Goal: Task Accomplishment & Management: Manage account settings

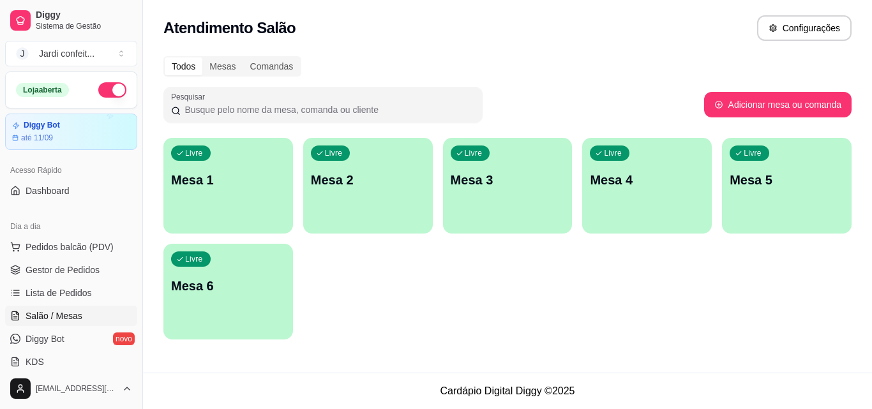
scroll to position [64, 0]
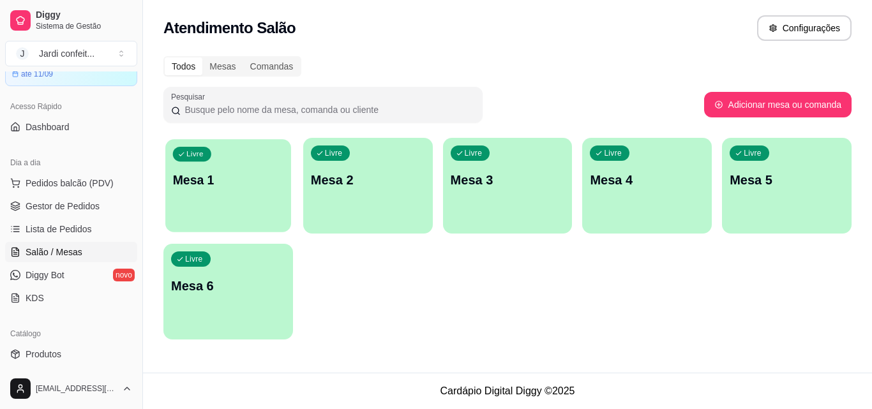
click at [233, 183] on p "Mesa 1" at bounding box center [228, 180] width 110 height 17
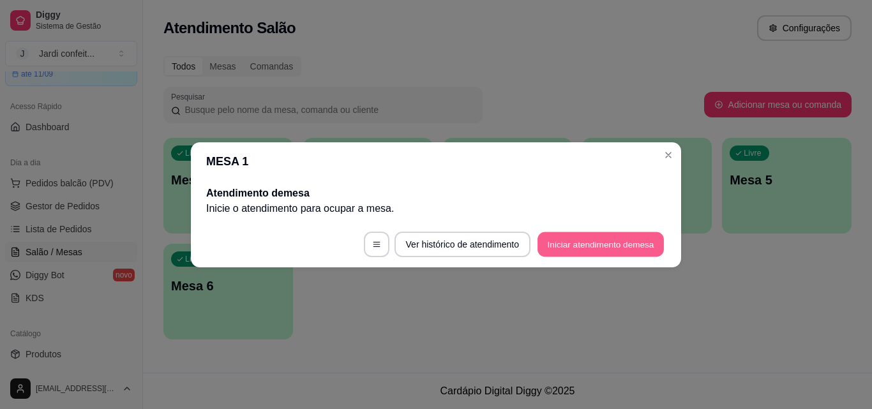
click at [563, 245] on button "Iniciar atendimento de mesa" at bounding box center [601, 244] width 126 height 25
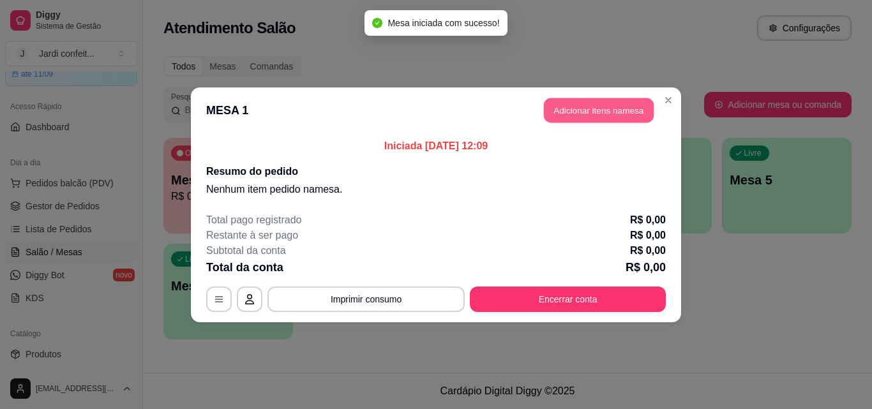
click at [564, 114] on button "Adicionar itens na mesa" at bounding box center [599, 110] width 110 height 25
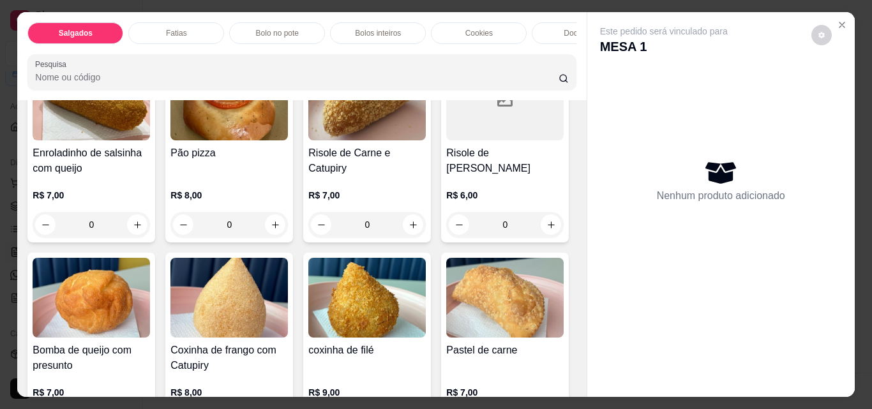
scroll to position [192, 0]
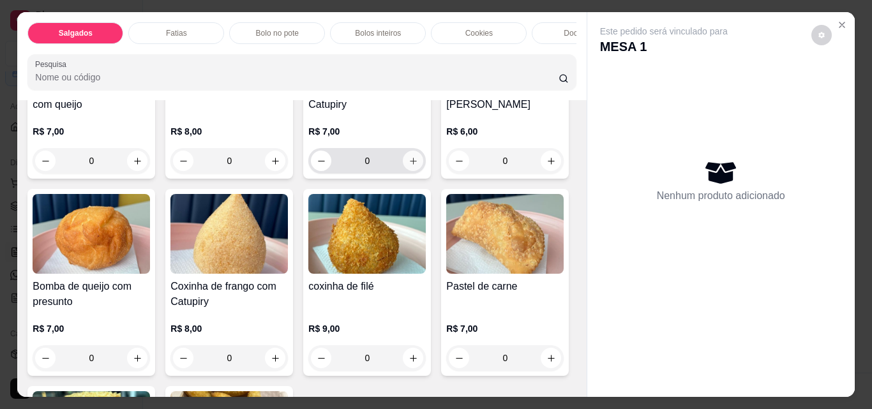
click at [414, 167] on button "increase-product-quantity" at bounding box center [413, 161] width 20 height 20
type input "1"
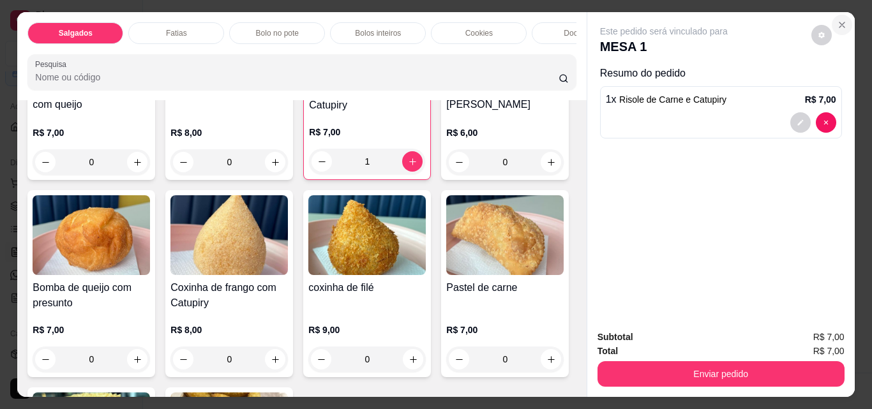
click at [842, 20] on icon "Close" at bounding box center [842, 25] width 10 height 10
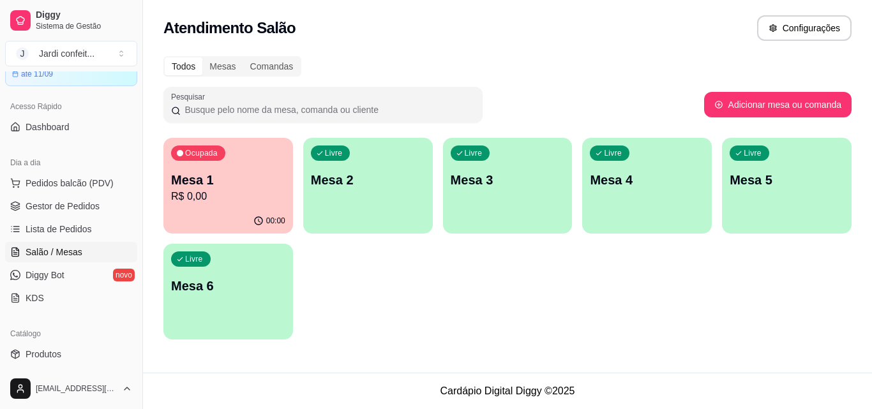
click at [225, 192] on p "R$ 0,00" at bounding box center [228, 196] width 114 height 15
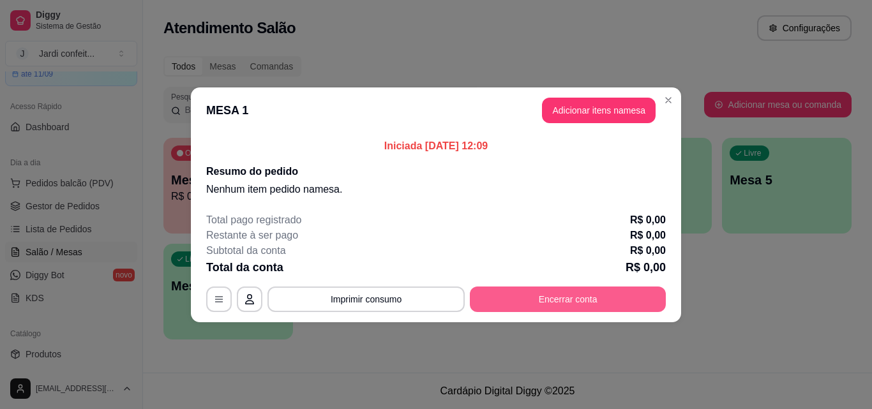
click at [519, 299] on button "Encerrar conta" at bounding box center [568, 300] width 196 height 26
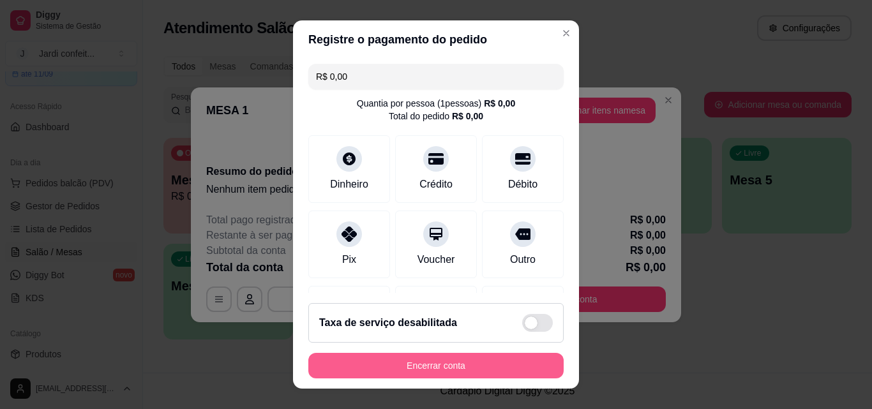
click at [457, 368] on button "Encerrar conta" at bounding box center [435, 366] width 255 height 26
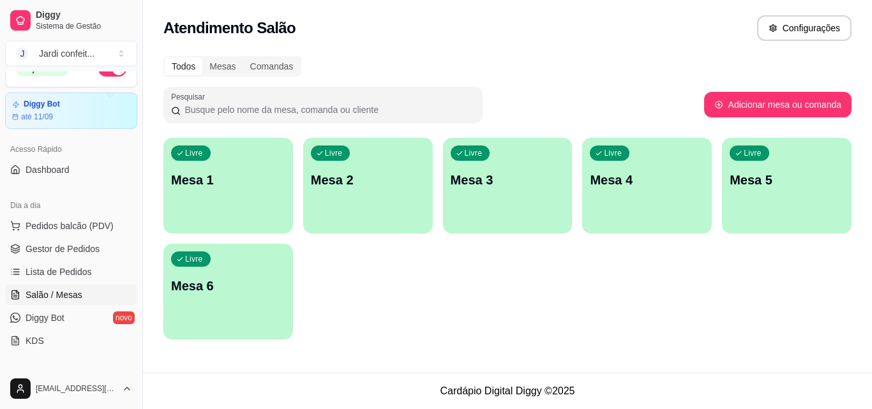
scroll to position [0, 0]
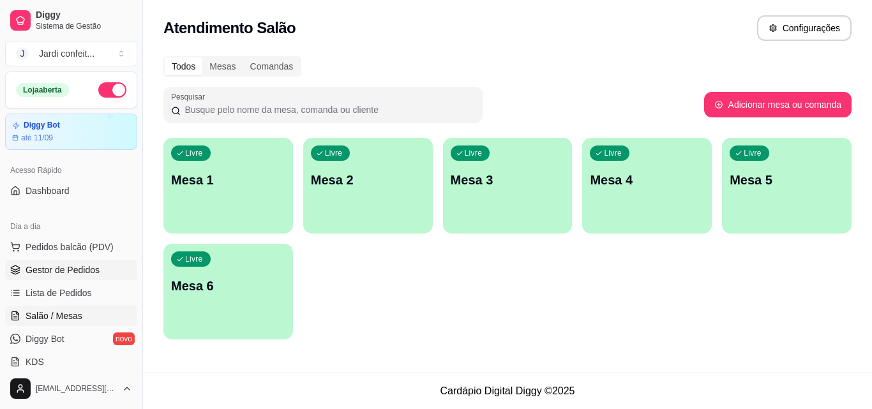
click at [73, 264] on span "Gestor de Pedidos" at bounding box center [63, 270] width 74 height 13
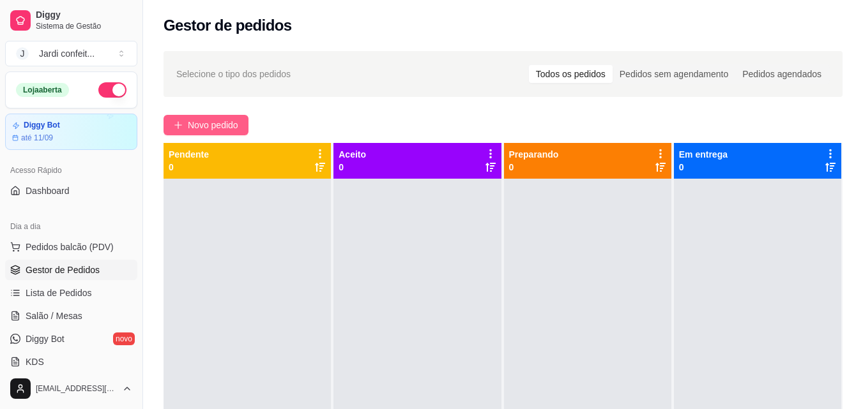
click at [229, 133] on button "Novo pedido" at bounding box center [205, 125] width 85 height 20
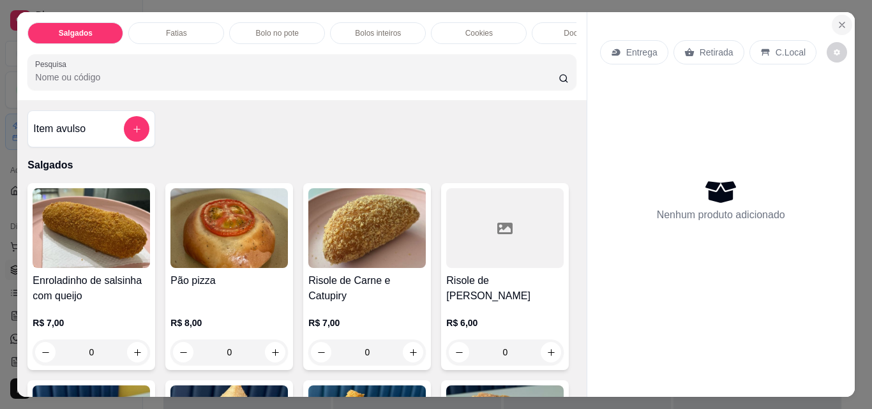
click at [832, 22] on button "Close" at bounding box center [842, 25] width 20 height 20
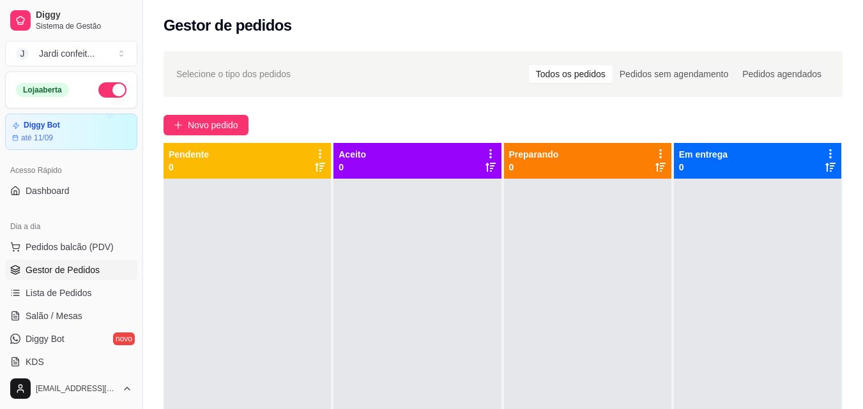
drag, startPoint x: 862, startPoint y: 95, endPoint x: 872, endPoint y: 87, distance: 12.3
click at [863, 87] on html "Diggy Sistema de Gestão J Jardi confeit ... Loja aberta Diggy Bot até 11/09 Ace…" at bounding box center [431, 204] width 863 height 409
click at [214, 122] on span "Novo pedido" at bounding box center [213, 125] width 50 height 14
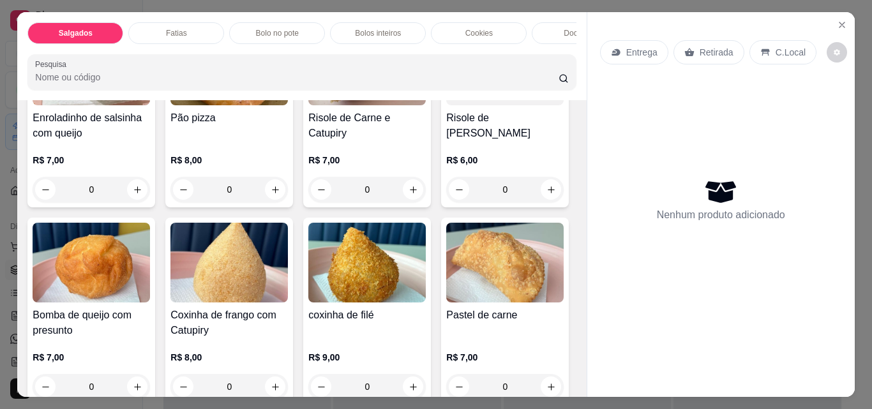
scroll to position [192, 0]
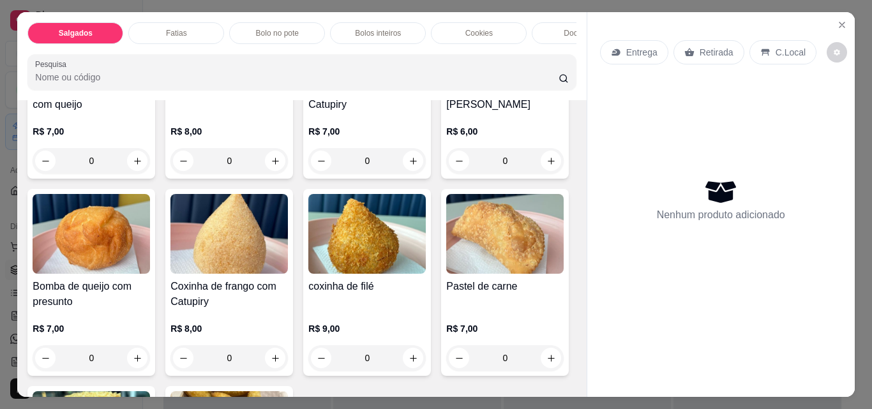
drag, startPoint x: 104, startPoint y: 49, endPoint x: 154, endPoint y: 43, distance: 50.1
click at [154, 43] on div "Salgados Fatias Bolo no pote Bolos inteiros Cookies Docinhos Brownie Pudim Bolo…" at bounding box center [301, 56] width 569 height 88
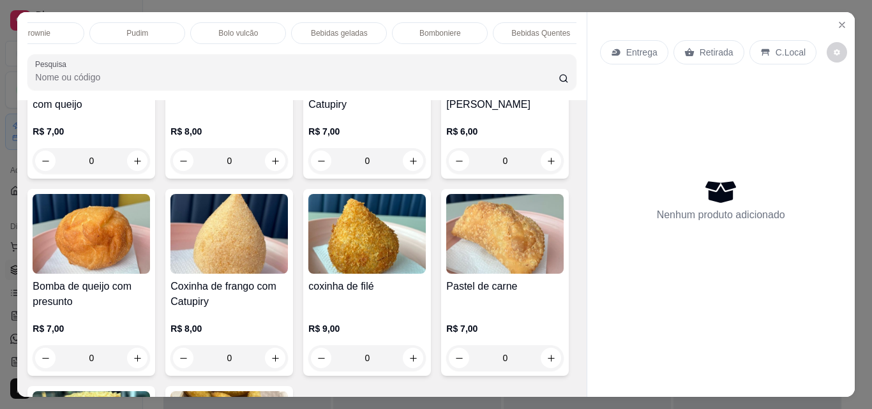
scroll to position [0, 657]
click at [286, 22] on div "Bebidas geladas" at bounding box center [326, 33] width 96 height 22
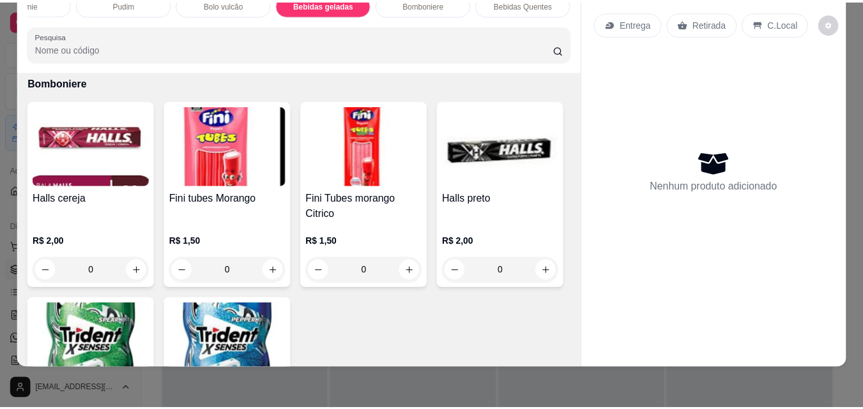
scroll to position [3648, 0]
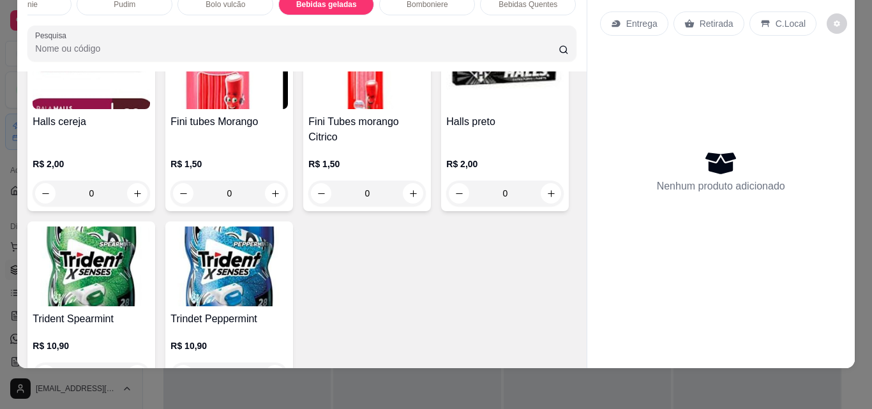
type input "1"
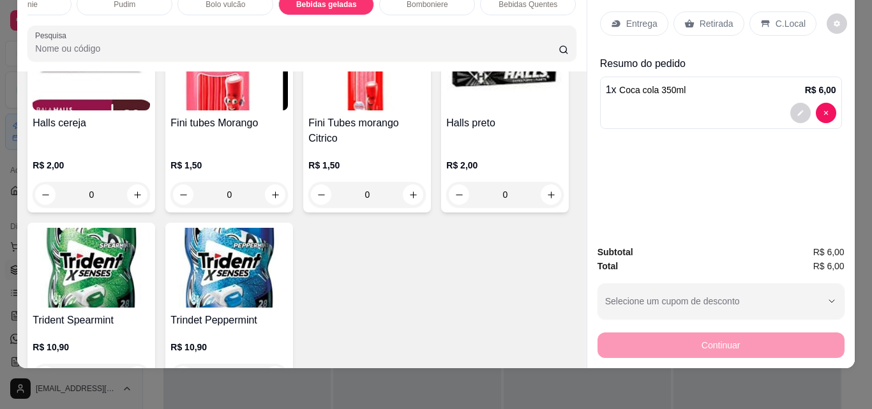
click at [709, 17] on p "Retirada" at bounding box center [717, 23] width 34 height 13
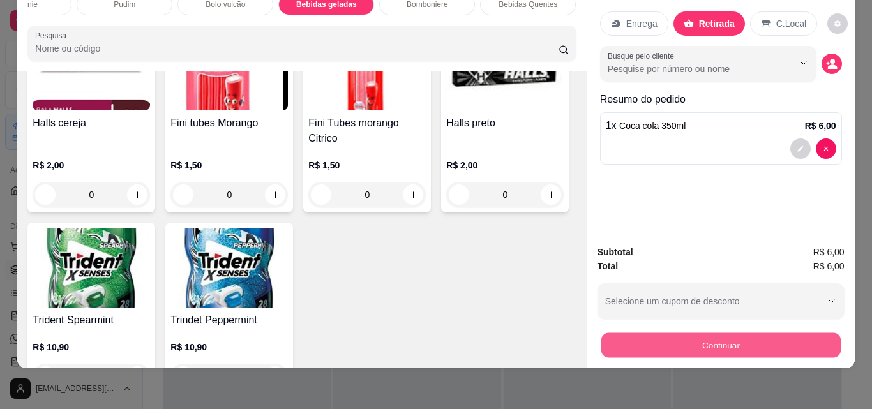
click at [669, 340] on button "Continuar" at bounding box center [720, 345] width 239 height 25
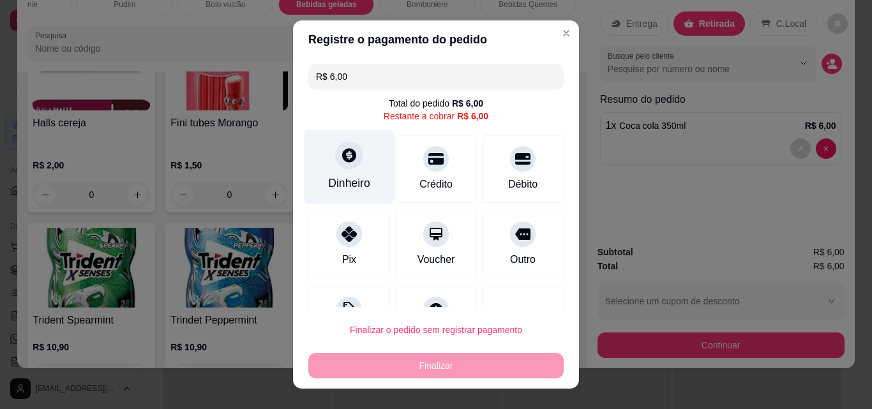
click at [351, 172] on div "Dinheiro" at bounding box center [350, 167] width 90 height 75
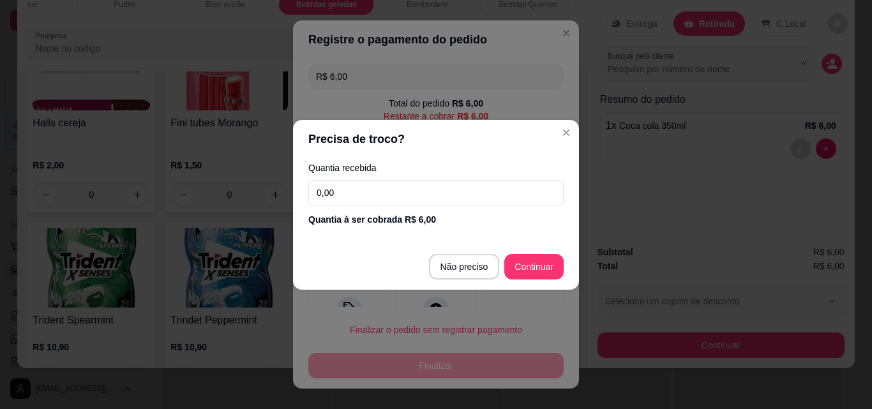
click at [396, 186] on input "0,00" at bounding box center [435, 193] width 255 height 26
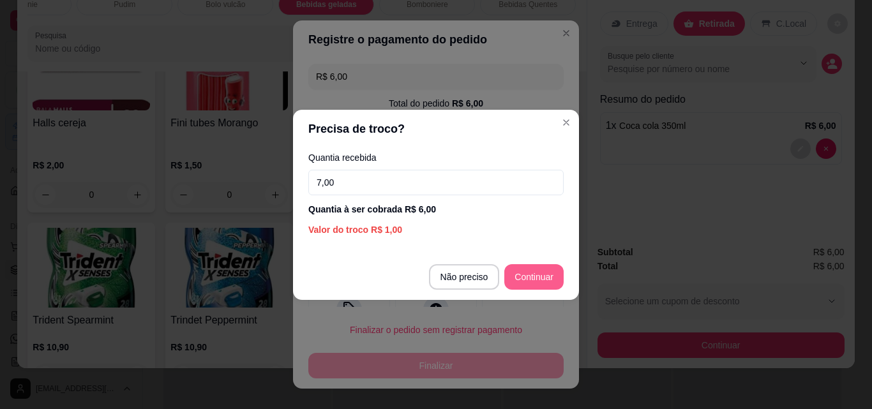
type input "7,00"
type input "R$ 0,00"
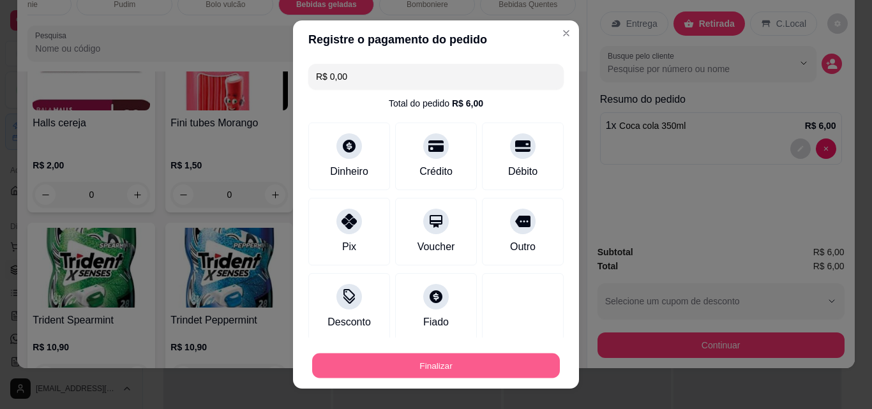
click at [471, 365] on button "Finalizar" at bounding box center [436, 366] width 248 height 25
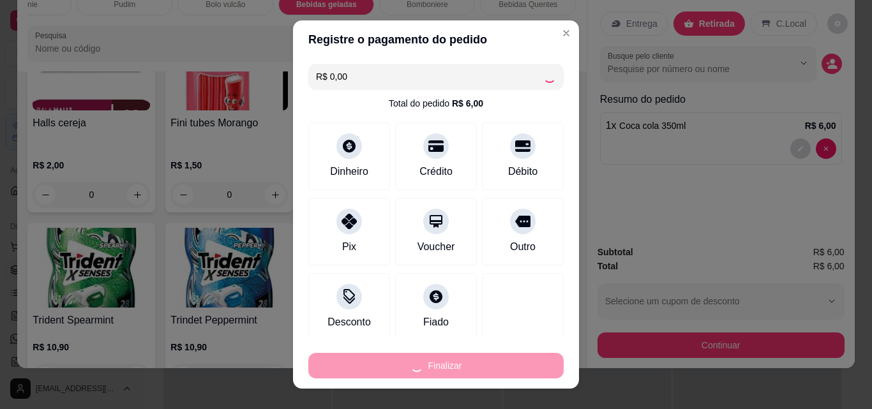
type input "0"
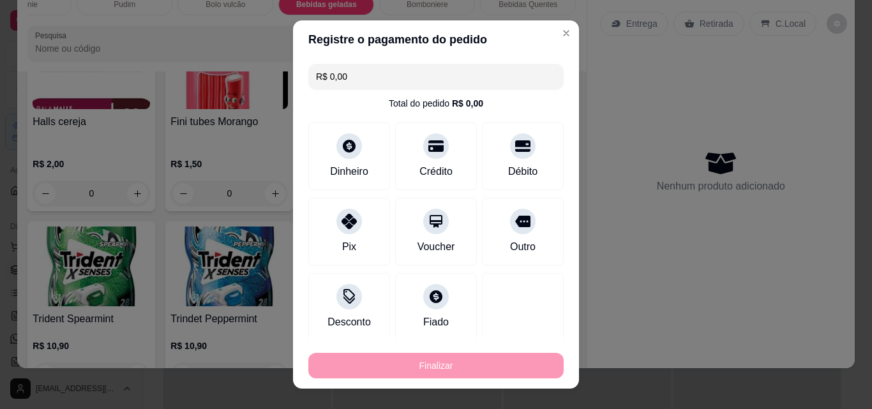
type input "-R$ 6,00"
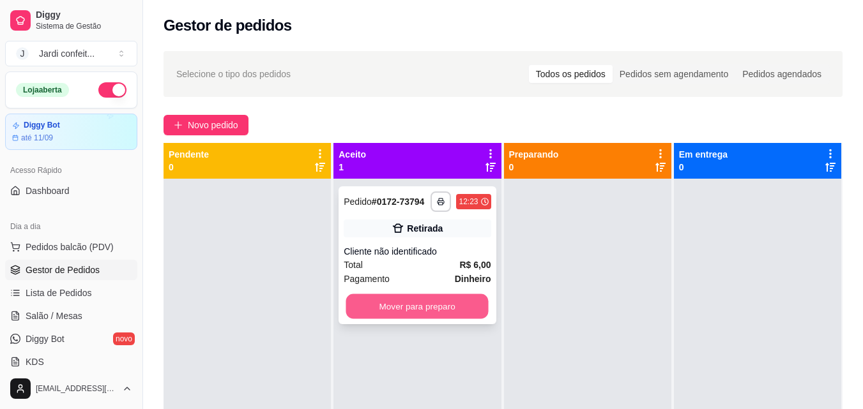
click at [469, 303] on button "Mover para preparo" at bounding box center [417, 306] width 142 height 25
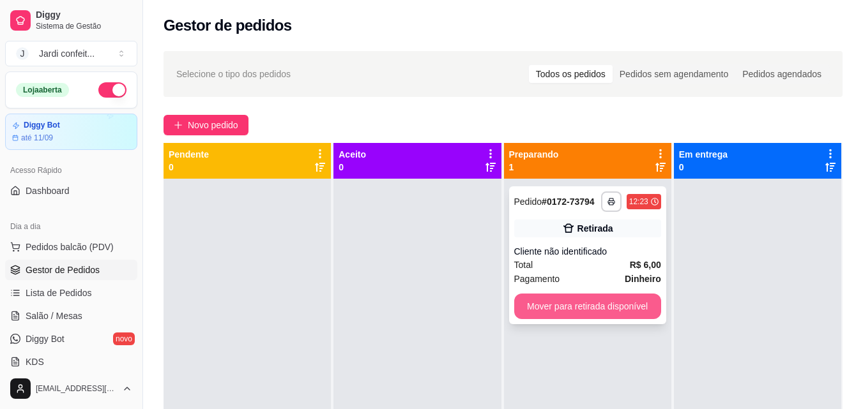
click at [596, 312] on button "Mover para retirada disponível" at bounding box center [587, 307] width 147 height 26
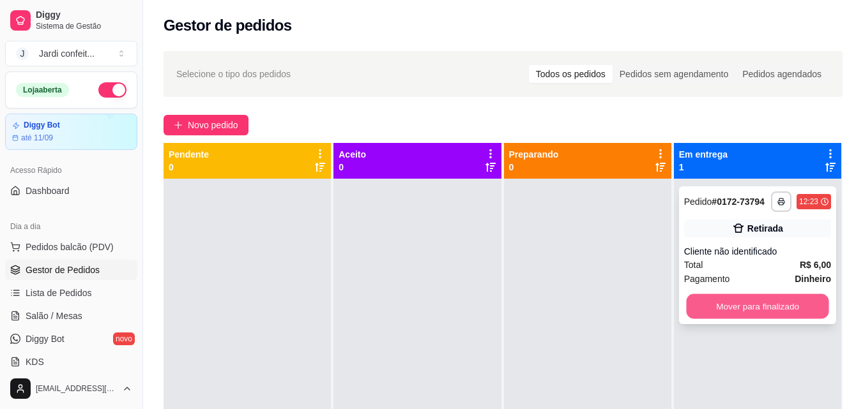
click at [726, 310] on button "Mover para finalizado" at bounding box center [757, 306] width 142 height 25
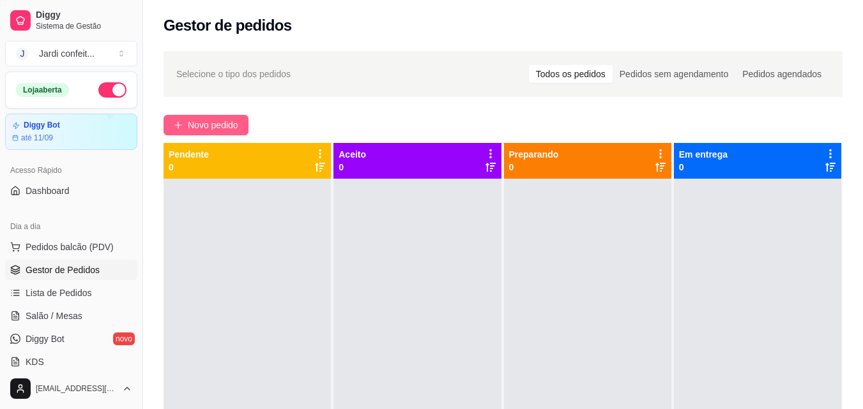
click at [217, 125] on span "Novo pedido" at bounding box center [213, 125] width 50 height 14
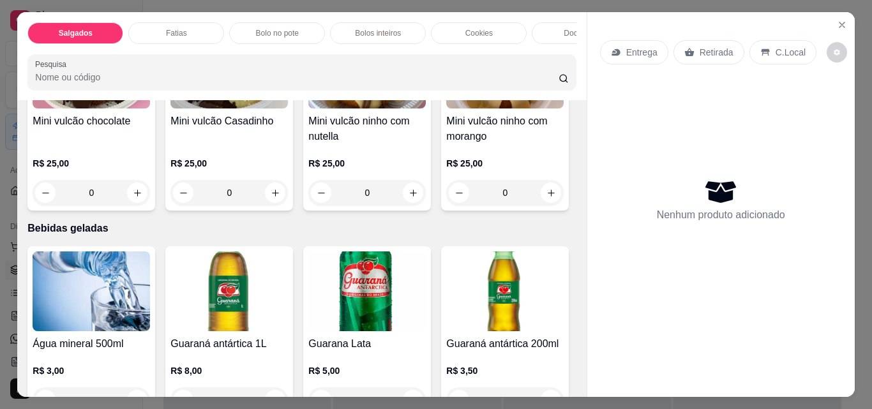
scroll to position [2618, 0]
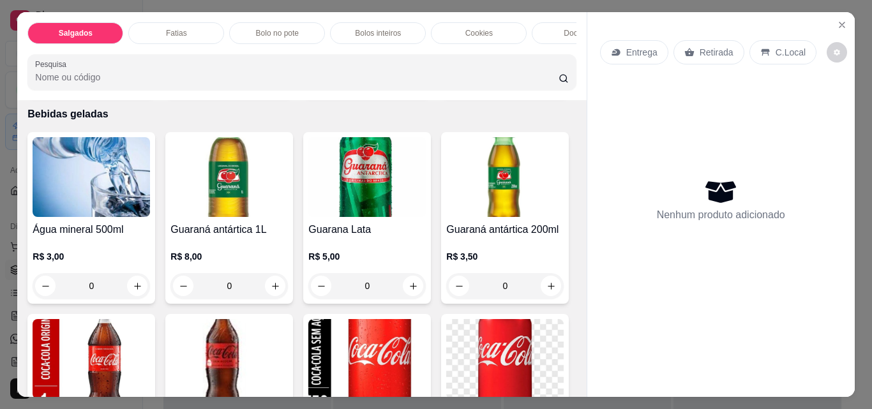
type input "1"
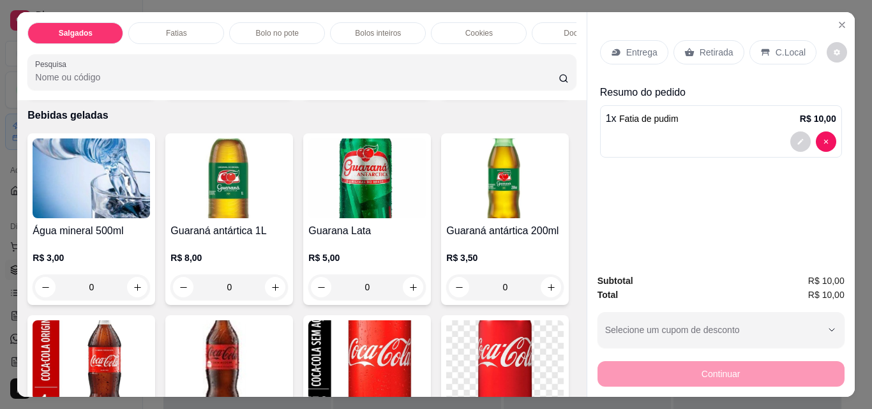
scroll to position [2619, 0]
click at [718, 56] on div "Retirada" at bounding box center [709, 52] width 71 height 24
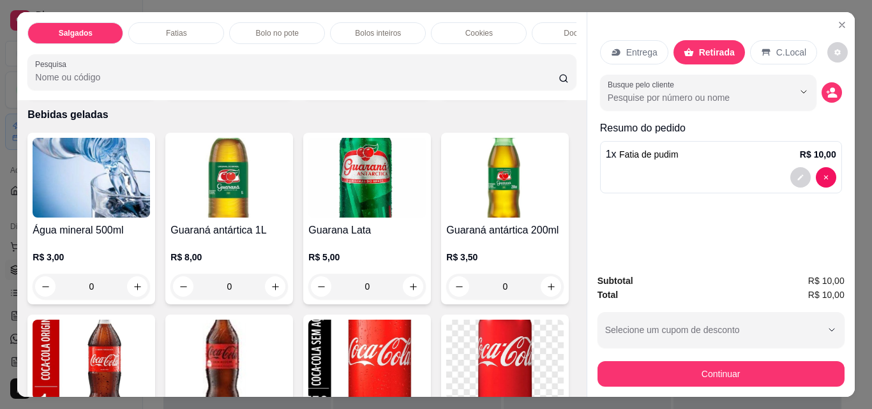
click at [667, 383] on div "Subtotal R$ 10,00 Total R$ 10,00 Selecione um cupom de desconto Selecione um cu…" at bounding box center [721, 330] width 268 height 133
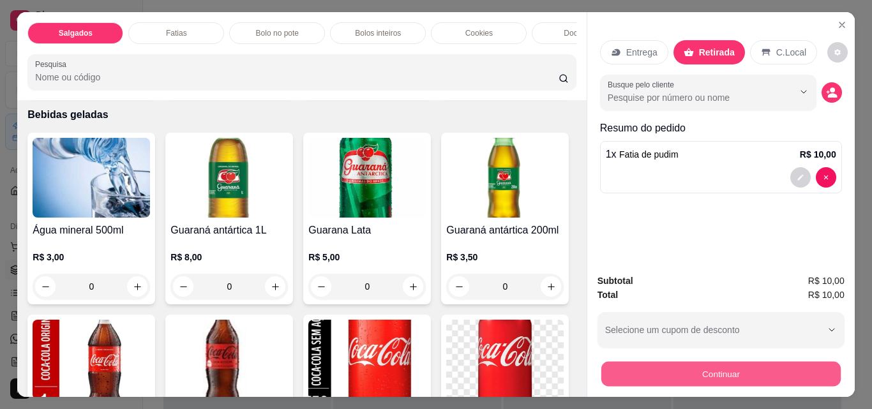
click at [694, 376] on button "Continuar" at bounding box center [720, 373] width 239 height 25
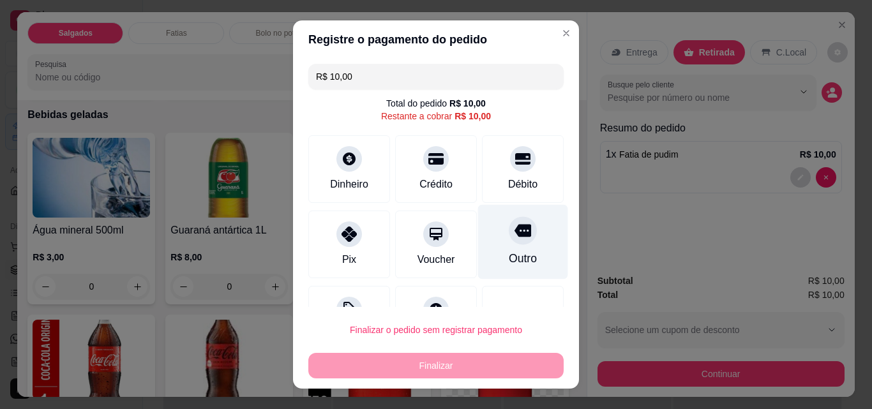
scroll to position [52, 0]
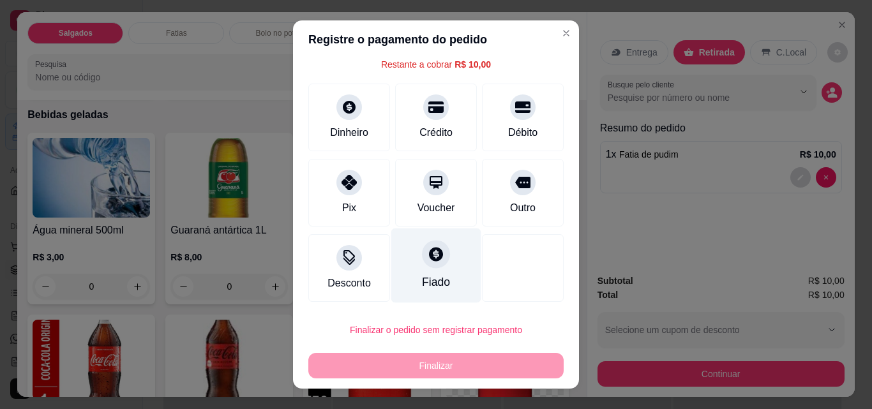
click at [422, 254] on div at bounding box center [436, 254] width 28 height 28
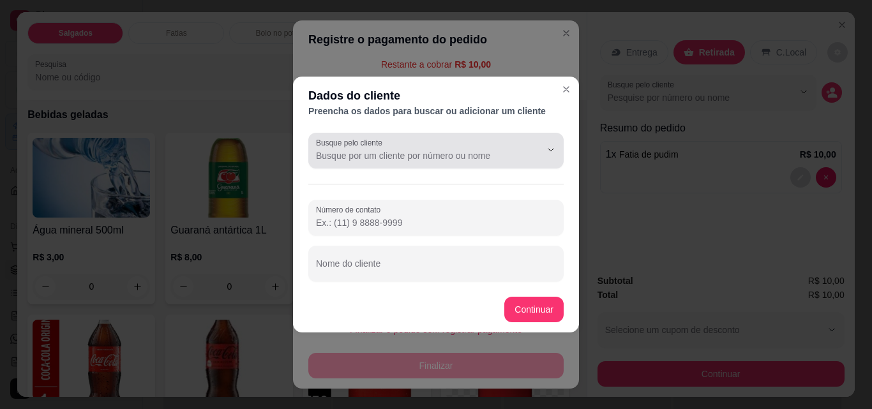
click at [411, 151] on input "Busque pelo cliente" at bounding box center [418, 155] width 204 height 13
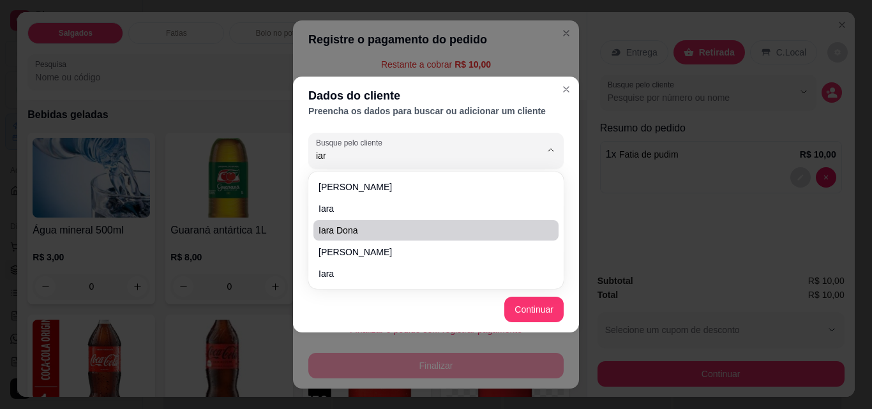
click at [395, 229] on span "iara dona" at bounding box center [430, 230] width 222 height 13
type input "iara dona"
type input "[PHONE_NUMBER]"
type input "iara dona"
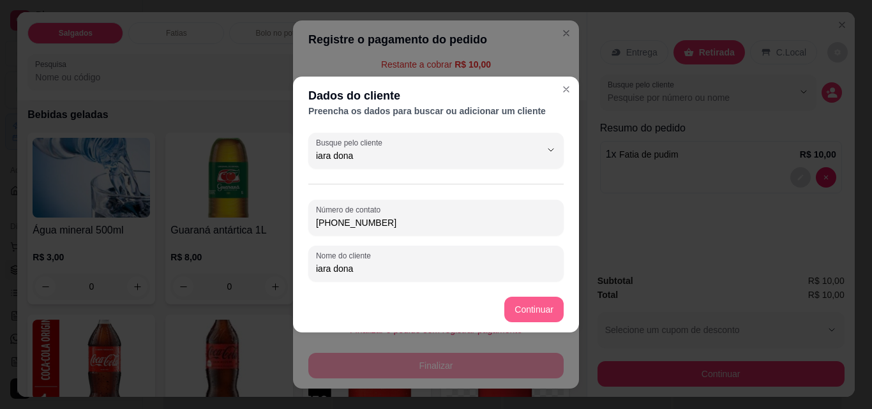
type input "iara dona"
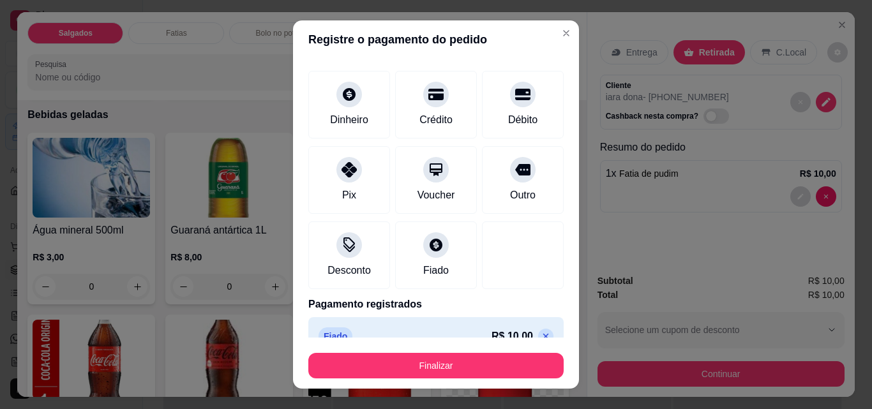
type input "R$ 0,00"
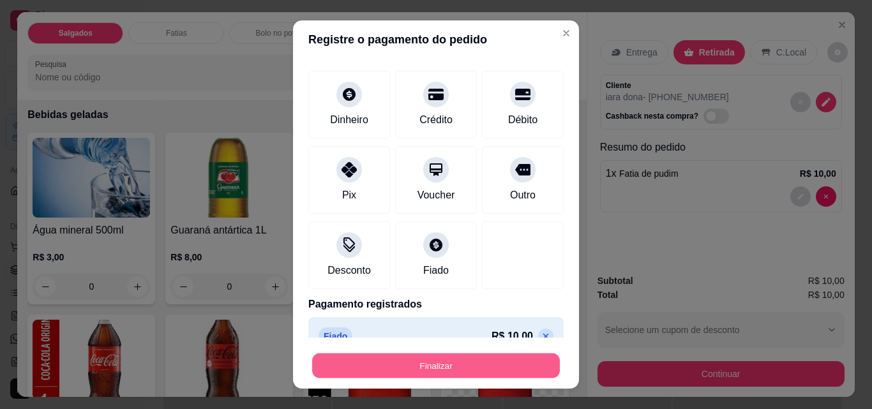
click at [481, 370] on button "Finalizar" at bounding box center [436, 366] width 248 height 25
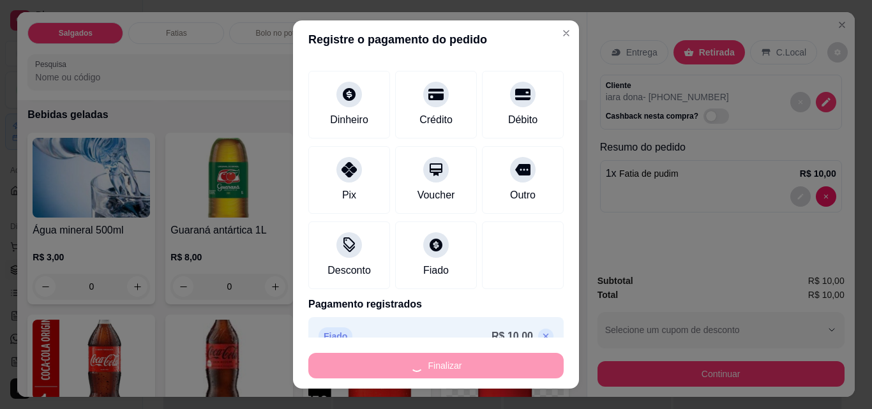
type input "0"
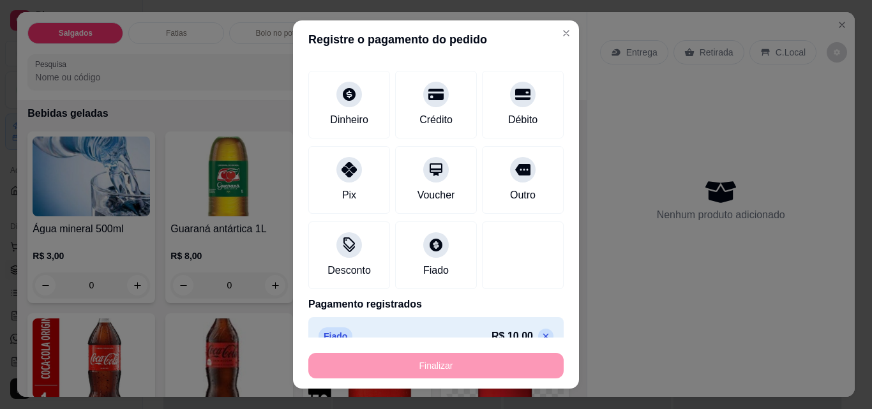
type input "-R$ 10,00"
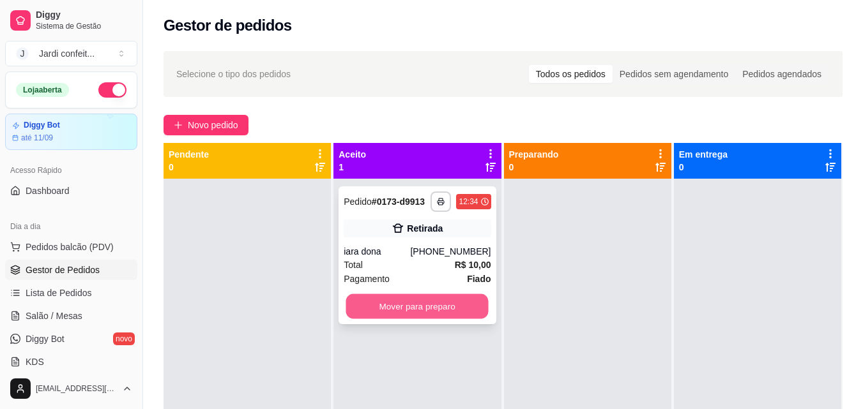
click at [432, 309] on button "Mover para preparo" at bounding box center [417, 306] width 142 height 25
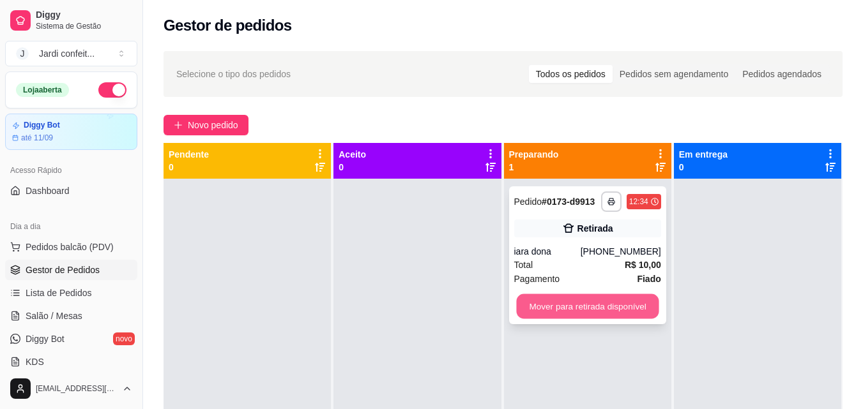
click at [566, 303] on button "Mover para retirada disponível" at bounding box center [587, 306] width 142 height 25
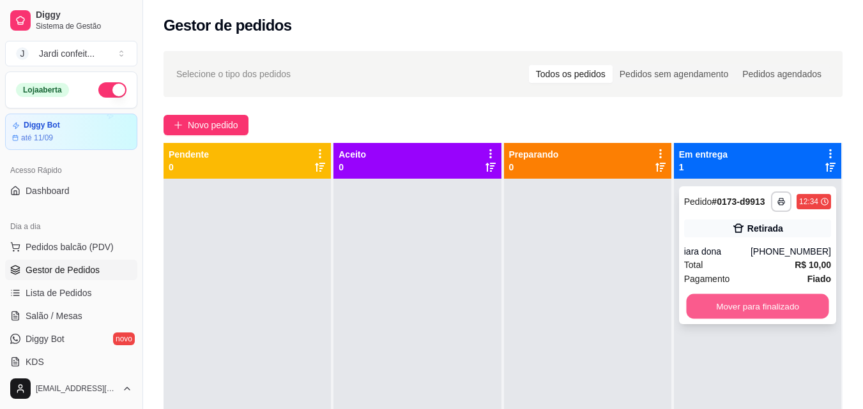
click at [740, 305] on button "Mover para finalizado" at bounding box center [757, 306] width 142 height 25
click at [777, 309] on button "Mover para finalizado" at bounding box center [757, 306] width 142 height 25
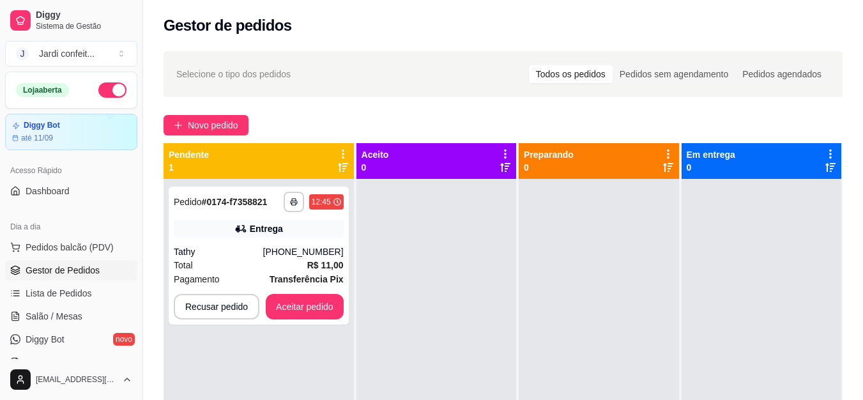
click at [777, 309] on div at bounding box center [761, 379] width 160 height 400
click at [301, 297] on button "Aceitar pedido" at bounding box center [304, 306] width 75 height 25
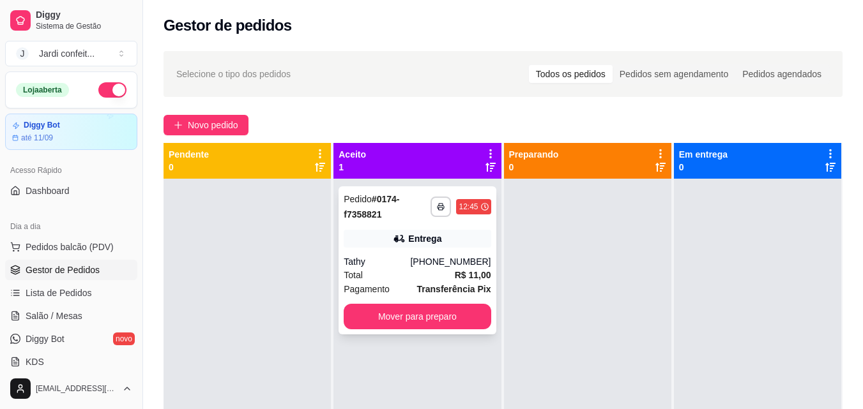
click at [432, 282] on span "Transferência Pix" at bounding box center [454, 289] width 74 height 14
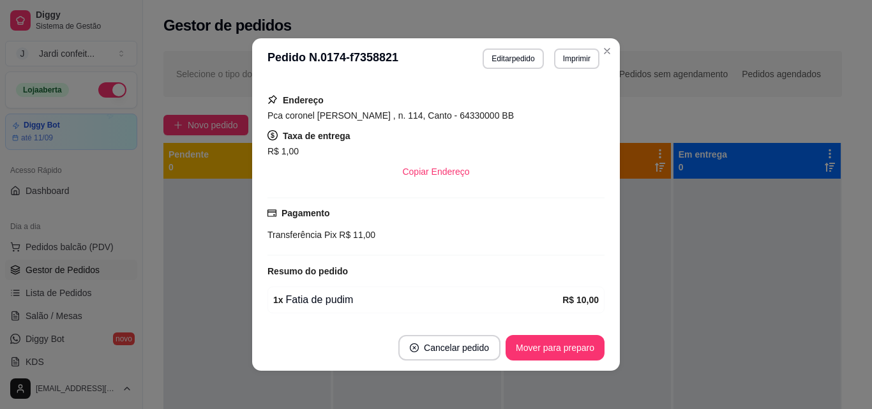
scroll to position [197, 0]
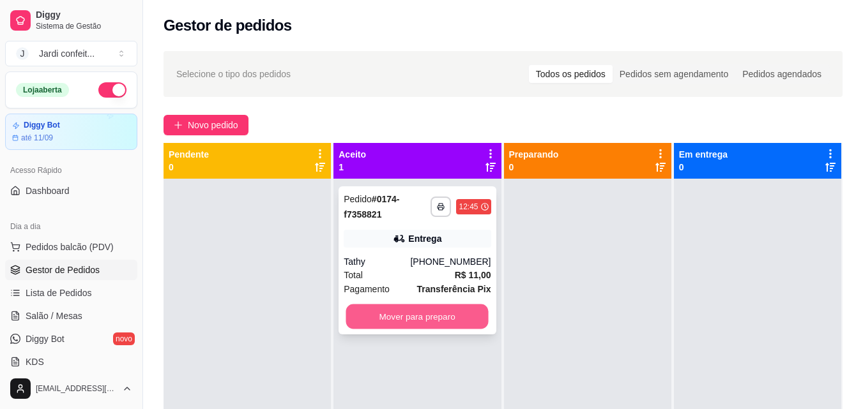
click at [420, 322] on button "Mover para preparo" at bounding box center [417, 317] width 142 height 25
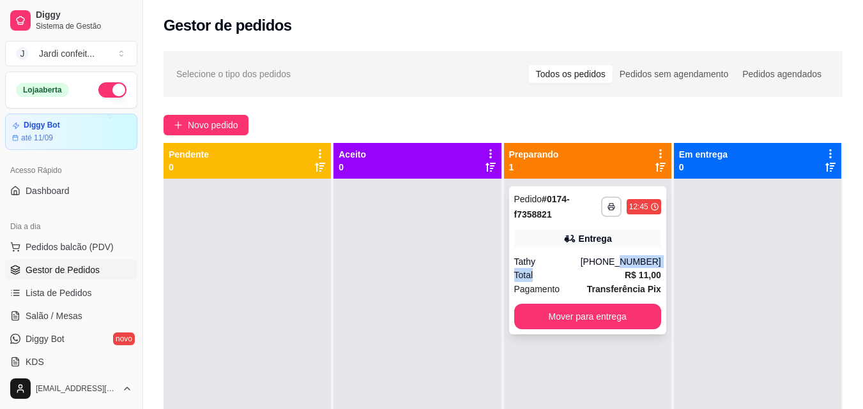
drag, startPoint x: 616, startPoint y: 259, endPoint x: 621, endPoint y: 268, distance: 10.3
click at [621, 268] on div "**********" at bounding box center [587, 260] width 157 height 148
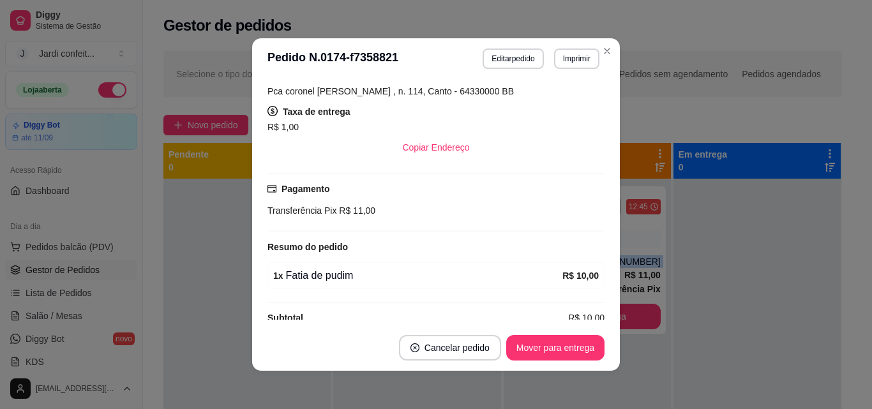
scroll to position [255, 0]
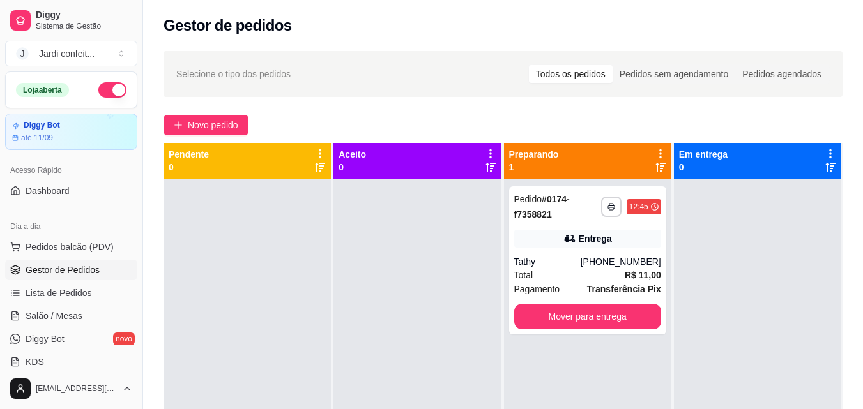
drag, startPoint x: 0, startPoint y: 434, endPoint x: 394, endPoint y: 240, distance: 439.2
click at [411, 241] on div at bounding box center [416, 383] width 167 height 409
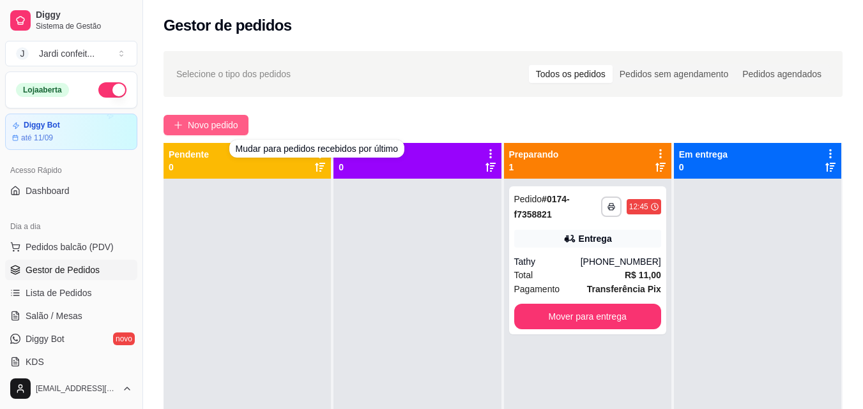
click at [216, 121] on span "Novo pedido" at bounding box center [213, 125] width 50 height 14
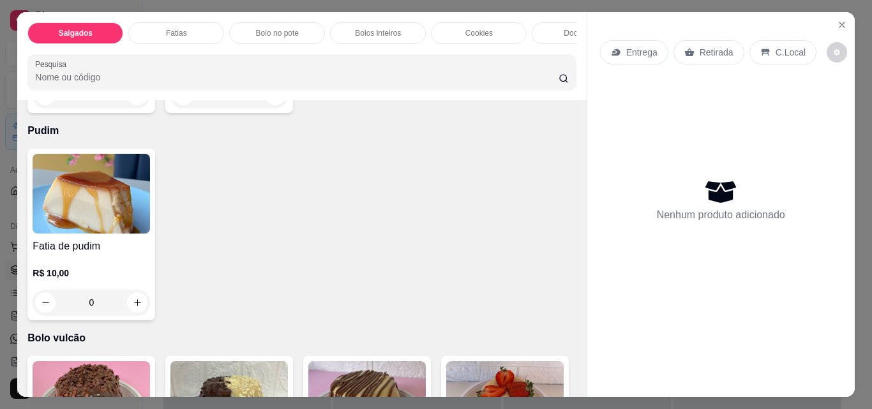
scroll to position [2299, 0]
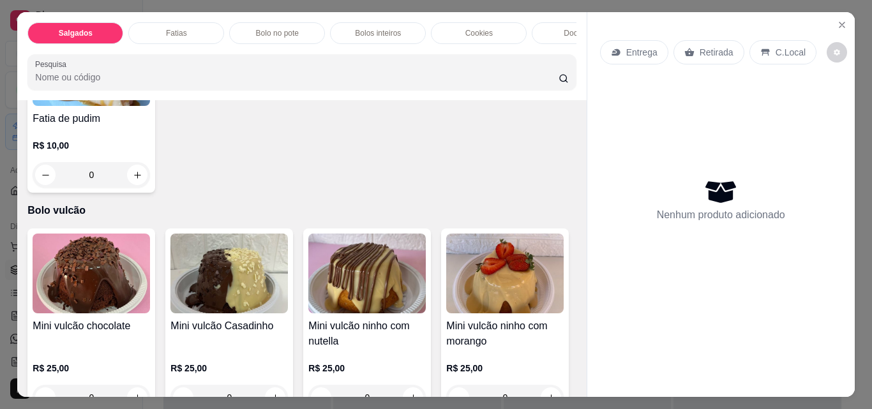
type input "1"
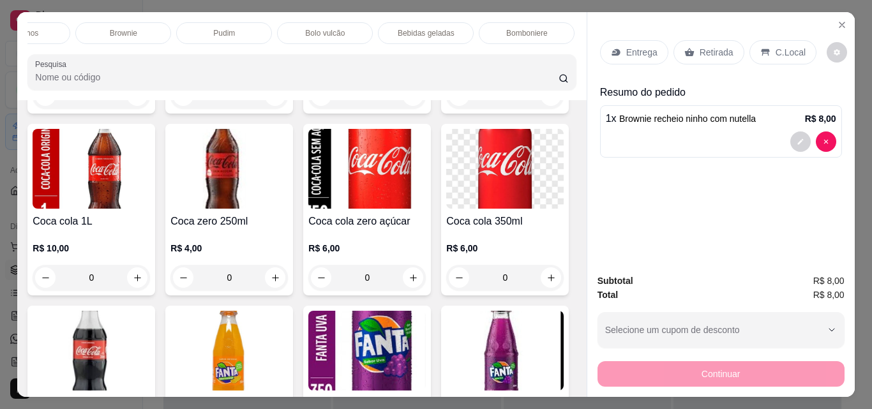
scroll to position [0, 562]
click at [419, 28] on p "Bebidas geladas" at bounding box center [421, 33] width 57 height 10
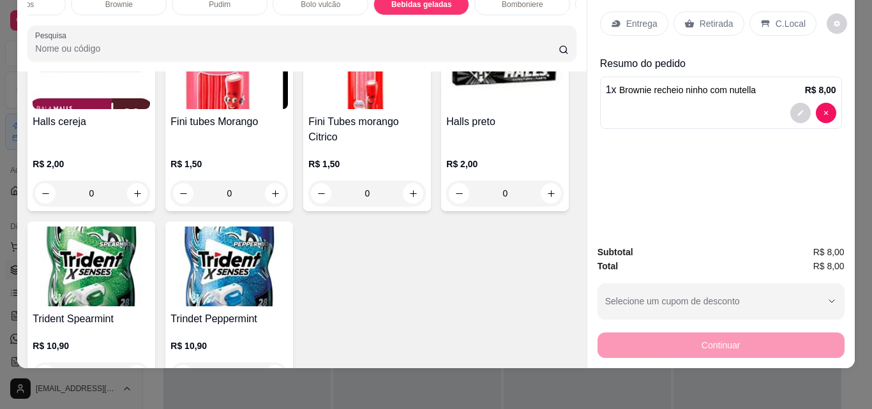
scroll to position [3777, 0]
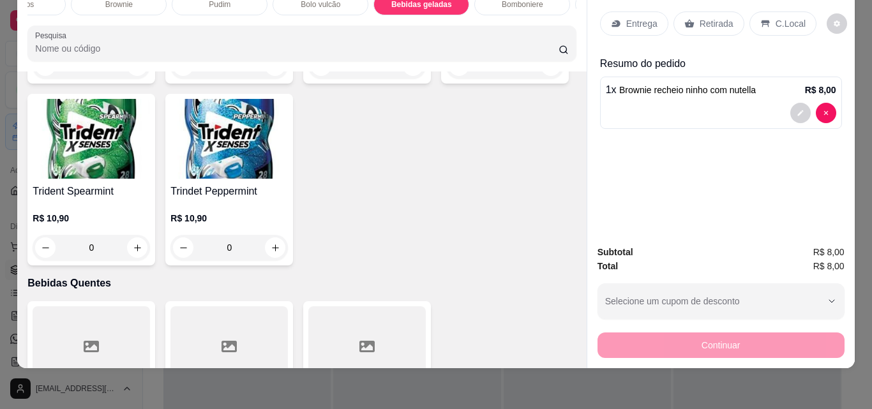
type input "1"
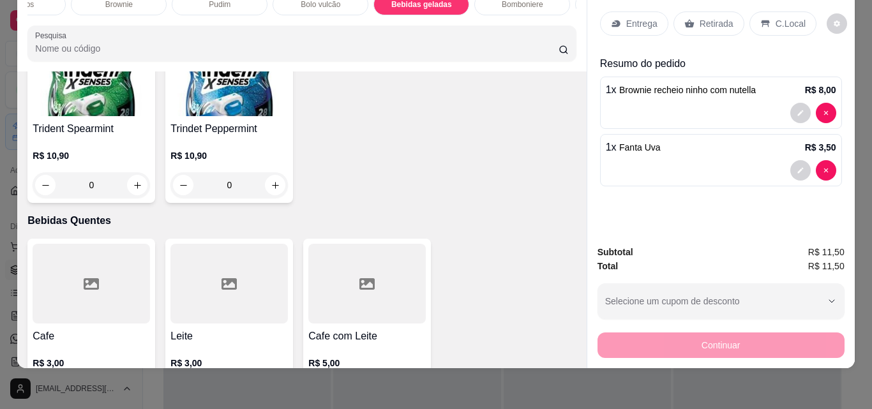
scroll to position [3969, 0]
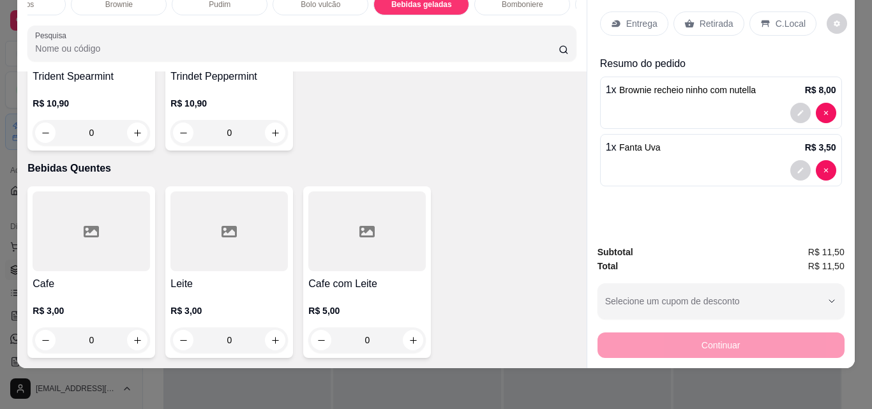
click at [708, 20] on p "Retirada" at bounding box center [717, 23] width 34 height 13
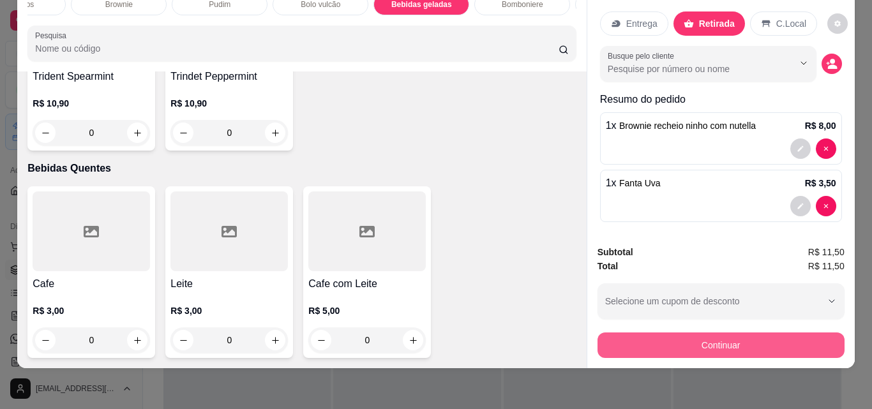
click at [698, 333] on button "Continuar" at bounding box center [721, 346] width 247 height 26
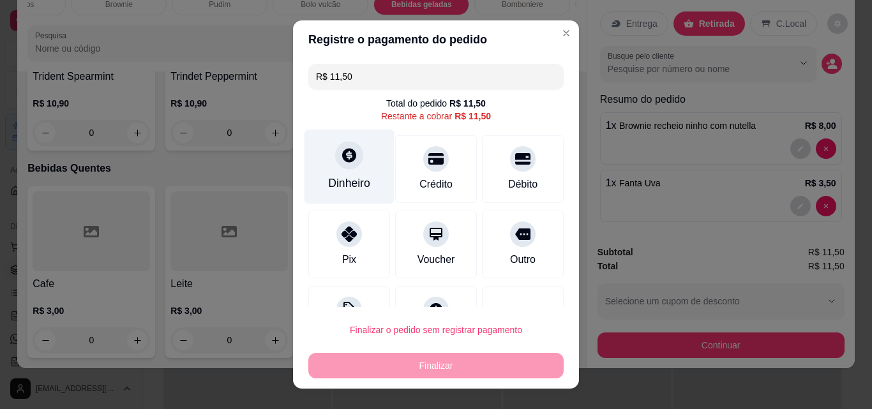
click at [352, 174] on div "Dinheiro" at bounding box center [350, 167] width 90 height 75
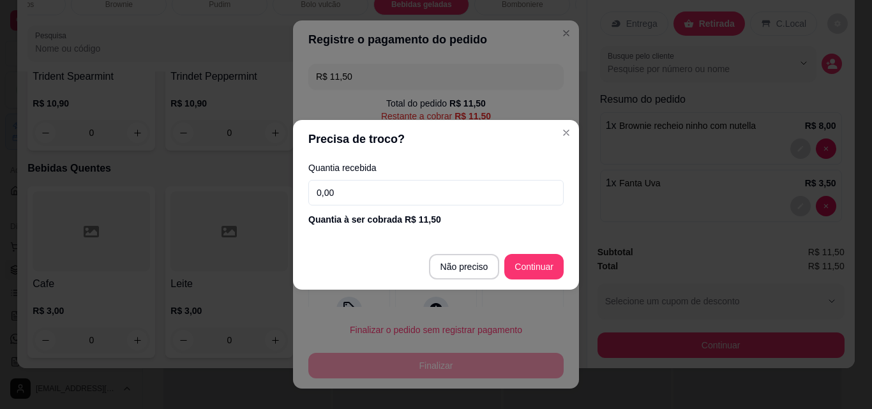
click at [420, 192] on input "0,00" at bounding box center [435, 193] width 255 height 26
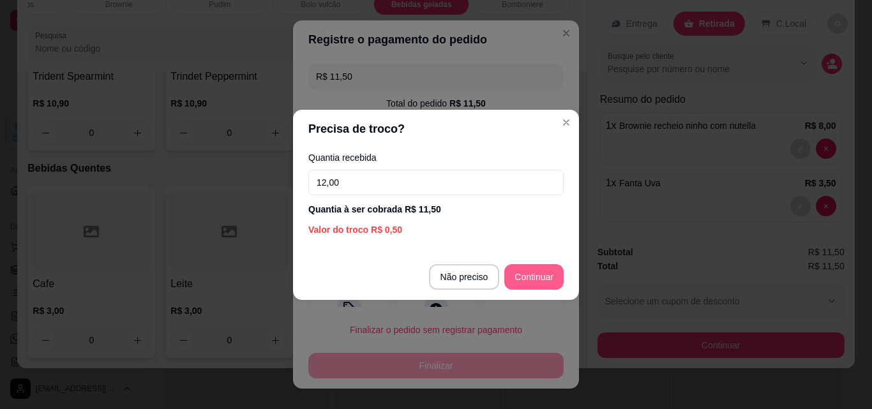
type input "12,00"
type input "R$ 0,00"
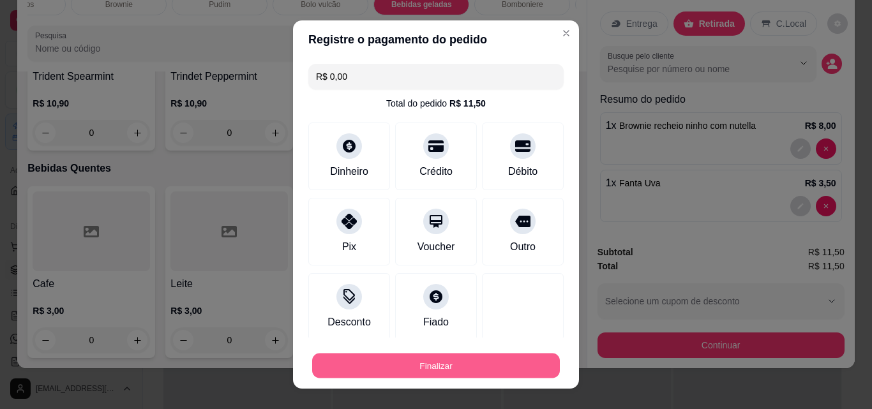
click at [429, 358] on button "Finalizar" at bounding box center [436, 366] width 248 height 25
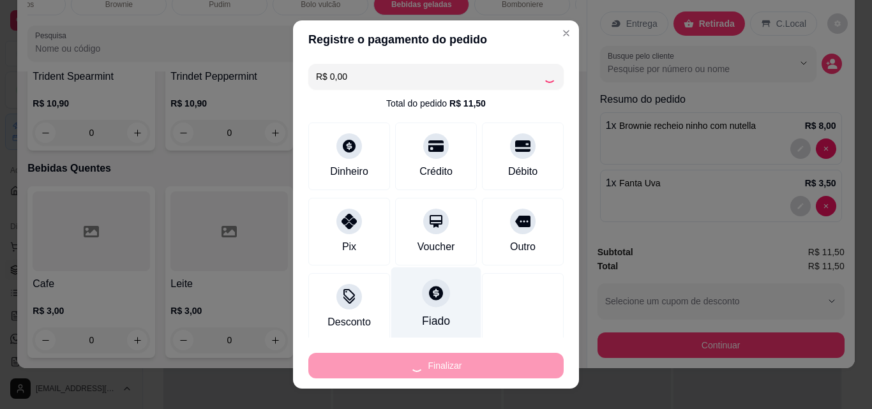
type input "0"
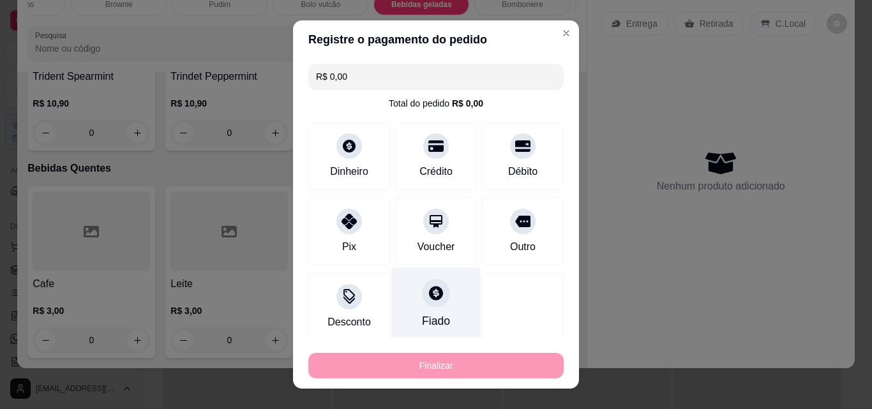
type input "-R$ 11,50"
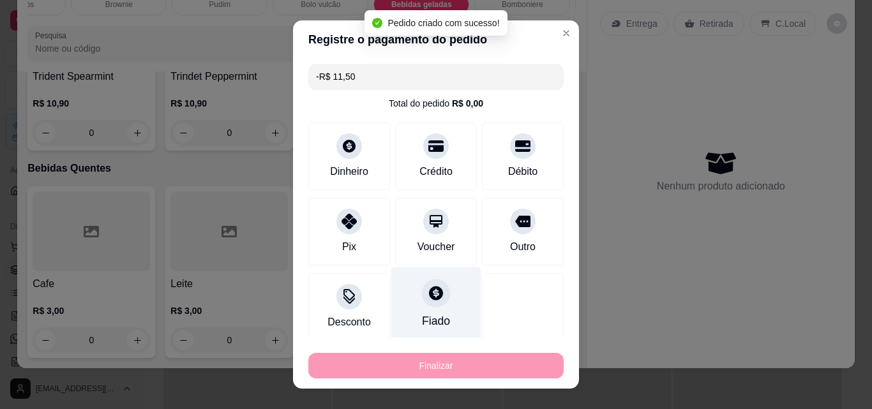
scroll to position [3966, 0]
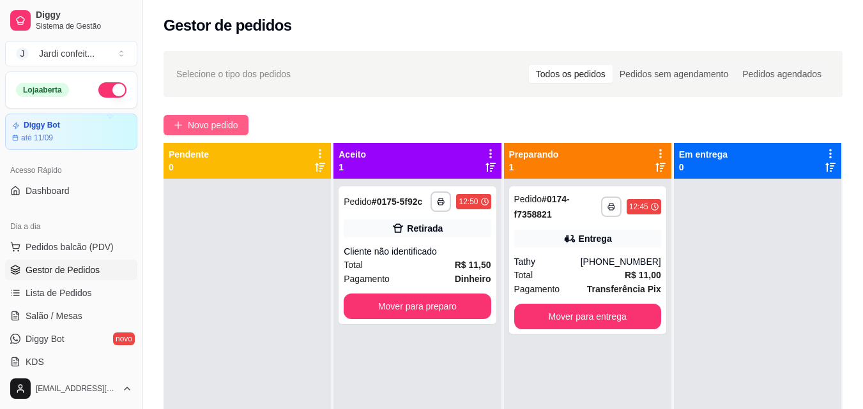
click at [208, 131] on span "Novo pedido" at bounding box center [213, 125] width 50 height 14
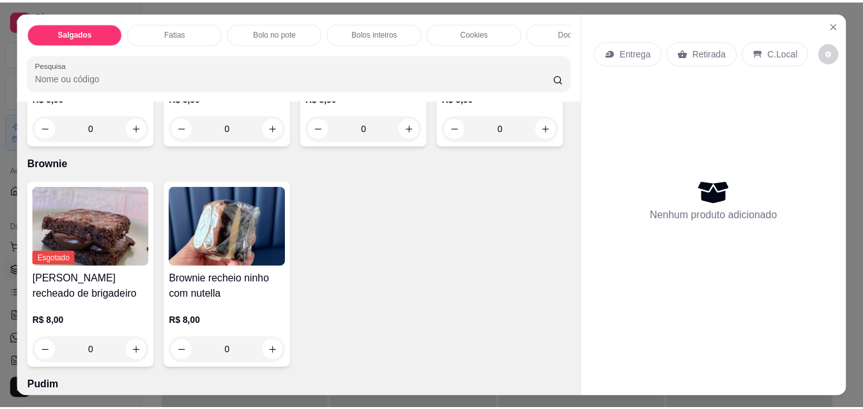
scroll to position [1980, 0]
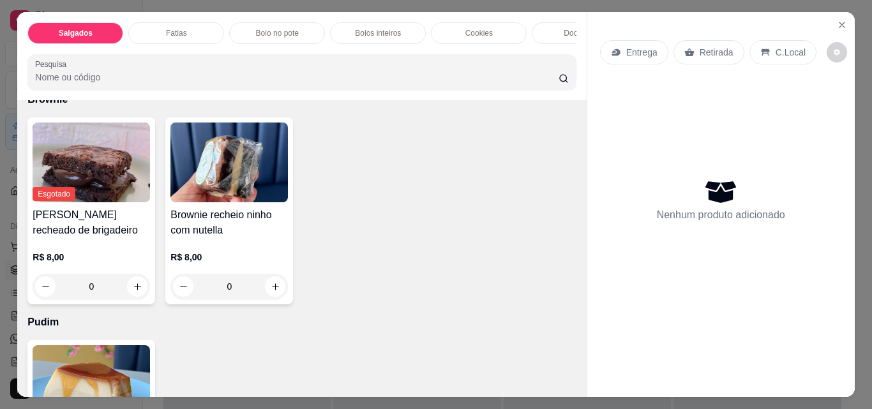
click at [407, 74] on button "increase-product-quantity" at bounding box center [413, 64] width 20 height 20
type input "1"
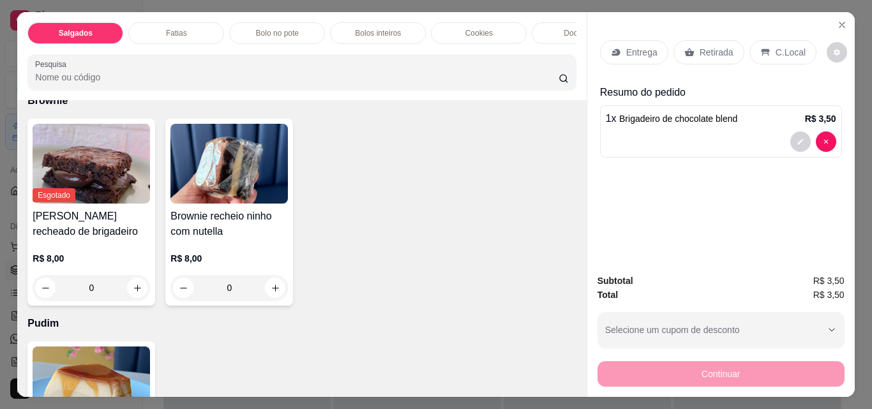
click at [711, 47] on p "Retirada" at bounding box center [717, 52] width 34 height 13
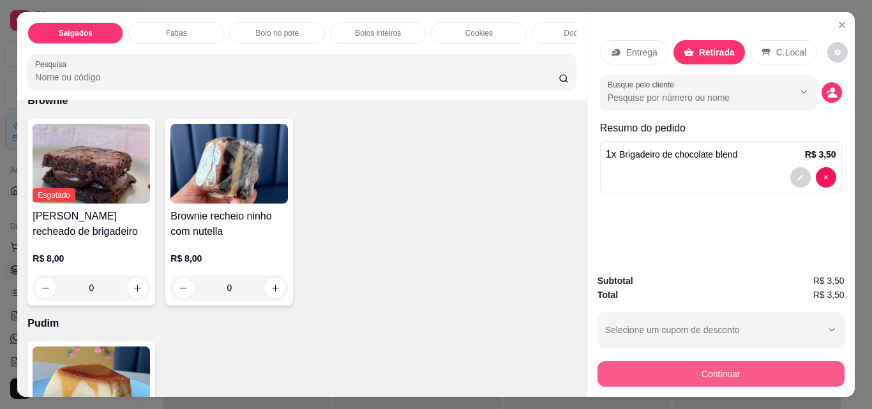
click at [737, 365] on button "Continuar" at bounding box center [721, 374] width 247 height 26
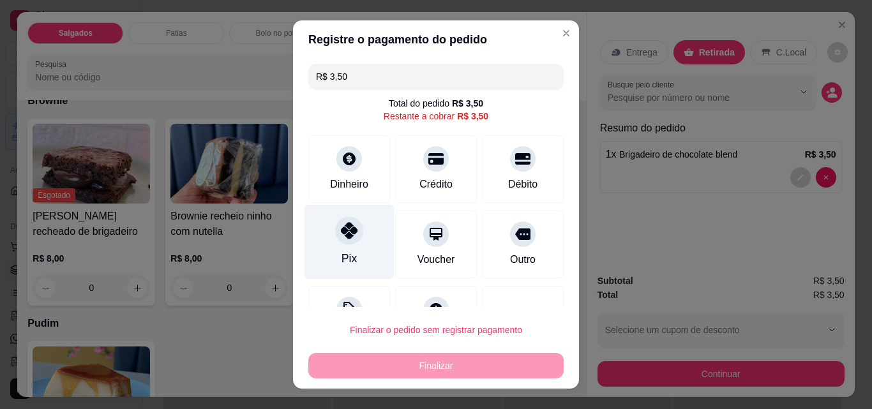
click at [324, 241] on div "Pix" at bounding box center [350, 242] width 90 height 75
type input "R$ 0,00"
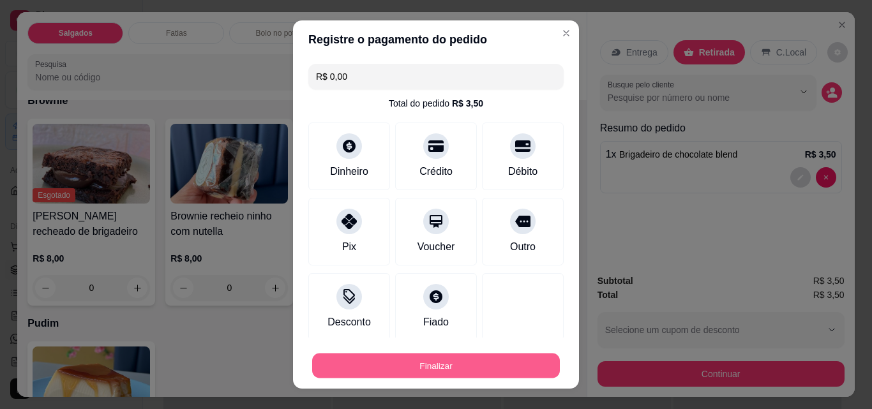
click at [383, 365] on button "Finalizar" at bounding box center [436, 366] width 248 height 25
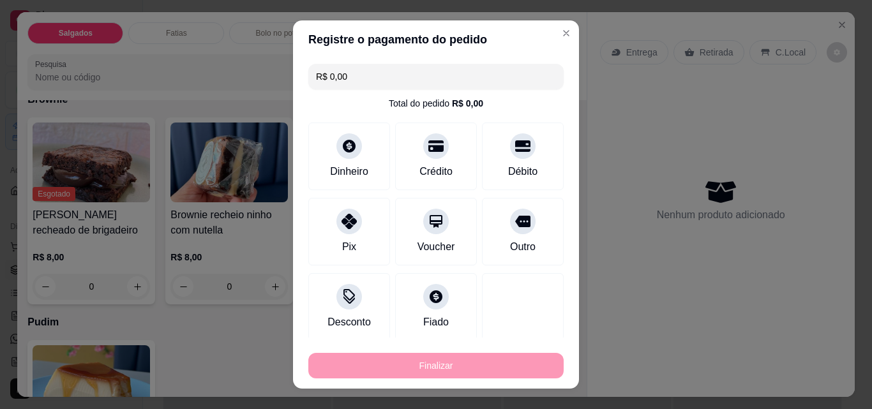
type input "0"
type input "-R$ 3,50"
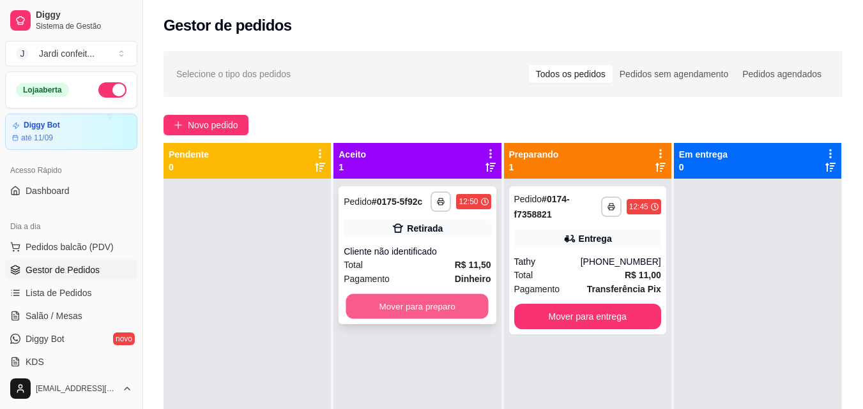
click at [446, 312] on button "Mover para preparo" at bounding box center [417, 306] width 142 height 25
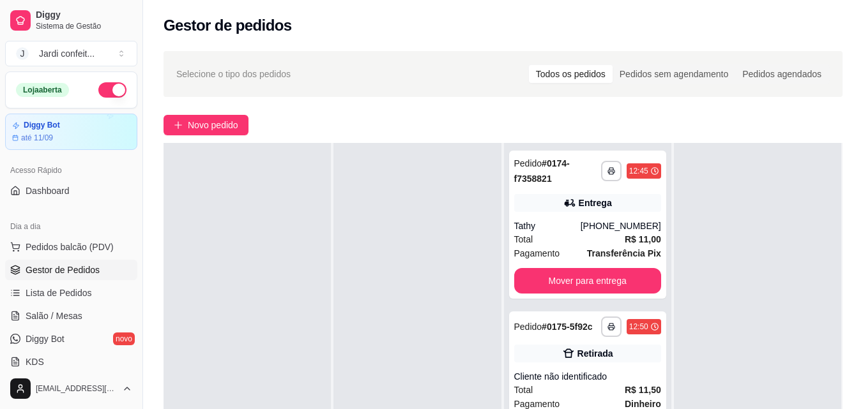
scroll to position [128, 0]
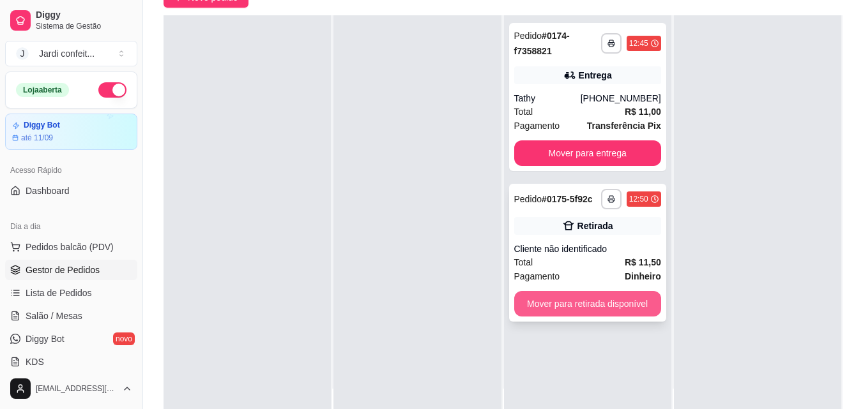
click at [583, 305] on button "Mover para retirada disponível" at bounding box center [587, 304] width 147 height 26
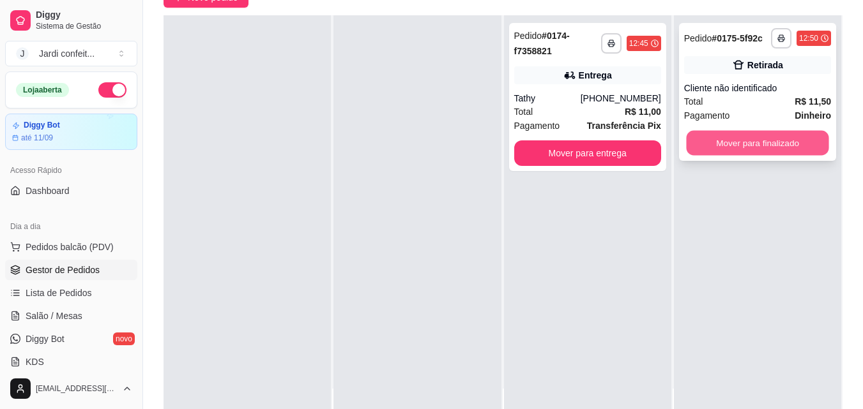
click at [755, 139] on button "Mover para finalizado" at bounding box center [757, 143] width 142 height 25
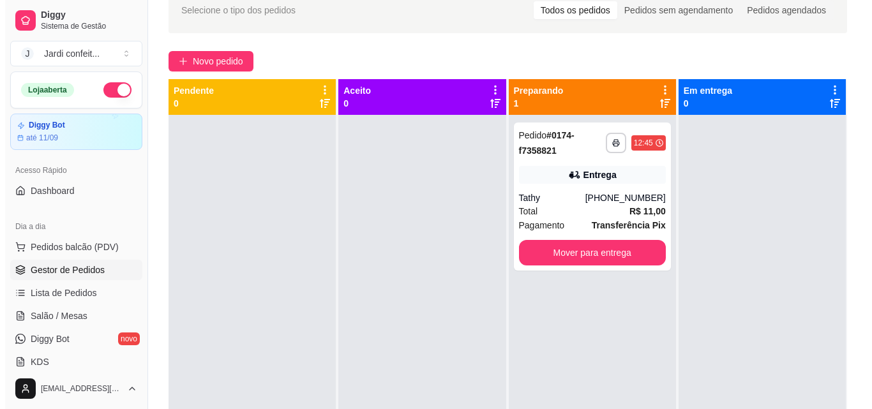
scroll to position [0, 0]
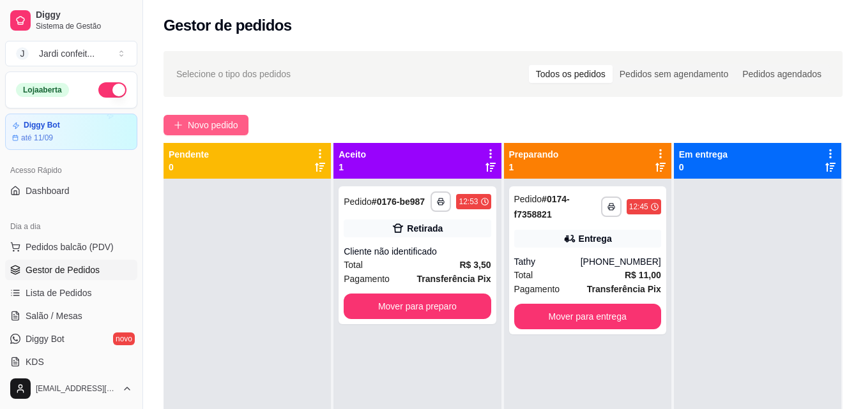
click at [212, 128] on span "Novo pedido" at bounding box center [213, 125] width 50 height 14
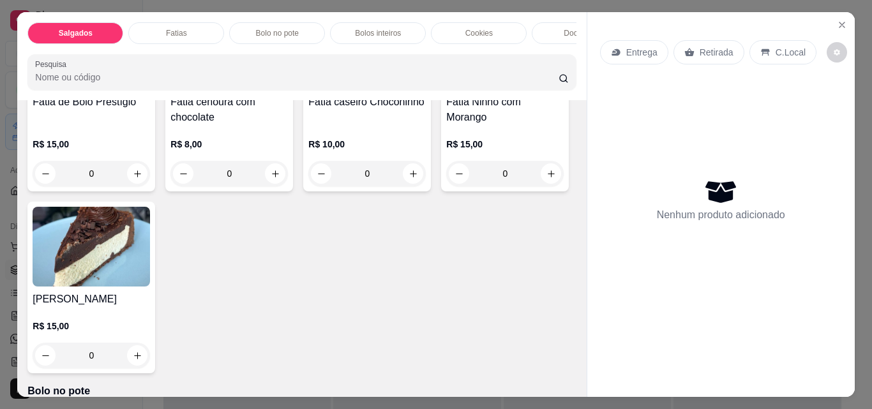
scroll to position [830, 0]
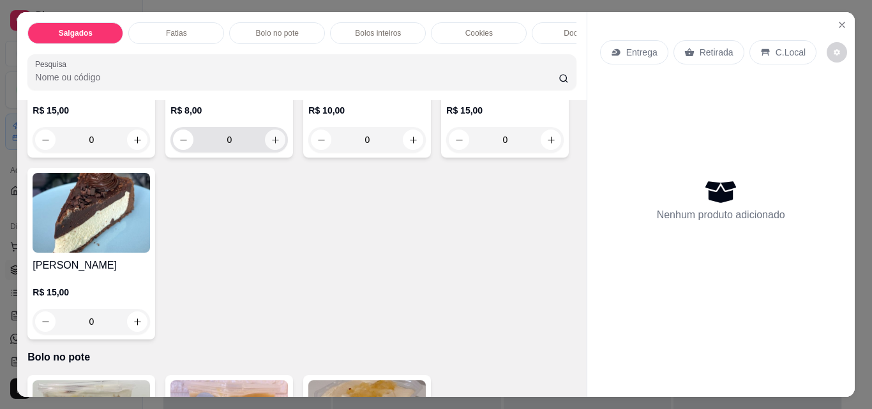
click at [275, 145] on icon "increase-product-quantity" at bounding box center [276, 140] width 10 height 10
type input "1"
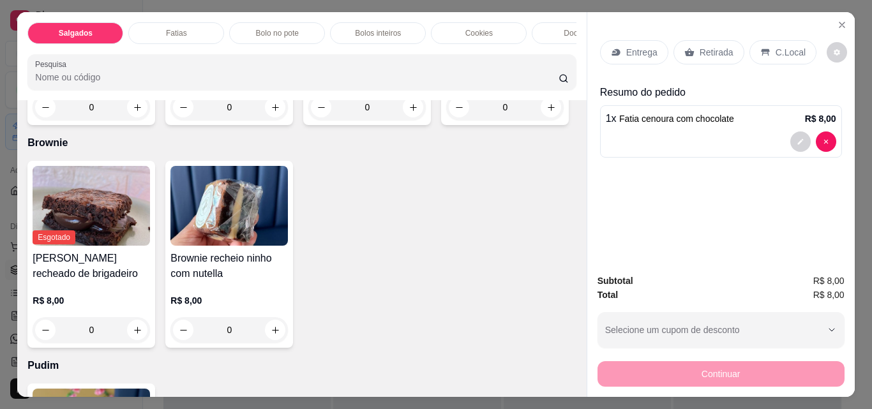
scroll to position [2107, 0]
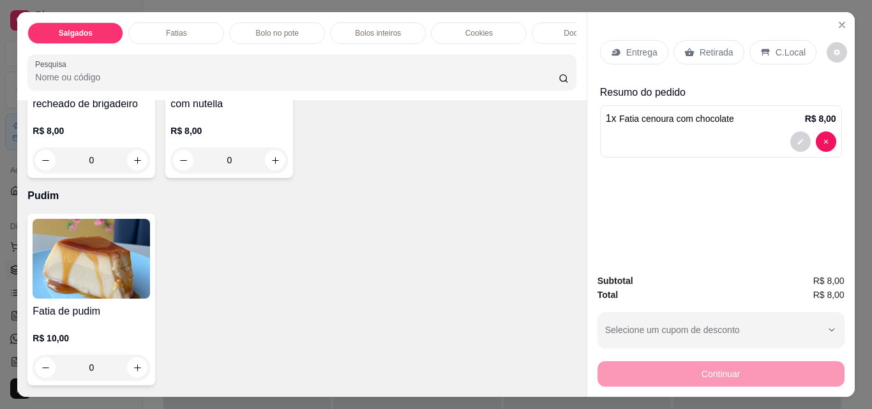
type input "1"
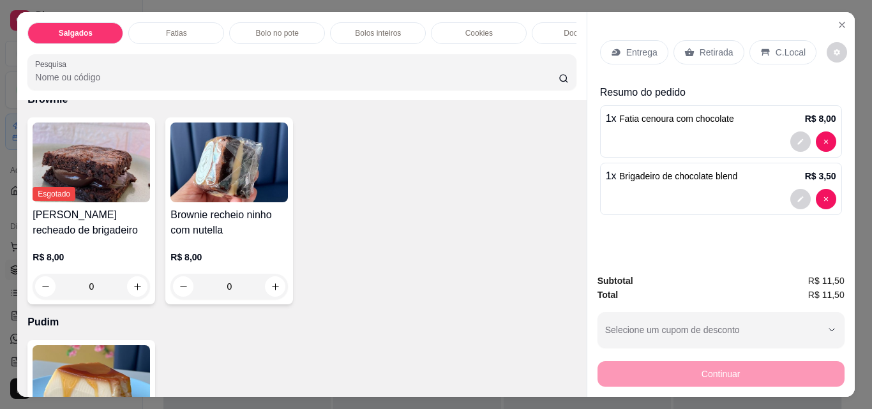
scroll to position [1981, 0]
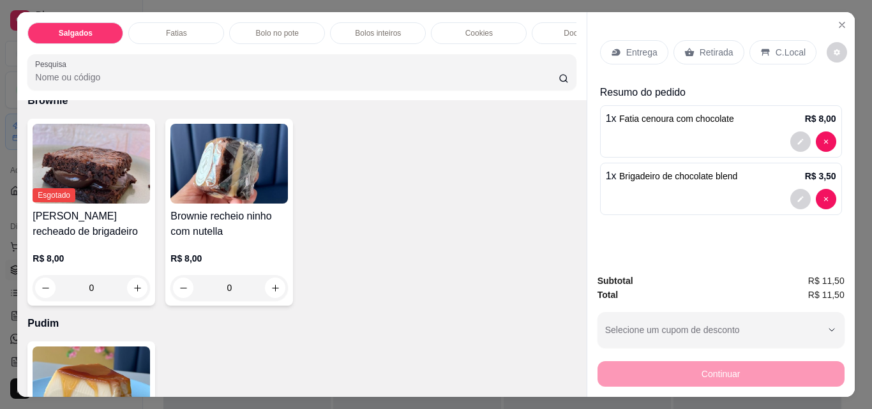
click at [707, 52] on p "Retirada" at bounding box center [717, 52] width 34 height 13
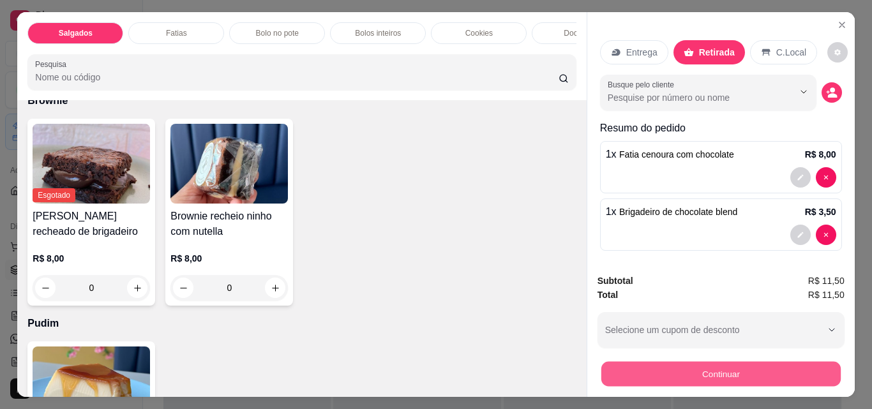
click at [693, 367] on button "Continuar" at bounding box center [720, 373] width 239 height 25
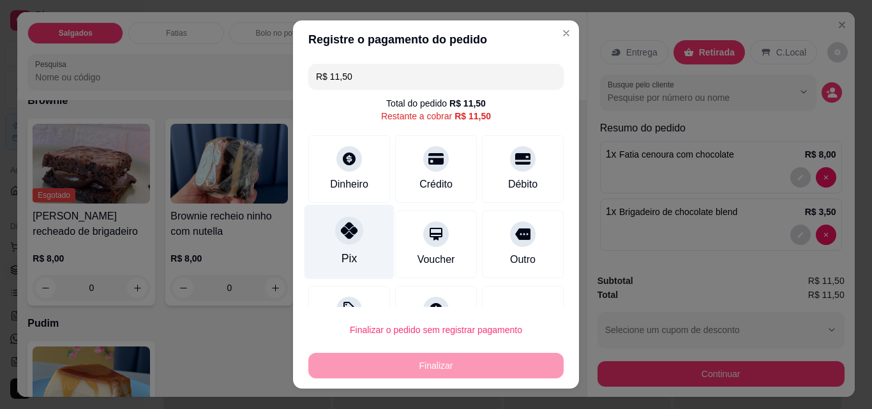
click at [344, 255] on div "Pix" at bounding box center [349, 258] width 15 height 17
type input "R$ 0,00"
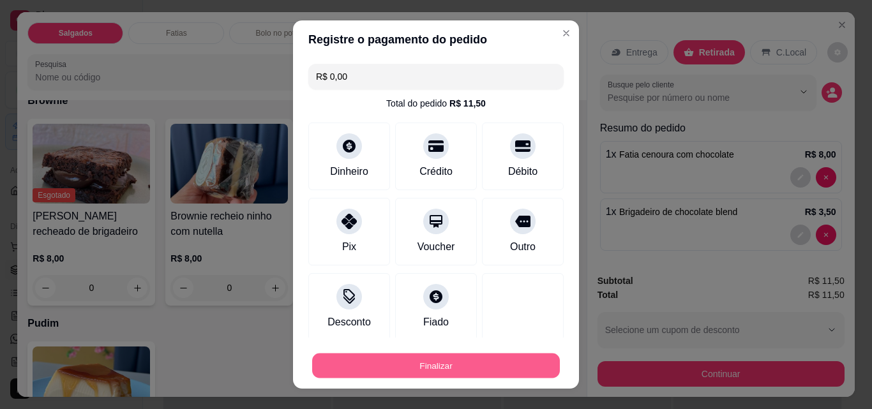
click at [499, 368] on button "Finalizar" at bounding box center [436, 366] width 248 height 25
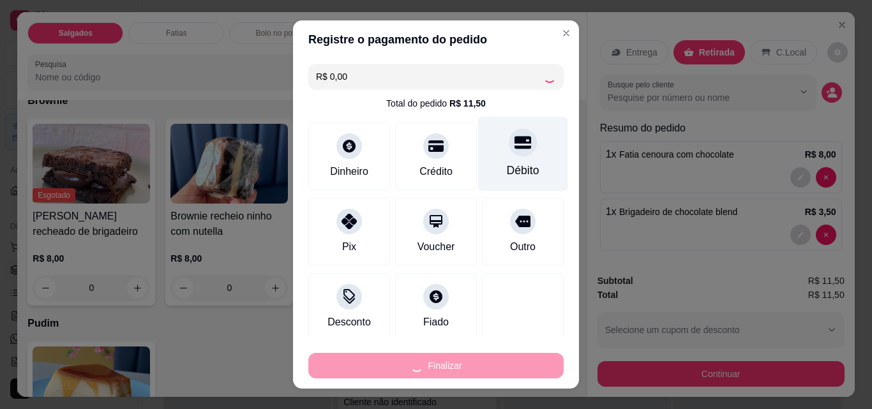
type input "0"
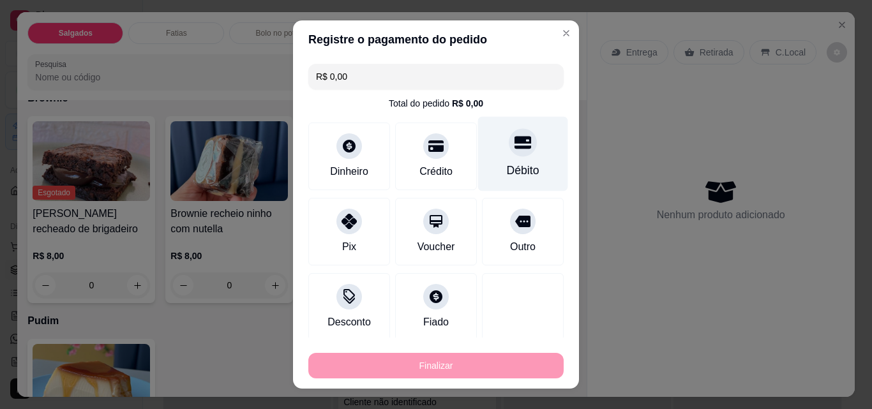
type input "-R$ 11,50"
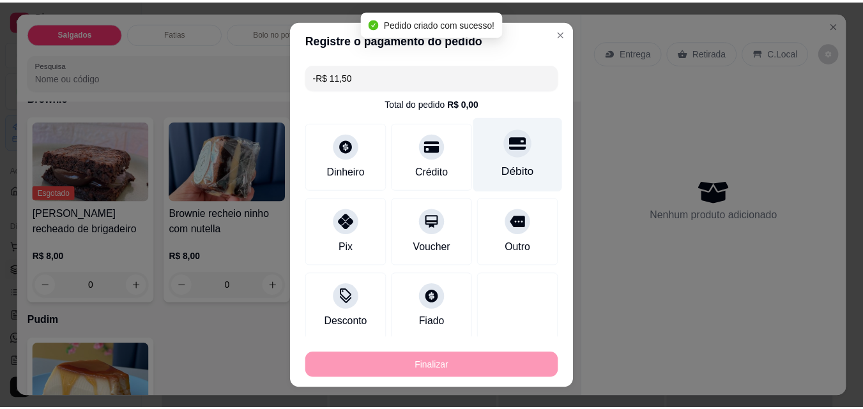
scroll to position [1980, 0]
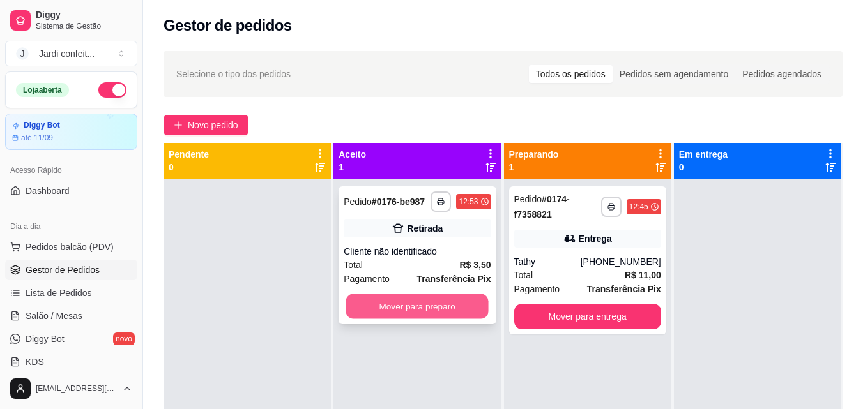
click at [440, 309] on button "Mover para preparo" at bounding box center [417, 306] width 142 height 25
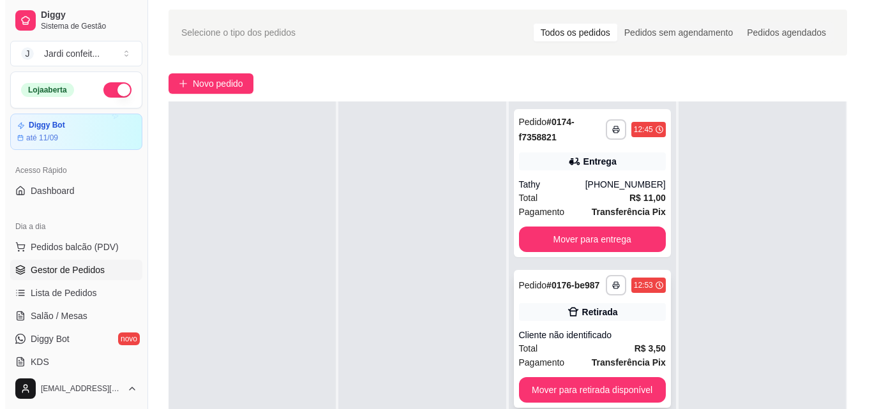
scroll to position [64, 0]
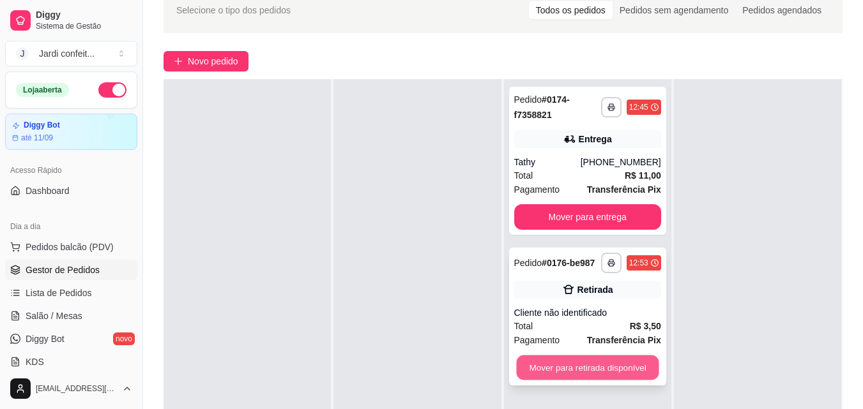
click at [596, 372] on button "Mover para retirada disponível" at bounding box center [587, 368] width 142 height 25
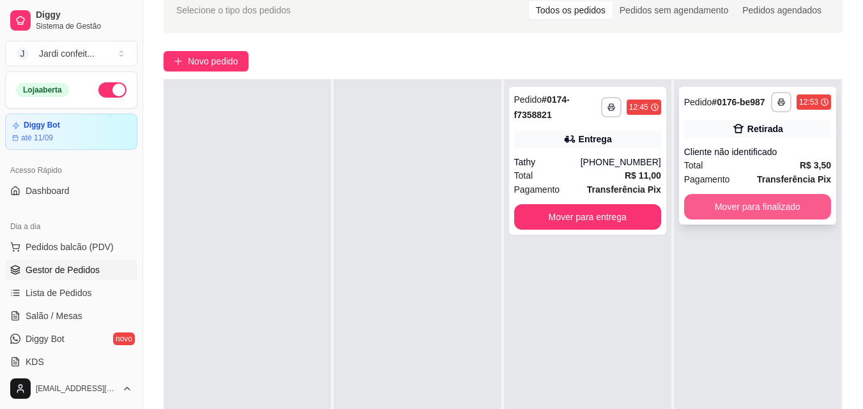
click at [743, 213] on button "Mover para finalizado" at bounding box center [757, 207] width 147 height 26
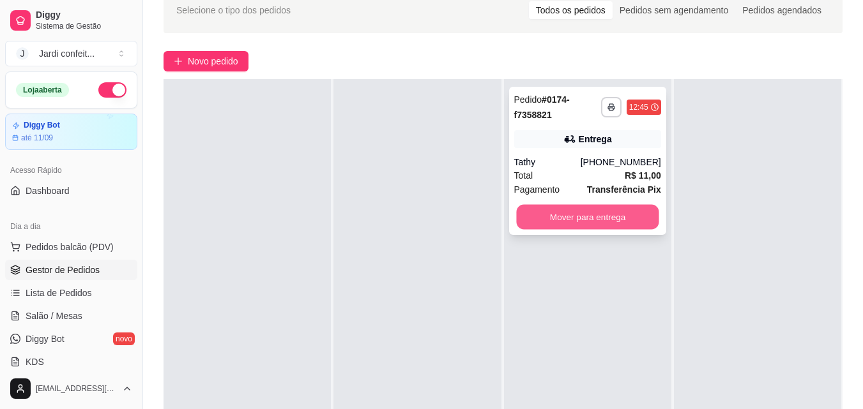
click at [571, 211] on button "Mover para entrega" at bounding box center [587, 217] width 142 height 25
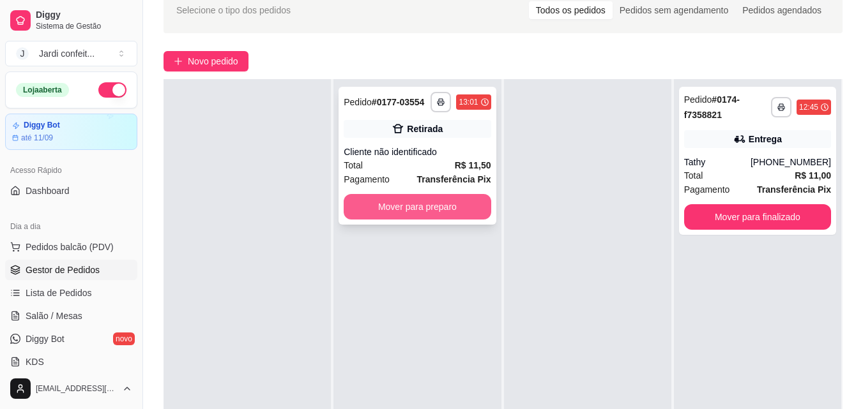
click at [411, 212] on button "Mover para preparo" at bounding box center [417, 207] width 147 height 26
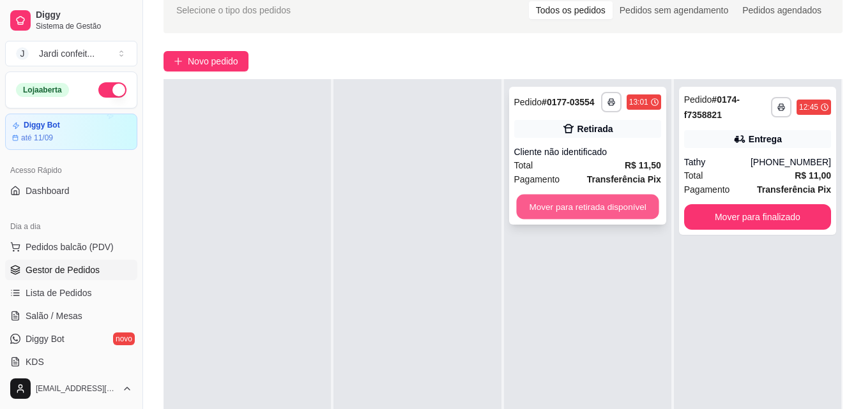
click at [596, 204] on button "Mover para retirada disponível" at bounding box center [587, 207] width 142 height 25
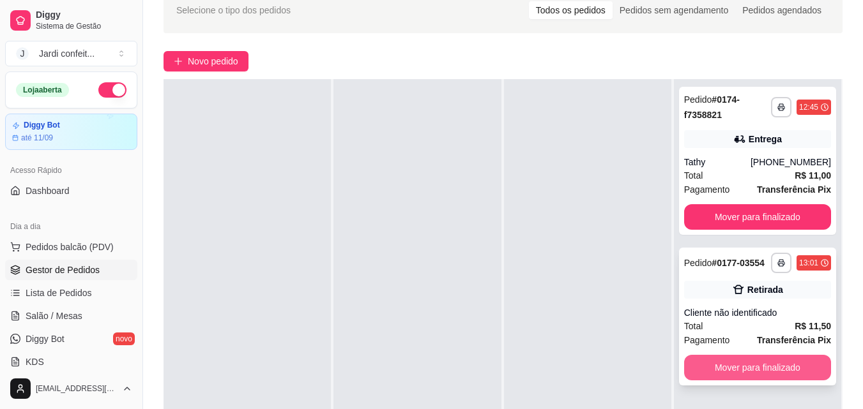
click at [772, 364] on button "Mover para finalizado" at bounding box center [757, 368] width 147 height 26
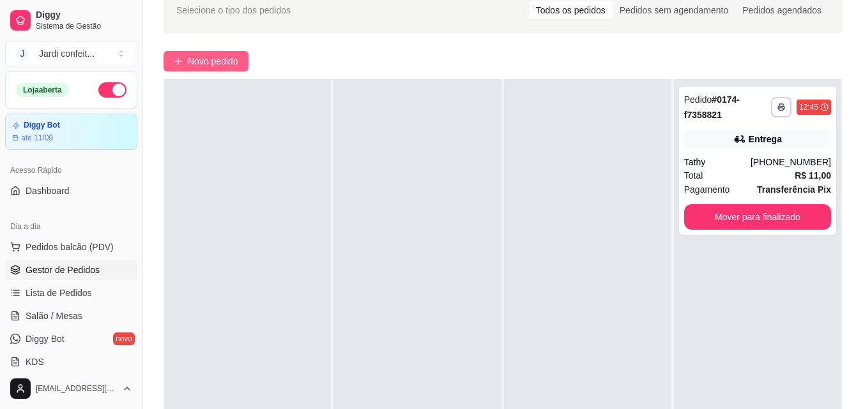
click at [230, 67] on span "Novo pedido" at bounding box center [213, 61] width 50 height 14
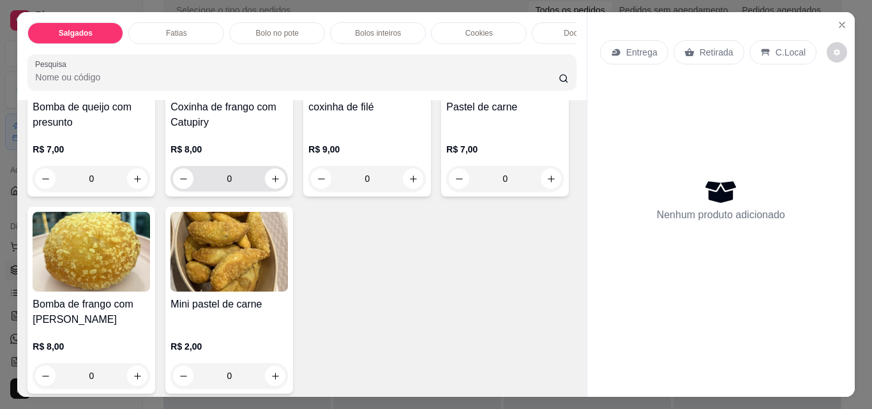
scroll to position [383, 0]
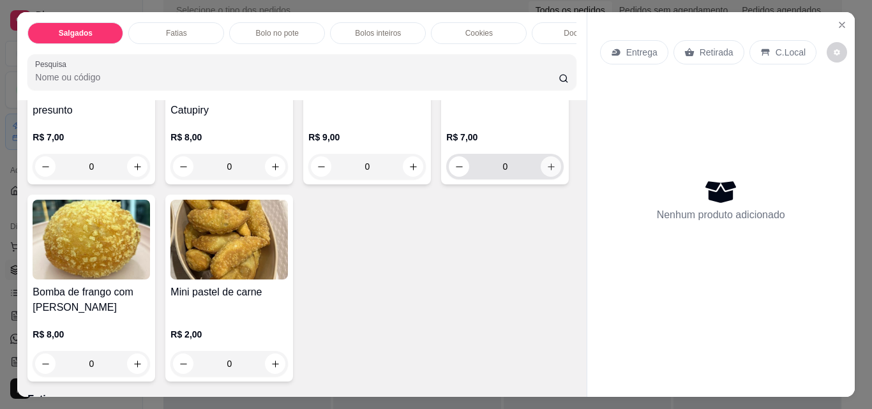
click at [541, 177] on button "increase-product-quantity" at bounding box center [551, 166] width 20 height 20
type input "1"
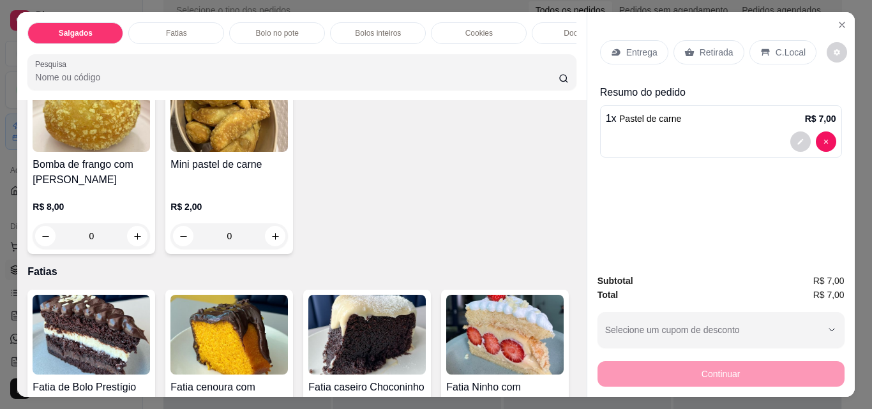
scroll to position [575, 0]
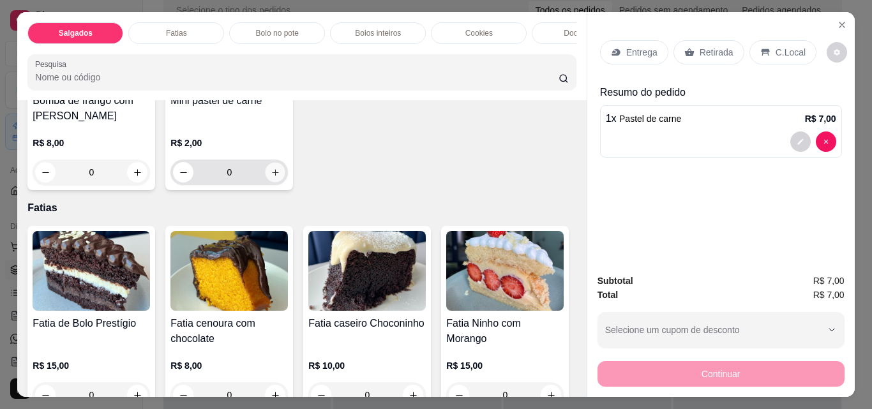
click at [271, 178] on icon "increase-product-quantity" at bounding box center [276, 173] width 10 height 10
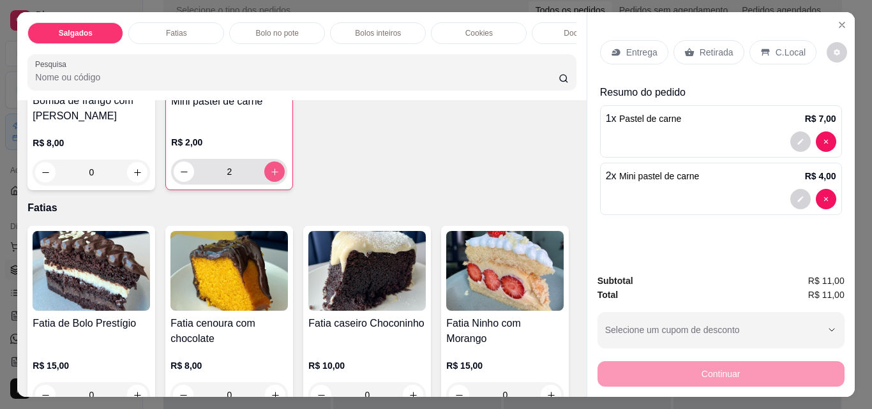
click at [270, 177] on icon "increase-product-quantity" at bounding box center [275, 172] width 10 height 10
type input "3"
click at [695, 54] on div "Retirada" at bounding box center [709, 52] width 71 height 24
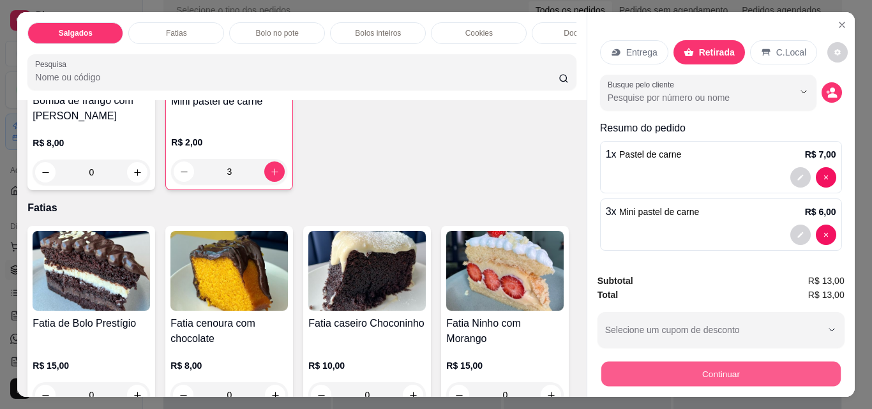
click at [721, 377] on button "Continuar" at bounding box center [720, 373] width 239 height 25
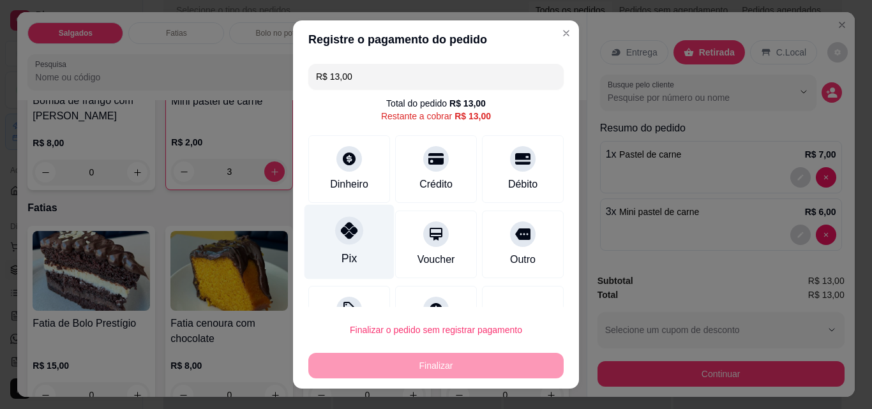
click at [346, 259] on div "Pix" at bounding box center [349, 258] width 15 height 17
type input "R$ 0,00"
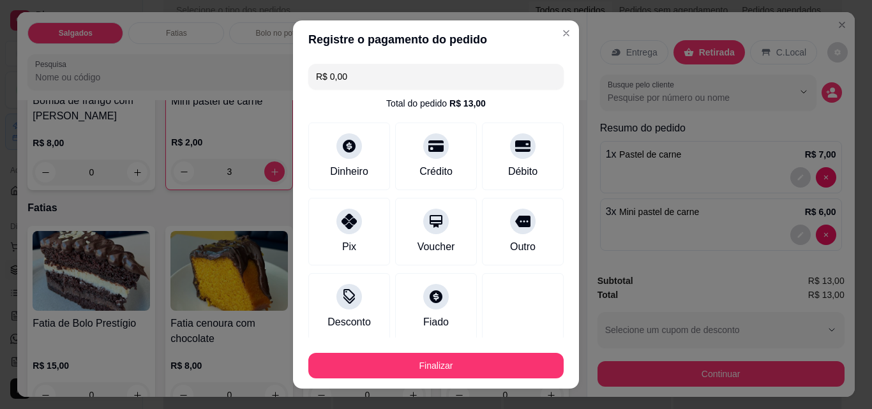
click at [426, 350] on div "Finalizar" at bounding box center [435, 363] width 255 height 31
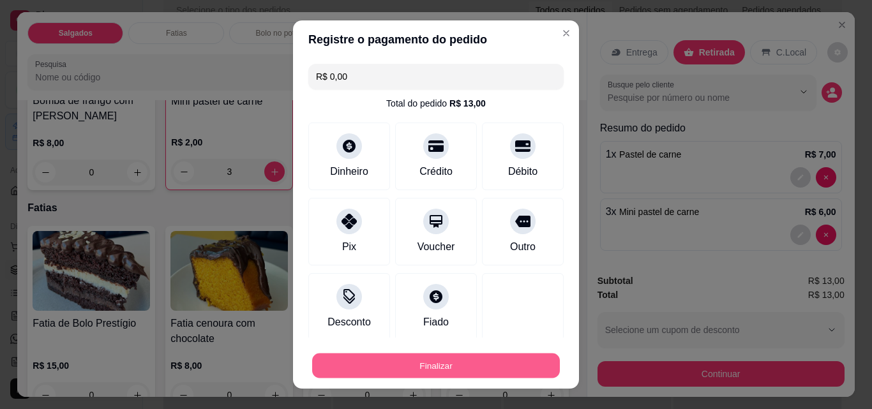
click at [427, 361] on button "Finalizar" at bounding box center [436, 366] width 248 height 25
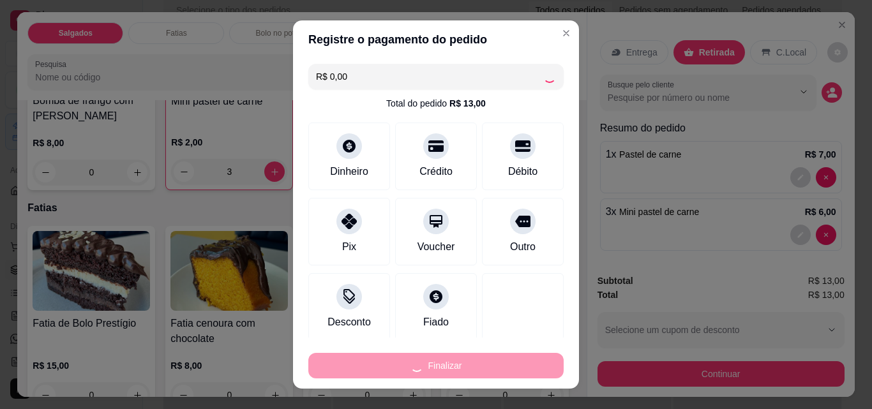
type input "0"
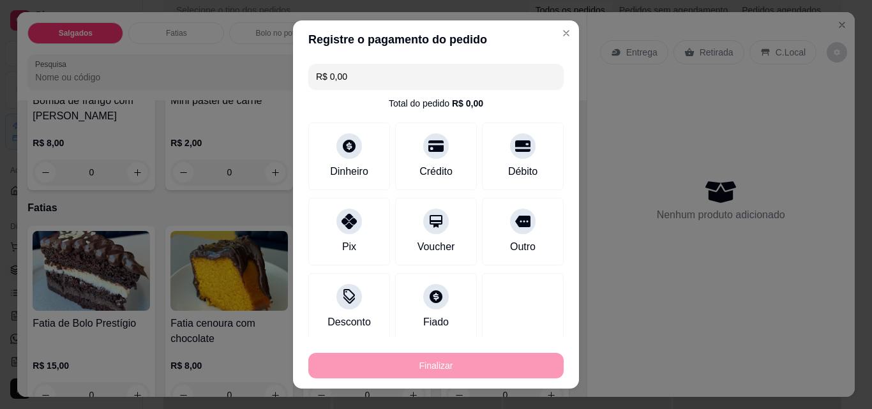
type input "-R$ 13,00"
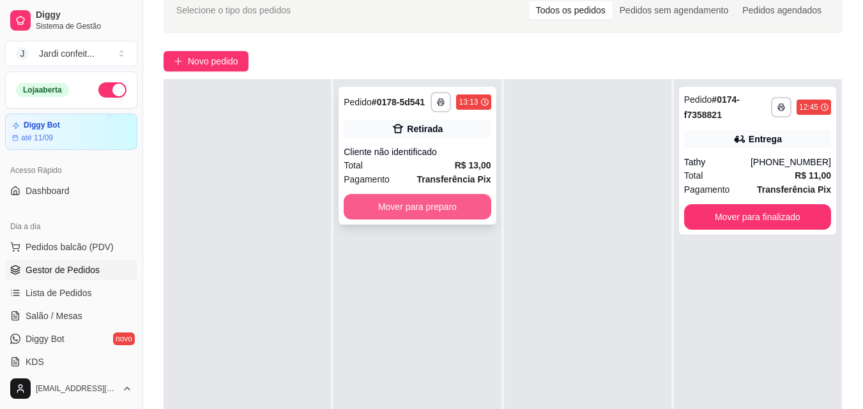
click at [431, 207] on button "Mover para preparo" at bounding box center [417, 207] width 147 height 26
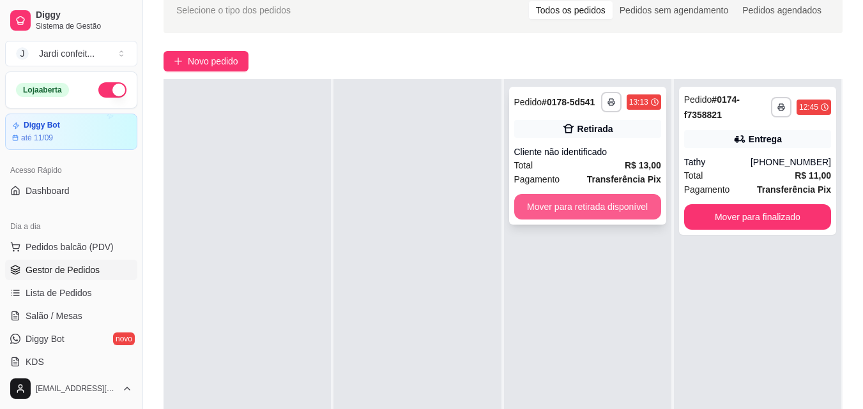
click at [554, 209] on button "Mover para retirada disponível" at bounding box center [587, 207] width 147 height 26
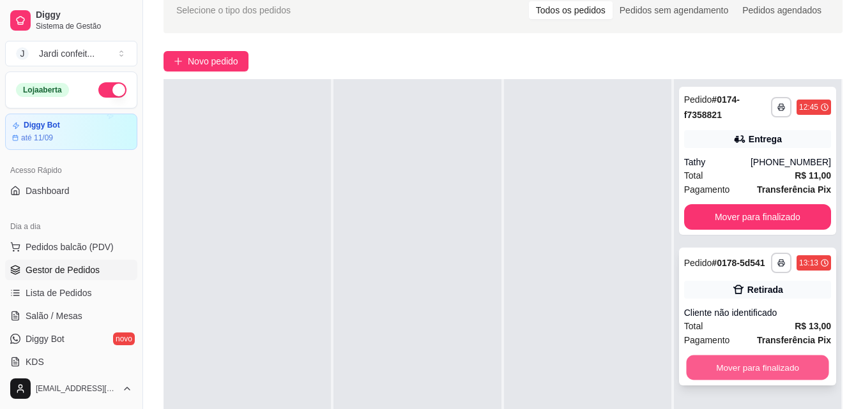
click at [771, 367] on button "Mover para finalizado" at bounding box center [757, 368] width 142 height 25
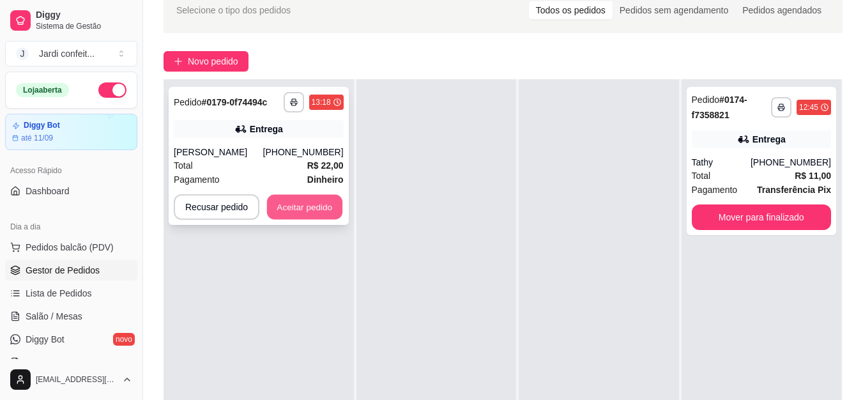
click at [294, 211] on button "Aceitar pedido" at bounding box center [304, 207] width 75 height 25
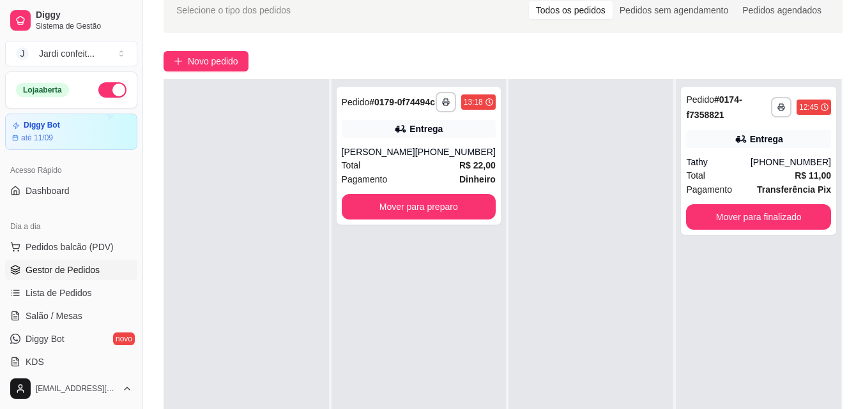
click at [465, 170] on strong "R$ 22,00" at bounding box center [477, 165] width 36 height 10
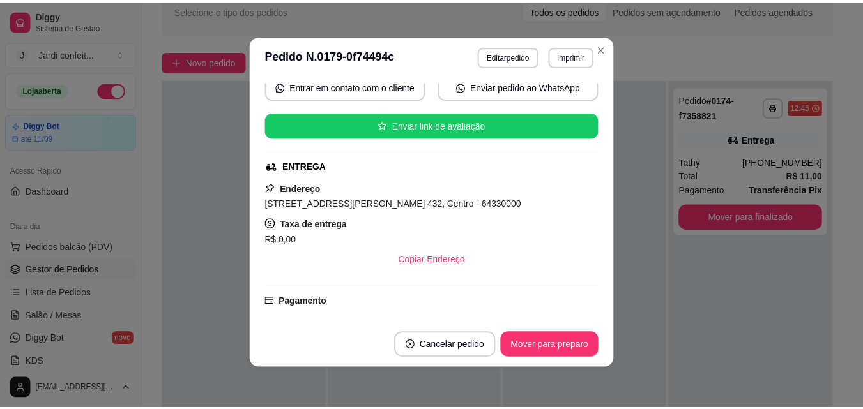
scroll to position [128, 0]
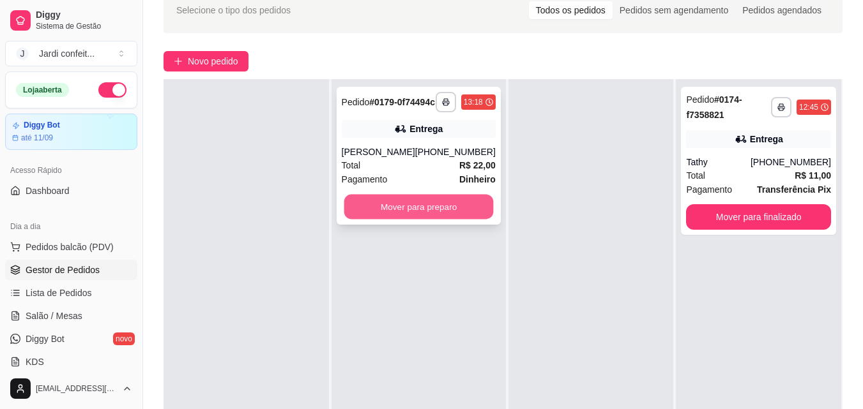
click at [457, 212] on button "Mover para preparo" at bounding box center [418, 207] width 149 height 25
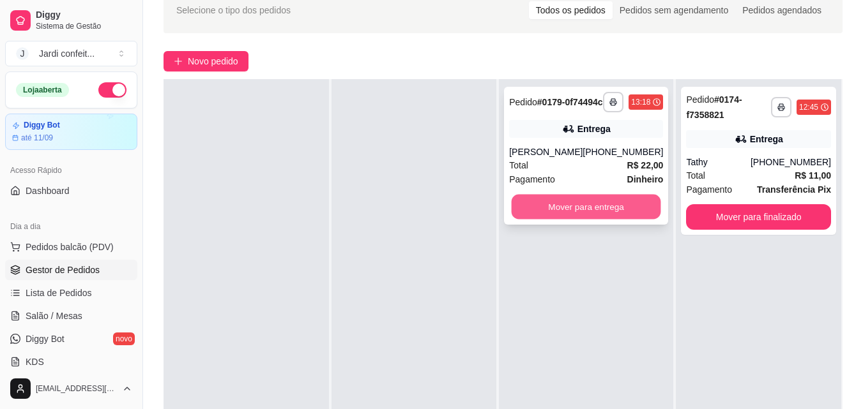
click at [550, 219] on button "Mover para entrega" at bounding box center [585, 207] width 149 height 25
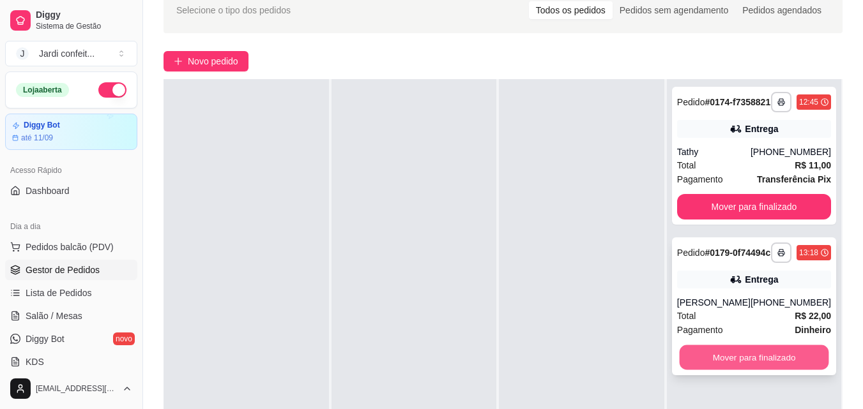
click at [745, 370] on button "Mover para finalizado" at bounding box center [753, 357] width 149 height 25
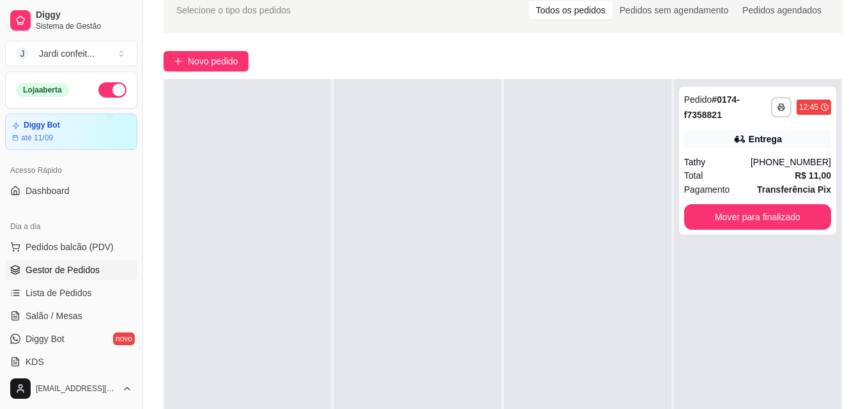
click at [626, 295] on div at bounding box center [587, 283] width 167 height 409
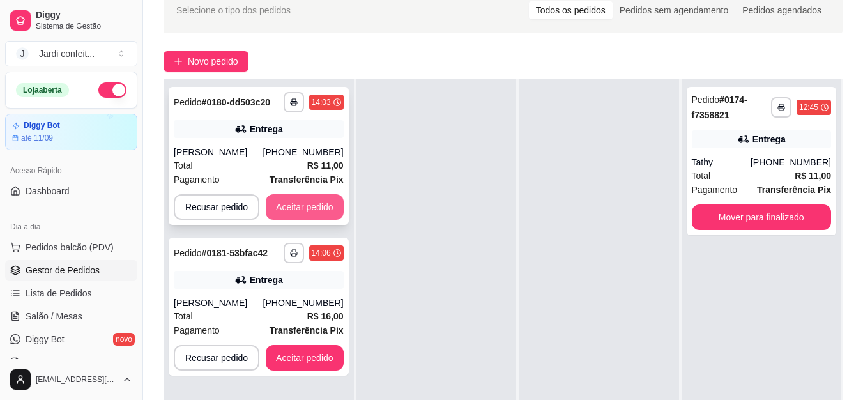
click at [294, 211] on button "Aceitar pedido" at bounding box center [305, 207] width 78 height 26
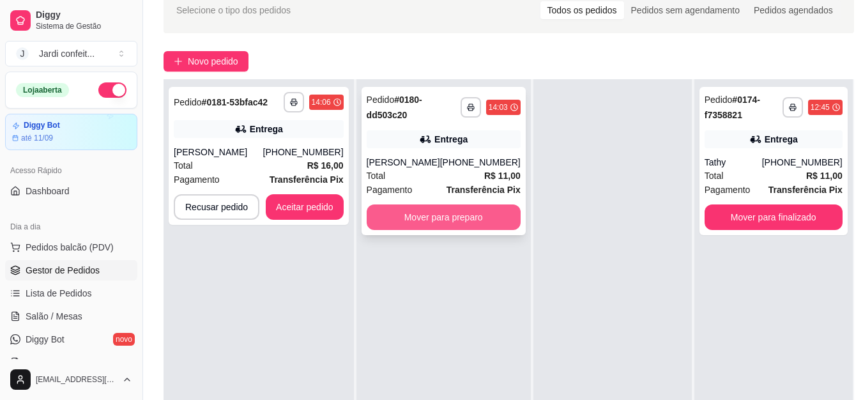
click at [418, 223] on button "Mover para preparo" at bounding box center [444, 217] width 154 height 26
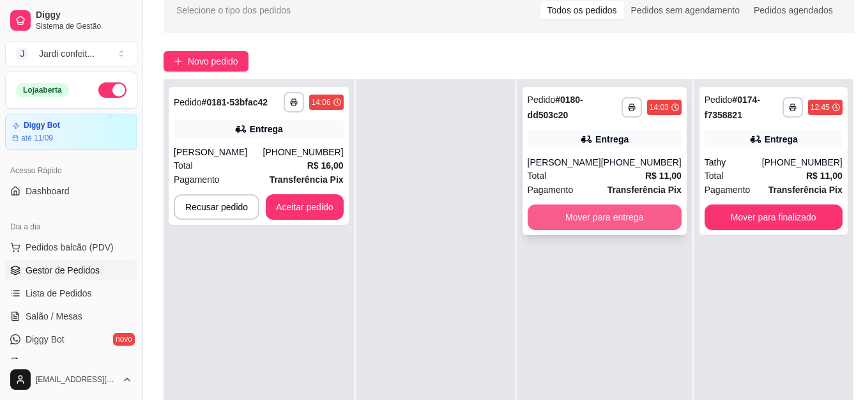
click at [577, 225] on button "Mover para entrega" at bounding box center [604, 217] width 154 height 26
click at [642, 226] on button "Mover para entrega" at bounding box center [603, 217] width 149 height 25
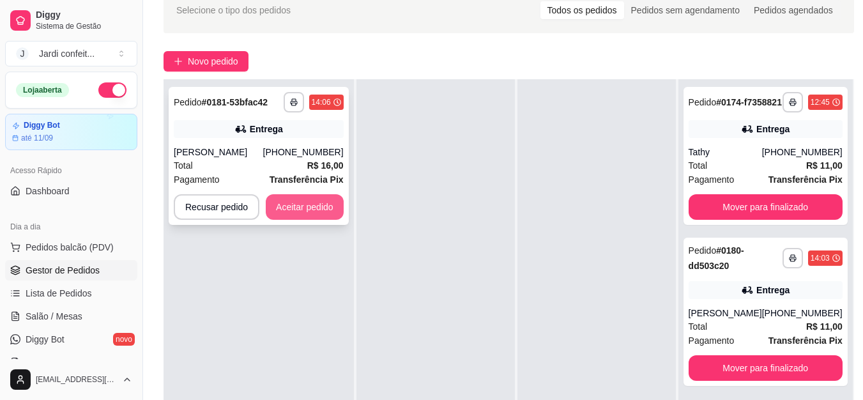
click at [326, 208] on button "Aceitar pedido" at bounding box center [305, 207] width 78 height 26
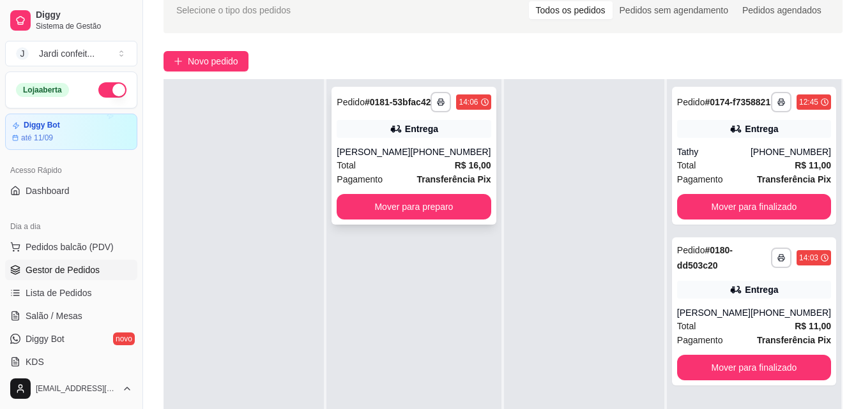
click at [444, 170] on div "Total R$ 16,00" at bounding box center [414, 165] width 154 height 14
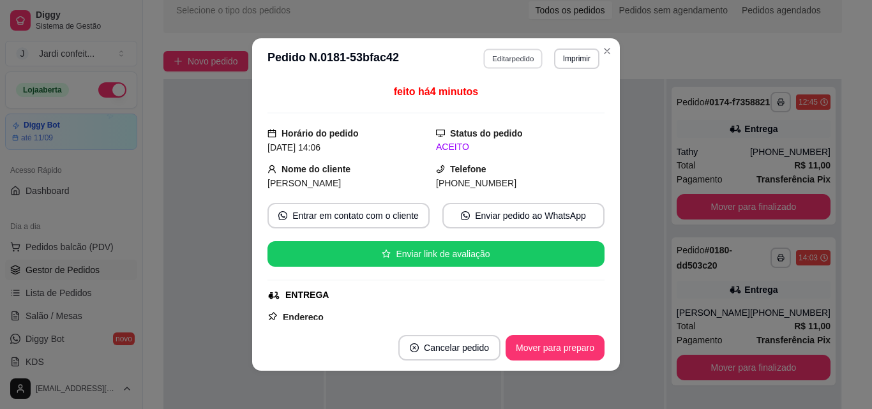
click at [520, 62] on button "Editar pedido" at bounding box center [513, 59] width 59 height 20
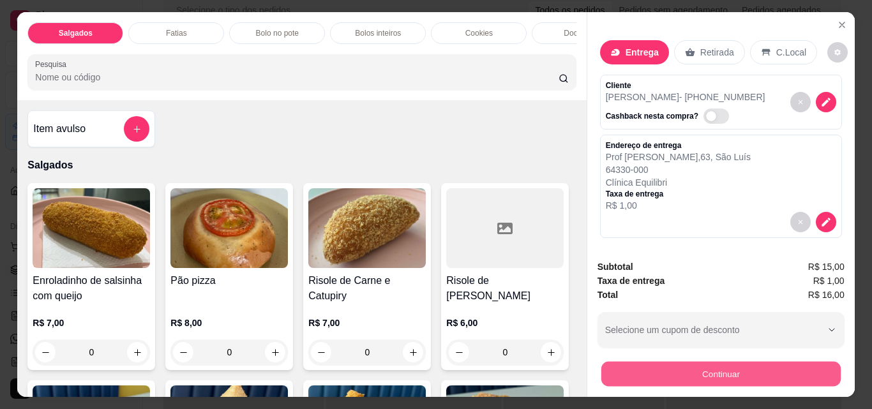
click at [649, 364] on button "Continuar" at bounding box center [720, 373] width 239 height 25
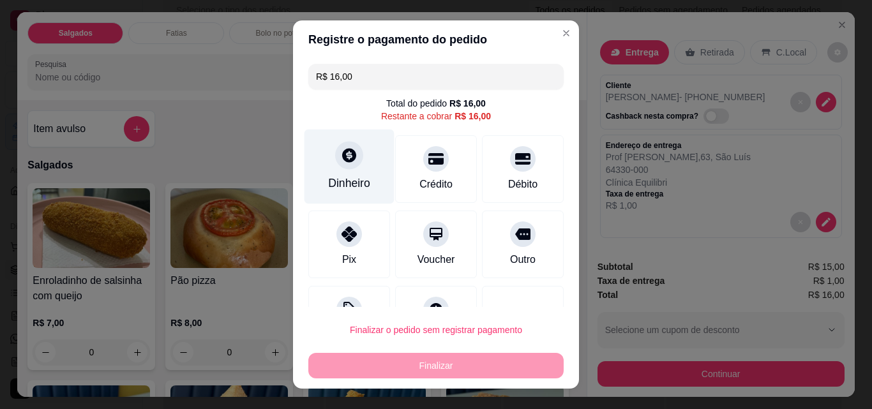
click at [338, 172] on div "Dinheiro" at bounding box center [350, 167] width 90 height 75
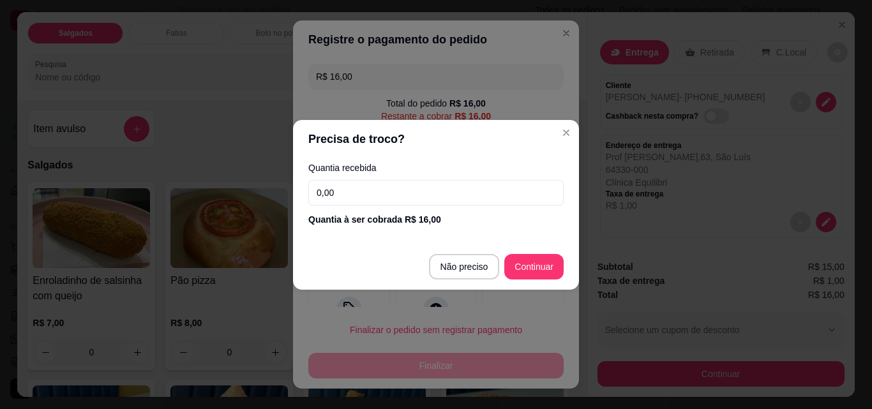
click at [367, 190] on input "0,00" at bounding box center [435, 193] width 255 height 26
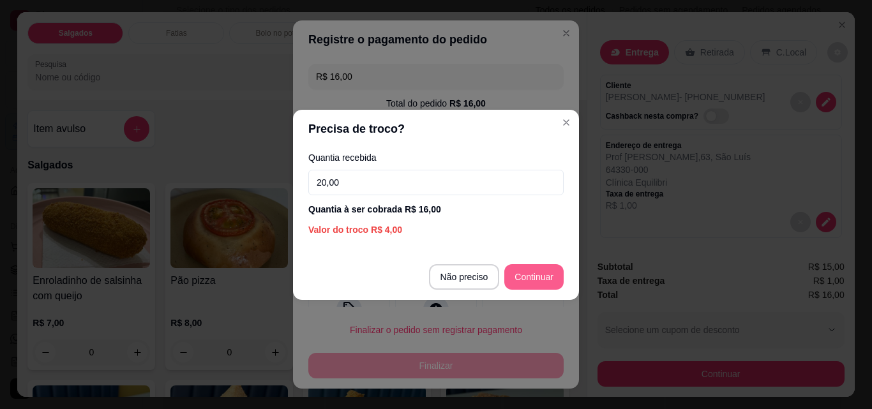
type input "20,00"
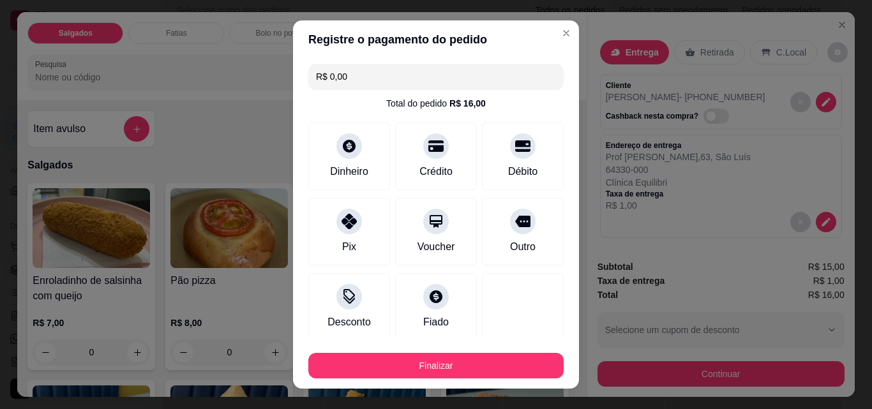
type input "R$ 0,00"
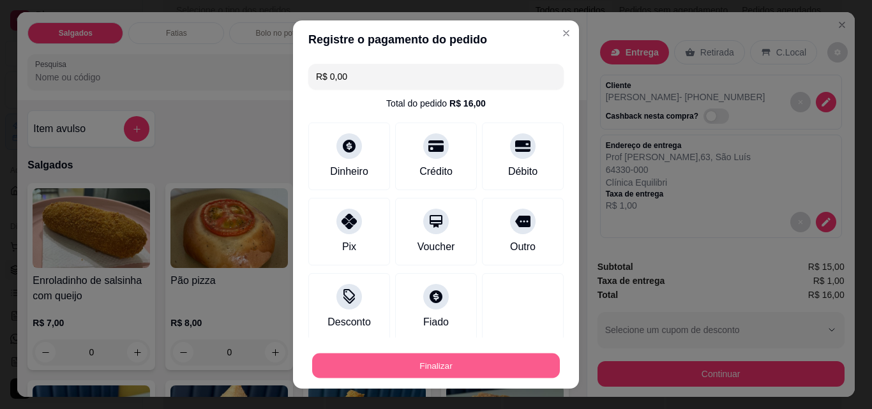
click at [503, 358] on button "Finalizar" at bounding box center [436, 366] width 248 height 25
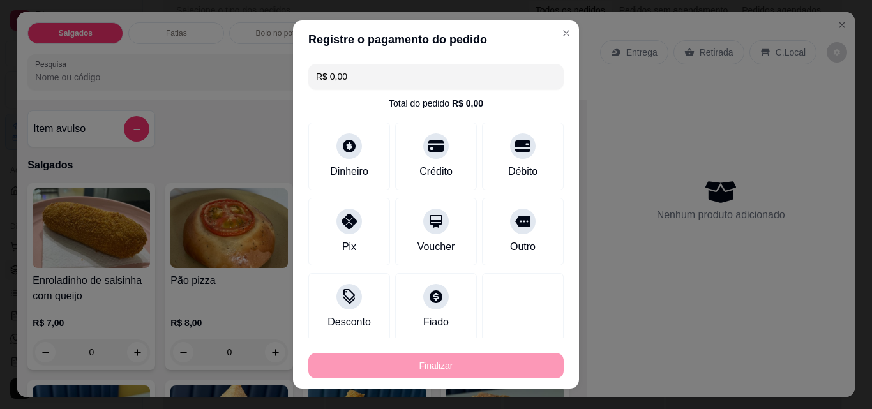
type input "0"
type input "-R$ 16,00"
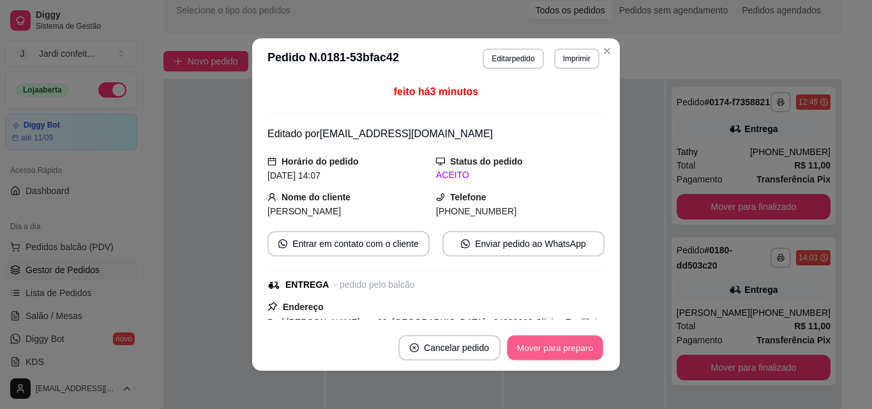
click at [527, 353] on button "Mover para preparo" at bounding box center [555, 348] width 96 height 25
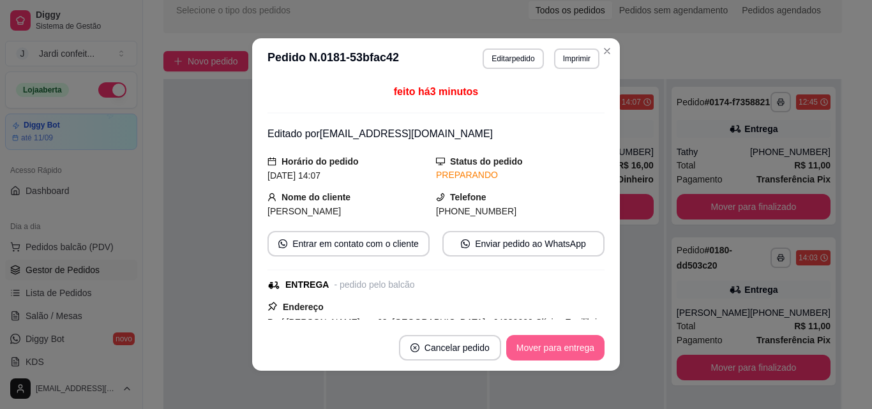
click at [534, 348] on button "Mover para entrega" at bounding box center [555, 348] width 98 height 26
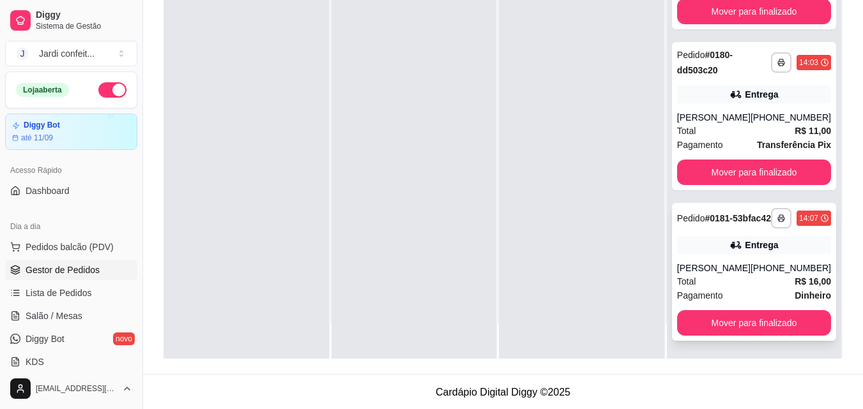
scroll to position [195, 0]
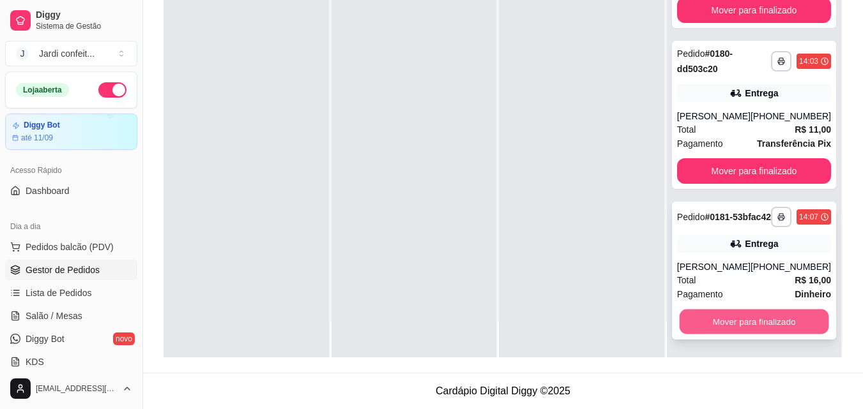
click at [767, 302] on div "**********" at bounding box center [754, 271] width 164 height 138
click at [752, 319] on button "Mover para finalizado" at bounding box center [753, 322] width 149 height 25
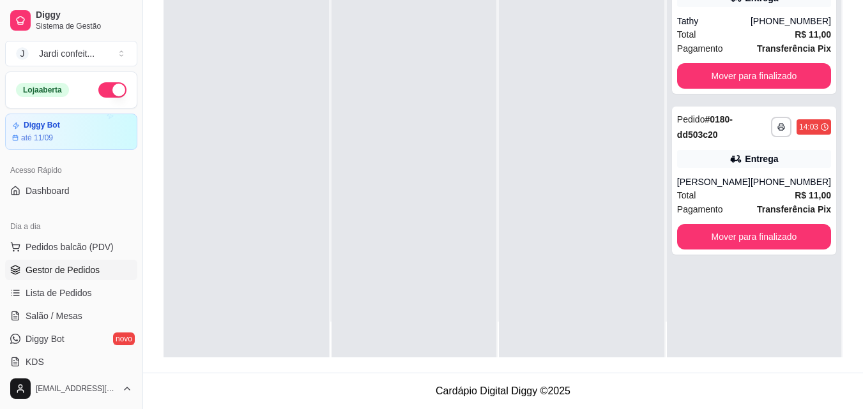
scroll to position [0, 0]
drag, startPoint x: 256, startPoint y: 199, endPoint x: 224, endPoint y: 176, distance: 39.7
click at [256, 190] on div at bounding box center [245, 152] width 165 height 409
click at [740, 241] on button "Mover para finalizado" at bounding box center [754, 237] width 154 height 26
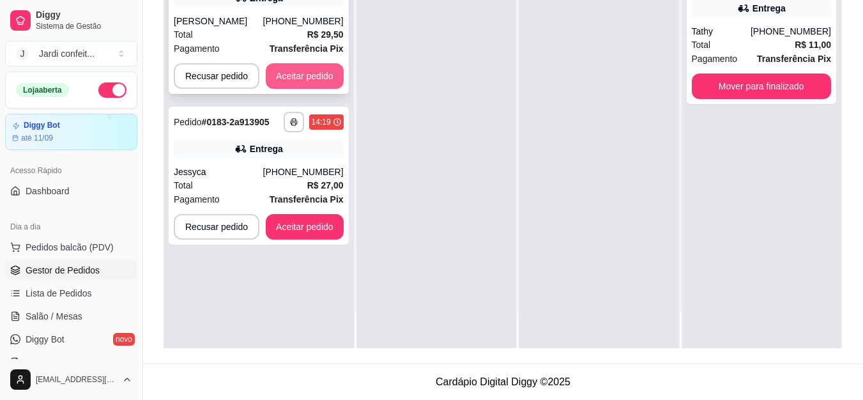
click at [288, 76] on button "Aceitar pedido" at bounding box center [305, 76] width 78 height 26
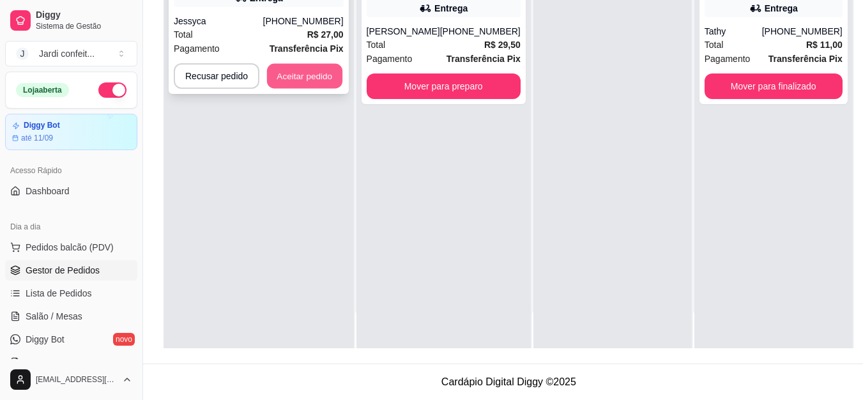
click at [292, 82] on button "Aceitar pedido" at bounding box center [304, 76] width 75 height 25
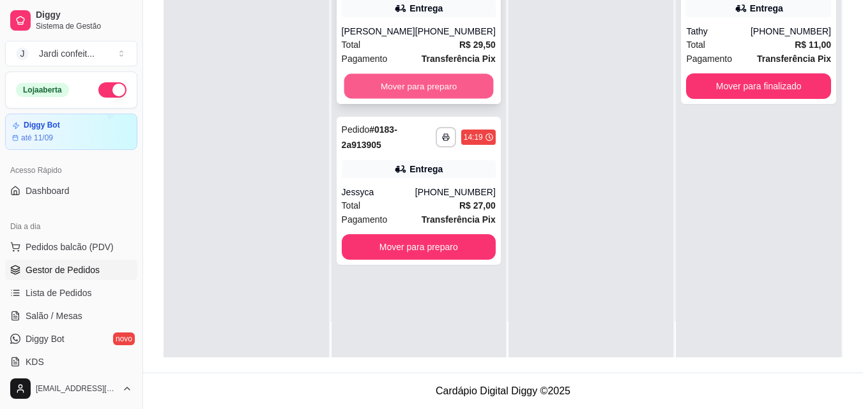
click at [381, 91] on button "Mover para preparo" at bounding box center [418, 86] width 149 height 25
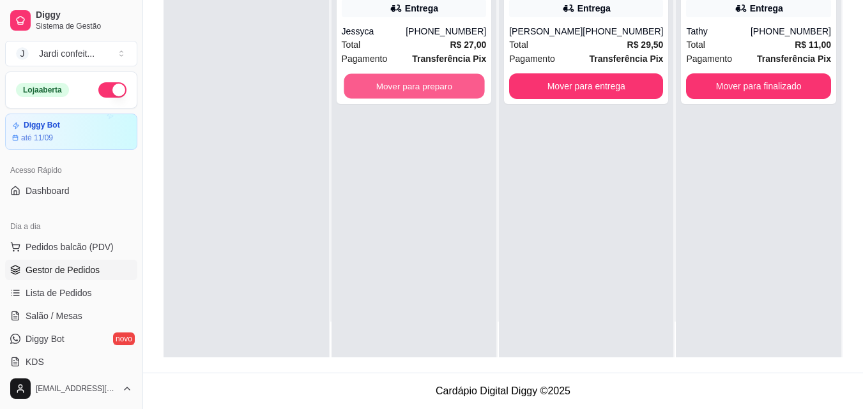
click at [381, 91] on button "Mover para preparo" at bounding box center [414, 86] width 140 height 25
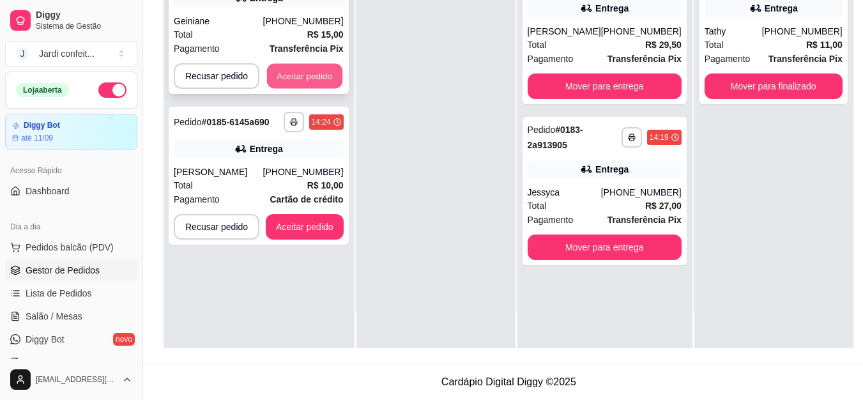
click at [328, 85] on button "Aceitar pedido" at bounding box center [304, 76] width 75 height 25
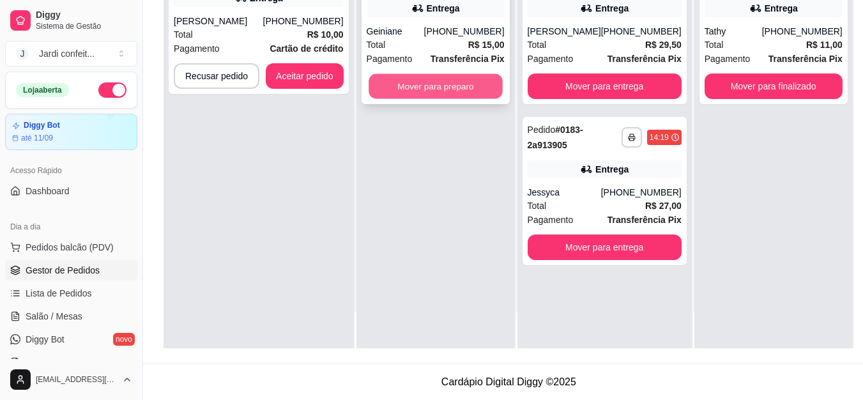
click at [379, 79] on button "Mover para preparo" at bounding box center [435, 86] width 134 height 25
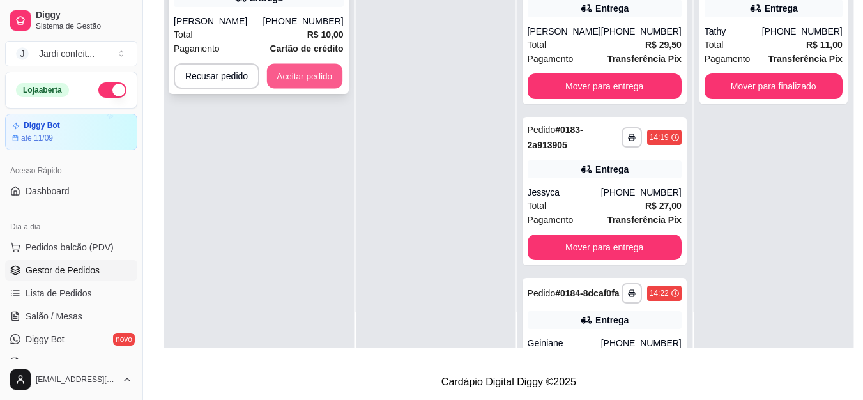
click at [323, 75] on button "Aceitar pedido" at bounding box center [304, 76] width 75 height 25
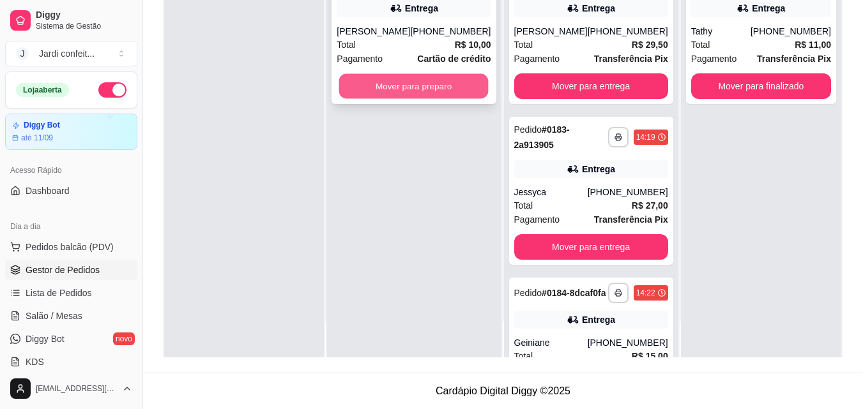
click at [357, 82] on button "Mover para preparo" at bounding box center [413, 86] width 149 height 25
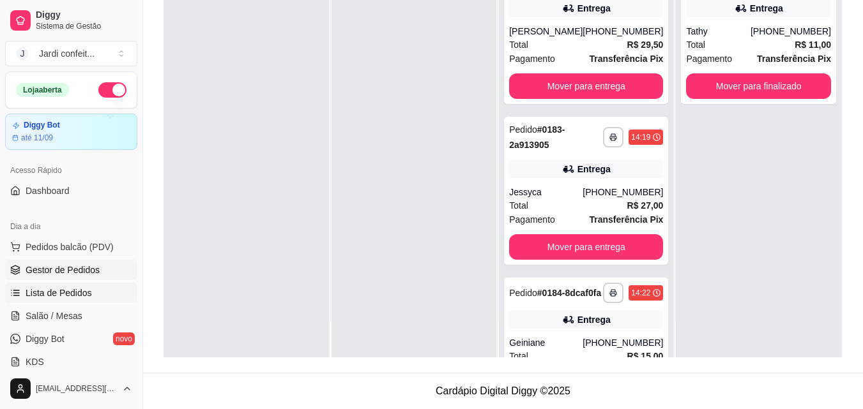
click at [73, 291] on span "Lista de Pedidos" at bounding box center [59, 293] width 66 height 13
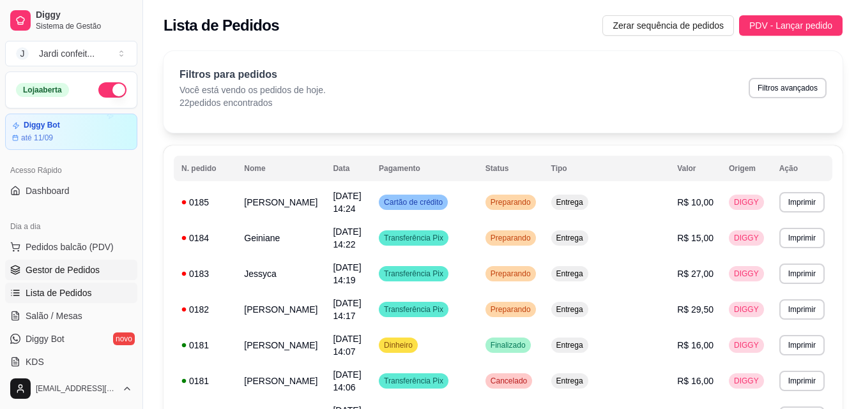
click at [60, 275] on span "Gestor de Pedidos" at bounding box center [63, 270] width 74 height 13
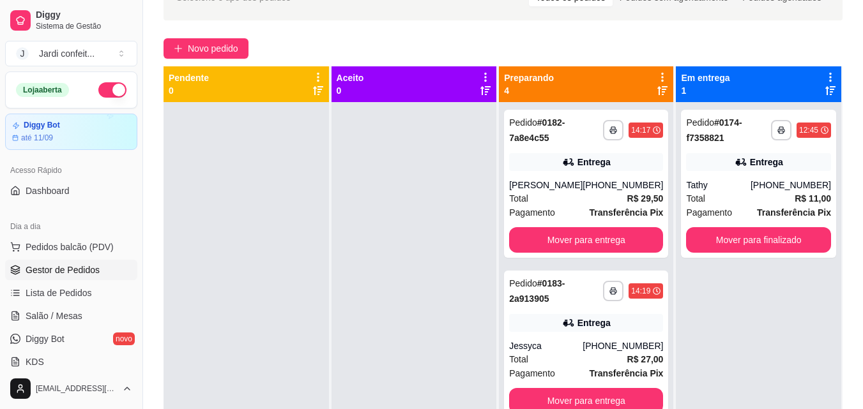
scroll to position [102, 0]
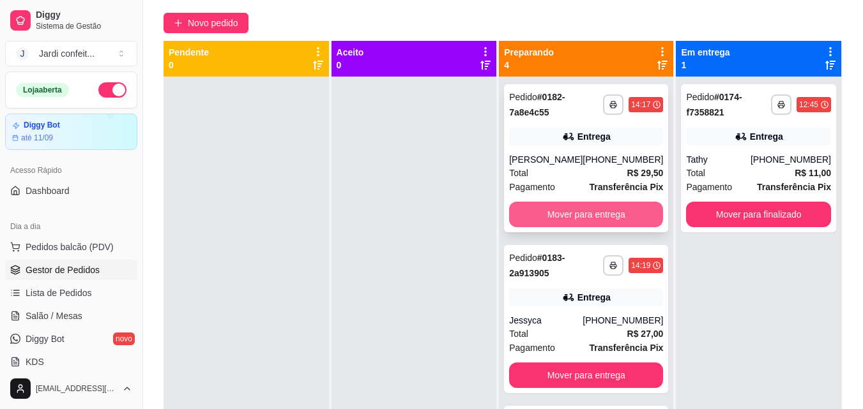
click at [600, 216] on button "Mover para entrega" at bounding box center [586, 215] width 154 height 26
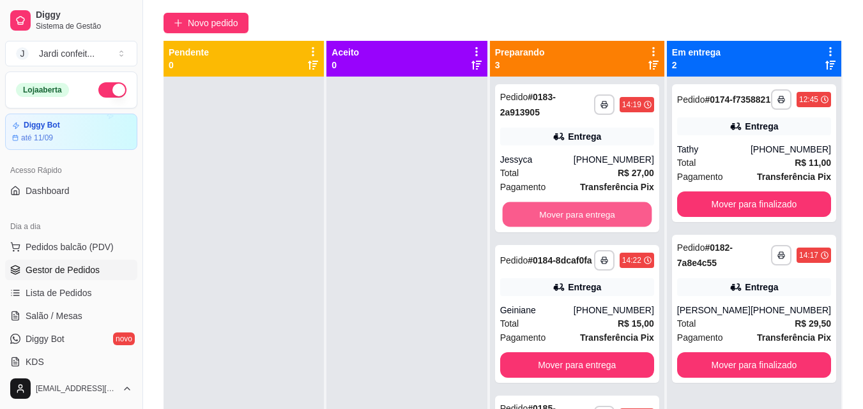
click at [600, 216] on button "Mover para entrega" at bounding box center [576, 214] width 149 height 25
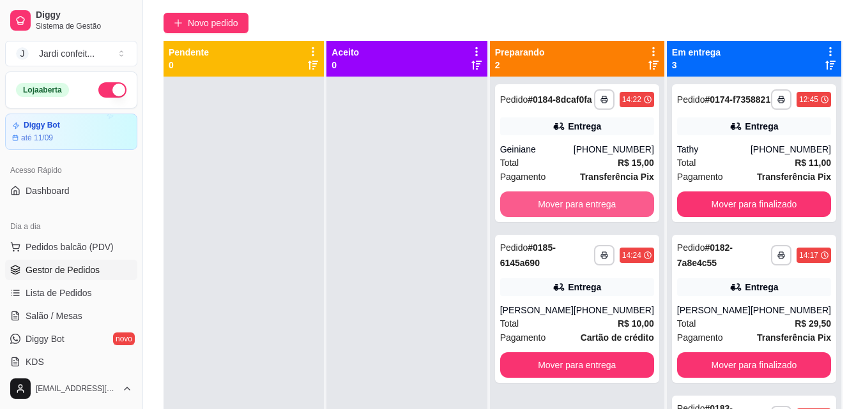
click at [600, 216] on button "Mover para entrega" at bounding box center [577, 205] width 154 height 26
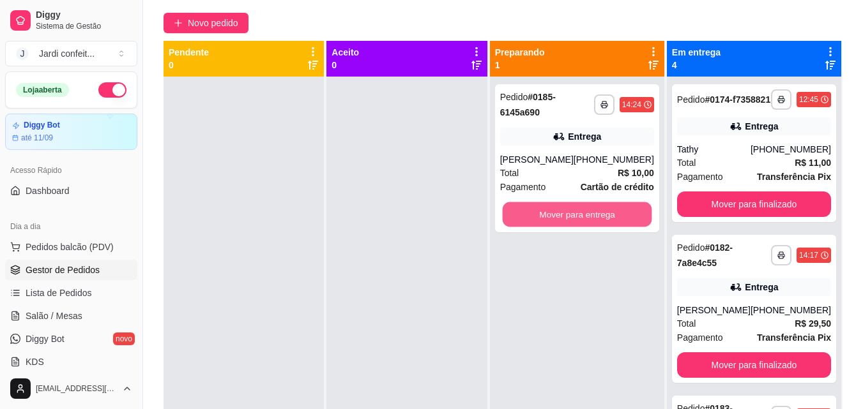
click at [600, 216] on button "Mover para entrega" at bounding box center [576, 214] width 149 height 25
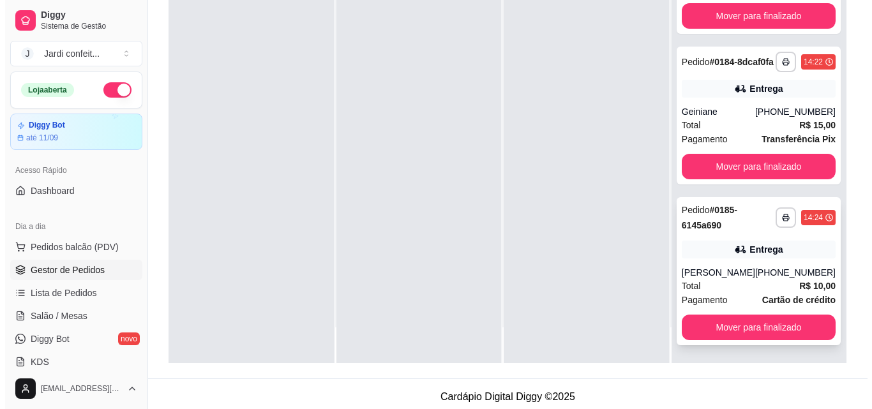
scroll to position [195, 0]
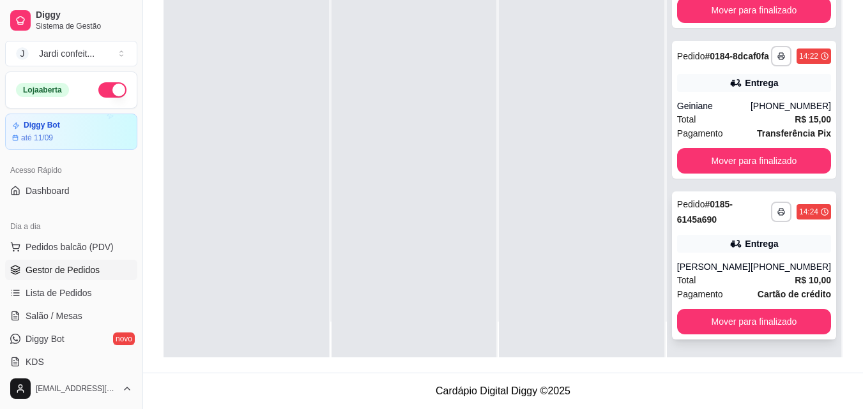
click at [731, 273] on div "Total R$ 10,00" at bounding box center [754, 280] width 154 height 14
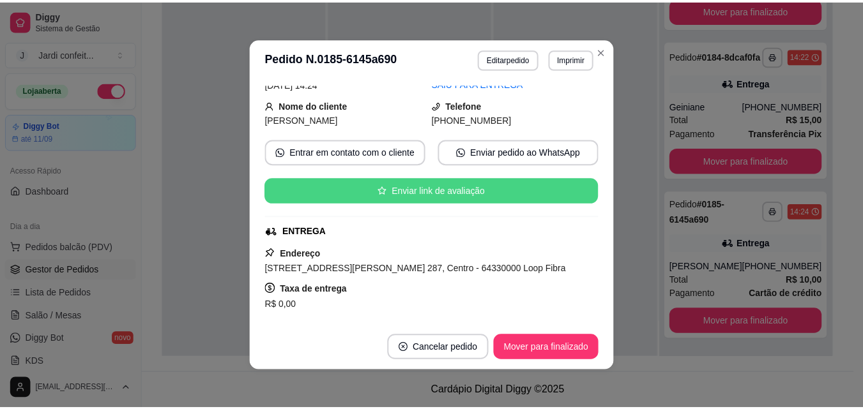
scroll to position [192, 0]
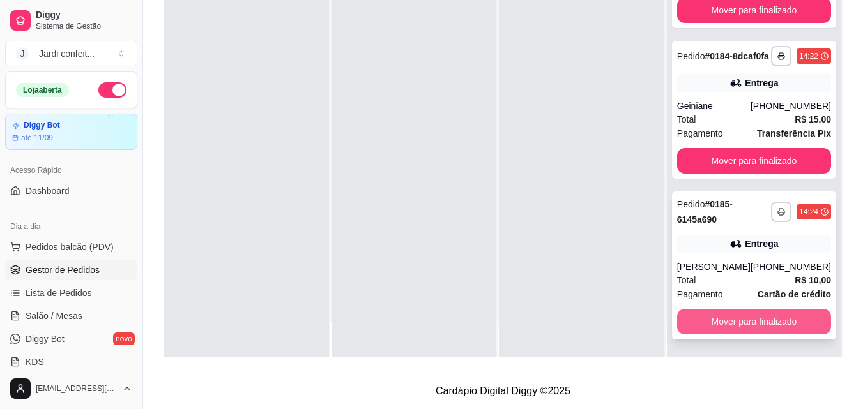
click at [716, 319] on button "Mover para finalizado" at bounding box center [754, 322] width 154 height 26
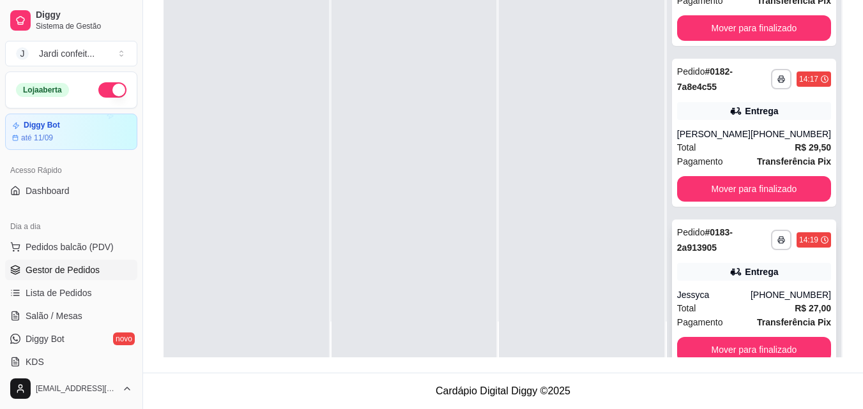
scroll to position [128, 0]
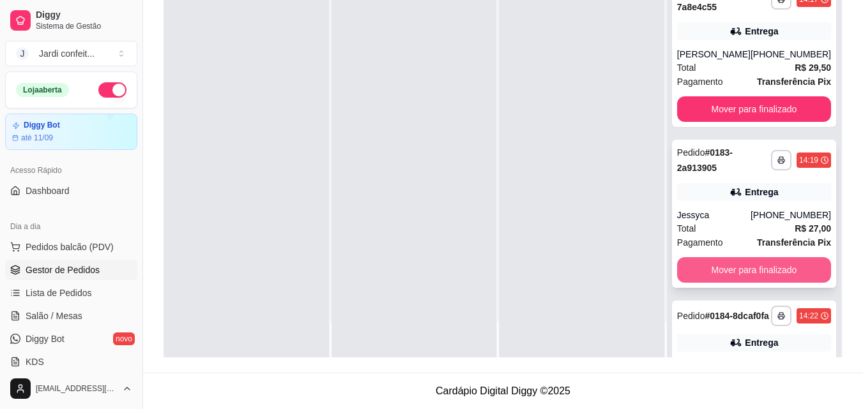
click at [762, 282] on button "Mover para finalizado" at bounding box center [754, 270] width 154 height 26
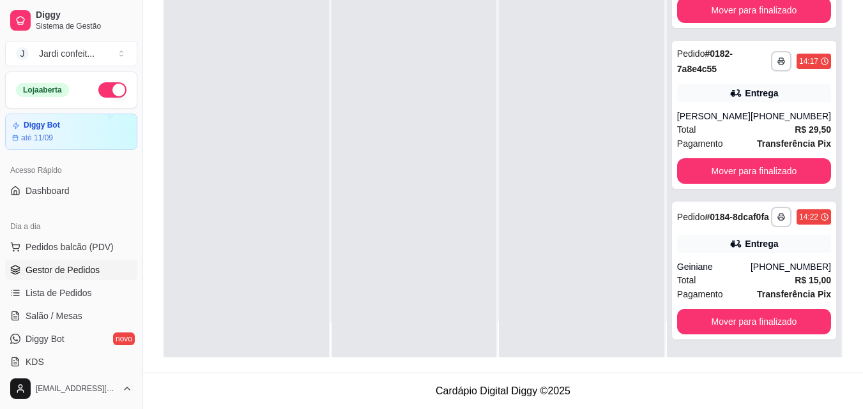
scroll to position [86, 0]
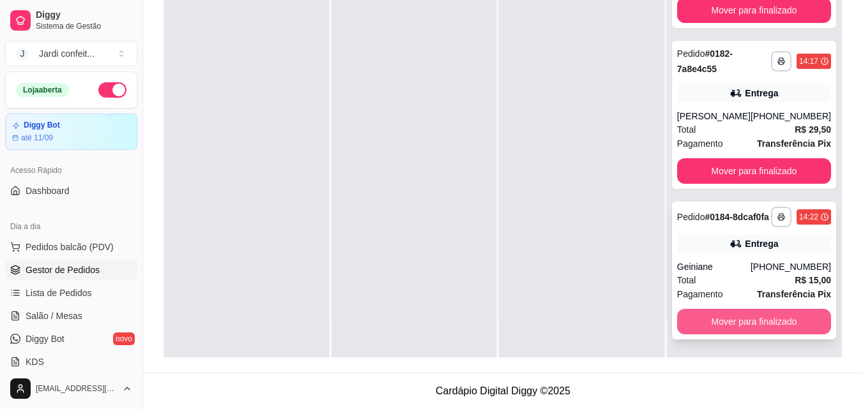
click at [746, 322] on button "Mover para finalizado" at bounding box center [754, 322] width 154 height 26
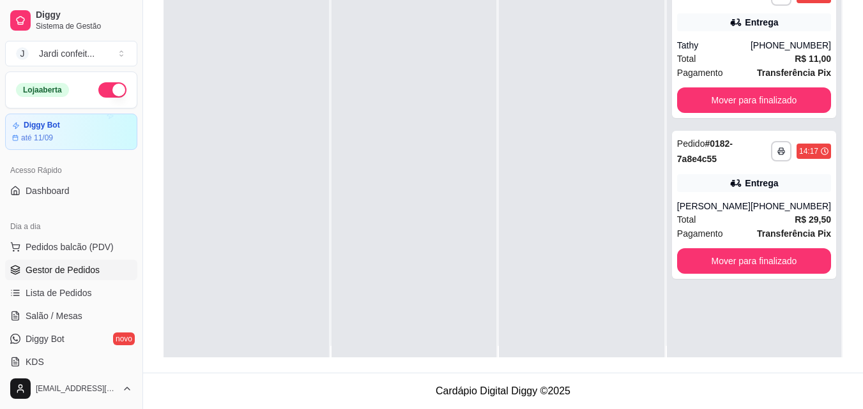
scroll to position [0, 0]
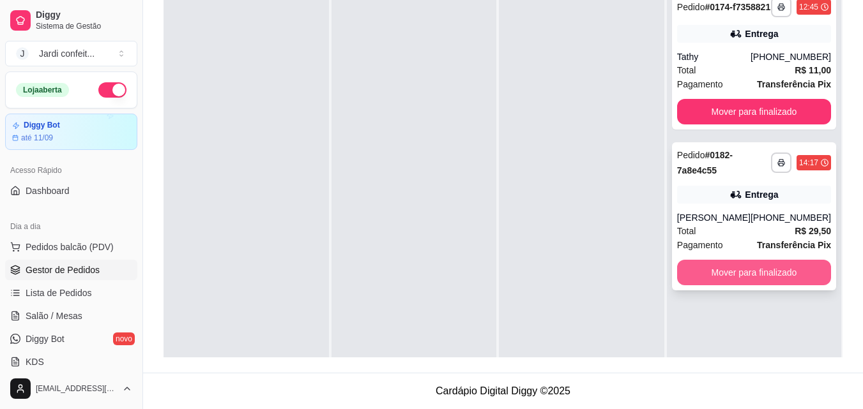
click at [703, 284] on button "Mover para finalizado" at bounding box center [754, 273] width 154 height 26
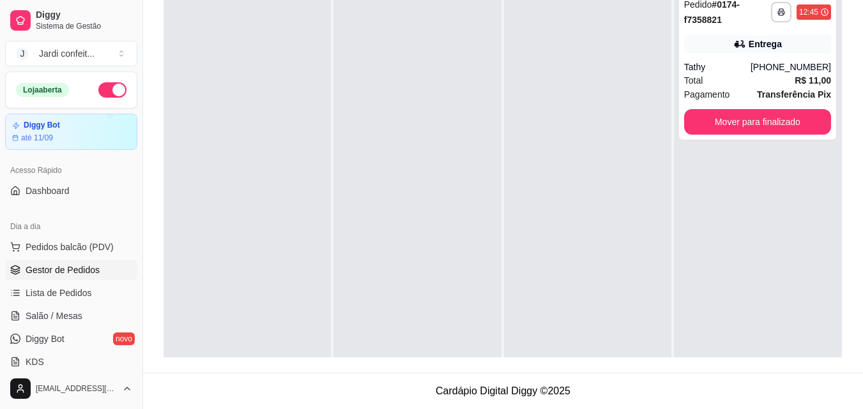
click at [741, 216] on div "**********" at bounding box center [757, 188] width 167 height 409
click at [719, 193] on div "**********" at bounding box center [757, 188] width 167 height 409
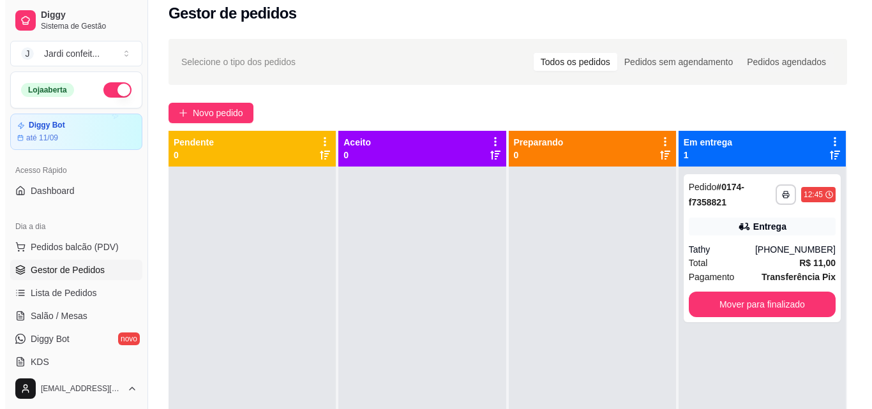
scroll to position [3, 0]
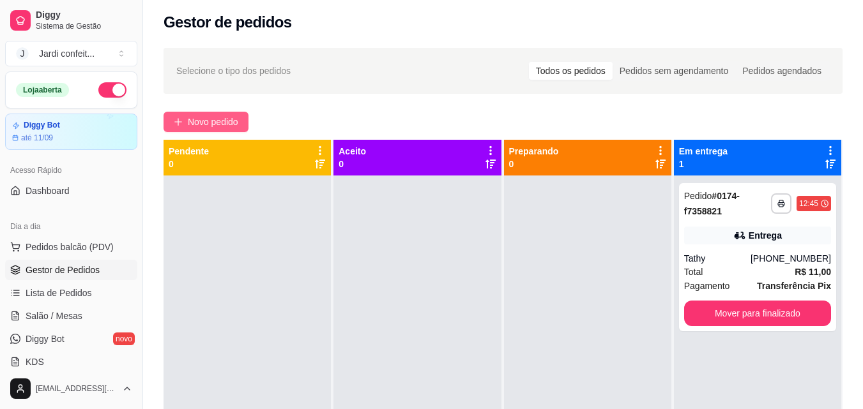
click at [225, 130] on button "Novo pedido" at bounding box center [205, 122] width 85 height 20
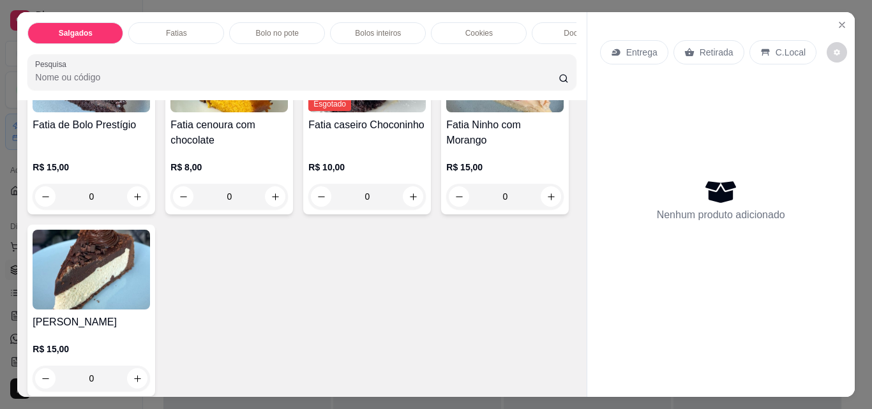
scroll to position [894, 0]
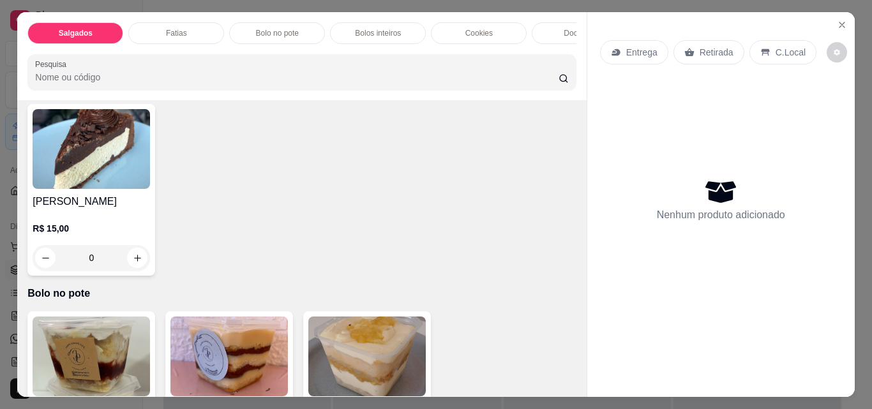
click at [265, 86] on button "increase-product-quantity" at bounding box center [275, 76] width 20 height 20
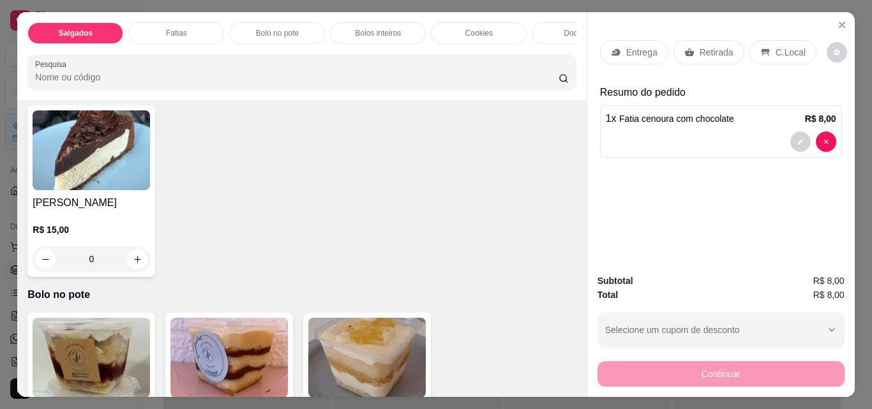
click at [265, 87] on button "increase-product-quantity" at bounding box center [275, 77] width 20 height 20
type input "2"
click at [703, 46] on p "Retirada" at bounding box center [717, 52] width 34 height 13
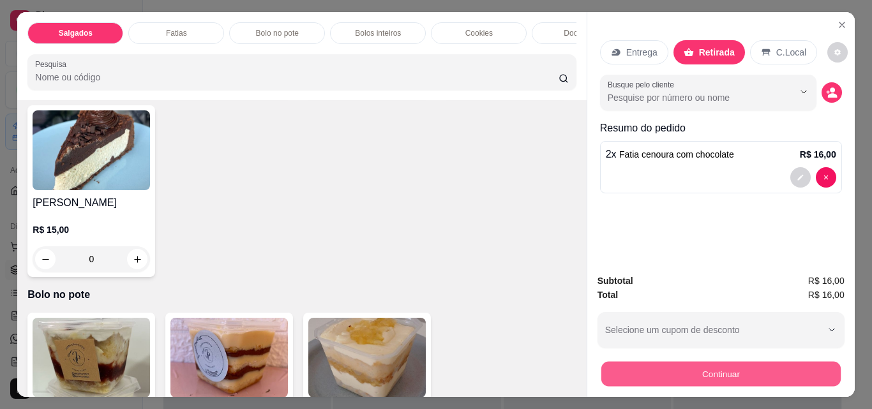
click at [759, 367] on button "Continuar" at bounding box center [720, 373] width 239 height 25
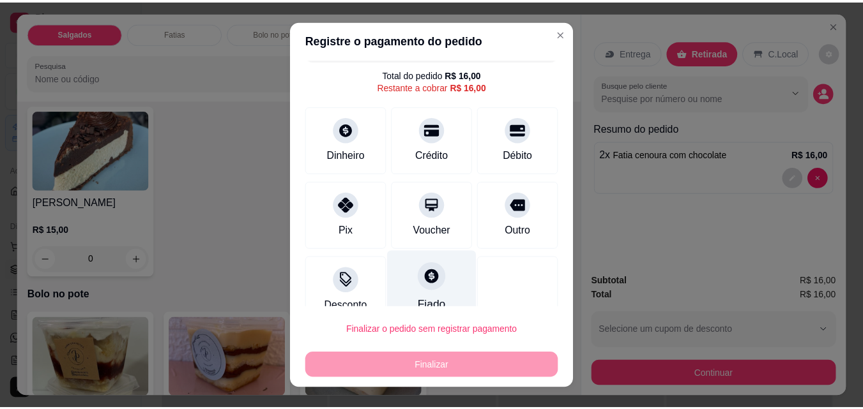
scroll to position [52, 0]
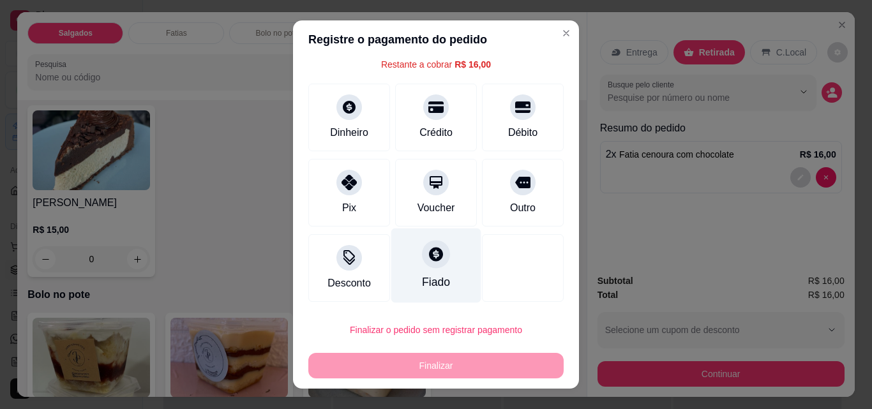
click at [445, 257] on div "Fiado" at bounding box center [436, 266] width 90 height 75
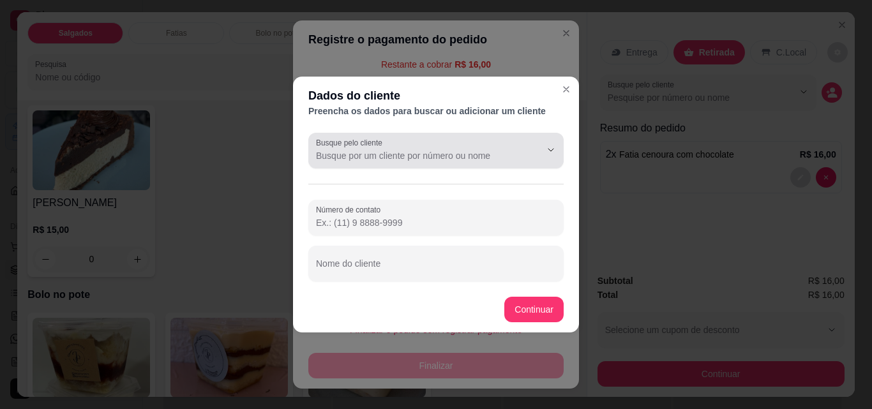
click at [425, 151] on input "Busque pelo cliente" at bounding box center [418, 155] width 204 height 13
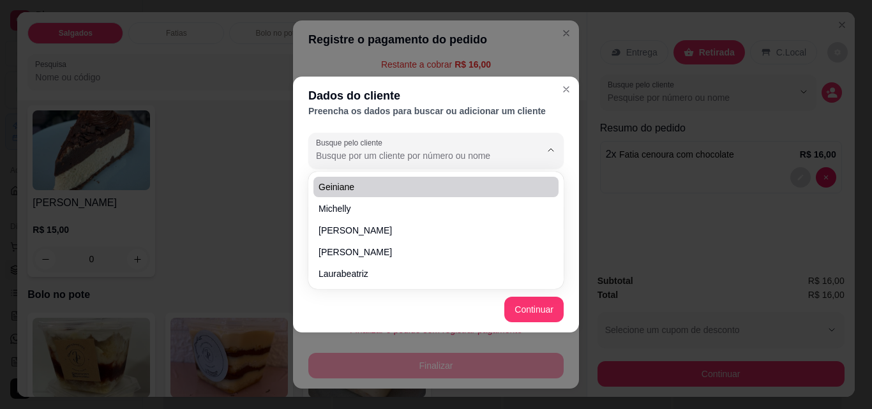
type input "l"
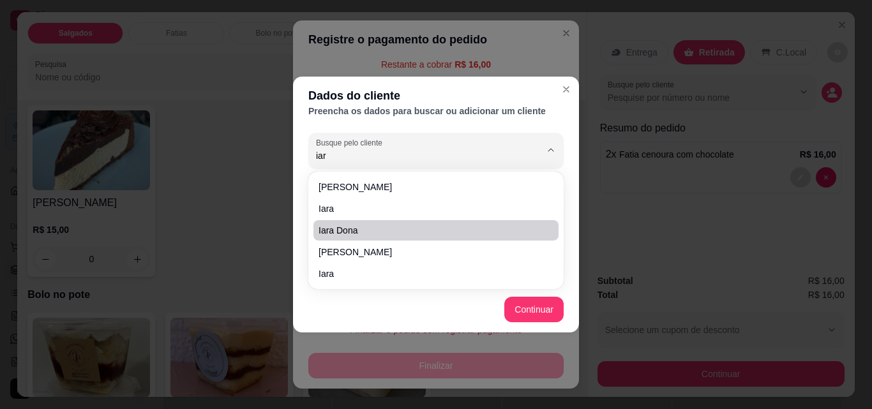
click at [392, 227] on span "iara dona" at bounding box center [430, 230] width 222 height 13
type input "iara dona"
type input "[PHONE_NUMBER]"
type input "iara dona"
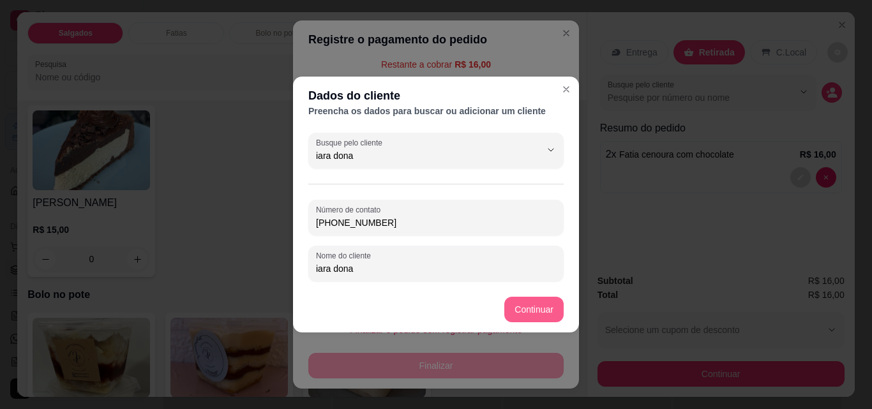
type input "iara dona"
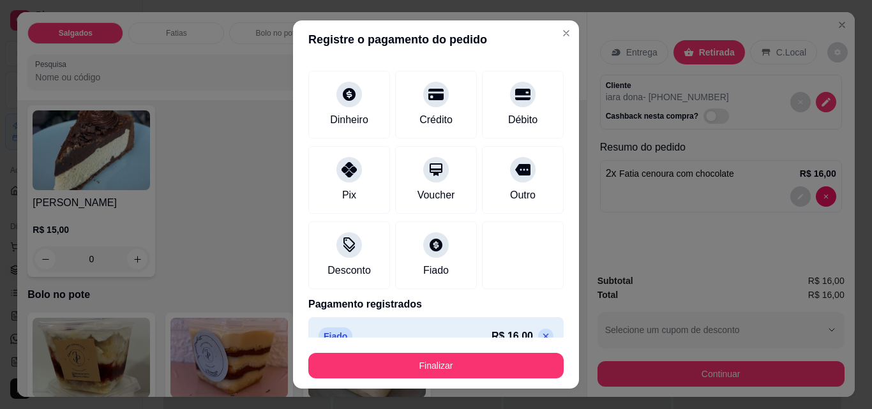
type input "R$ 0,00"
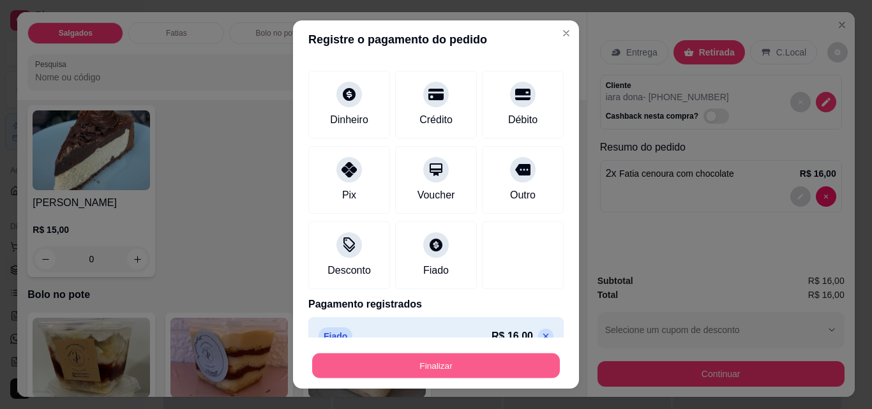
click at [425, 367] on button "Finalizar" at bounding box center [436, 366] width 248 height 25
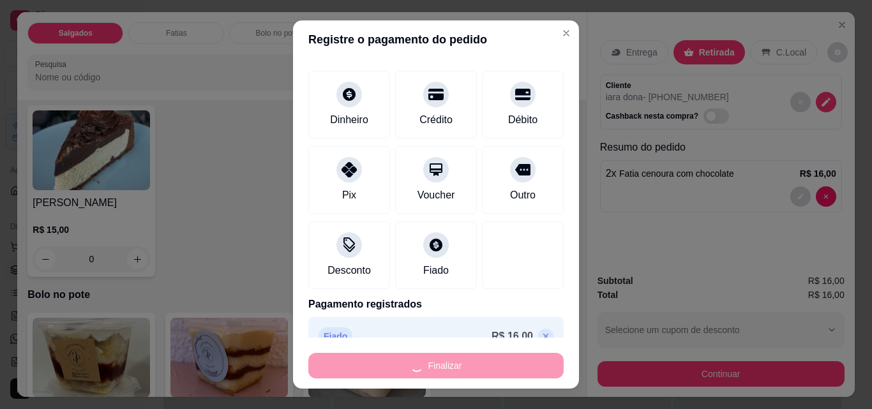
type input "0"
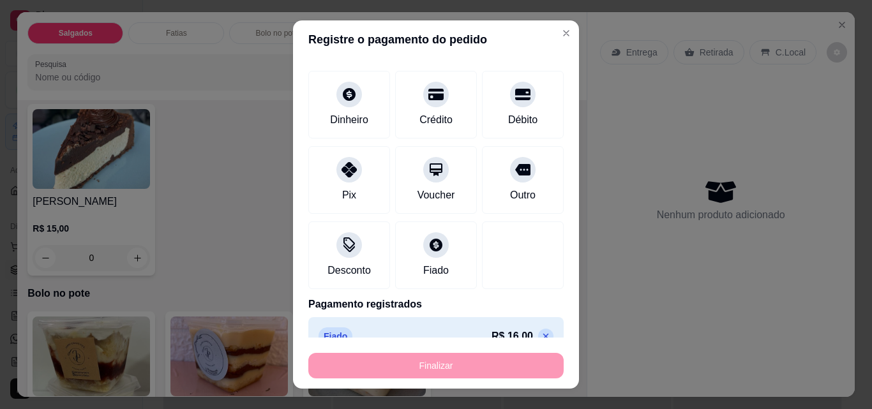
type input "-R$ 16,00"
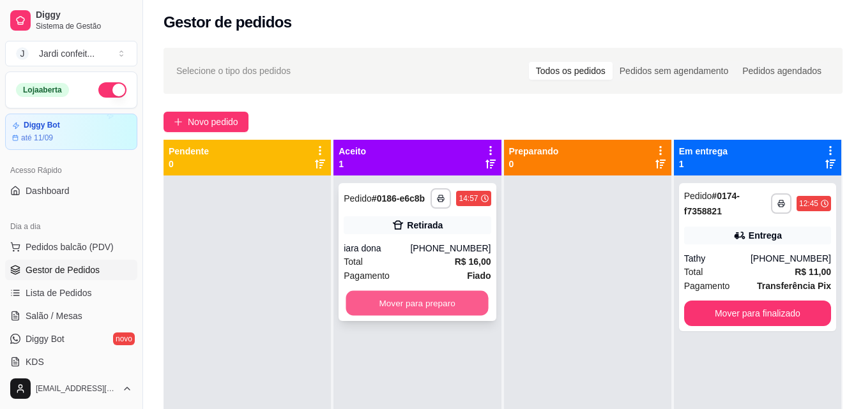
click at [481, 307] on button "Mover para preparo" at bounding box center [417, 303] width 142 height 25
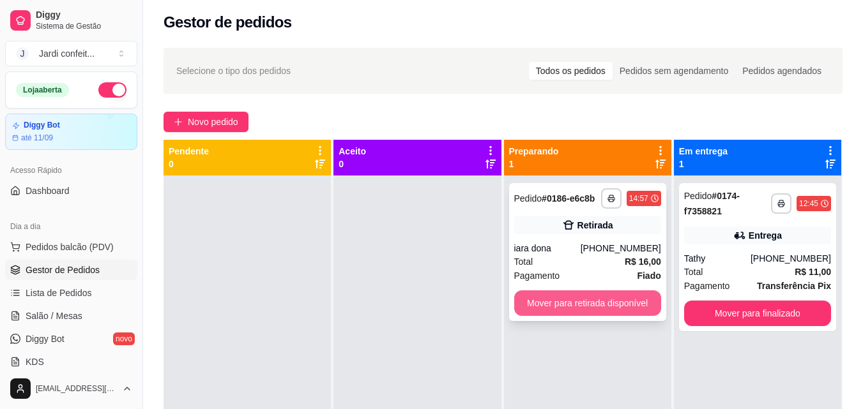
click at [542, 294] on button "Mover para retirada disponível" at bounding box center [587, 304] width 147 height 26
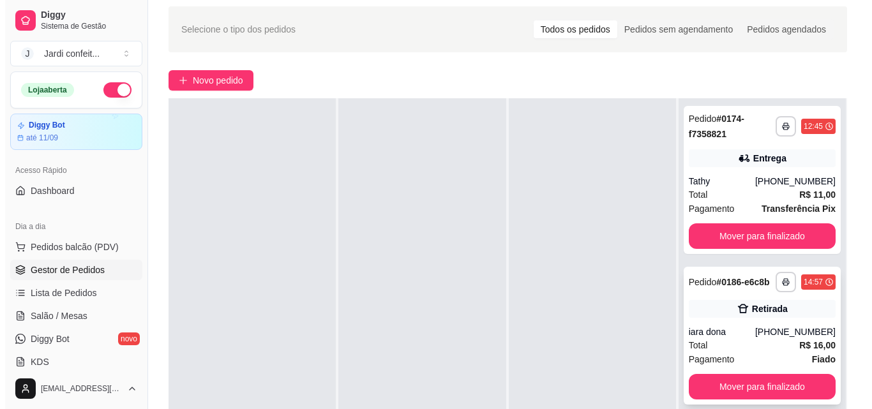
scroll to position [67, 0]
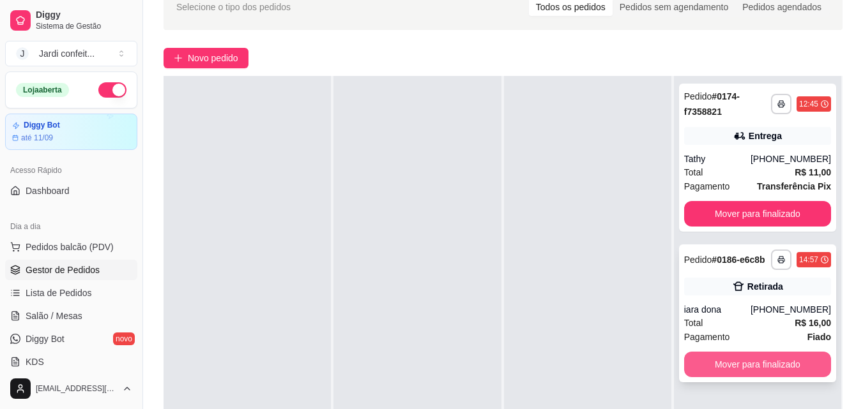
click at [777, 374] on button "Mover para finalizado" at bounding box center [757, 365] width 147 height 26
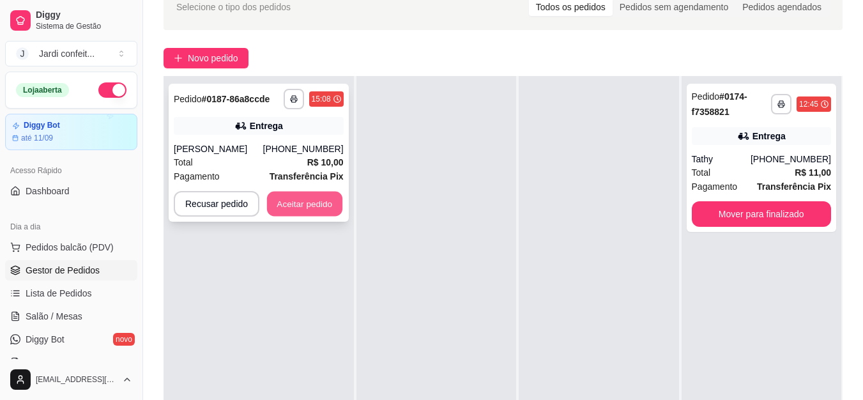
click at [322, 216] on button "Aceitar pedido" at bounding box center [304, 204] width 75 height 25
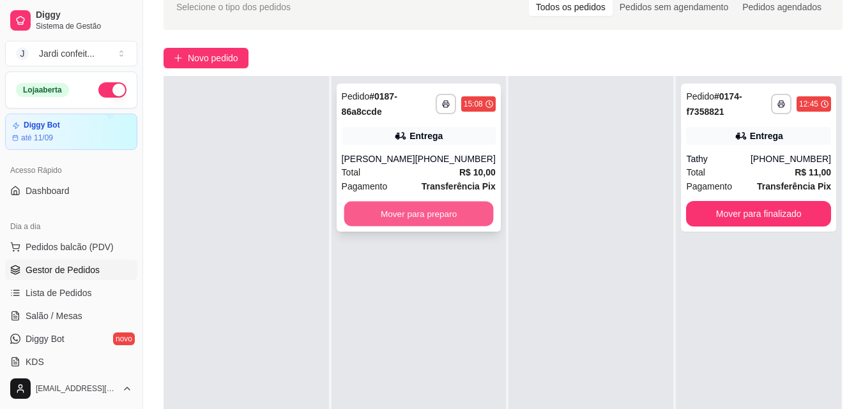
click at [455, 218] on button "Mover para preparo" at bounding box center [418, 214] width 149 height 25
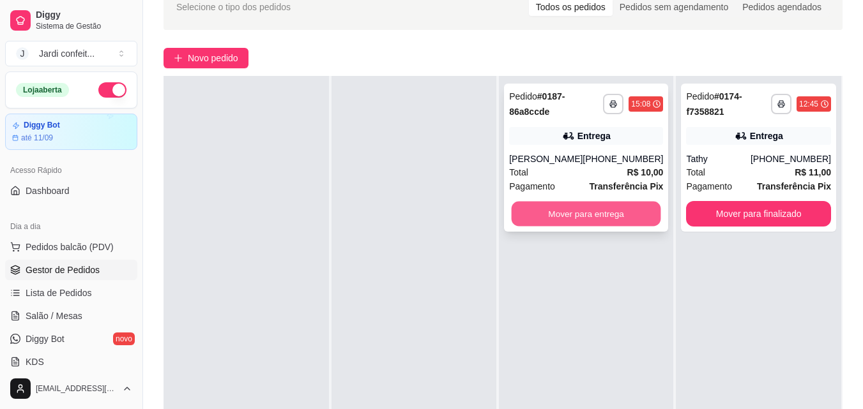
click at [552, 227] on button "Mover para entrega" at bounding box center [585, 214] width 149 height 25
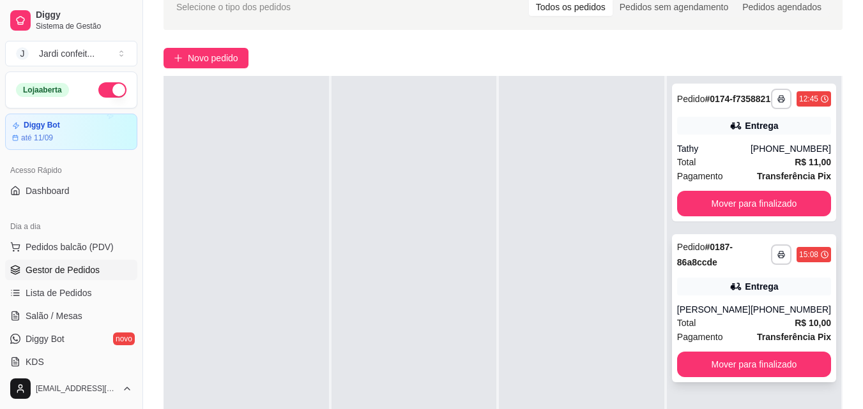
click at [706, 286] on div "**********" at bounding box center [754, 308] width 164 height 148
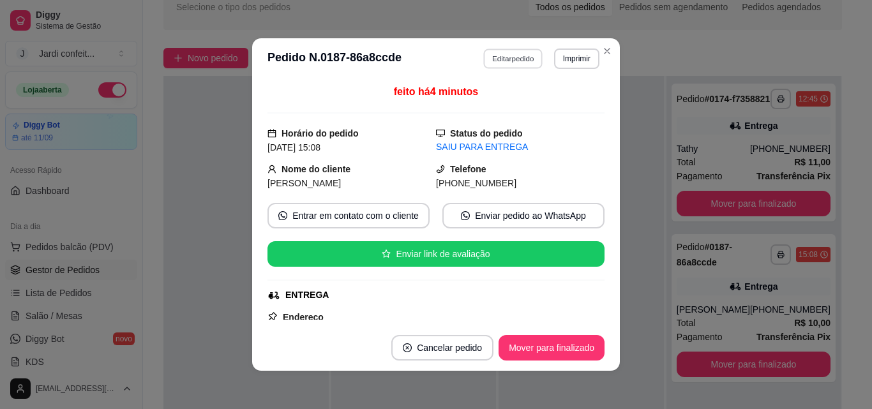
click at [497, 56] on button "Editar pedido" at bounding box center [513, 59] width 59 height 20
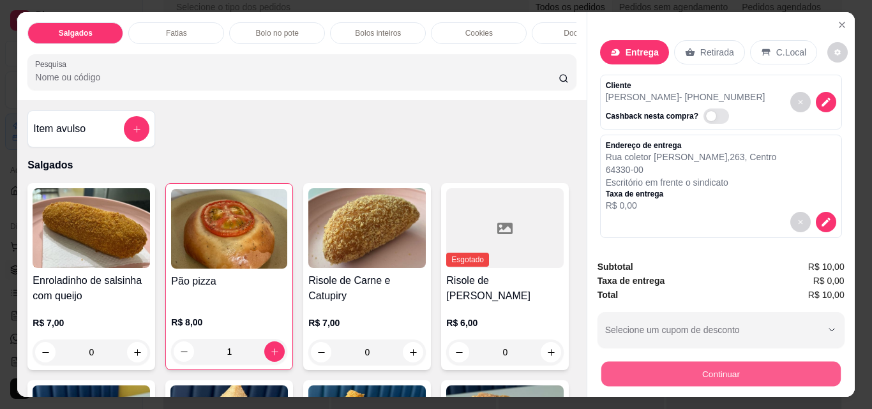
click at [722, 375] on button "Continuar" at bounding box center [720, 373] width 239 height 25
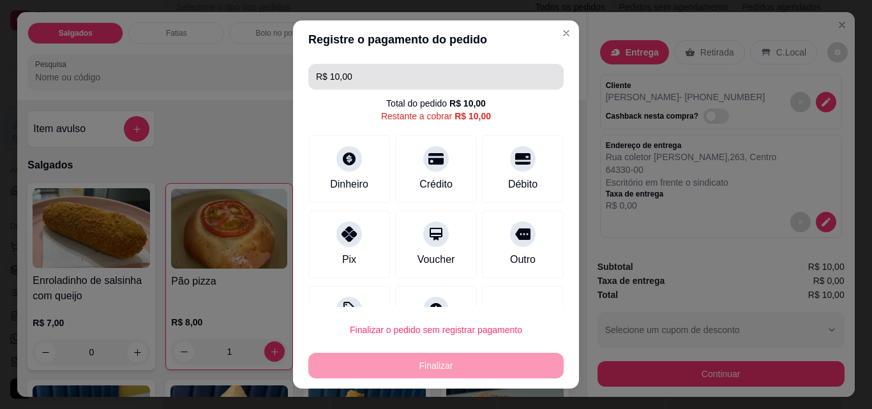
click at [379, 75] on input "R$ 10,00" at bounding box center [436, 77] width 240 height 26
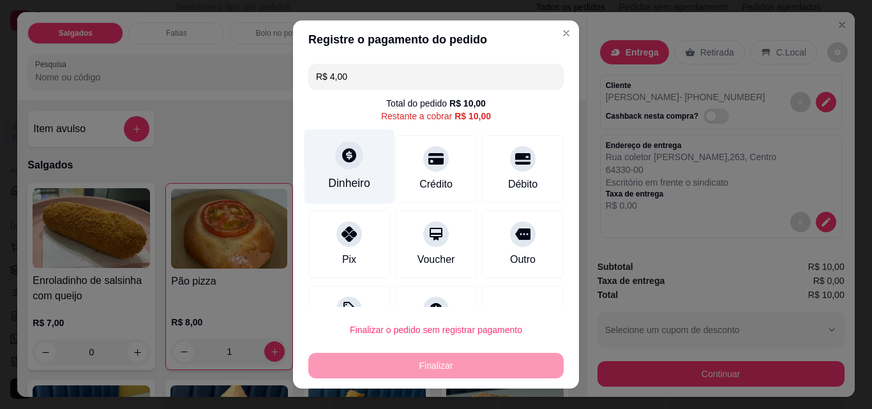
type input "R$ 4,00"
click at [364, 156] on div "Dinheiro" at bounding box center [350, 167] width 90 height 75
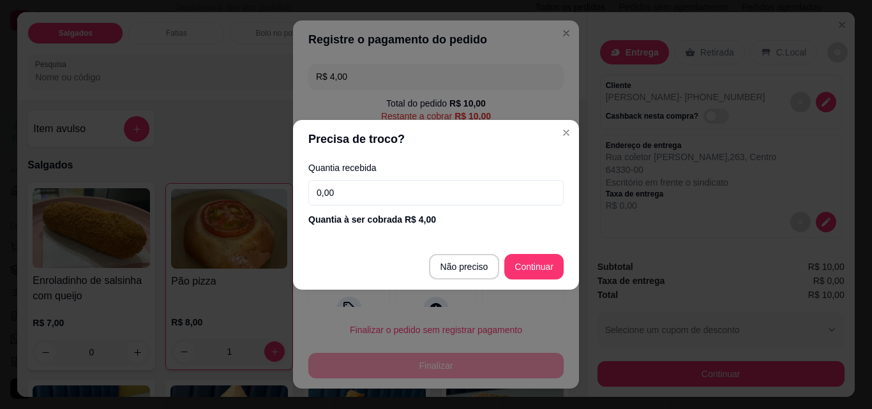
click at [376, 197] on input "0,00" at bounding box center [435, 193] width 255 height 26
type input "4,00"
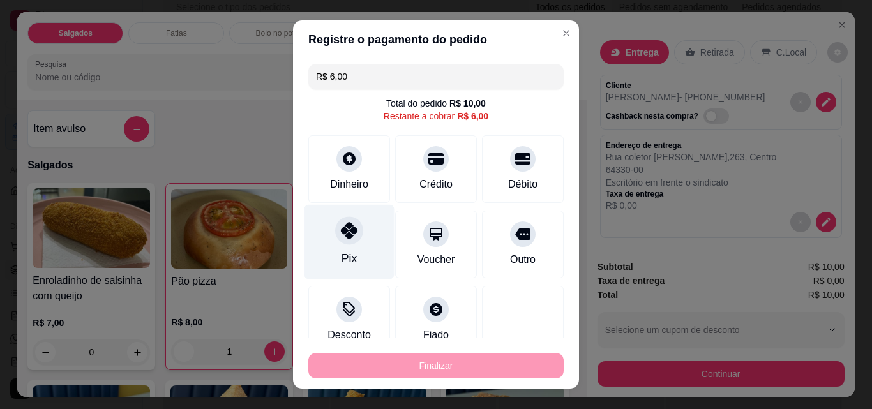
click at [360, 241] on div "Pix" at bounding box center [350, 242] width 90 height 75
type input "R$ 0,00"
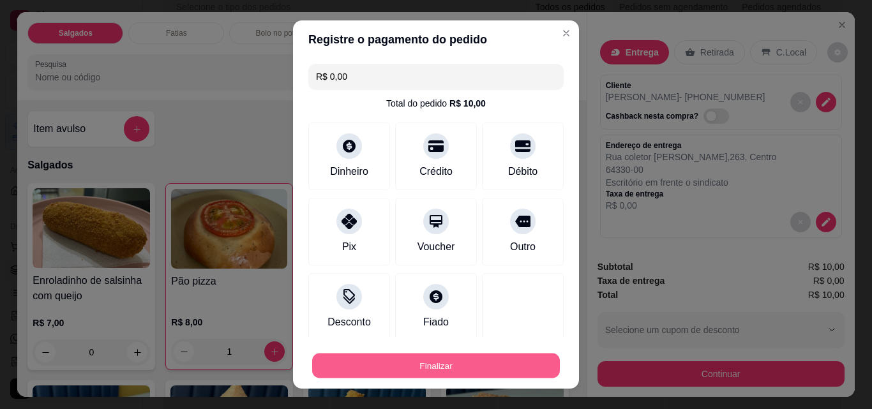
click at [472, 371] on button "Finalizar" at bounding box center [436, 366] width 248 height 25
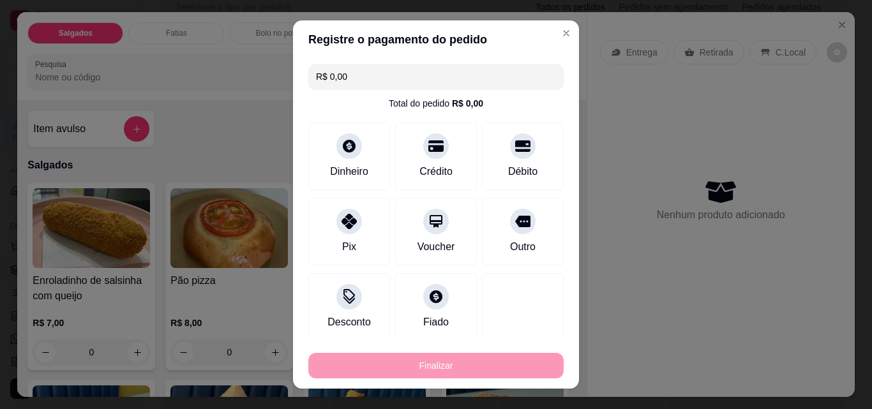
type input "0"
type input "-R$ 10,00"
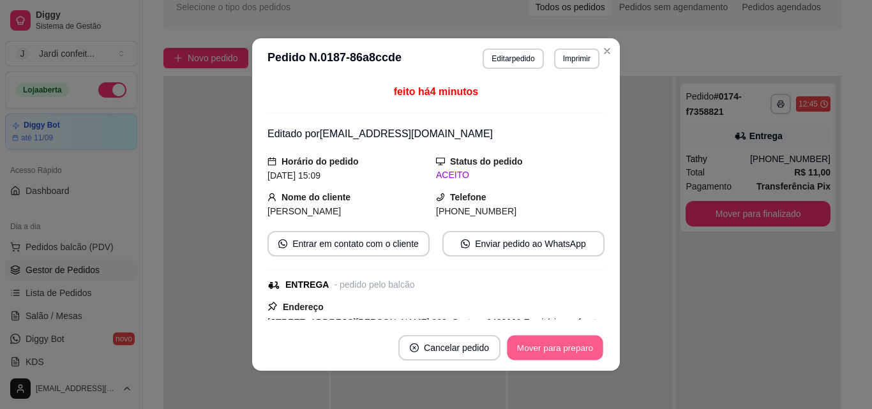
click at [529, 351] on button "Mover para preparo" at bounding box center [555, 348] width 96 height 25
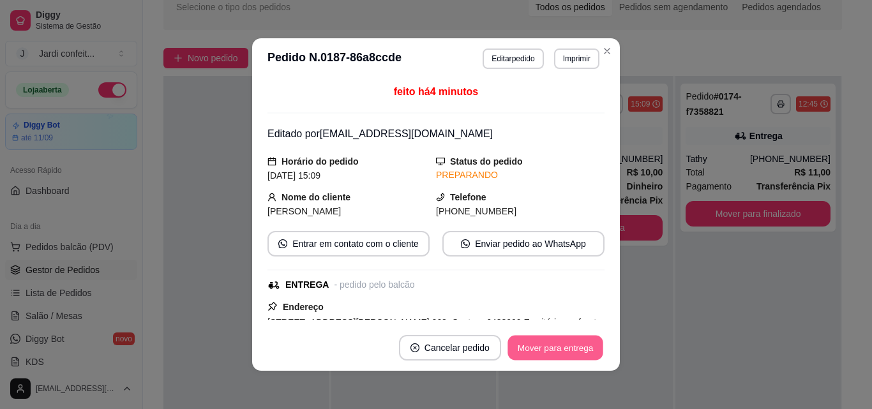
click at [545, 351] on button "Mover para entrega" at bounding box center [556, 348] width 96 height 25
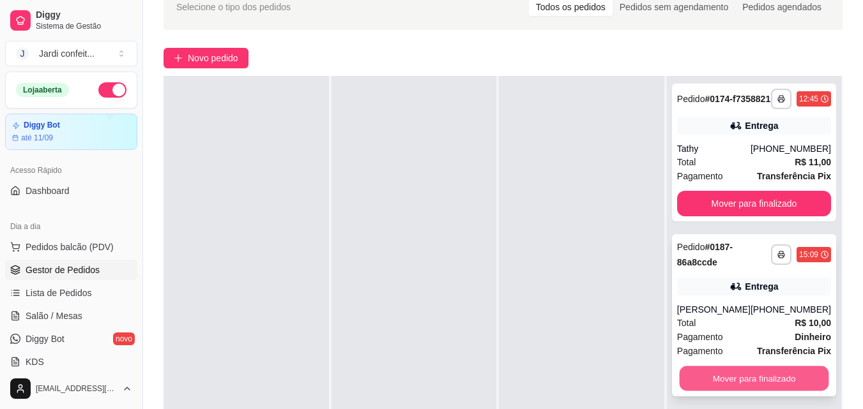
click at [766, 391] on button "Mover para finalizado" at bounding box center [753, 379] width 149 height 25
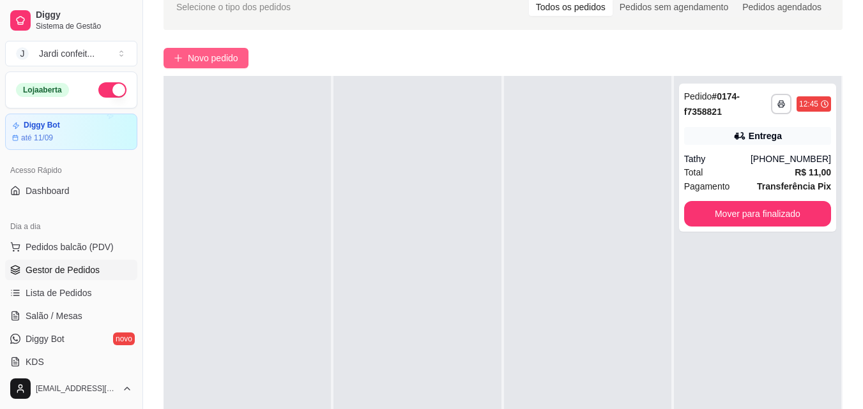
click at [206, 61] on span "Novo pedido" at bounding box center [213, 58] width 50 height 14
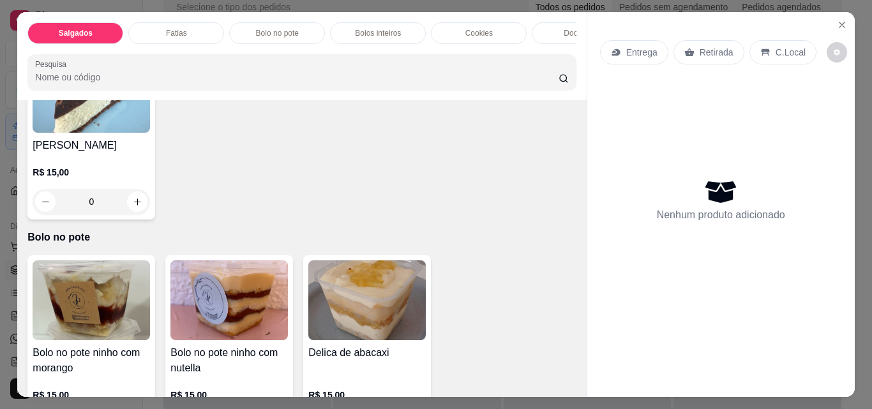
scroll to position [894, 0]
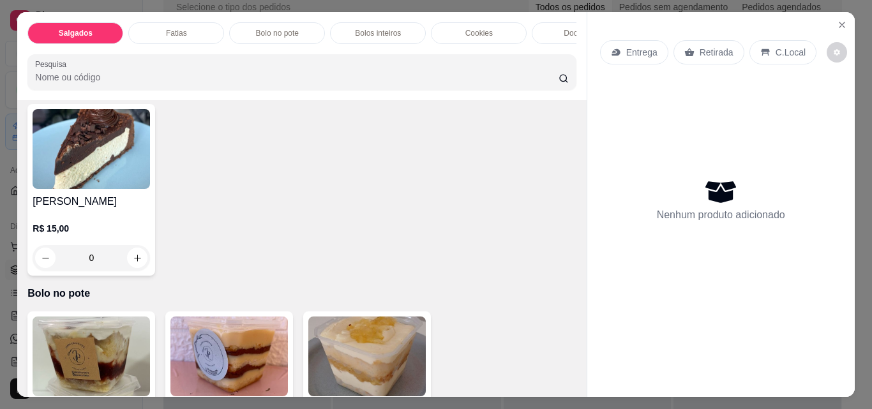
click at [266, 86] on button "increase-product-quantity" at bounding box center [276, 76] width 20 height 20
type input "1"
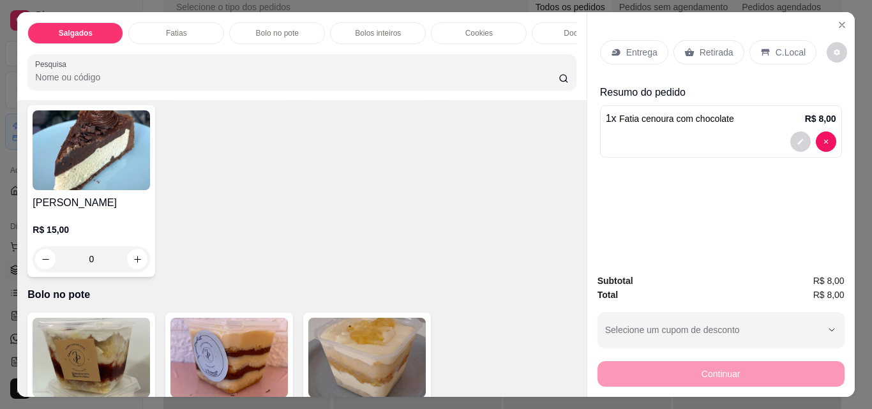
click at [689, 50] on div "Retirada" at bounding box center [709, 52] width 71 height 24
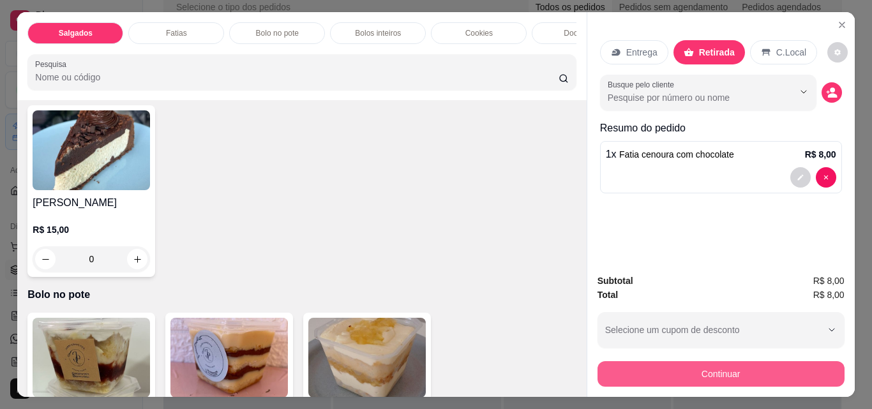
click at [645, 367] on button "Continuar" at bounding box center [721, 374] width 247 height 26
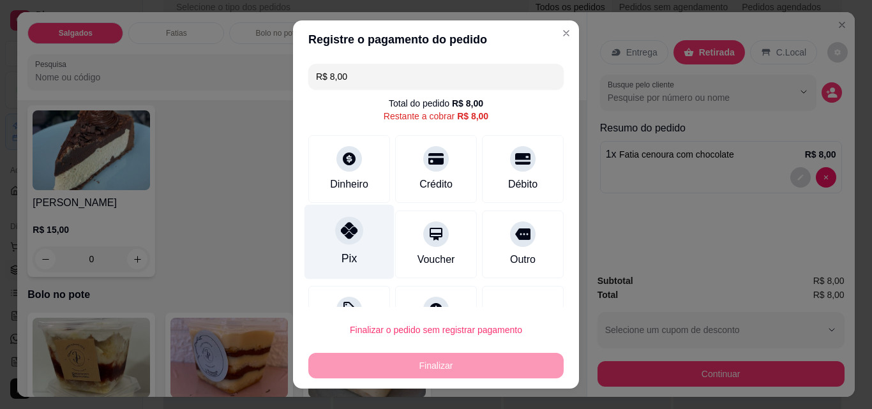
click at [347, 245] on div "Pix" at bounding box center [350, 242] width 90 height 75
type input "R$ 0,00"
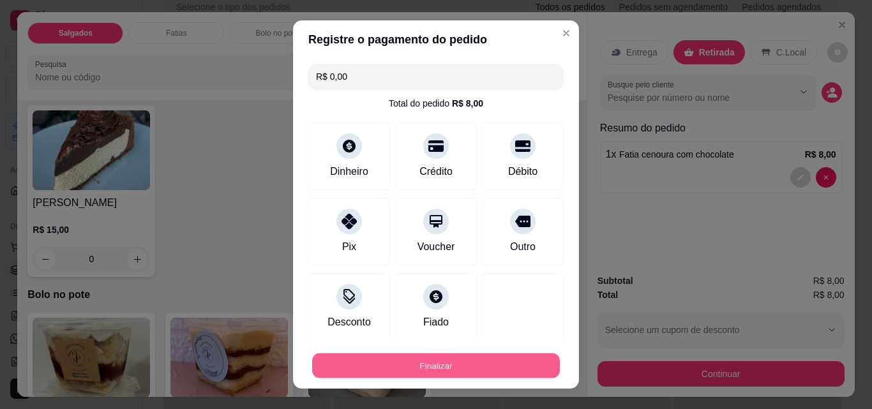
click at [466, 360] on button "Finalizar" at bounding box center [436, 366] width 248 height 25
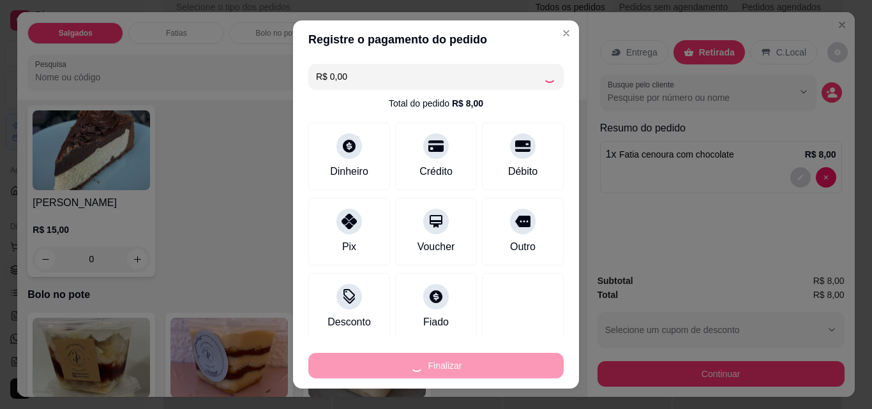
type input "0"
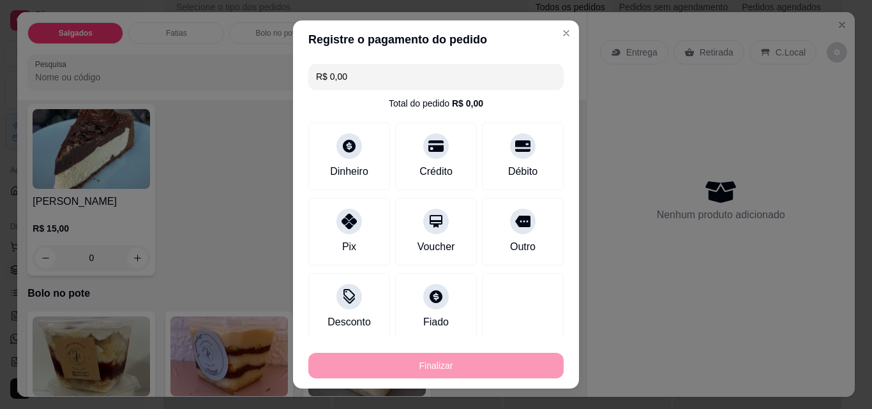
type input "-R$ 8,00"
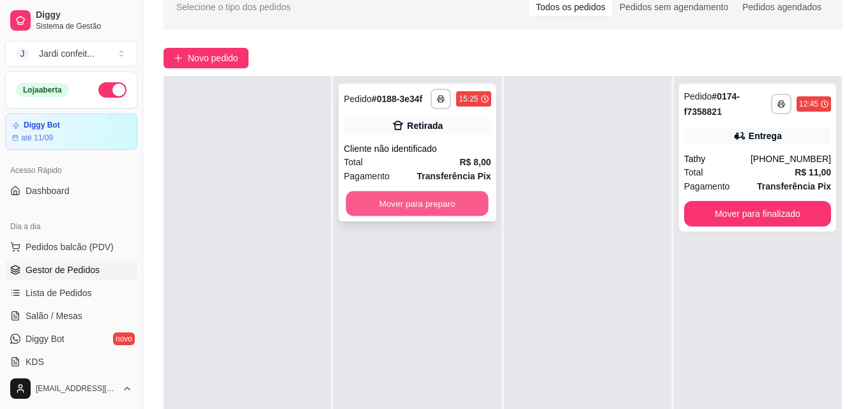
click at [455, 206] on button "Mover para preparo" at bounding box center [417, 204] width 142 height 25
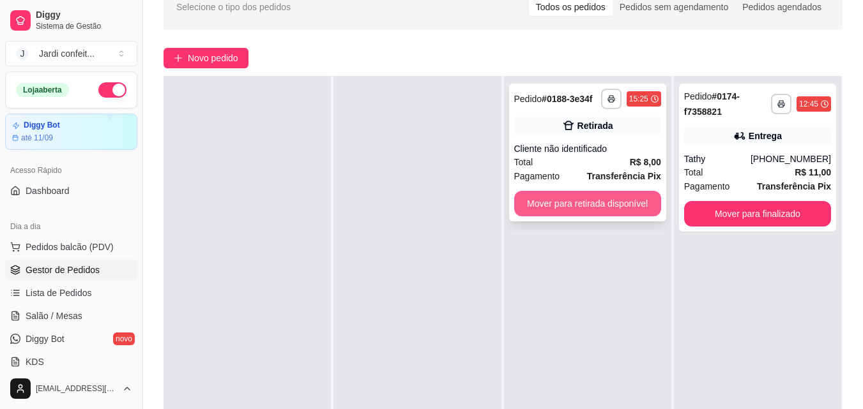
click at [546, 194] on button "Mover para retirada disponível" at bounding box center [587, 204] width 147 height 26
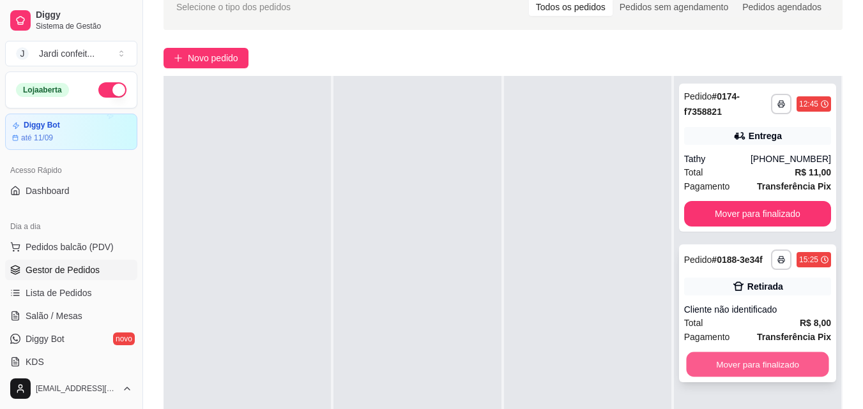
click at [728, 365] on button "Mover para finalizado" at bounding box center [757, 364] width 142 height 25
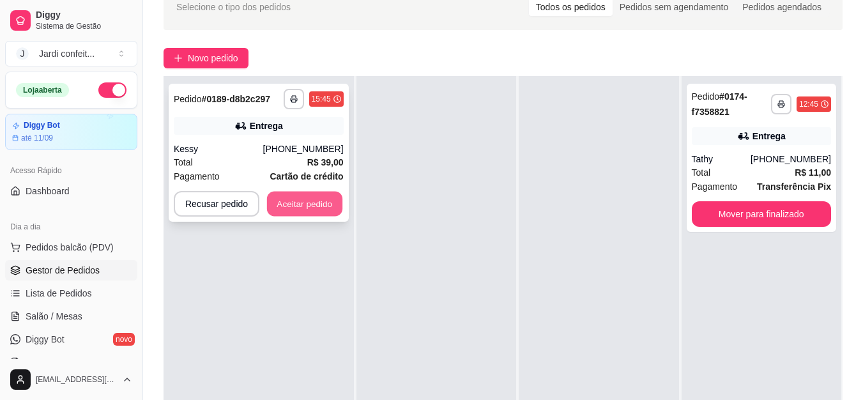
click at [291, 201] on button "Aceitar pedido" at bounding box center [304, 204] width 75 height 25
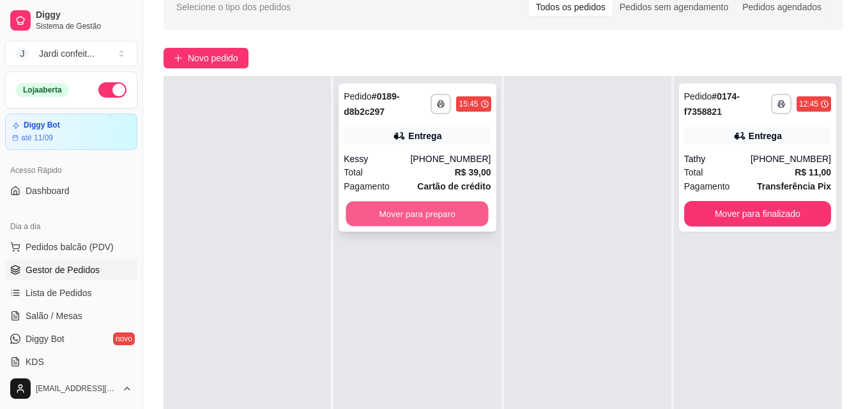
click at [384, 222] on button "Mover para preparo" at bounding box center [417, 214] width 142 height 25
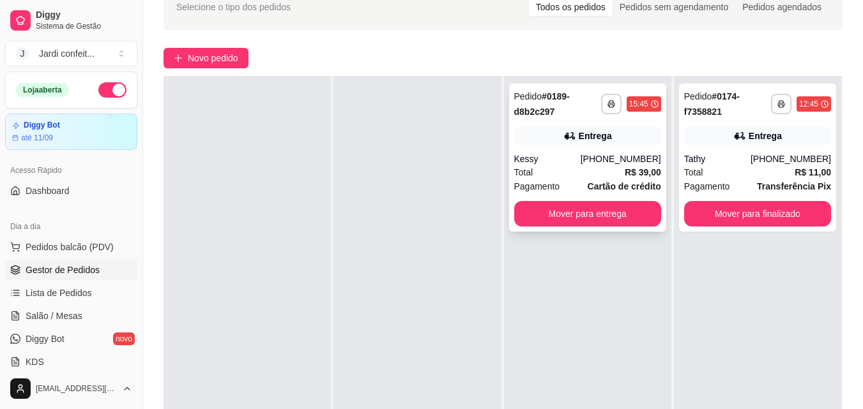
click at [549, 162] on div "Kessy" at bounding box center [547, 159] width 66 height 13
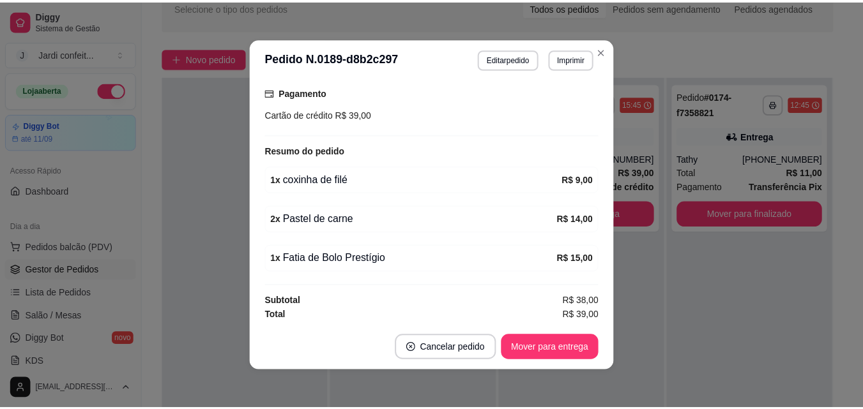
scroll to position [340, 0]
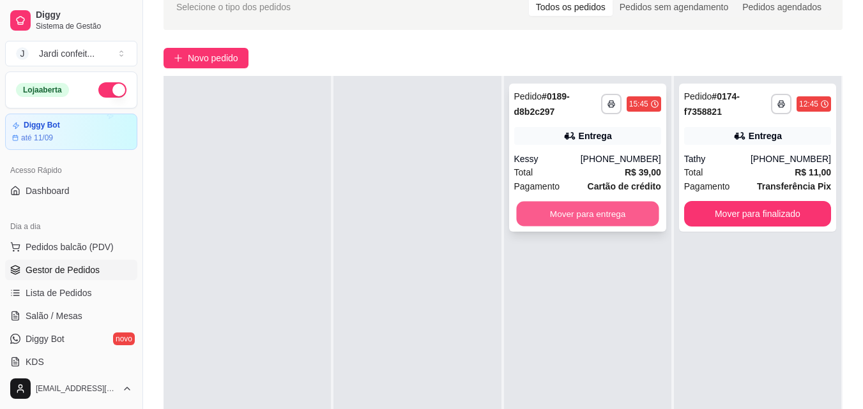
click at [584, 220] on button "Mover para entrega" at bounding box center [587, 214] width 142 height 25
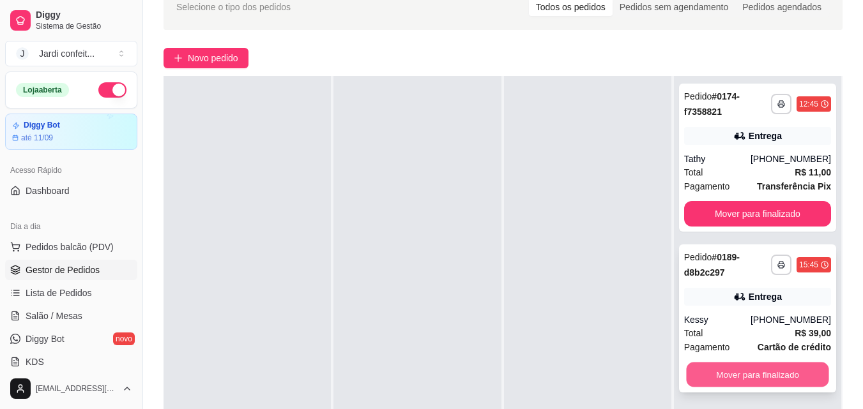
click at [741, 377] on button "Mover para finalizado" at bounding box center [757, 375] width 142 height 25
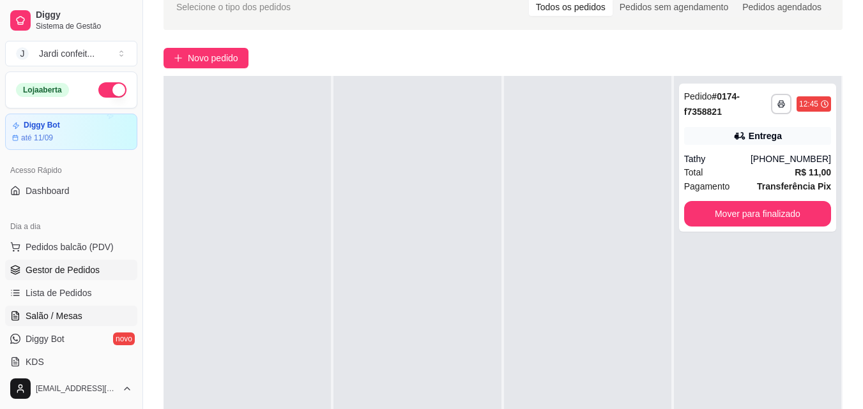
click at [54, 313] on span "Salão / Mesas" at bounding box center [54, 316] width 57 height 13
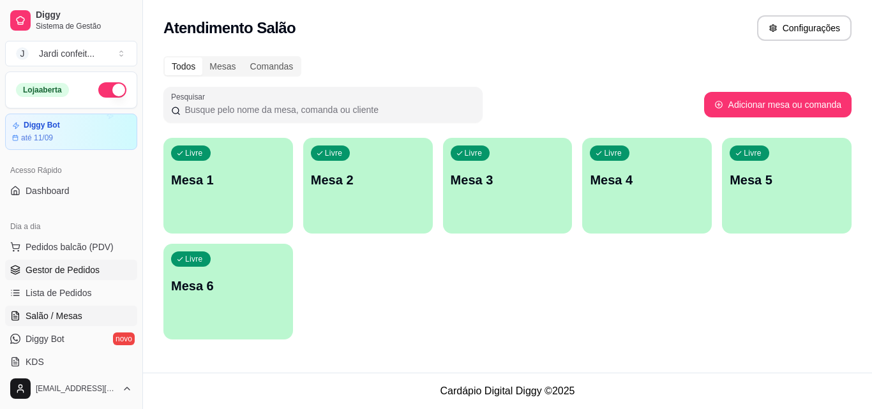
click at [246, 201] on div "Livre Mesa 1" at bounding box center [228, 178] width 130 height 80
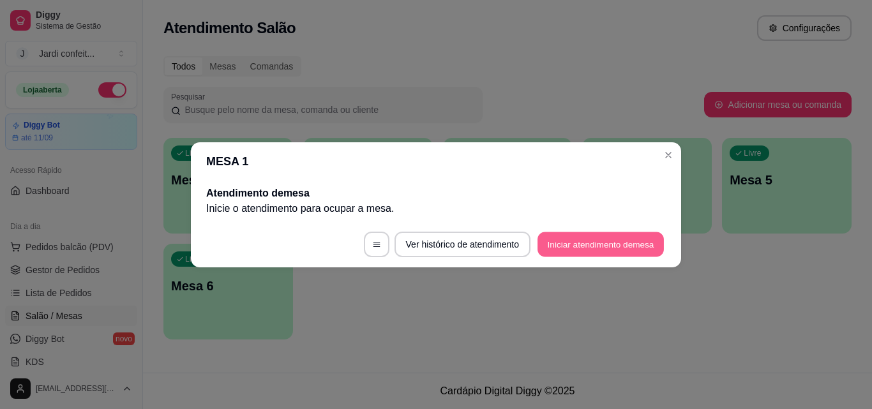
click at [562, 238] on button "Iniciar atendimento de mesa" at bounding box center [601, 244] width 126 height 25
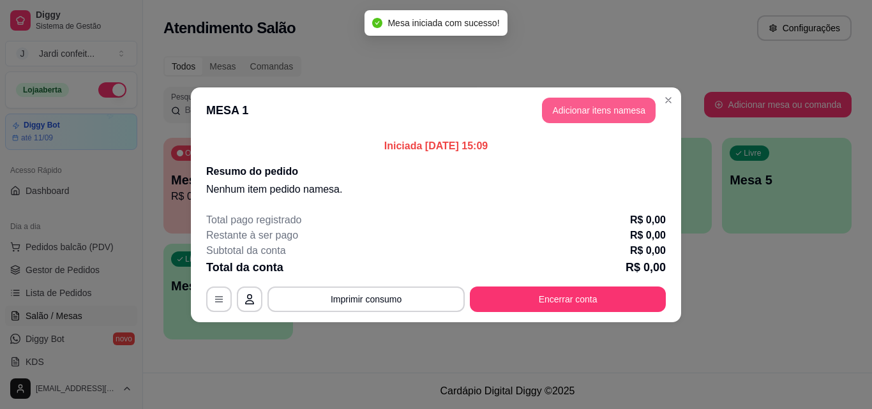
click at [577, 107] on button "Adicionar itens na mesa" at bounding box center [599, 111] width 114 height 26
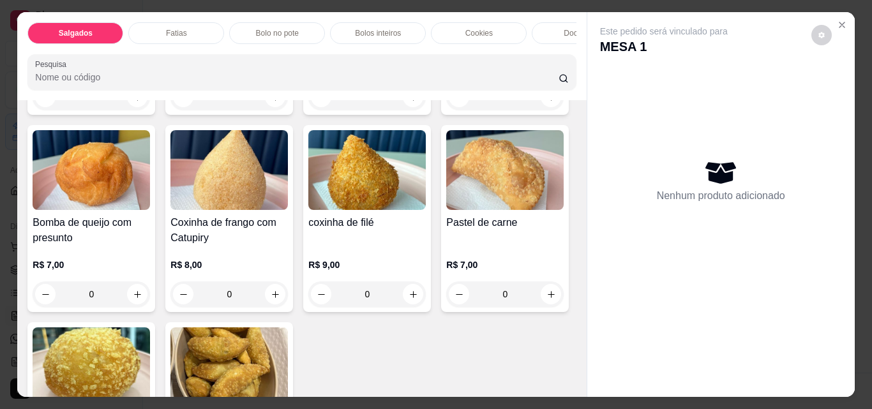
scroll to position [383, 0]
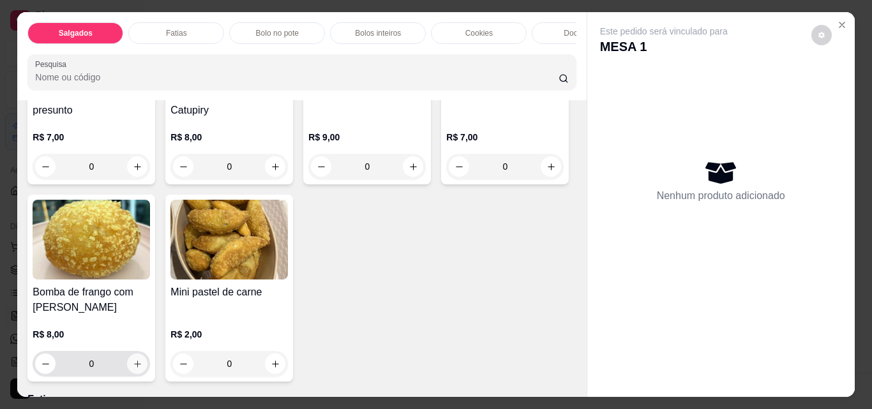
click at [142, 369] on icon "increase-product-quantity" at bounding box center [138, 365] width 10 height 10
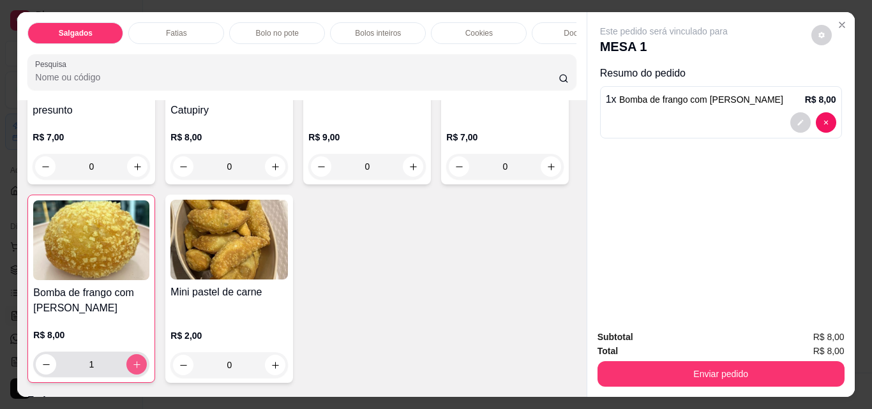
type input "1"
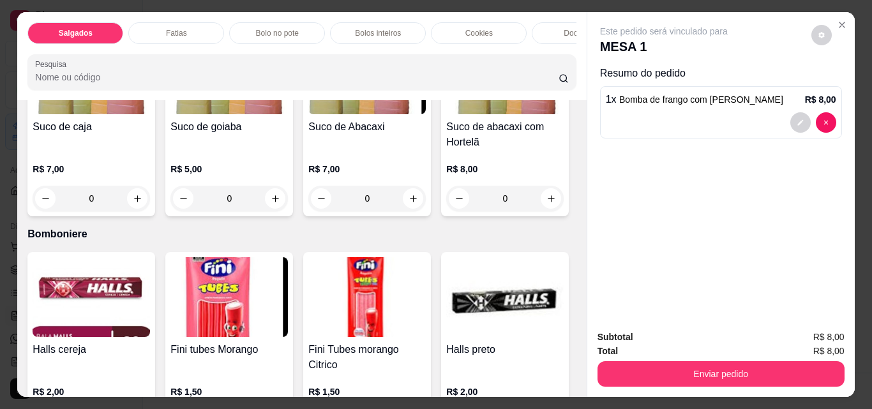
scroll to position [3514, 0]
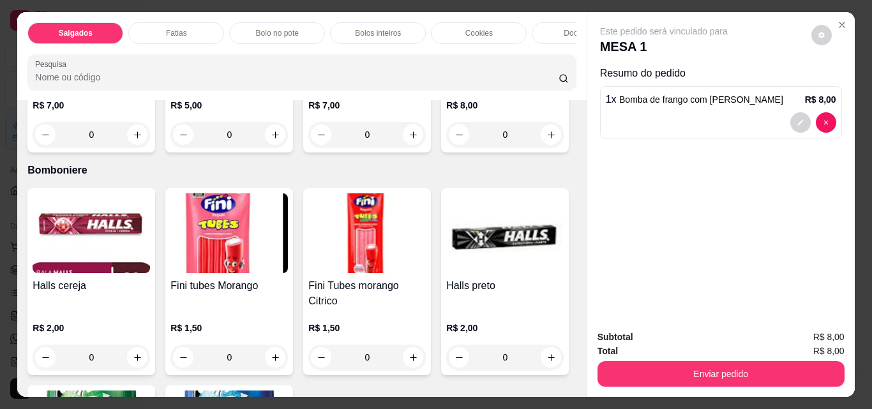
type input "1"
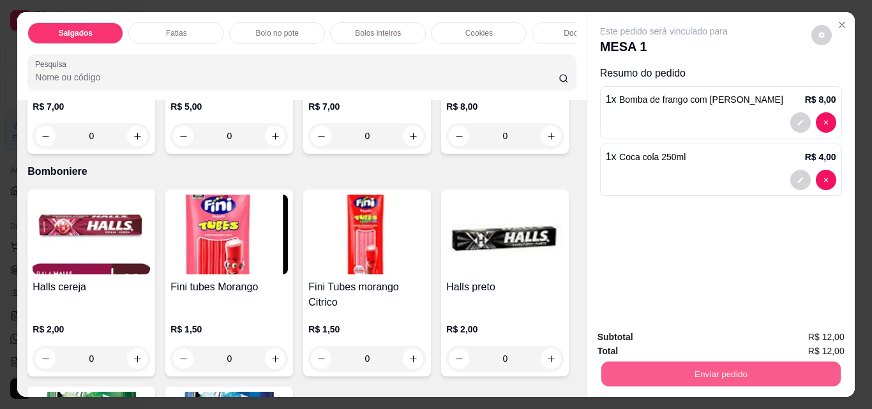
click at [701, 368] on button "Enviar pedido" at bounding box center [720, 373] width 239 height 25
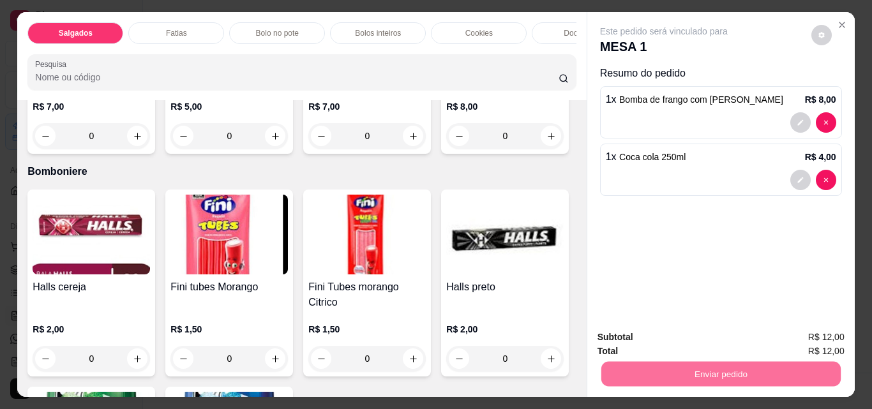
click at [690, 335] on button "Não registrar e enviar pedido" at bounding box center [678, 338] width 129 height 24
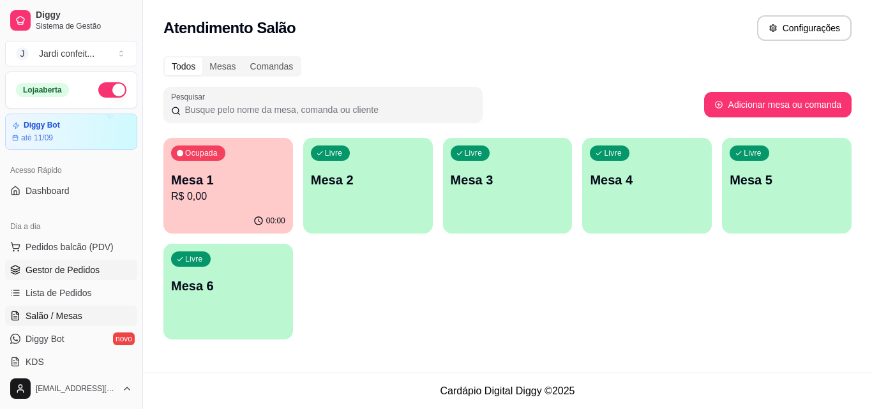
click at [75, 271] on span "Gestor de Pedidos" at bounding box center [63, 270] width 74 height 13
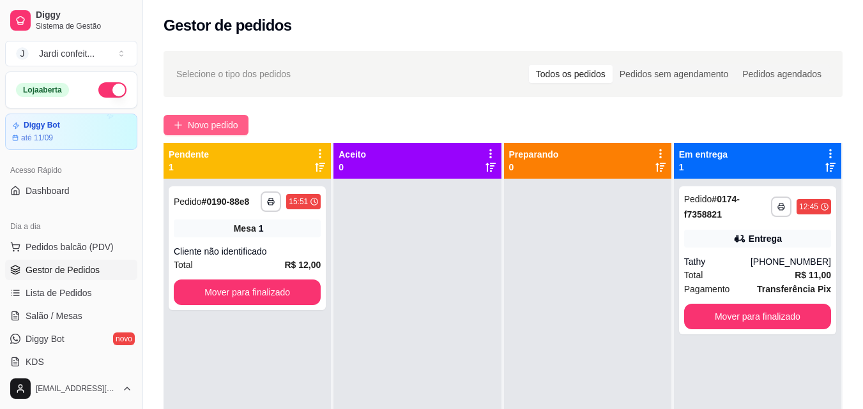
click at [206, 117] on button "Novo pedido" at bounding box center [205, 125] width 85 height 20
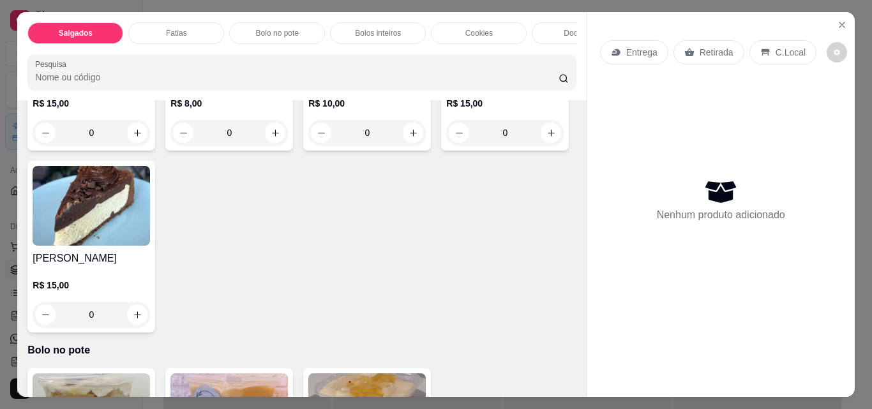
scroll to position [894, 0]
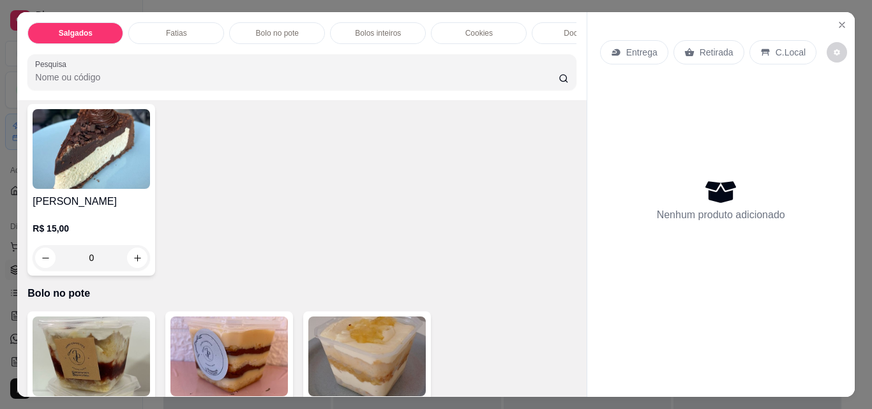
click at [133, 81] on icon "increase-product-quantity" at bounding box center [138, 77] width 10 height 10
type input "1"
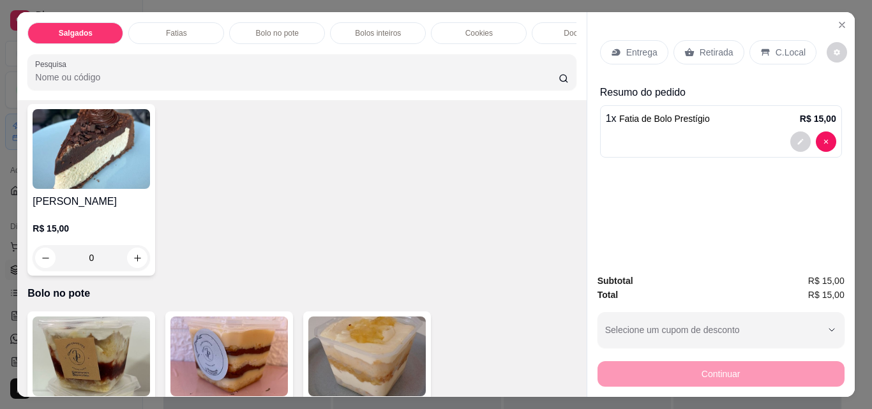
scroll to position [895, 0]
click at [702, 50] on p "Retirada" at bounding box center [717, 52] width 34 height 13
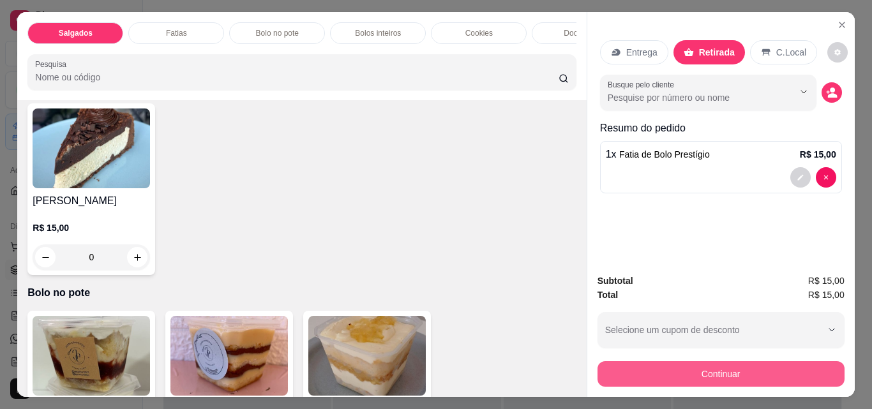
click at [667, 376] on button "Continuar" at bounding box center [721, 374] width 247 height 26
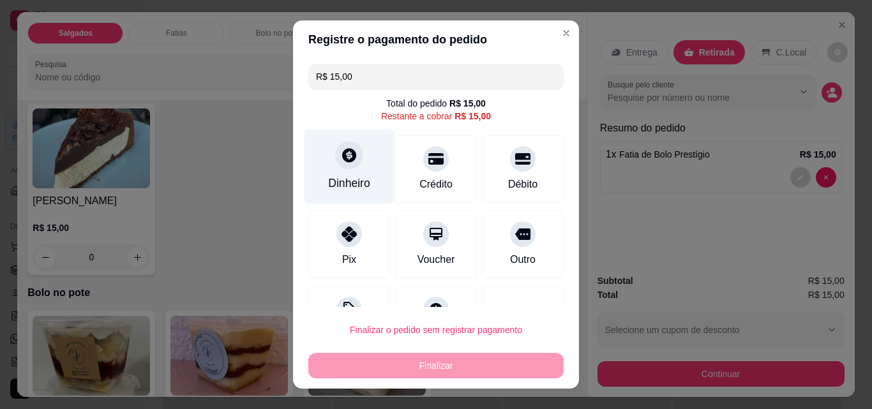
click at [349, 181] on div "Dinheiro" at bounding box center [349, 183] width 42 height 17
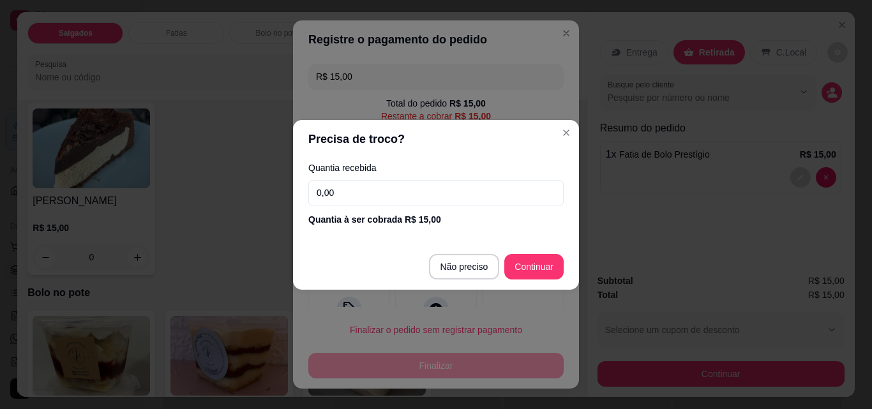
click at [425, 184] on input "0,00" at bounding box center [435, 193] width 255 height 26
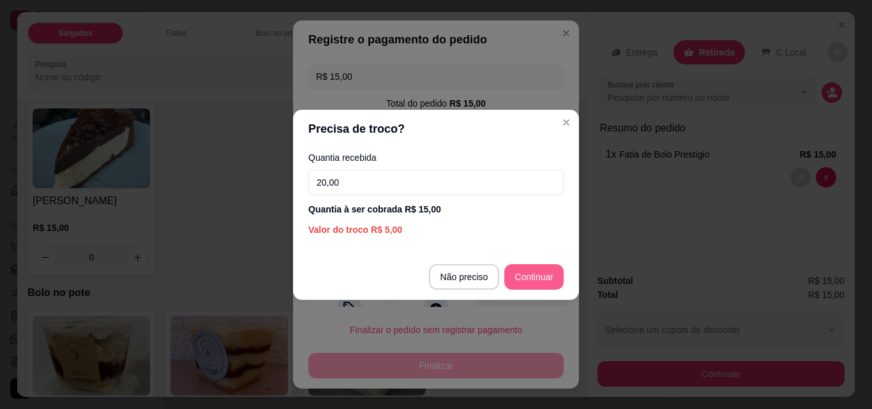
type input "20,00"
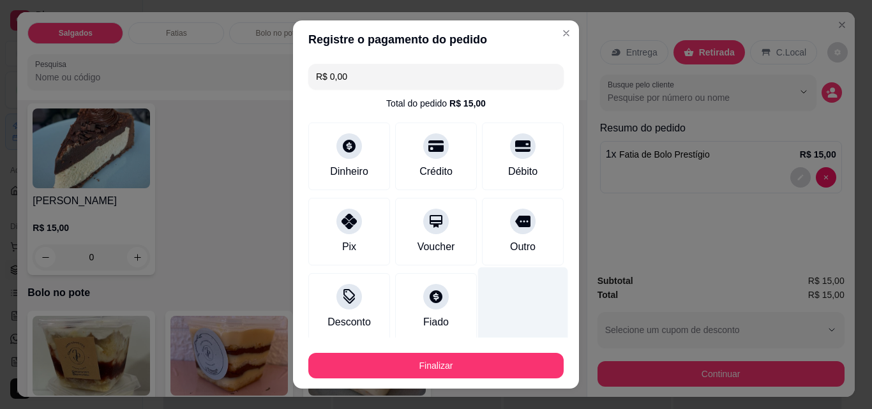
type input "R$ 0,00"
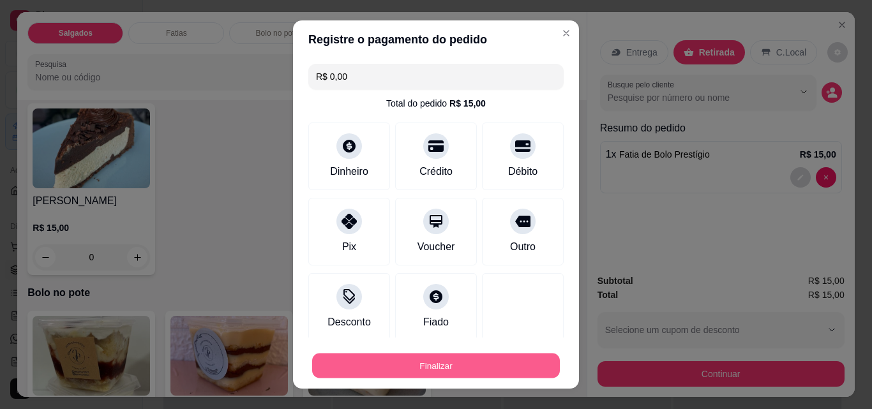
click at [508, 366] on button "Finalizar" at bounding box center [436, 366] width 248 height 25
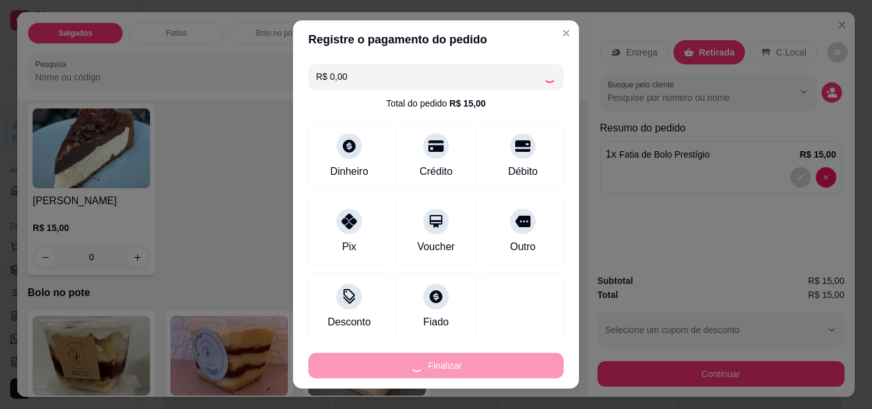
type input "0"
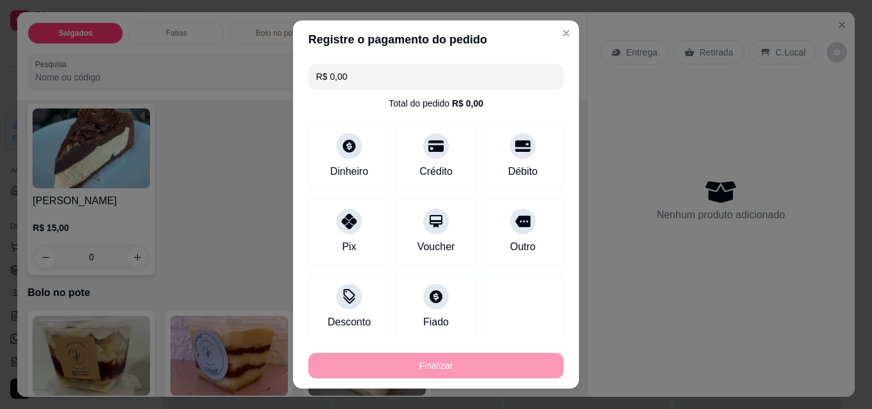
type input "-R$ 15,00"
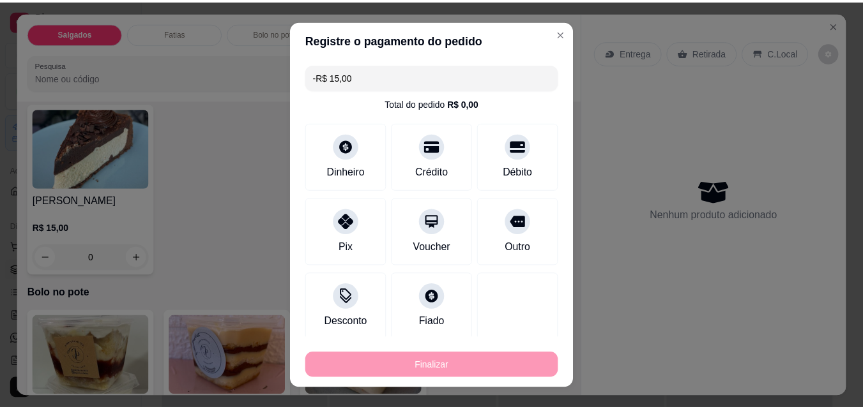
scroll to position [894, 0]
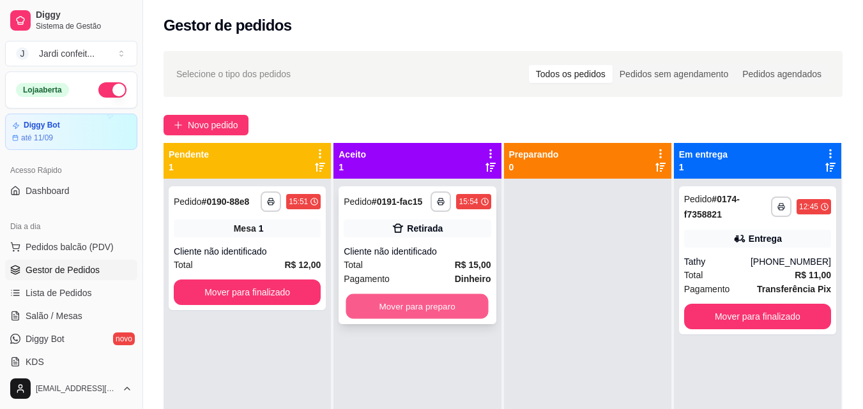
click at [414, 310] on button "Mover para preparo" at bounding box center [417, 306] width 142 height 25
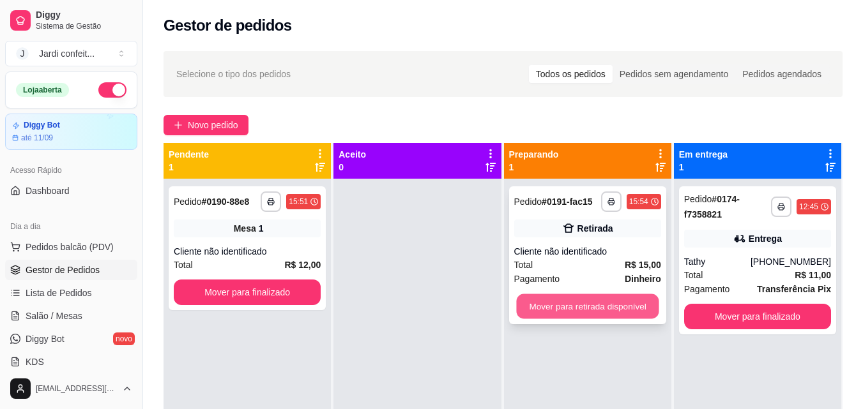
click at [543, 303] on button "Mover para retirada disponível" at bounding box center [587, 306] width 142 height 25
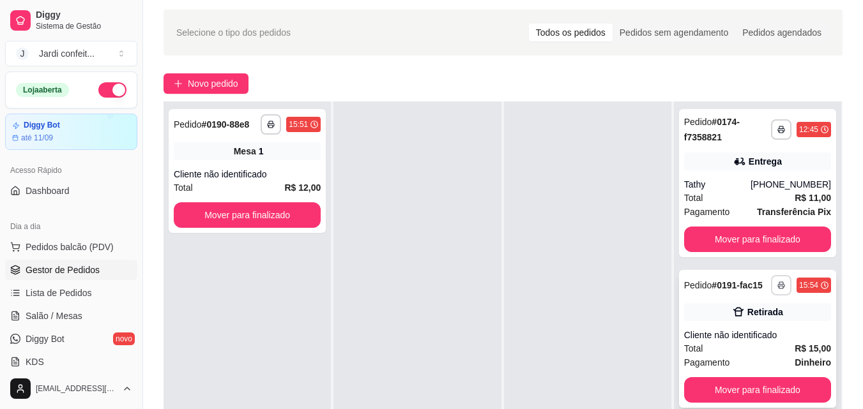
scroll to position [64, 0]
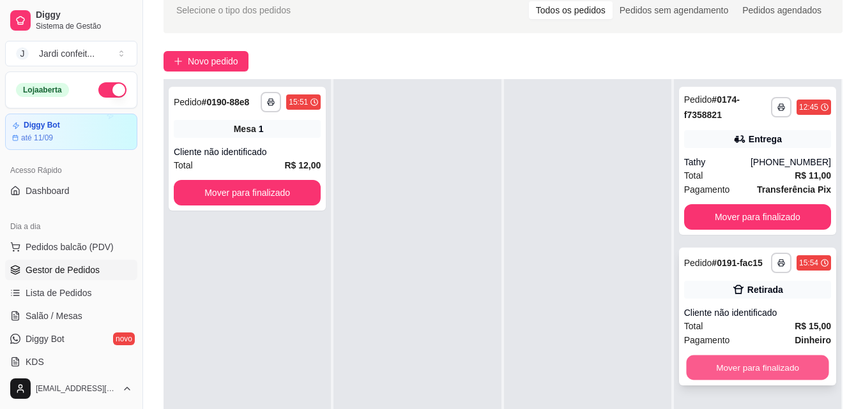
click at [768, 366] on button "Mover para finalizado" at bounding box center [757, 368] width 142 height 25
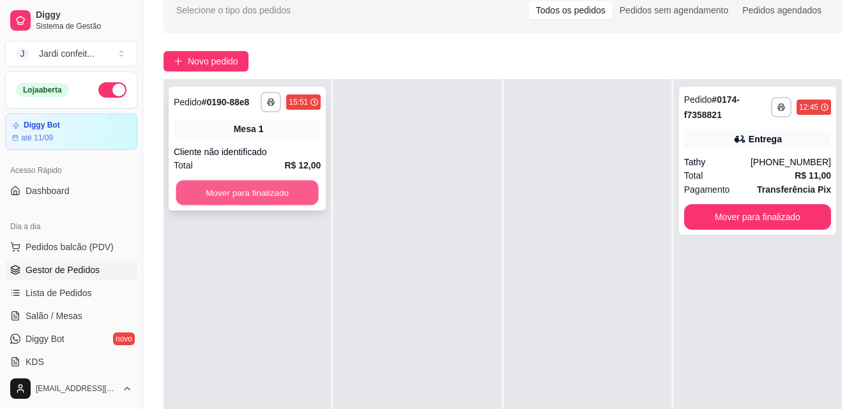
click at [306, 189] on button "Mover para finalizado" at bounding box center [247, 193] width 142 height 25
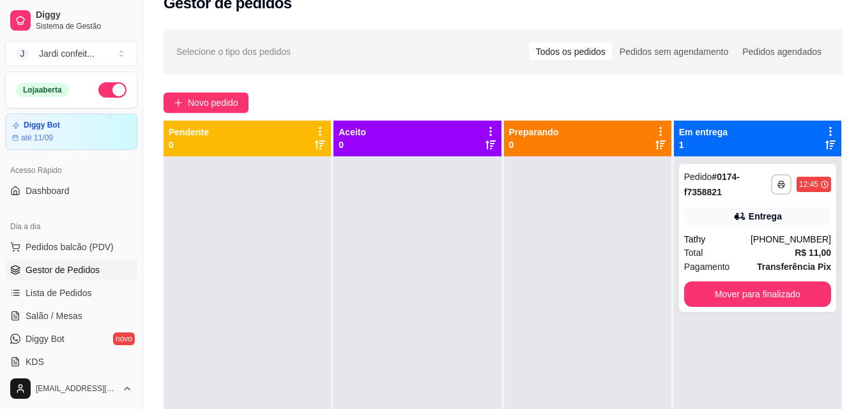
scroll to position [0, 0]
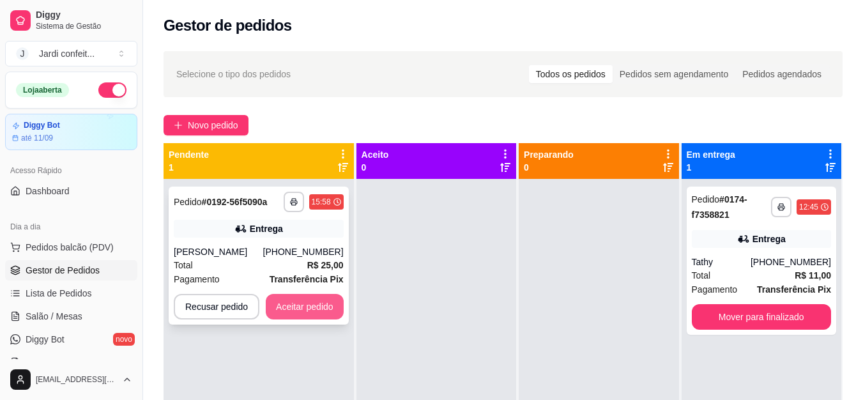
click at [311, 305] on button "Aceitar pedido" at bounding box center [305, 307] width 78 height 26
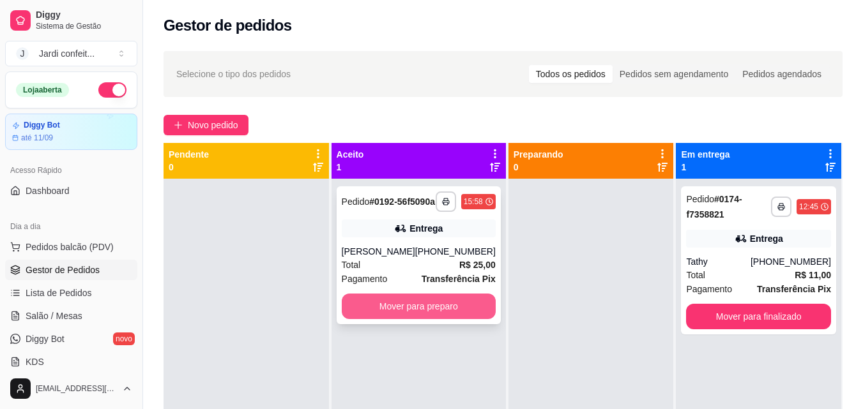
click at [405, 312] on button "Mover para preparo" at bounding box center [419, 307] width 154 height 26
click at [470, 319] on button "Mover para preparo" at bounding box center [418, 306] width 149 height 25
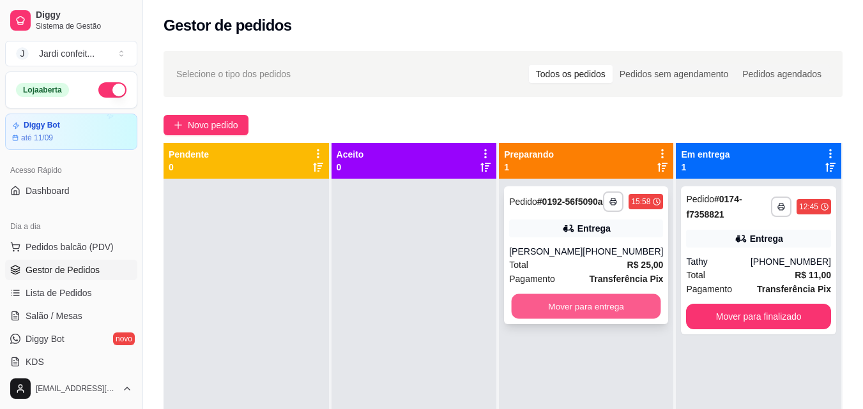
click at [610, 313] on button "Mover para entrega" at bounding box center [585, 306] width 149 height 25
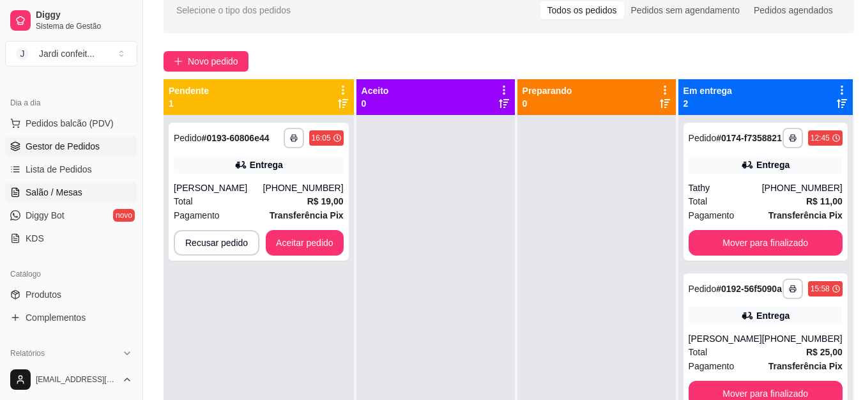
scroll to position [128, 0]
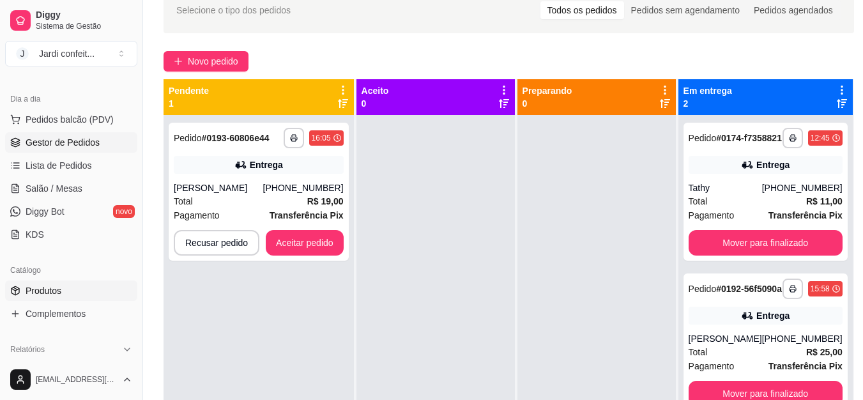
click at [85, 290] on link "Produtos" at bounding box center [71, 290] width 132 height 20
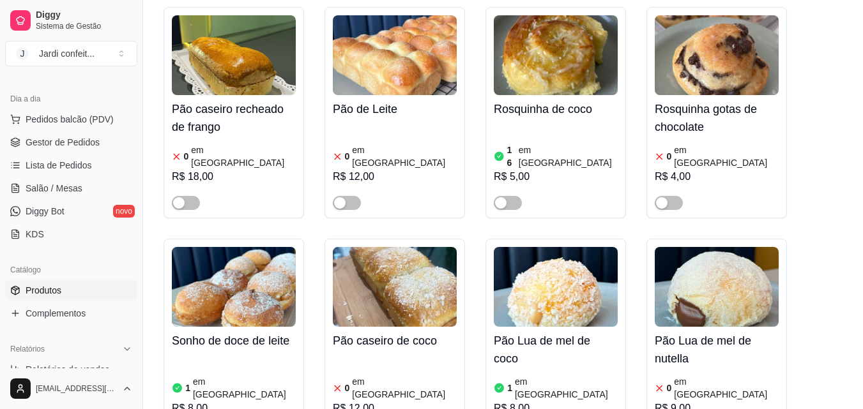
scroll to position [14304, 0]
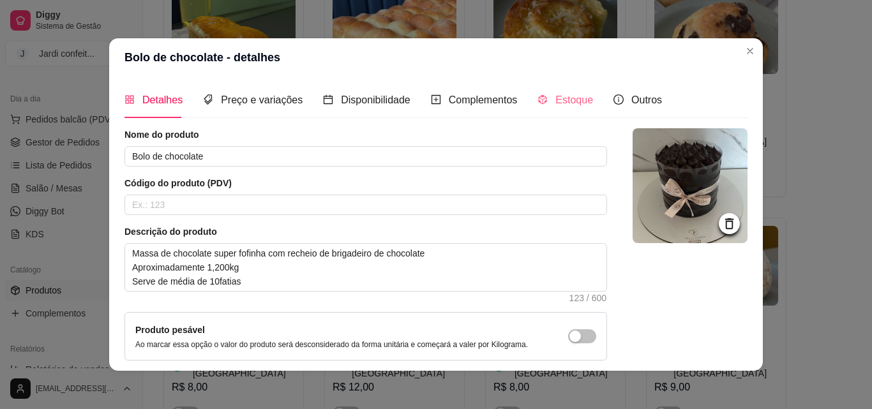
click at [558, 112] on div "Estoque" at bounding box center [566, 100] width 56 height 36
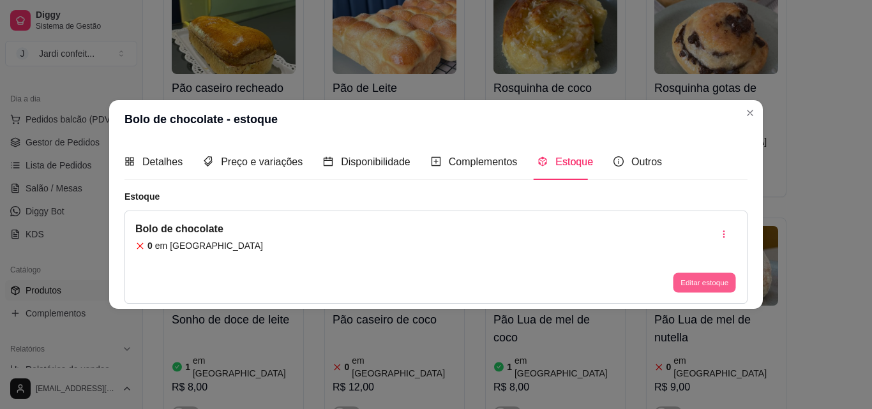
click at [716, 285] on button "Editar estoque" at bounding box center [704, 283] width 63 height 20
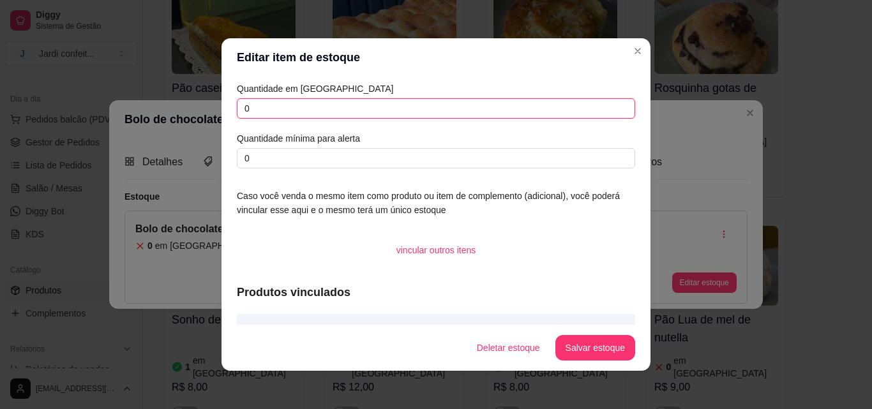
click at [307, 114] on input "0" at bounding box center [436, 108] width 398 height 20
type input "01"
click at [605, 349] on button "Salvar estoque" at bounding box center [595, 348] width 78 height 25
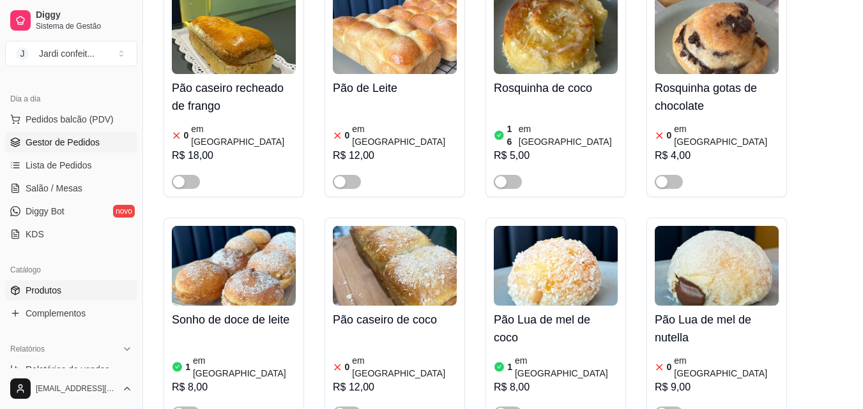
click at [46, 139] on span "Gestor de Pedidos" at bounding box center [63, 142] width 74 height 13
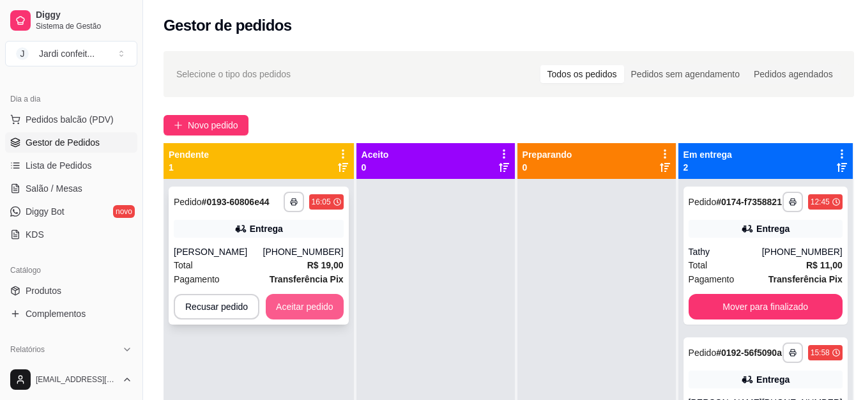
click at [308, 309] on button "Aceitar pedido" at bounding box center [305, 307] width 78 height 26
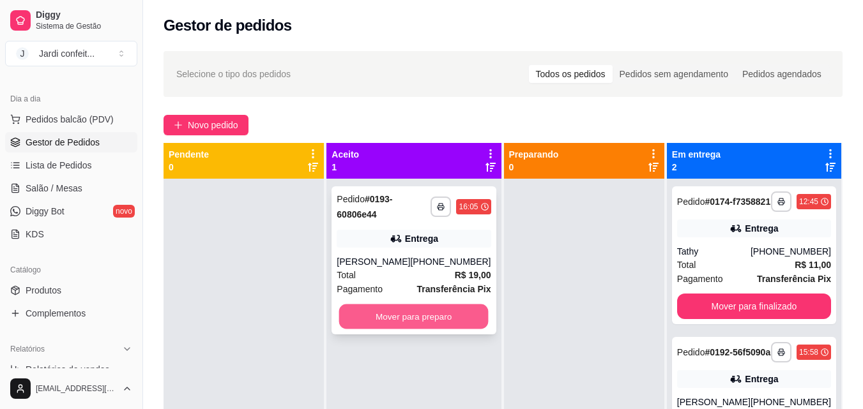
click at [394, 314] on button "Mover para preparo" at bounding box center [413, 317] width 149 height 25
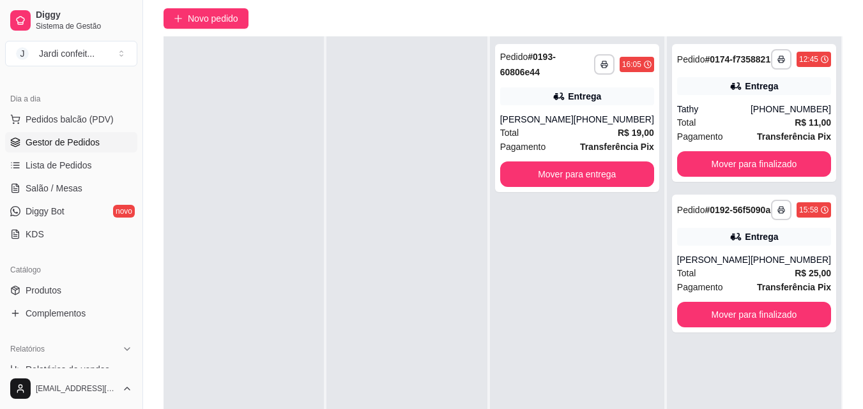
scroll to position [128, 0]
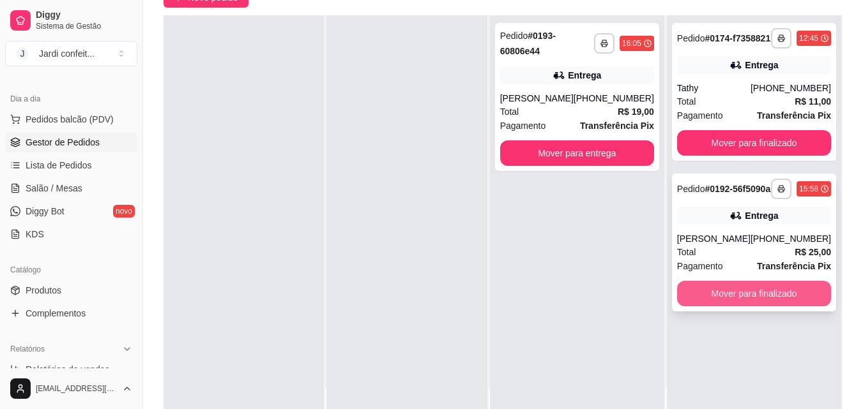
click at [771, 307] on button "Mover para finalizado" at bounding box center [754, 294] width 154 height 26
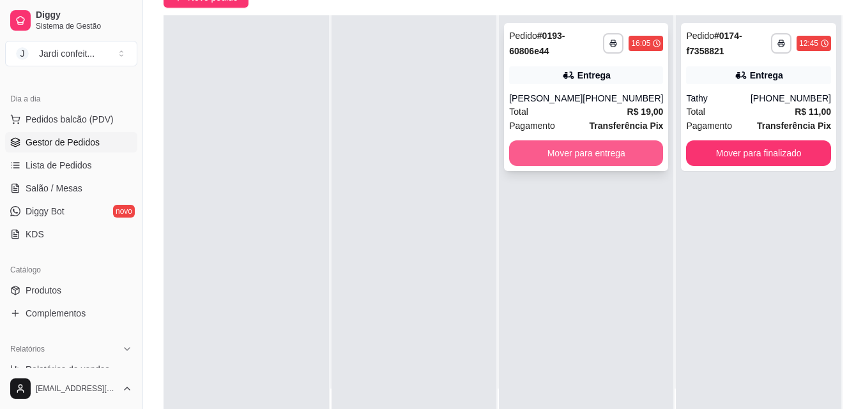
click at [597, 160] on button "Mover para entrega" at bounding box center [586, 153] width 154 height 26
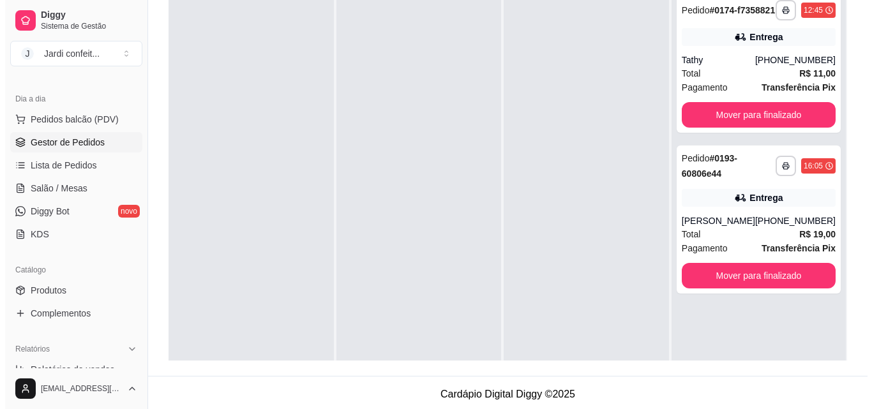
scroll to position [0, 0]
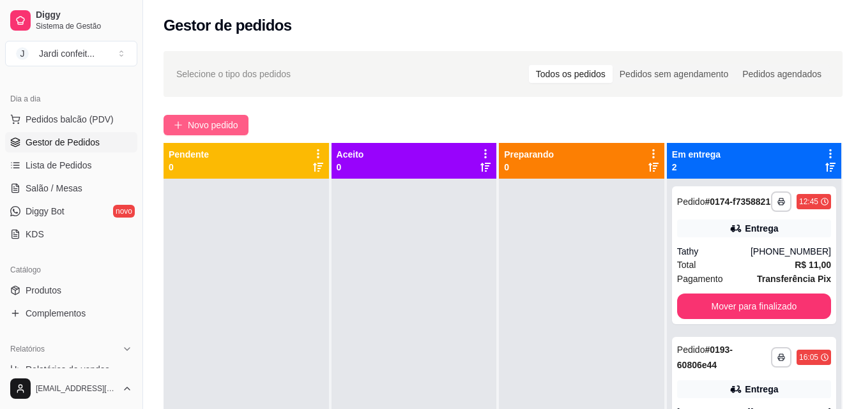
click at [180, 124] on icon "plus" at bounding box center [178, 125] width 9 height 9
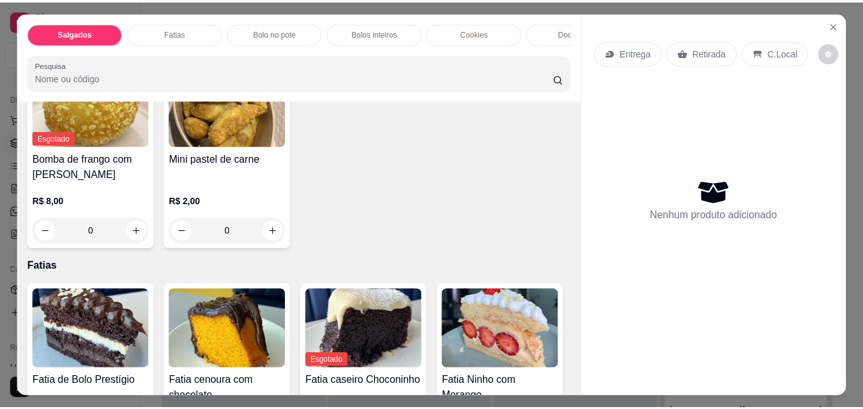
scroll to position [575, 0]
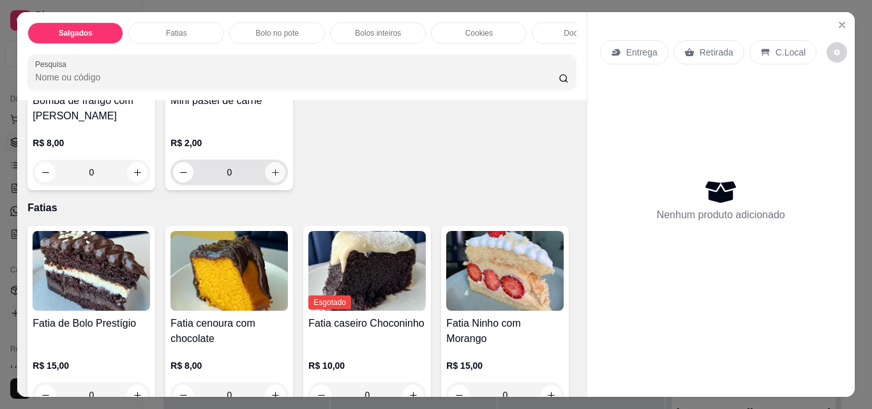
click at [271, 178] on icon "increase-product-quantity" at bounding box center [276, 173] width 10 height 10
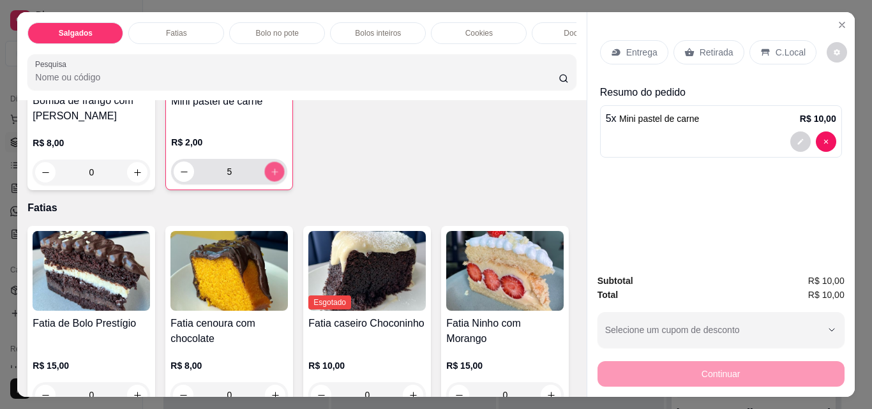
click at [270, 177] on icon "increase-product-quantity" at bounding box center [275, 172] width 10 height 10
click at [179, 177] on icon "decrease-product-quantity" at bounding box center [184, 172] width 10 height 10
type input "5"
click at [701, 50] on p "Retirada" at bounding box center [717, 52] width 34 height 13
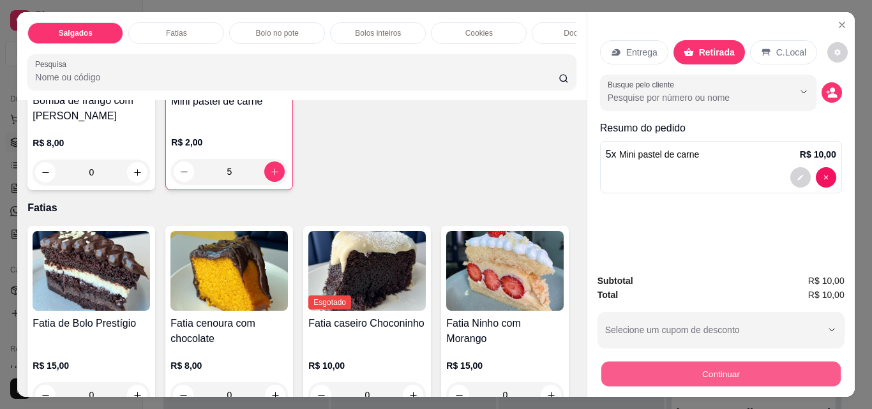
click at [681, 374] on button "Continuar" at bounding box center [720, 373] width 239 height 25
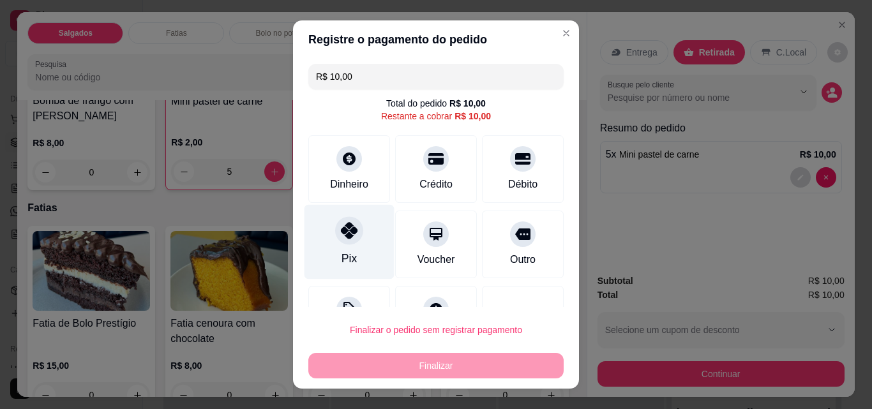
click at [354, 256] on div "Pix" at bounding box center [350, 242] width 90 height 75
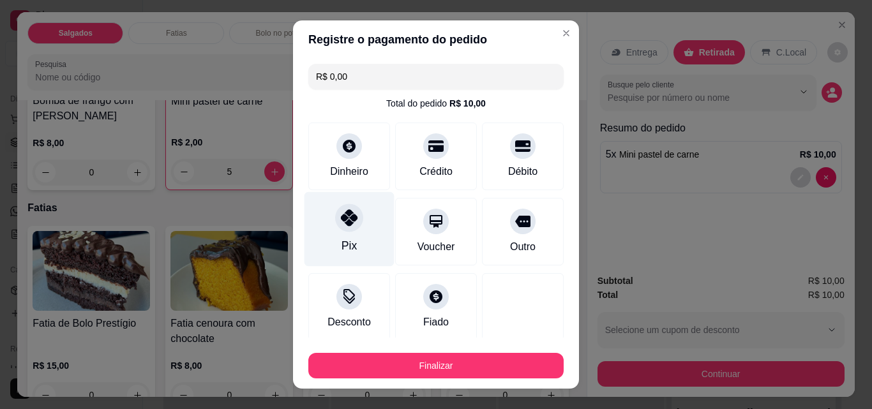
type input "R$ 0,00"
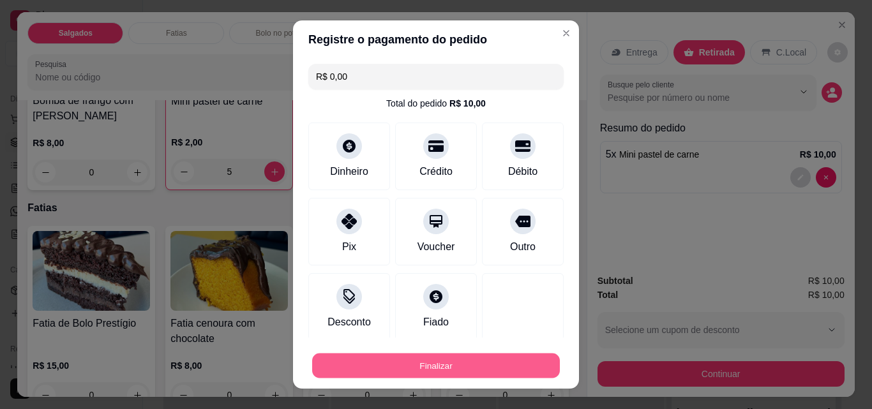
click at [456, 367] on button "Finalizar" at bounding box center [436, 366] width 248 height 25
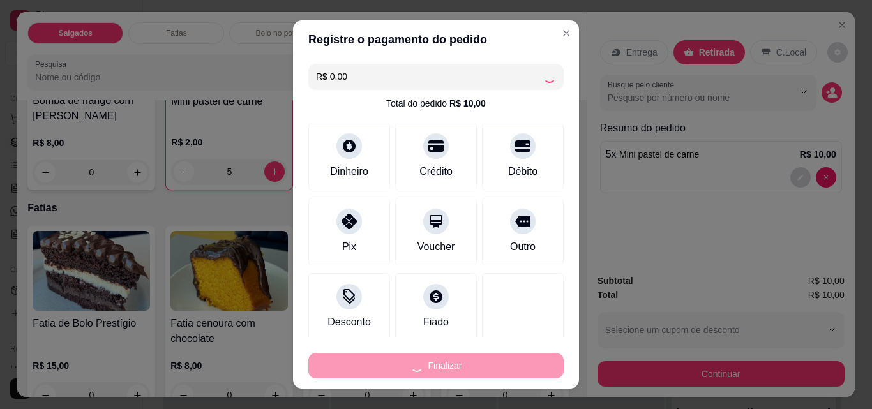
type input "0"
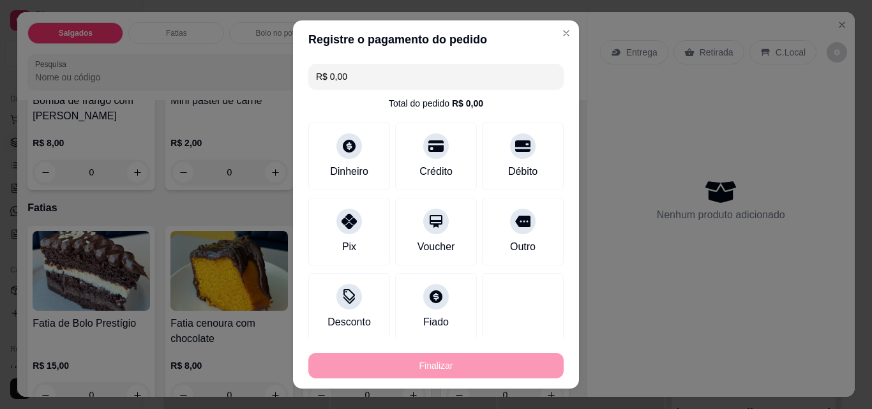
type input "-R$ 10,00"
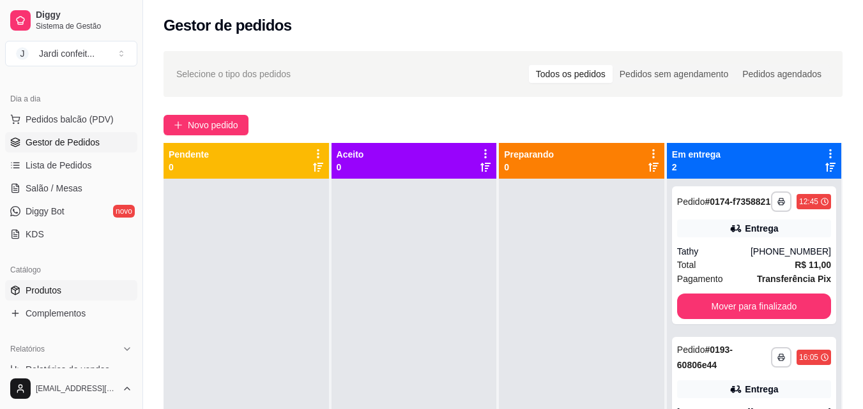
click at [59, 289] on span "Produtos" at bounding box center [44, 290] width 36 height 13
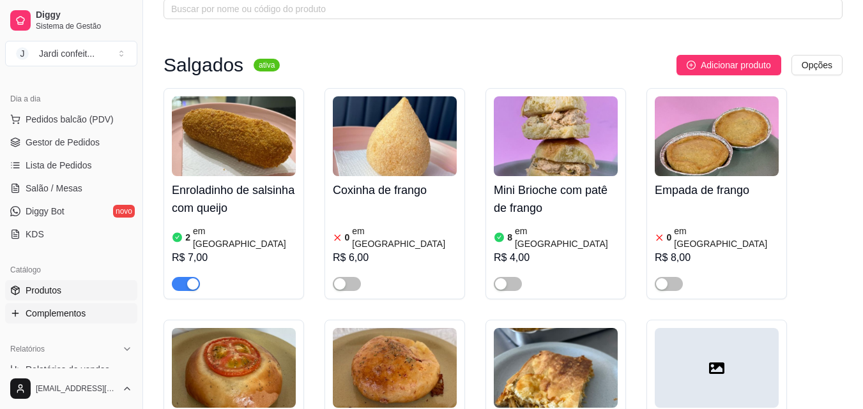
scroll to position [192, 0]
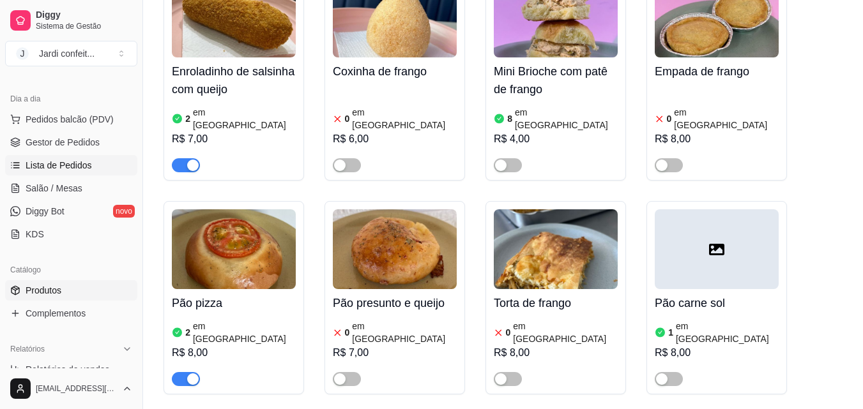
click at [60, 166] on span "Lista de Pedidos" at bounding box center [59, 165] width 66 height 13
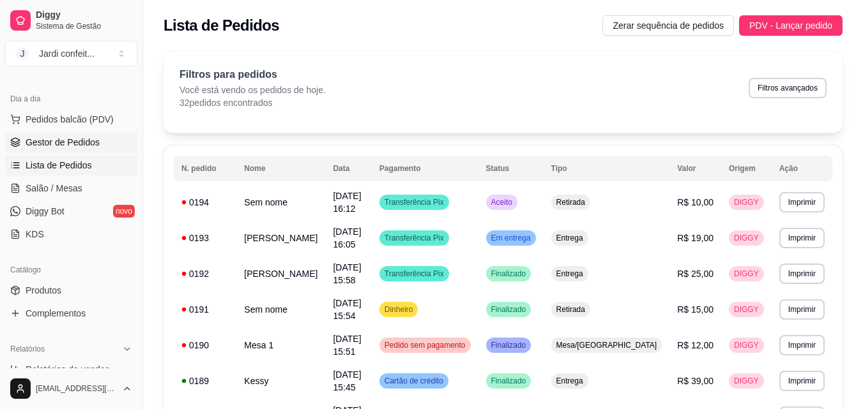
click at [87, 151] on link "Gestor de Pedidos" at bounding box center [71, 142] width 132 height 20
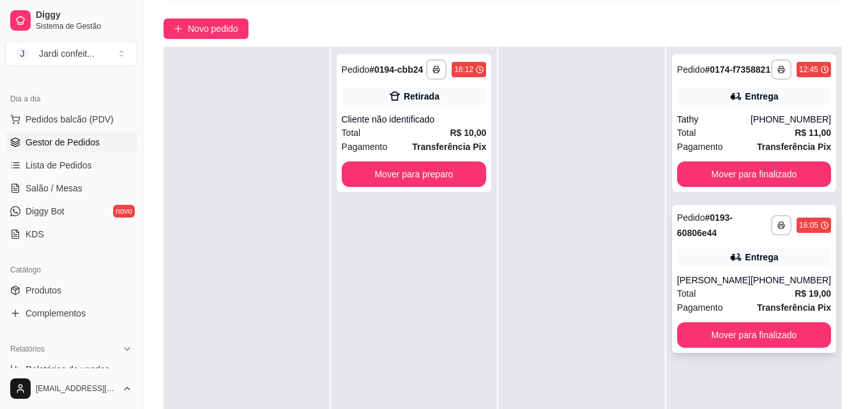
scroll to position [128, 0]
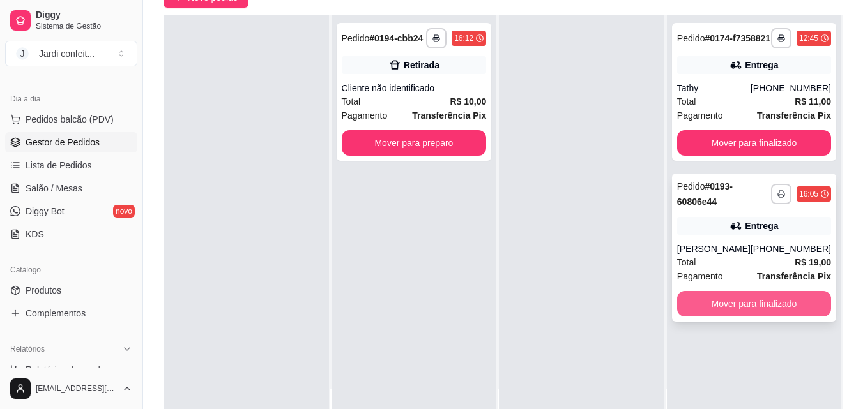
click at [725, 317] on button "Mover para finalizado" at bounding box center [754, 304] width 154 height 26
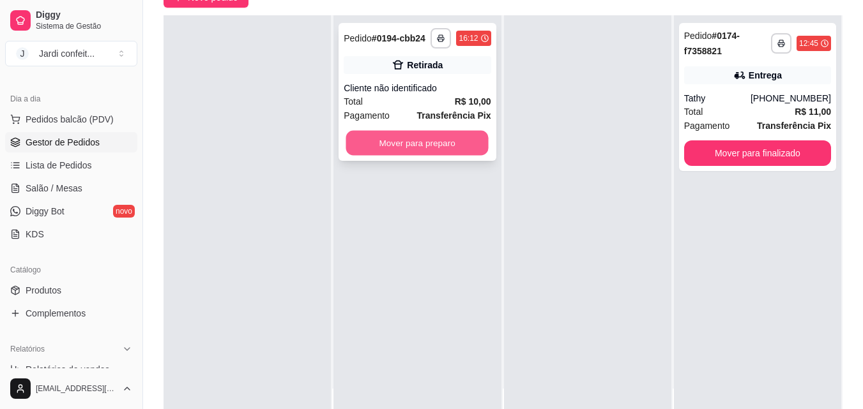
click at [436, 143] on button "Mover para preparo" at bounding box center [417, 143] width 142 height 25
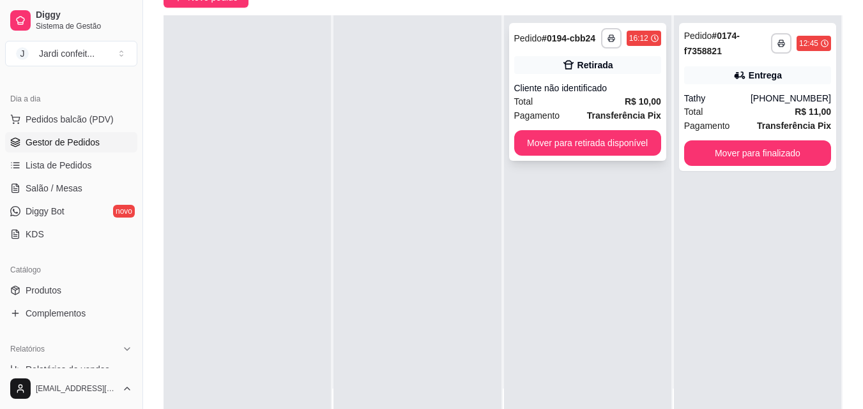
click at [533, 158] on div "**********" at bounding box center [587, 92] width 157 height 138
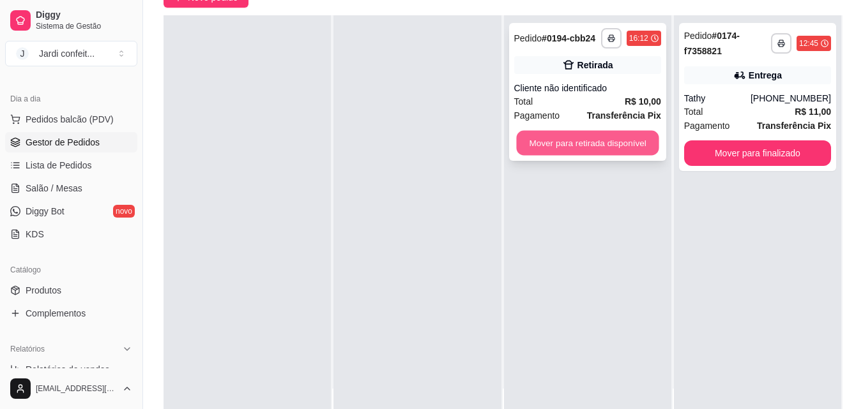
click at [605, 153] on button "Mover para retirada disponível" at bounding box center [587, 143] width 142 height 25
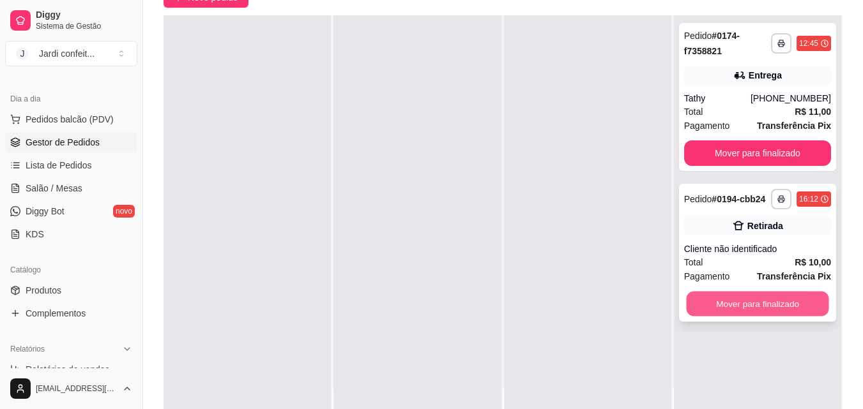
click at [704, 307] on button "Mover para finalizado" at bounding box center [757, 304] width 142 height 25
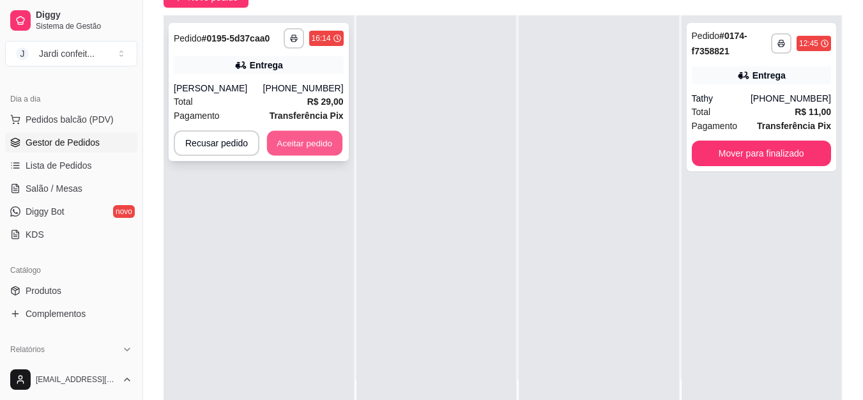
click at [293, 156] on button "Aceitar pedido" at bounding box center [304, 143] width 75 height 25
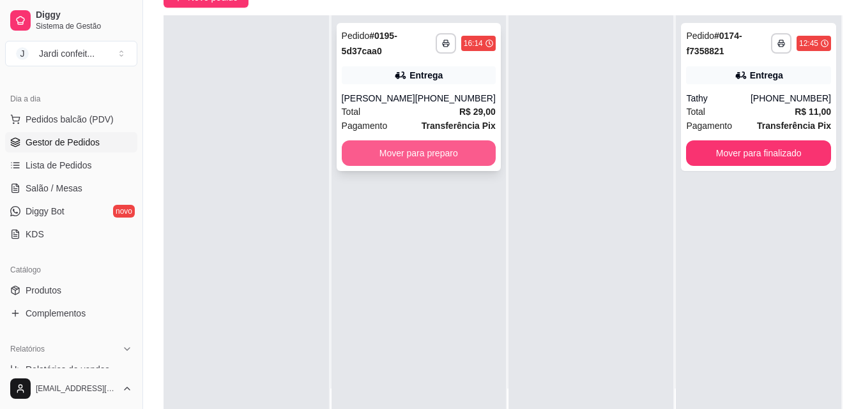
click at [421, 154] on button "Mover para preparo" at bounding box center [419, 153] width 154 height 26
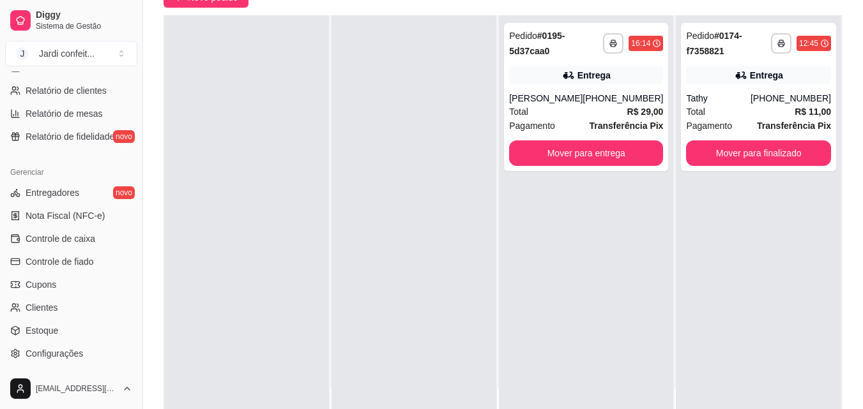
scroll to position [510, 0]
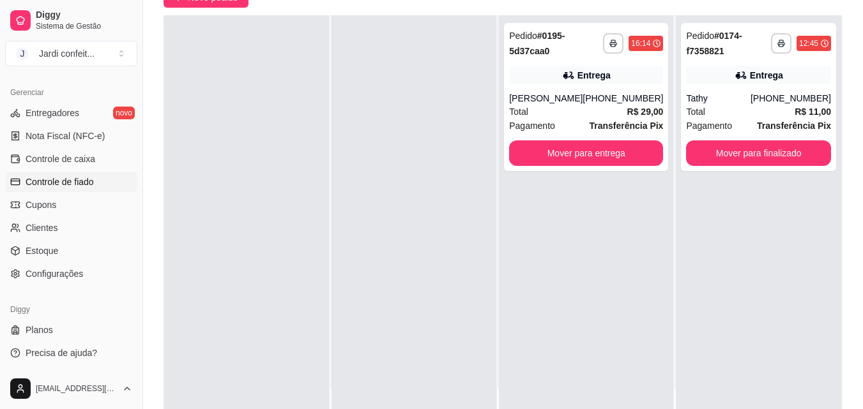
click at [103, 188] on link "Controle de fiado" at bounding box center [71, 182] width 132 height 20
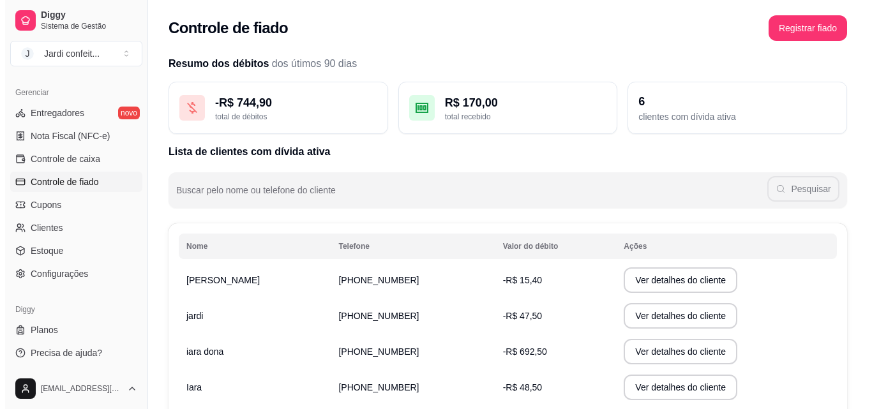
scroll to position [64, 0]
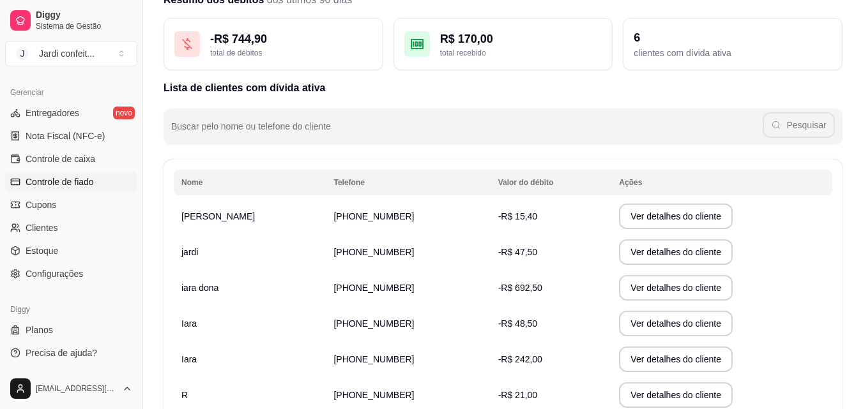
click at [415, 214] on td "[PHONE_NUMBER]" at bounding box center [408, 217] width 164 height 36
click at [646, 221] on button "Ver detalhes do cliente" at bounding box center [676, 217] width 114 height 26
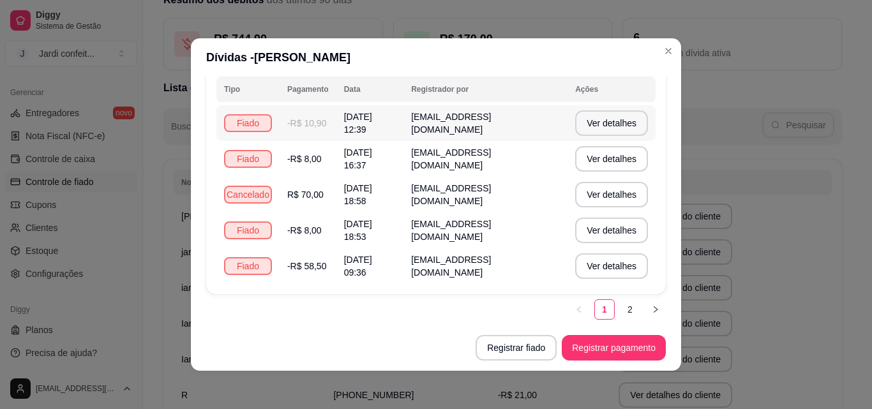
scroll to position [3, 0]
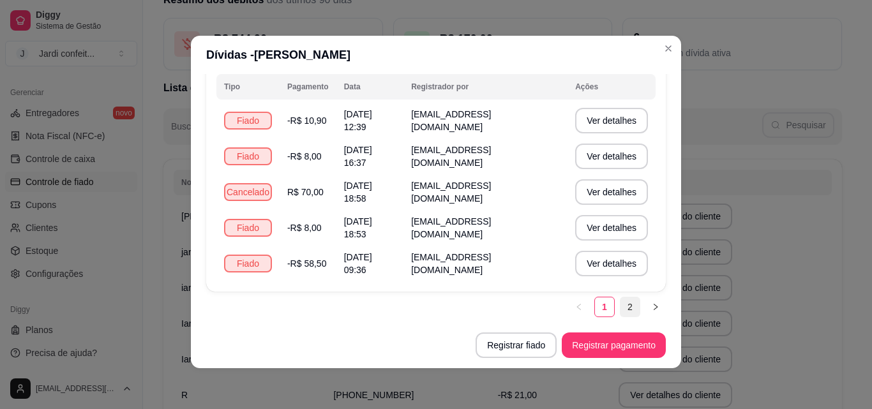
click at [621, 301] on link "2" at bounding box center [630, 307] width 19 height 19
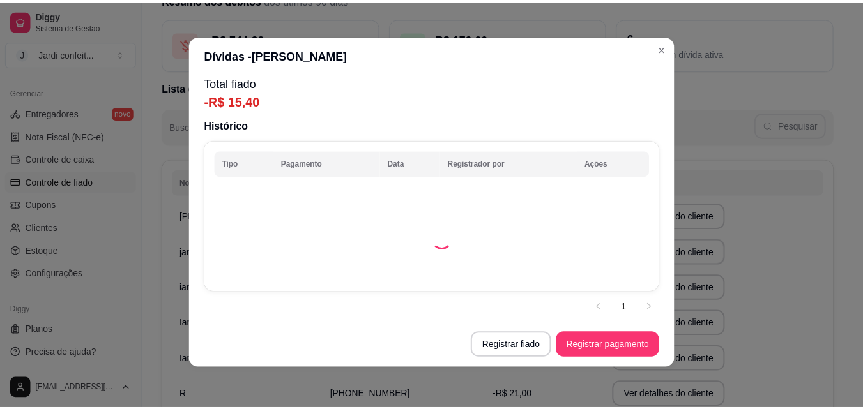
scroll to position [46, 0]
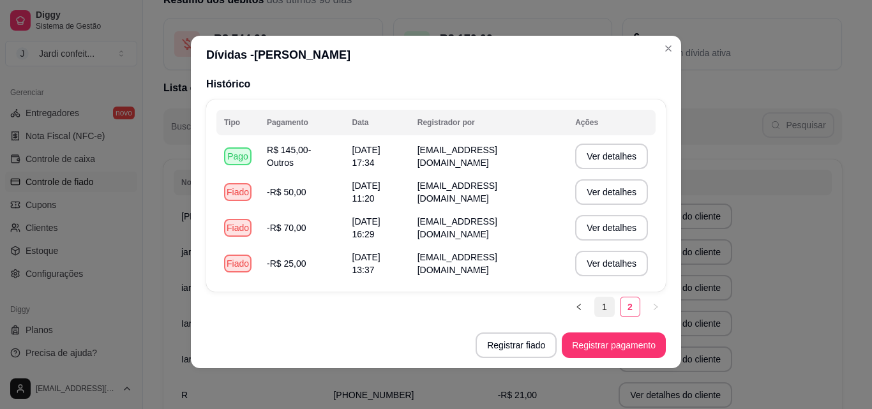
click at [595, 313] on link "1" at bounding box center [604, 307] width 19 height 19
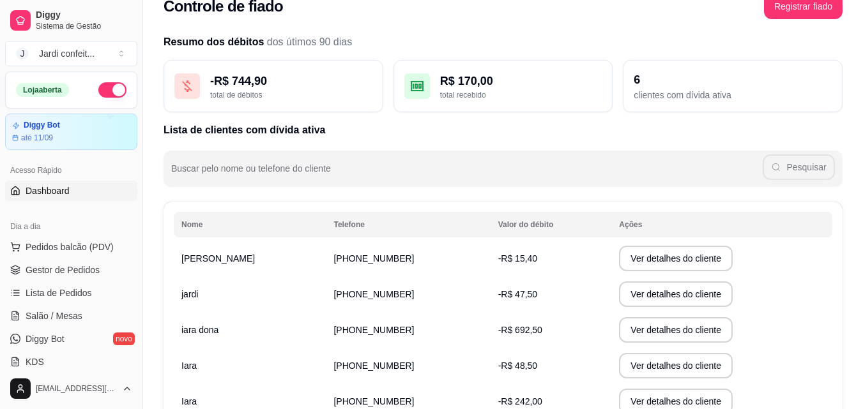
scroll to position [0, 0]
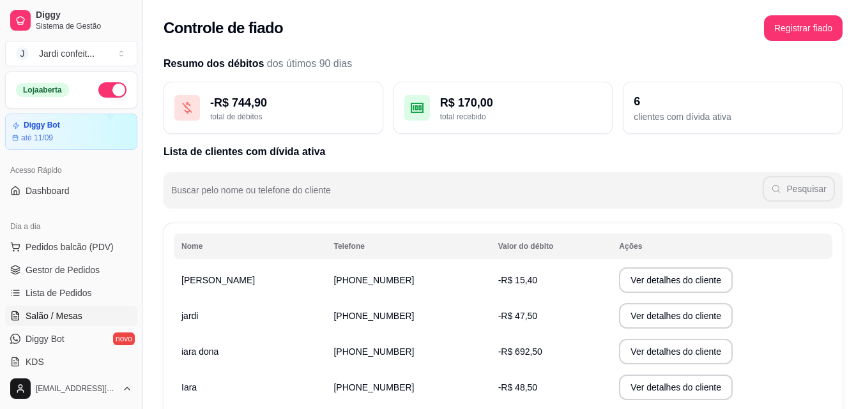
click at [83, 319] on link "Salão / Mesas" at bounding box center [71, 316] width 132 height 20
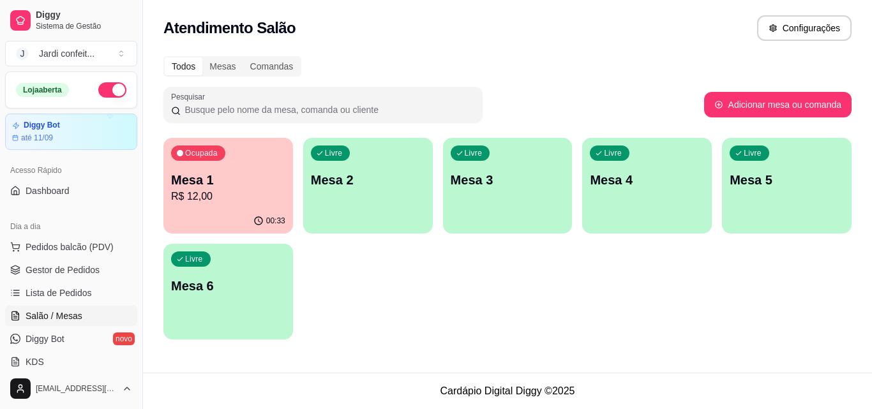
click at [270, 181] on p "Mesa 1" at bounding box center [228, 180] width 114 height 18
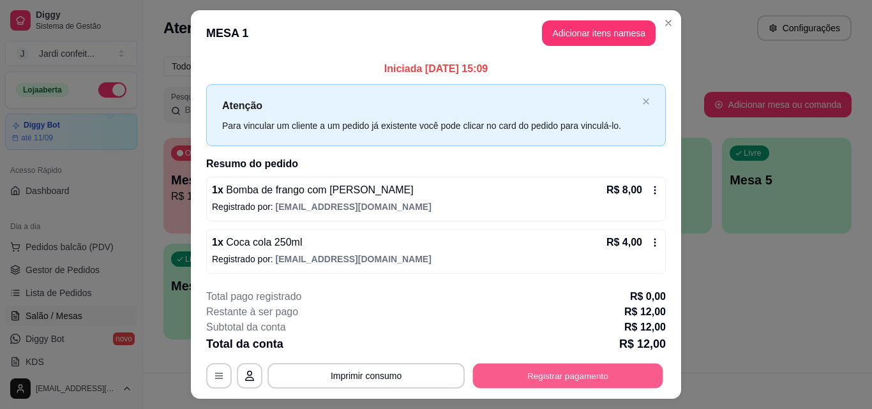
click at [599, 372] on button "Registrar pagamento" at bounding box center [568, 376] width 190 height 25
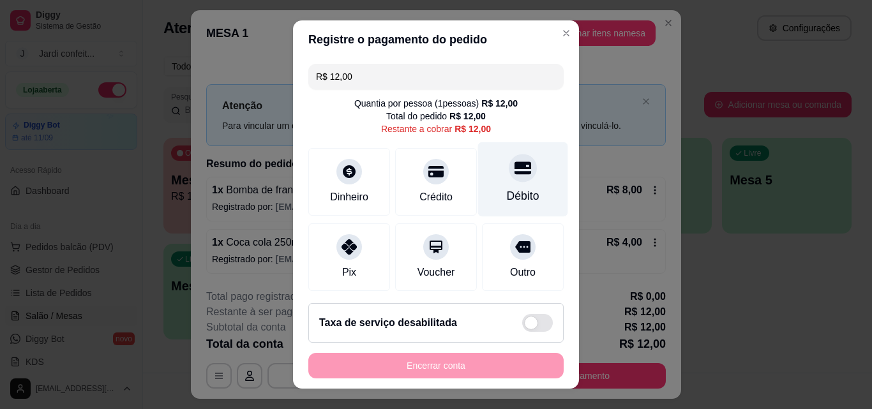
click at [494, 185] on div "Débito" at bounding box center [523, 179] width 90 height 75
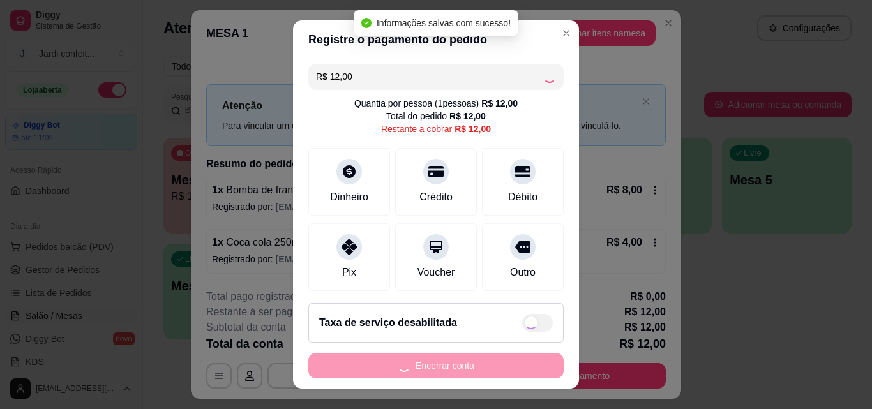
type input "R$ 0,00"
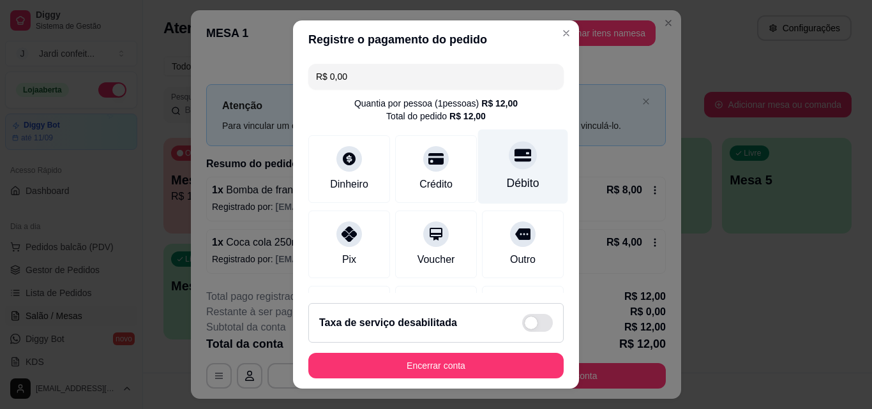
click at [514, 163] on div at bounding box center [523, 155] width 28 height 28
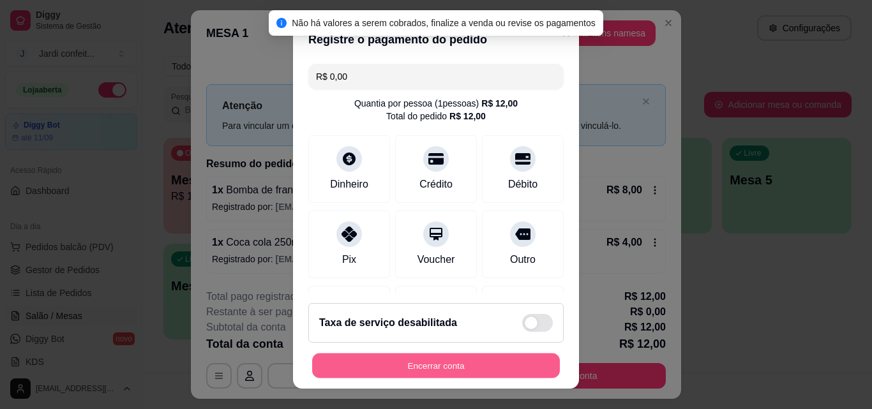
click at [453, 370] on button "Encerrar conta" at bounding box center [436, 366] width 248 height 25
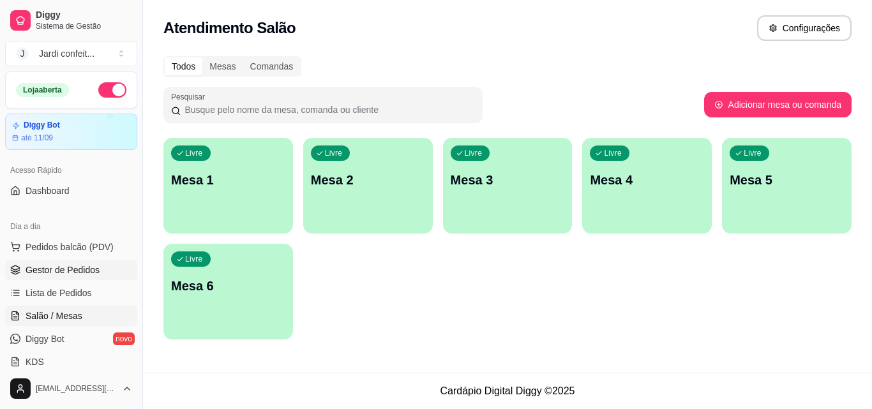
click at [83, 273] on span "Gestor de Pedidos" at bounding box center [63, 270] width 74 height 13
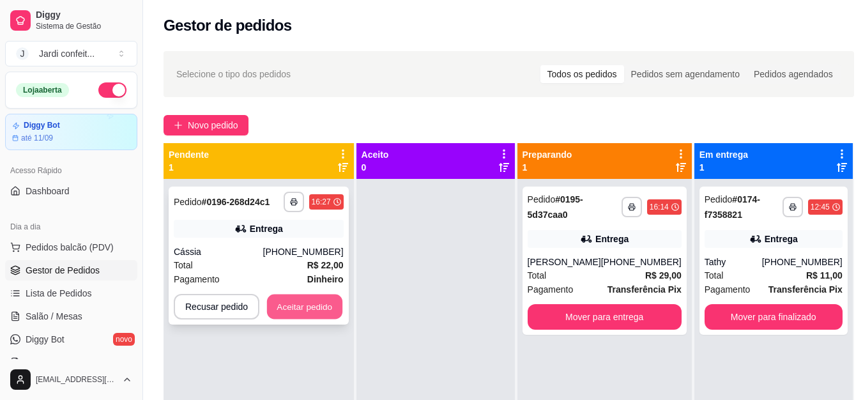
click at [299, 304] on button "Aceitar pedido" at bounding box center [304, 306] width 75 height 25
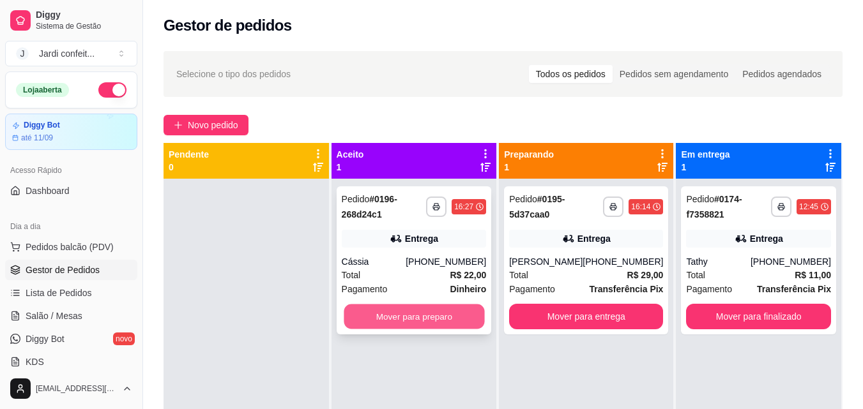
click at [393, 318] on button "Mover para preparo" at bounding box center [414, 317] width 140 height 25
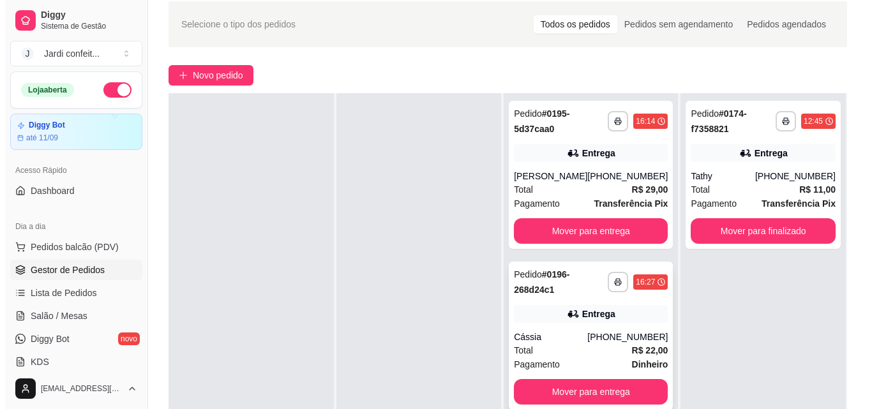
scroll to position [64, 0]
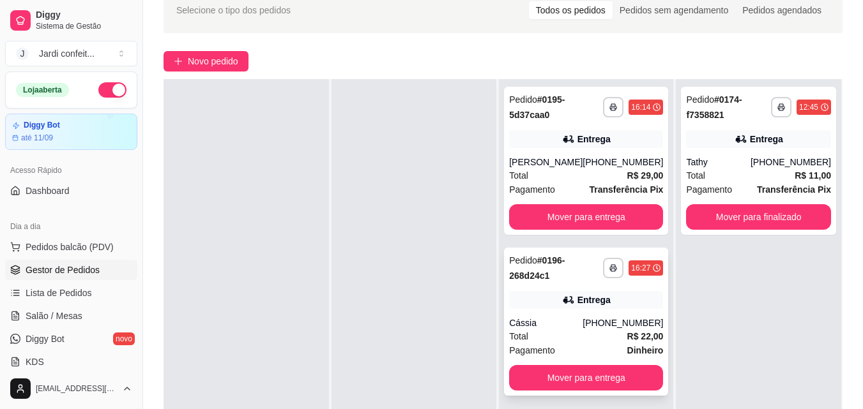
click at [536, 281] on strong "# 0196-268d24c1" at bounding box center [537, 268] width 56 height 26
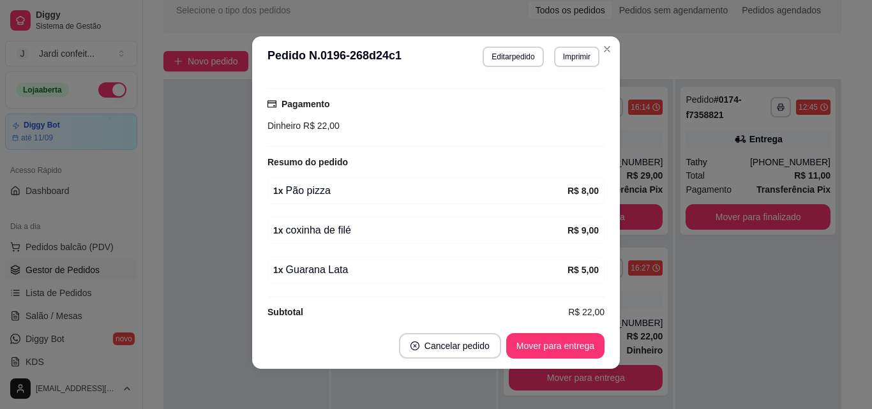
scroll to position [3, 0]
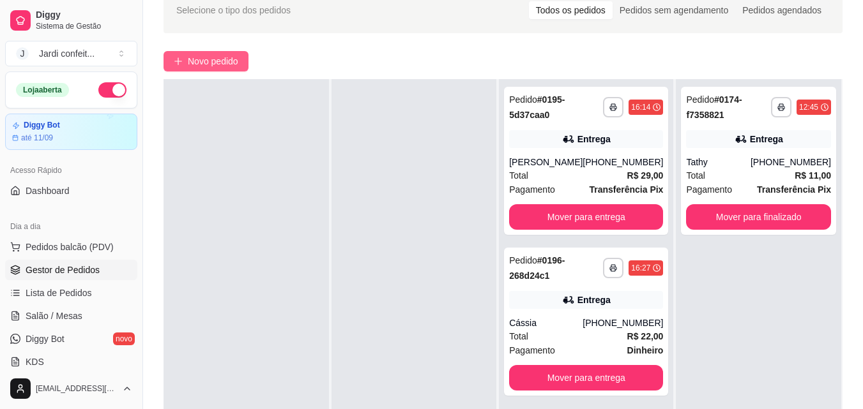
click at [204, 56] on span "Novo pedido" at bounding box center [213, 61] width 50 height 14
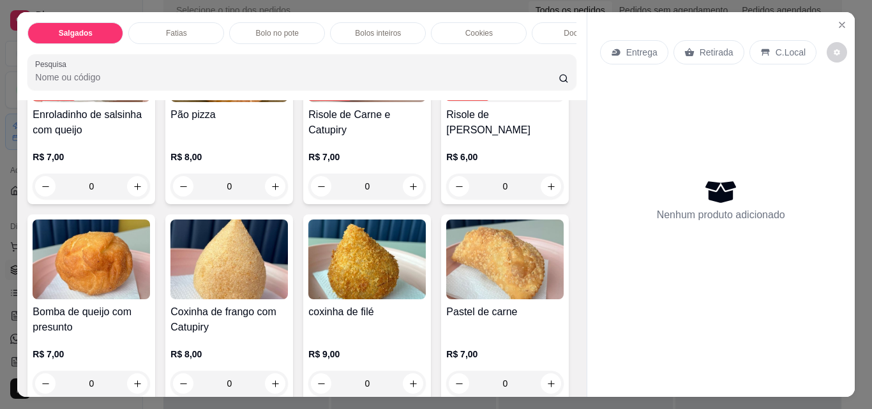
scroll to position [255, 0]
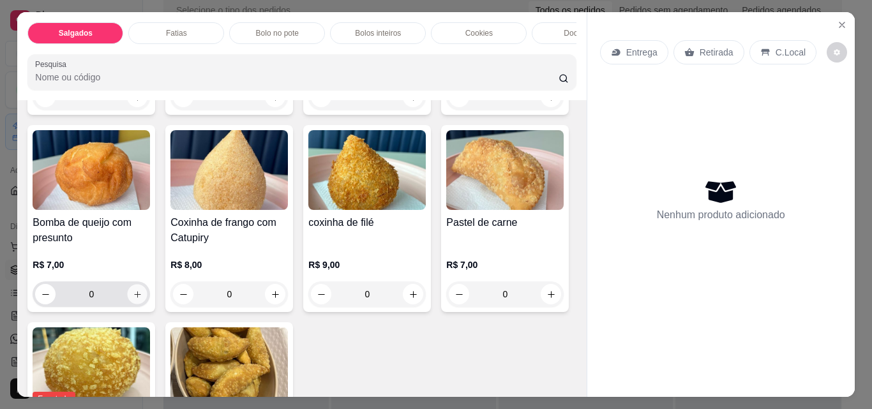
click at [148, 305] on button "increase-product-quantity" at bounding box center [138, 295] width 20 height 20
type input "2"
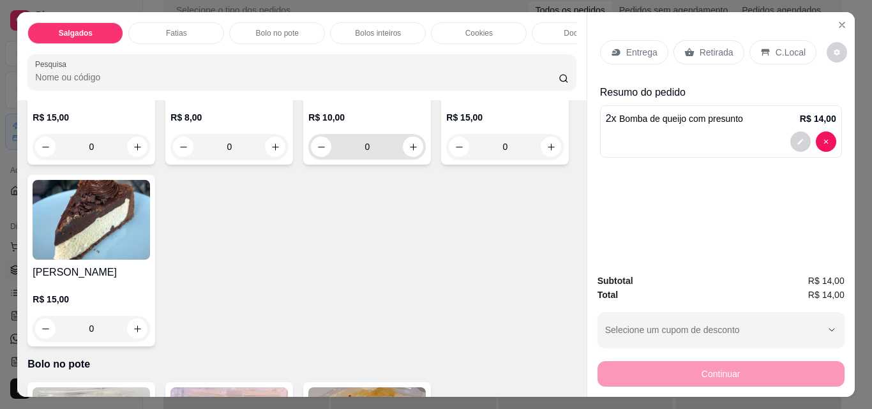
scroll to position [830, 0]
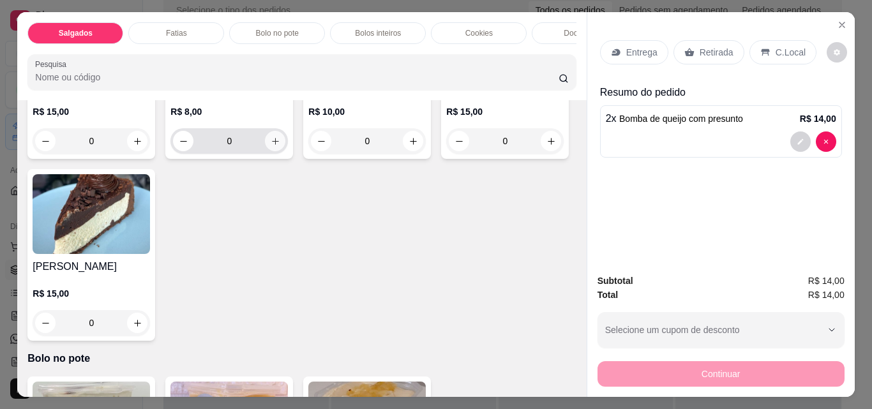
click at [271, 146] on icon "increase-product-quantity" at bounding box center [276, 142] width 10 height 10
type input "1"
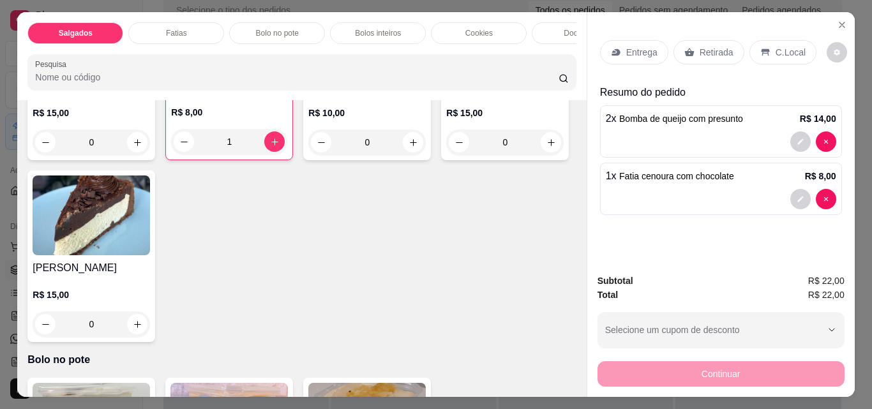
click at [685, 47] on icon at bounding box center [690, 52] width 10 height 10
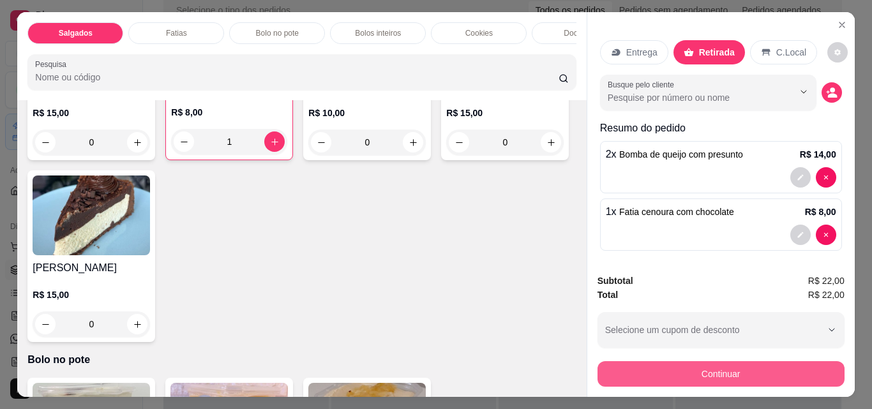
click at [733, 375] on button "Continuar" at bounding box center [721, 374] width 247 height 26
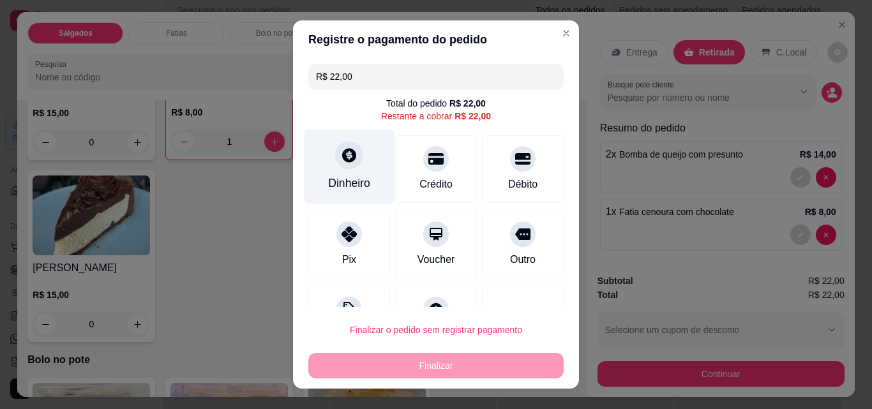
click at [363, 183] on div "Dinheiro" at bounding box center [350, 167] width 90 height 75
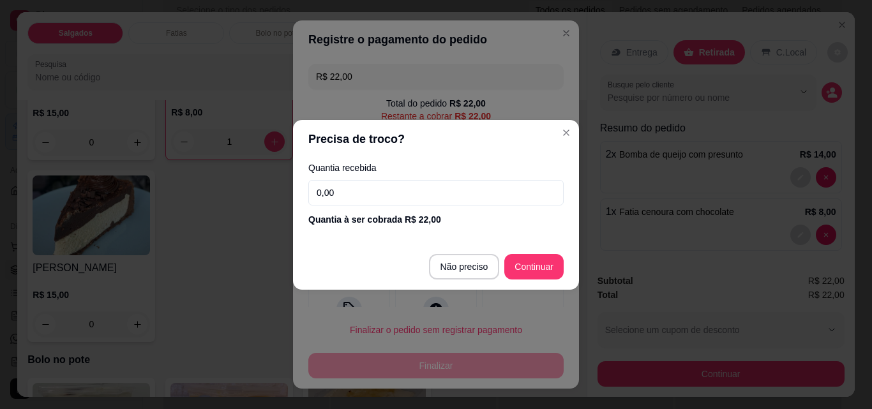
click at [428, 195] on input "0,00" at bounding box center [435, 193] width 255 height 26
type input "22,00"
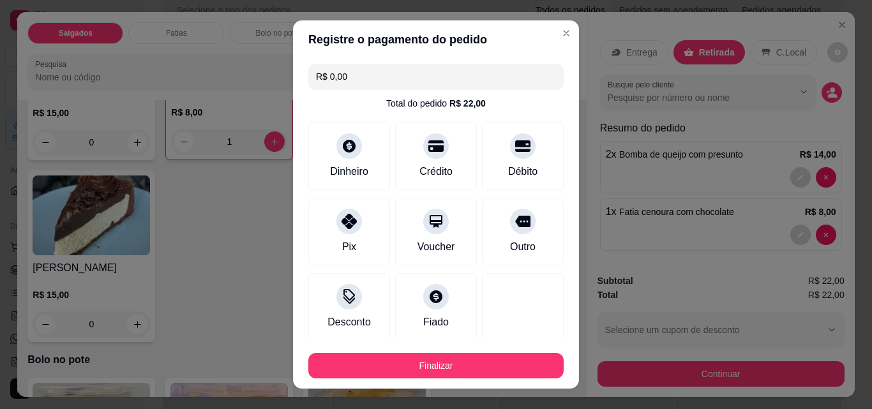
type input "R$ 0,00"
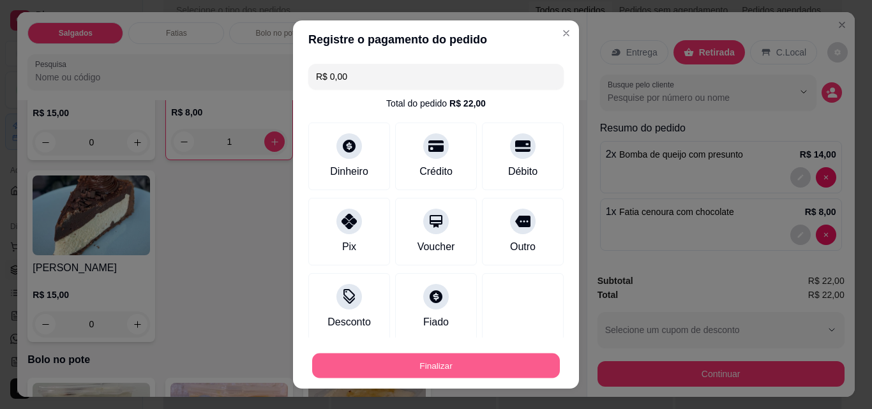
click at [520, 362] on button "Finalizar" at bounding box center [436, 366] width 248 height 25
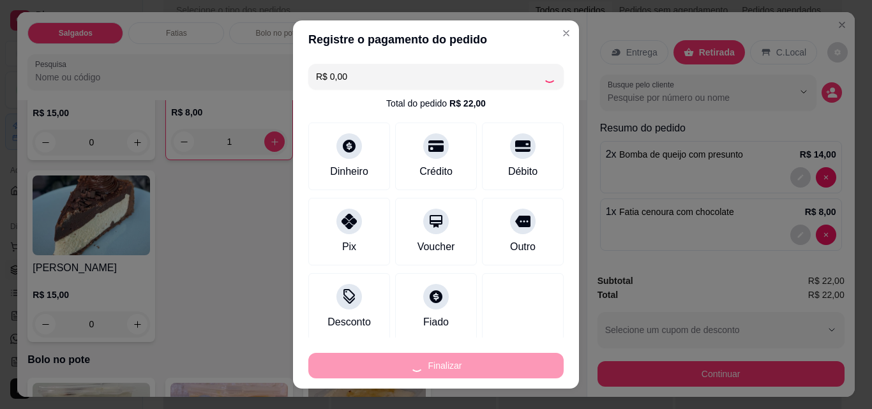
type input "0"
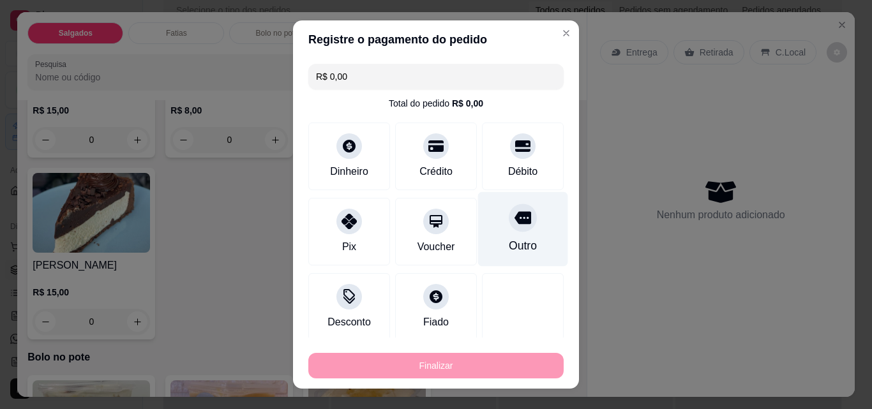
type input "-R$ 22,00"
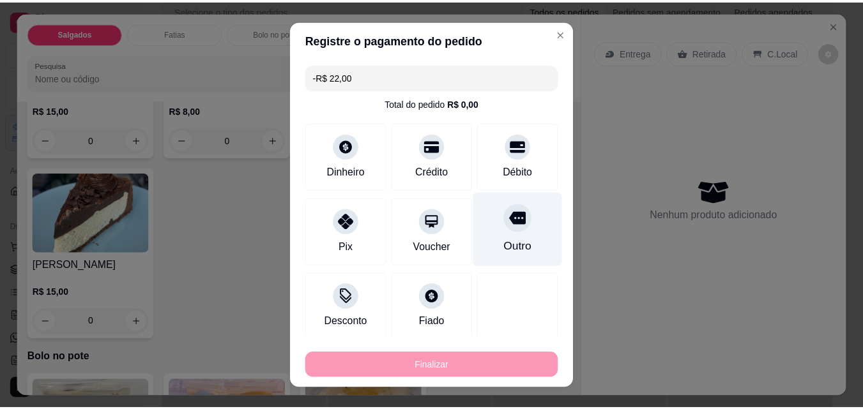
scroll to position [829, 0]
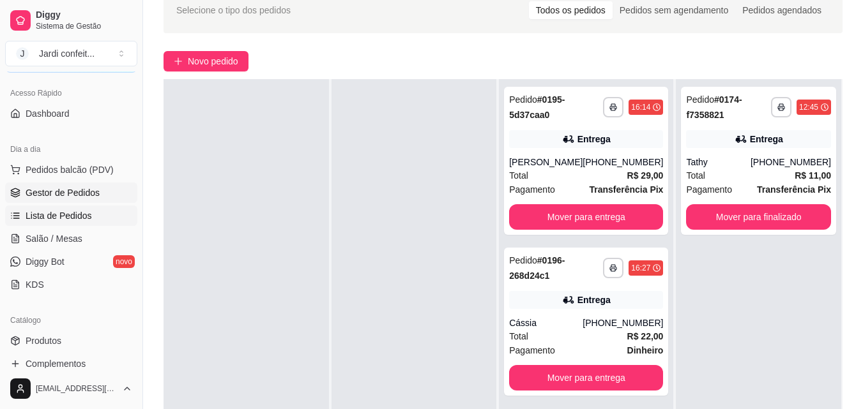
scroll to position [192, 0]
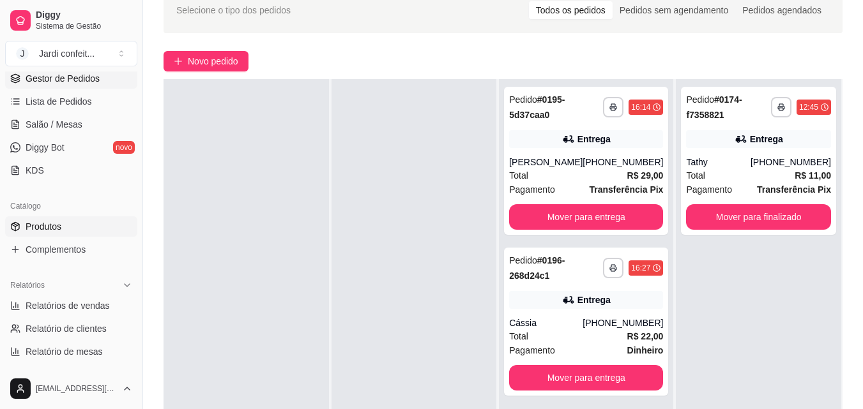
click at [70, 229] on link "Produtos" at bounding box center [71, 226] width 132 height 20
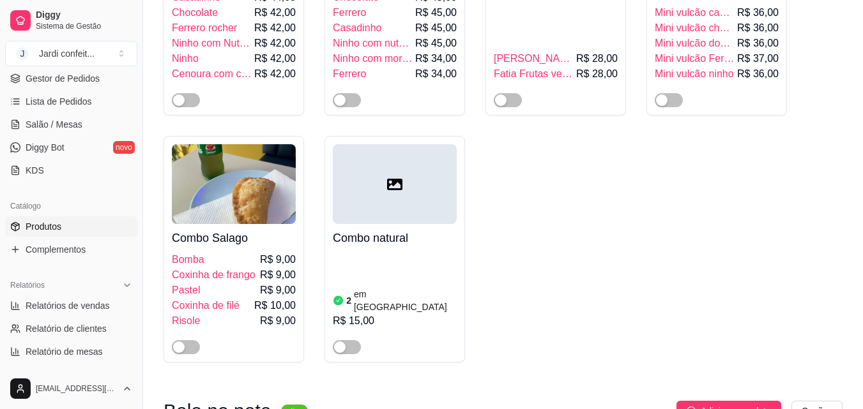
scroll to position [9805, 0]
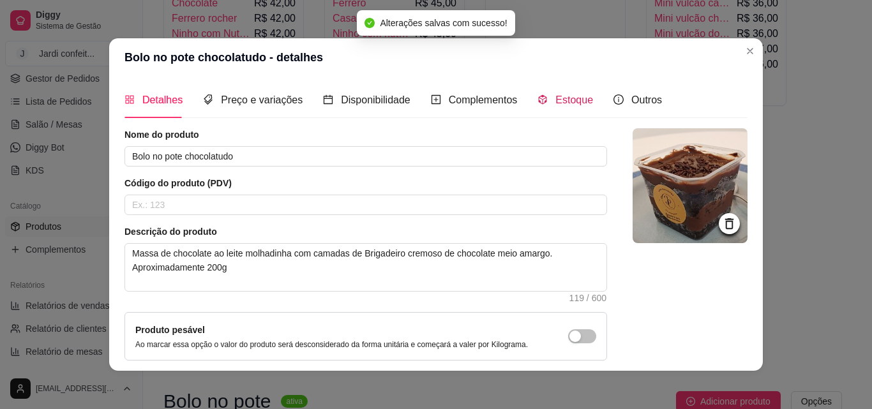
click at [556, 98] on span "Estoque" at bounding box center [575, 100] width 38 height 11
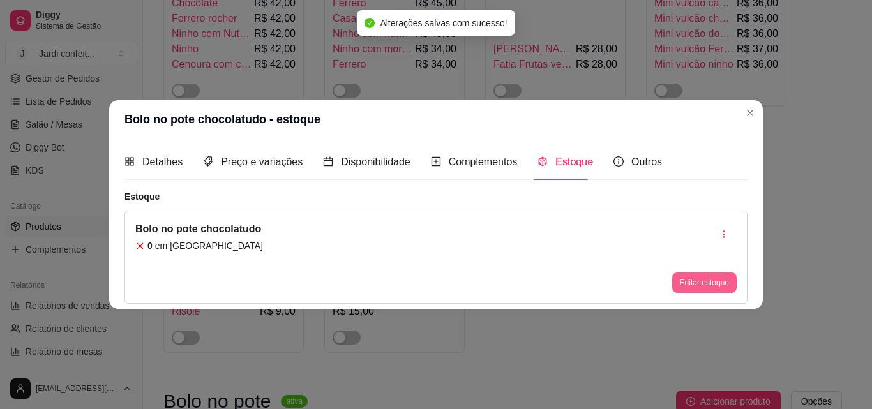
click at [701, 280] on button "Editar estoque" at bounding box center [704, 283] width 64 height 20
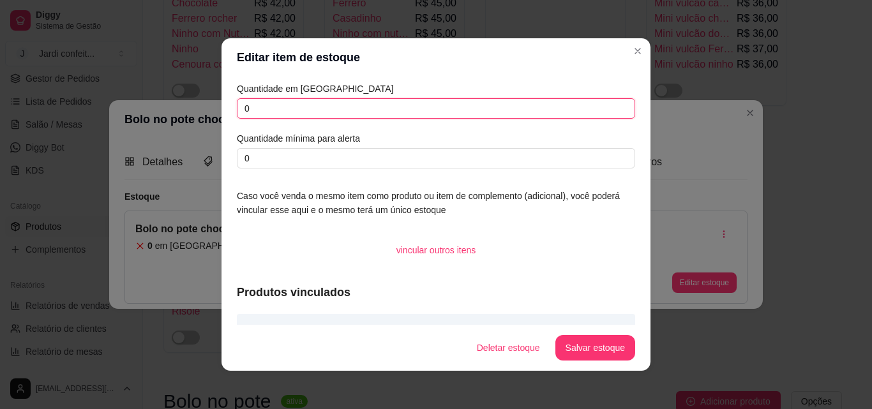
click at [482, 104] on input "0" at bounding box center [436, 108] width 398 height 20
type input "08"
click at [574, 350] on button "Salvar estoque" at bounding box center [595, 348] width 78 height 25
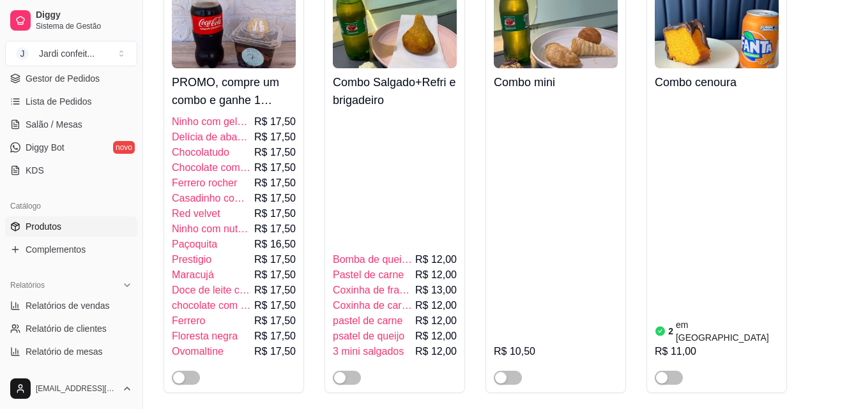
scroll to position [9102, 0]
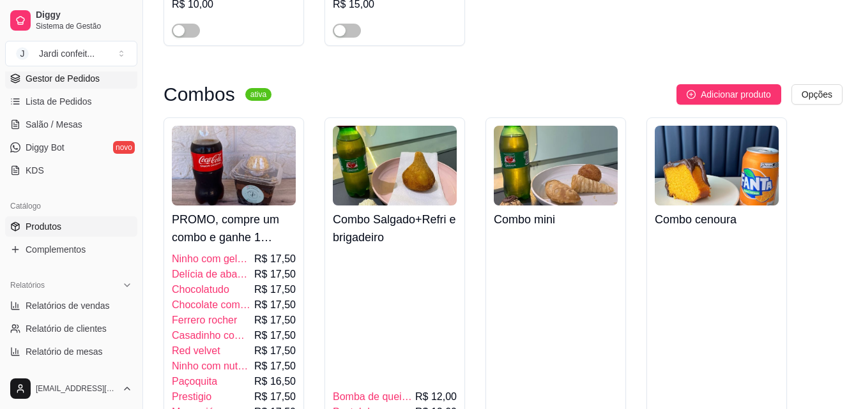
click at [106, 80] on link "Gestor de Pedidos" at bounding box center [71, 78] width 132 height 20
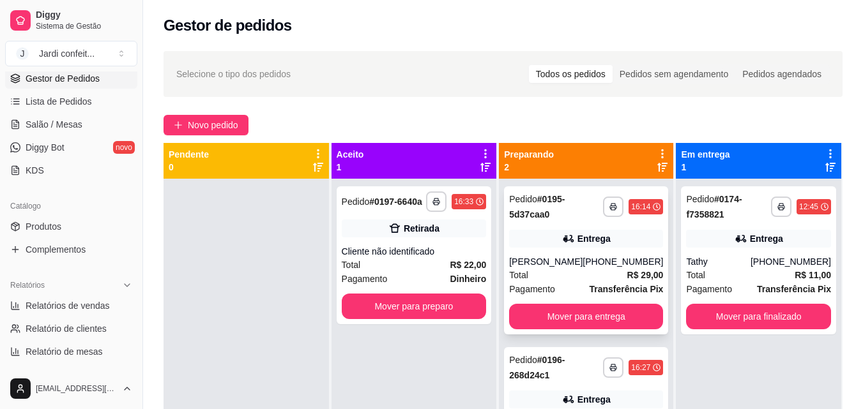
click at [556, 335] on div "**********" at bounding box center [586, 260] width 164 height 148
click at [624, 330] on button "Mover para entrega" at bounding box center [585, 317] width 149 height 25
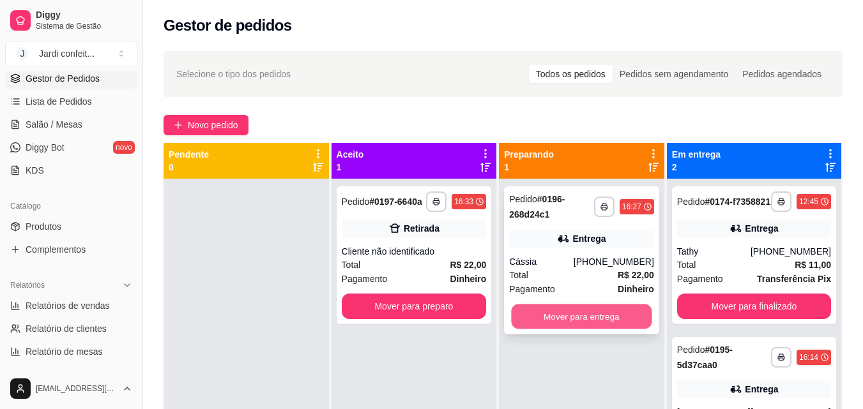
click at [625, 328] on button "Mover para entrega" at bounding box center [581, 317] width 140 height 25
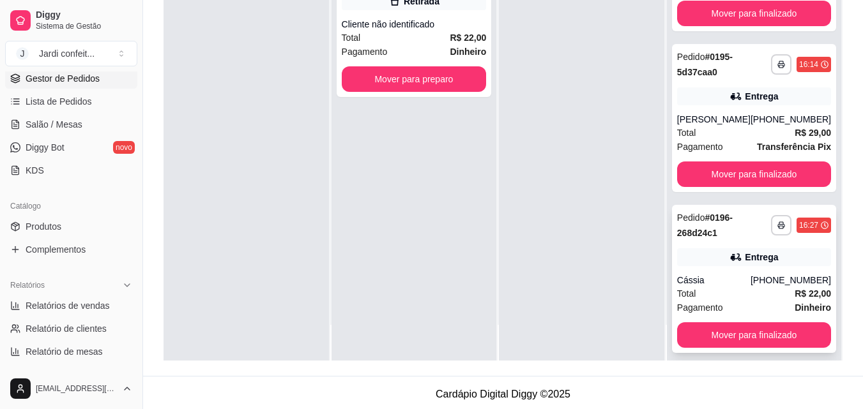
scroll to position [112, 0]
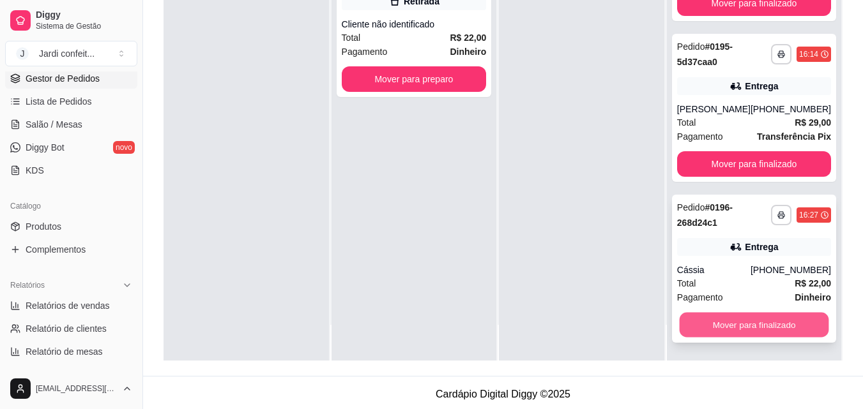
click at [699, 323] on button "Mover para finalizado" at bounding box center [753, 325] width 149 height 25
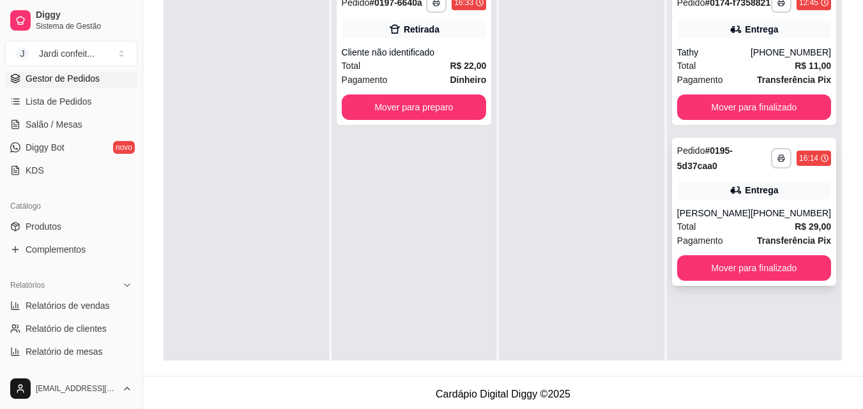
scroll to position [0, 0]
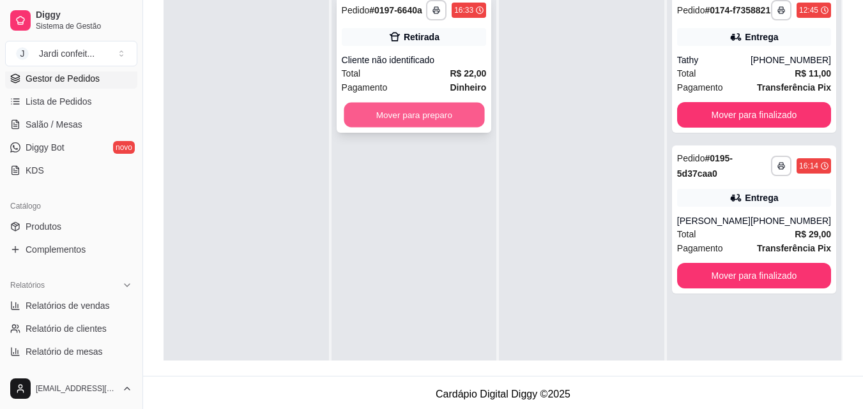
click at [458, 120] on button "Mover para preparo" at bounding box center [414, 115] width 140 height 25
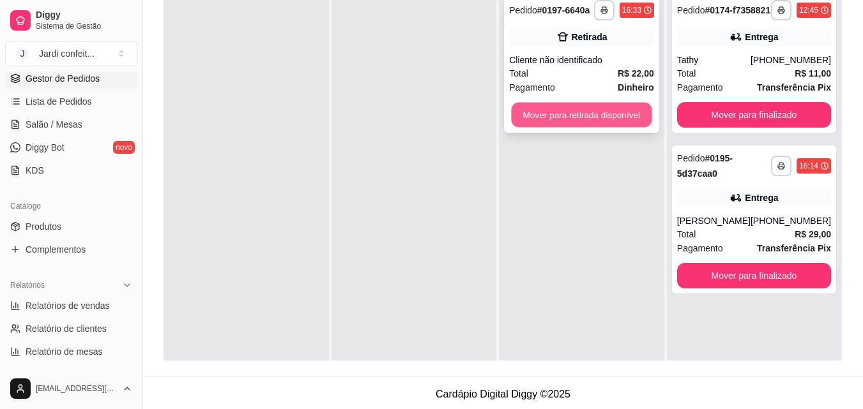
click at [562, 116] on button "Mover para retirada disponível" at bounding box center [581, 115] width 140 height 25
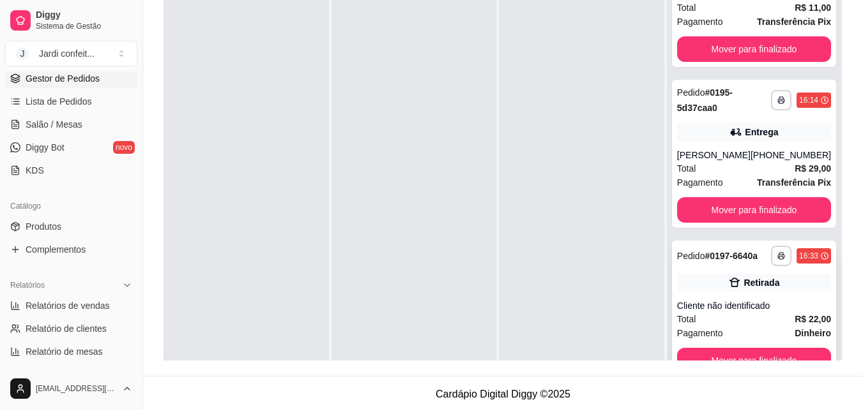
scroll to position [112, 0]
click at [714, 357] on button "Mover para finalizado" at bounding box center [754, 361] width 154 height 26
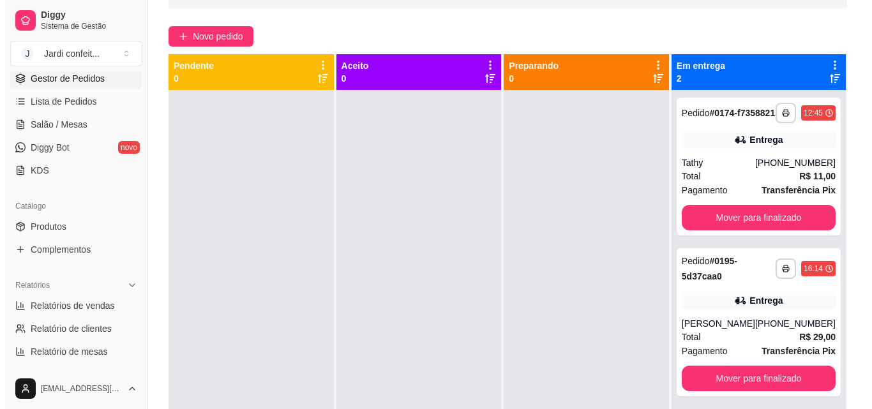
scroll to position [64, 0]
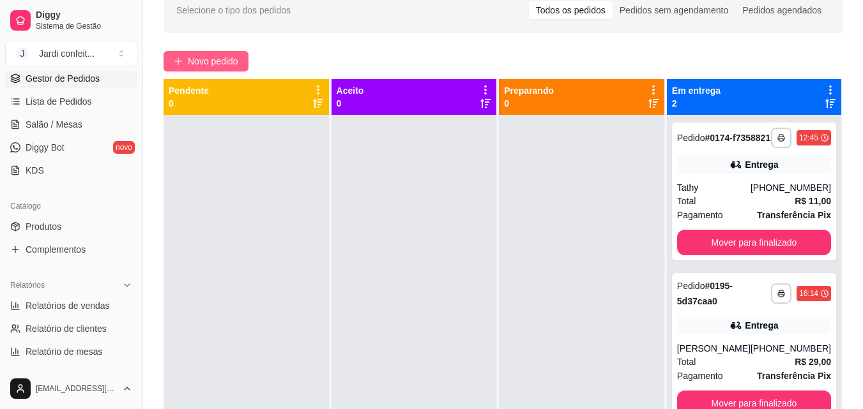
click at [207, 57] on span "Novo pedido" at bounding box center [213, 61] width 50 height 14
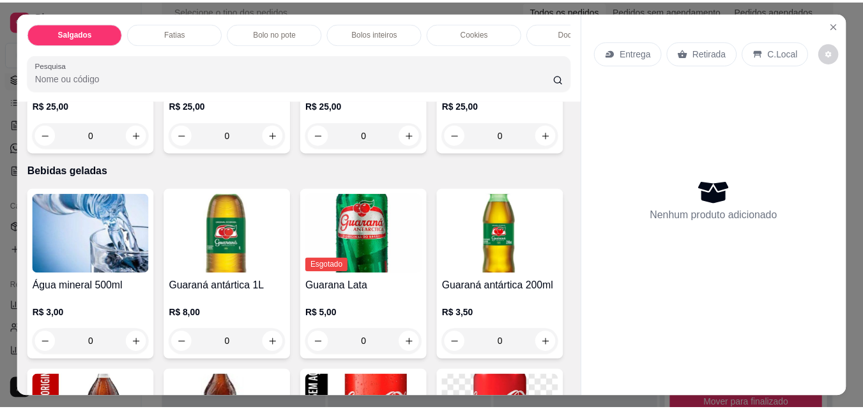
scroll to position [2618, 0]
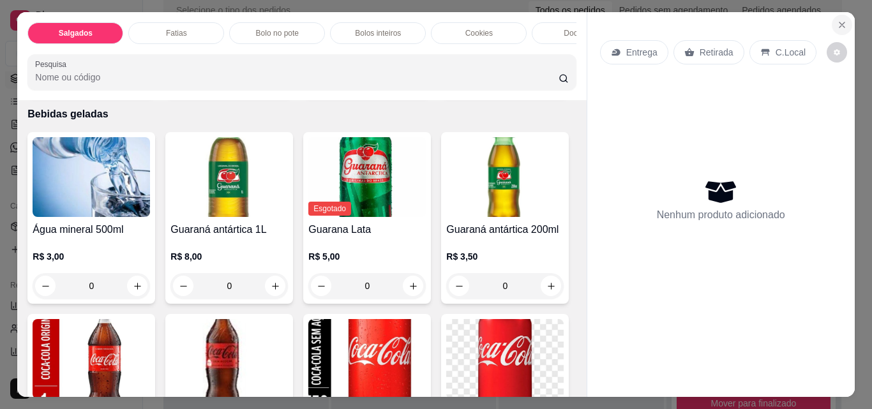
click at [837, 20] on icon "Close" at bounding box center [842, 25] width 10 height 10
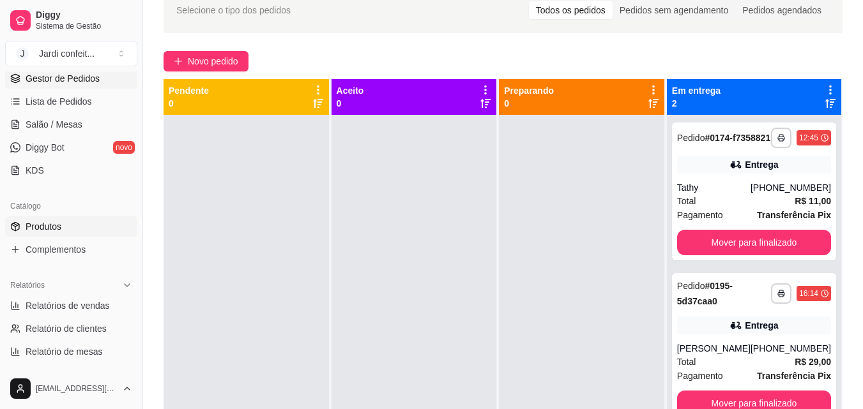
click at [47, 226] on span "Produtos" at bounding box center [44, 226] width 36 height 13
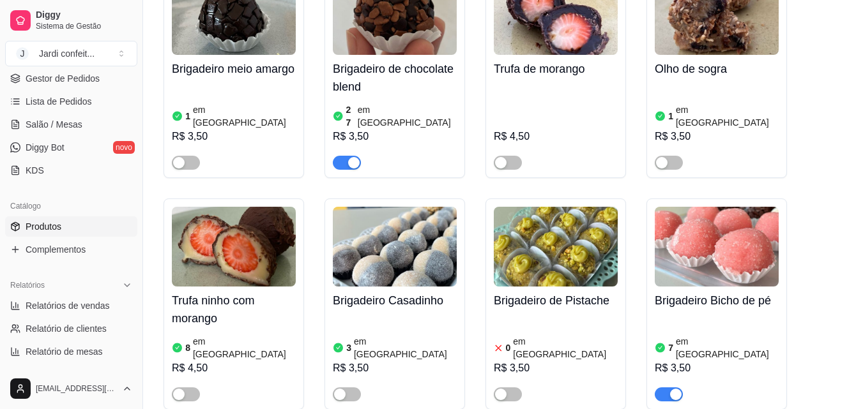
scroll to position [18774, 0]
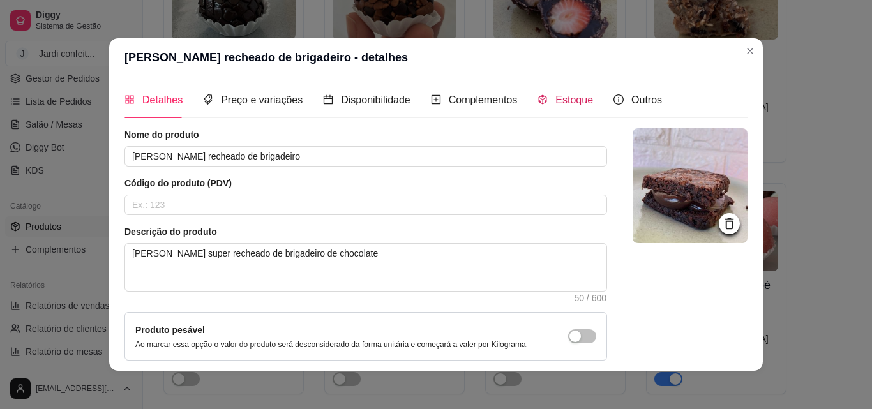
click at [538, 95] on span at bounding box center [543, 100] width 10 height 11
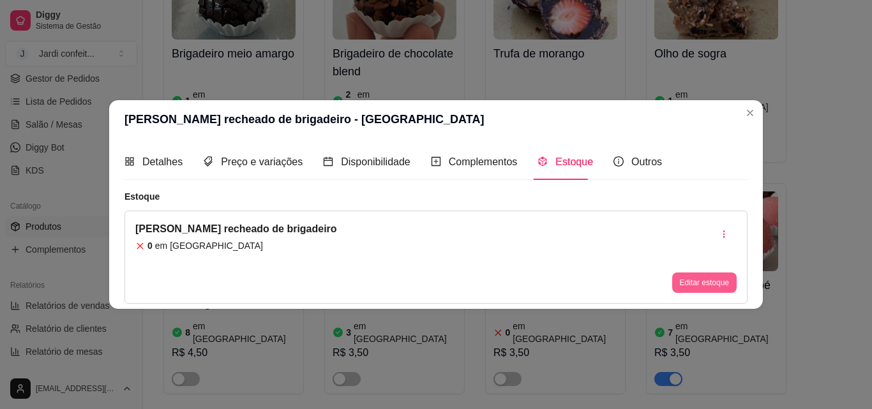
click at [688, 280] on button "Editar estoque" at bounding box center [704, 283] width 64 height 20
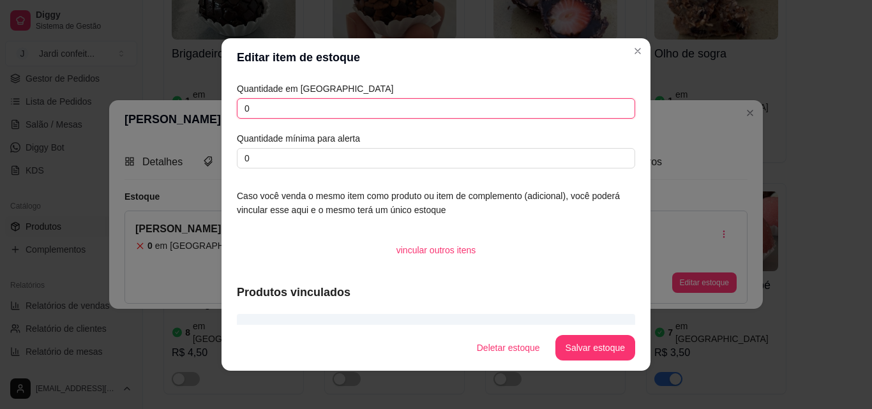
click at [571, 116] on input "0" at bounding box center [436, 108] width 398 height 20
type input "017"
click at [616, 348] on button "Salvar estoque" at bounding box center [596, 348] width 80 height 26
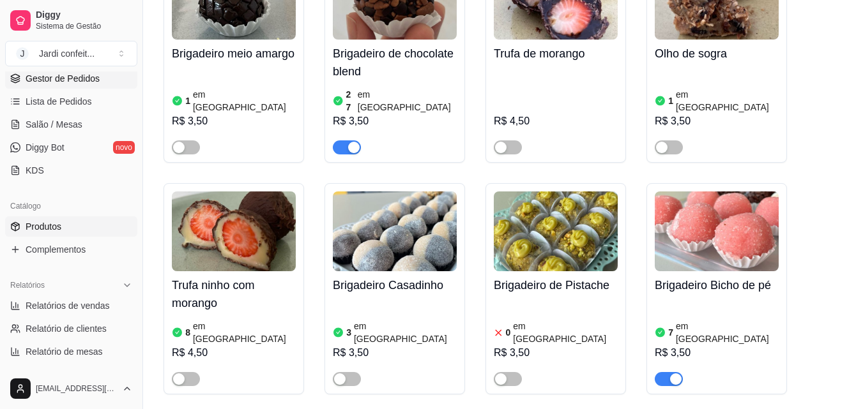
click at [89, 78] on span "Gestor de Pedidos" at bounding box center [63, 78] width 74 height 13
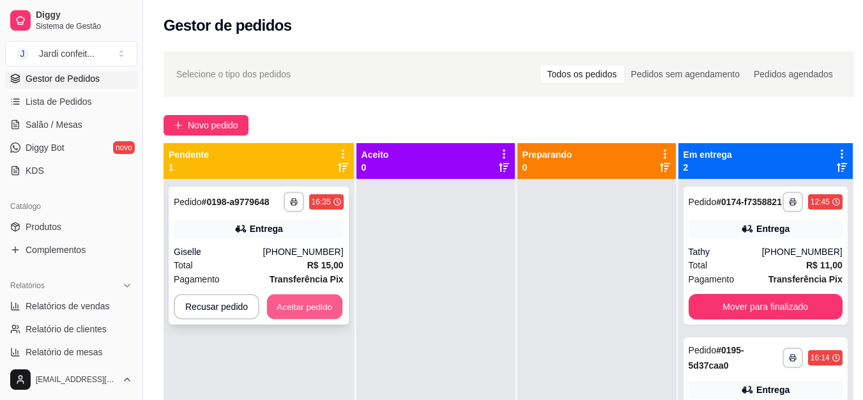
click at [305, 313] on button "Aceitar pedido" at bounding box center [304, 306] width 75 height 25
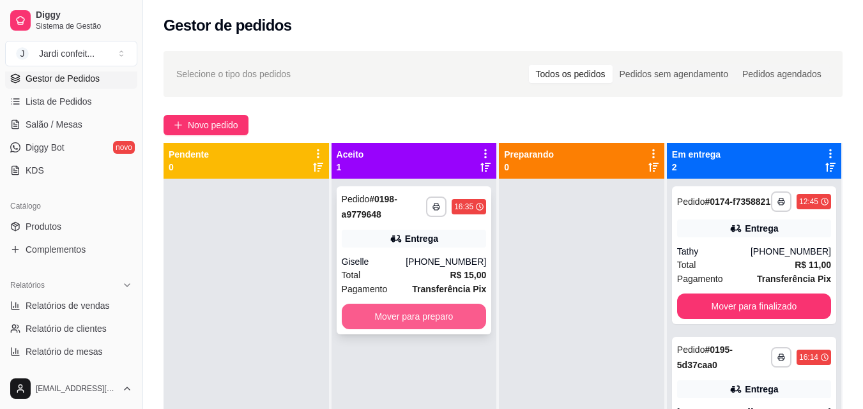
click at [394, 317] on button "Mover para preparo" at bounding box center [414, 317] width 145 height 26
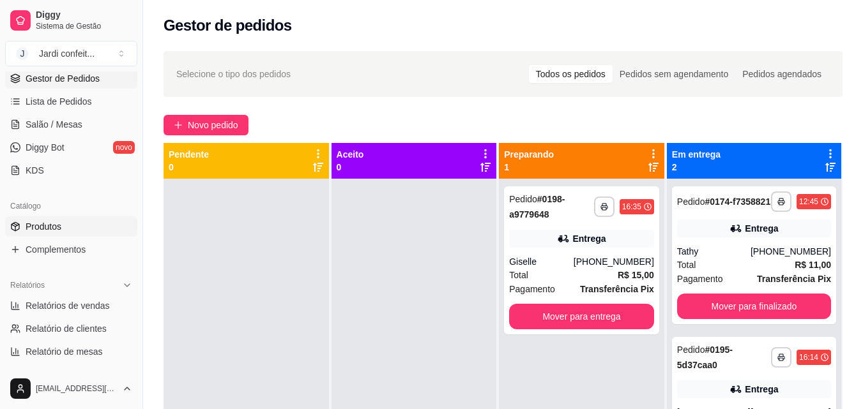
click at [102, 231] on link "Produtos" at bounding box center [71, 226] width 132 height 20
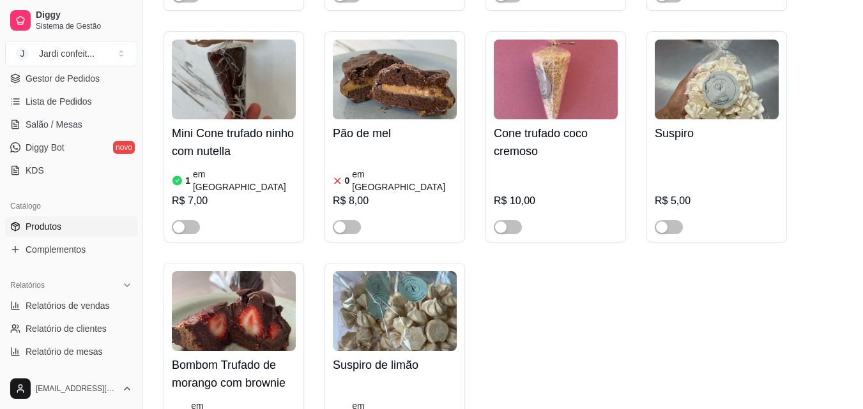
scroll to position [20647, 0]
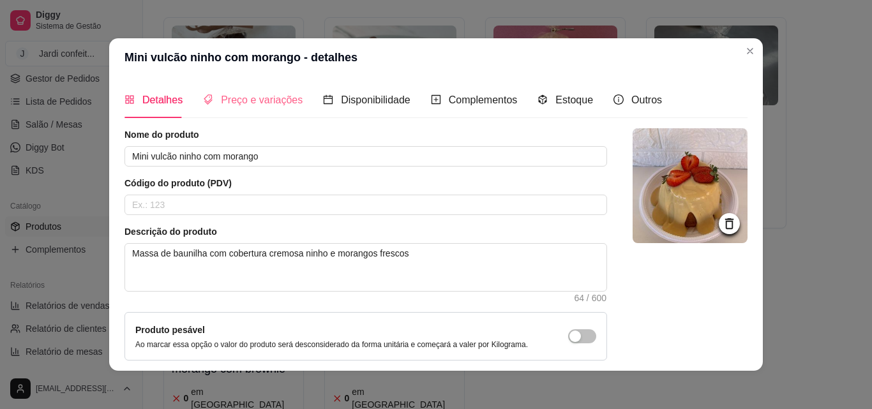
click at [245, 89] on div "Preço e variações" at bounding box center [253, 100] width 100 height 36
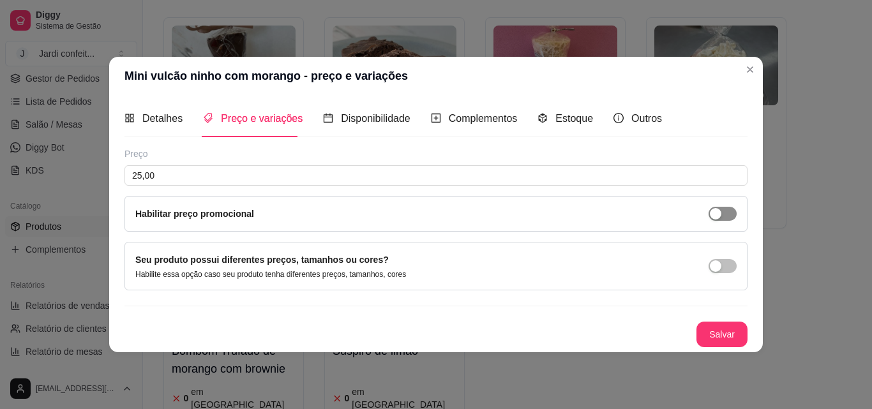
click at [721, 212] on div "button" at bounding box center [715, 213] width 11 height 11
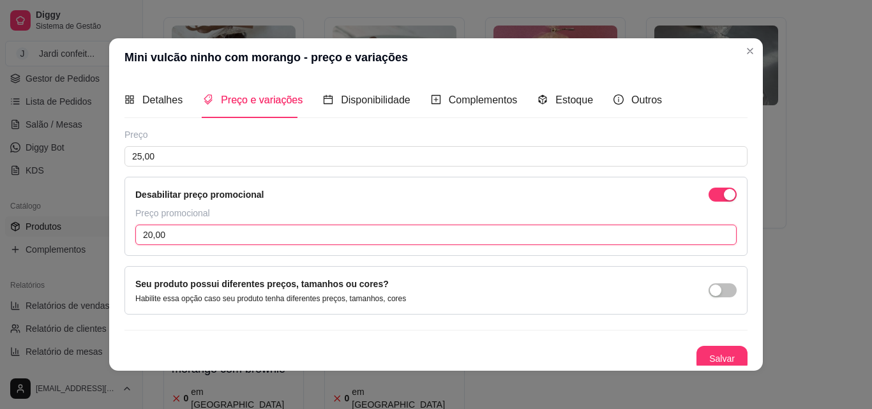
click at [427, 226] on input "20,00" at bounding box center [436, 235] width 602 height 20
type input "23,00"
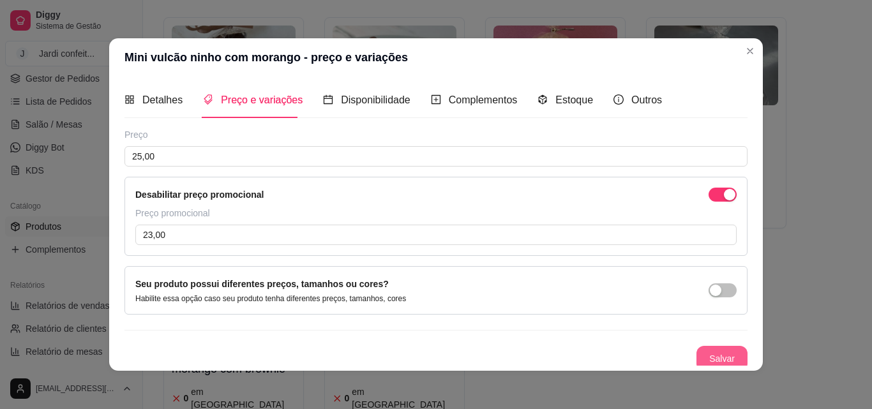
click at [702, 359] on button "Salvar" at bounding box center [722, 359] width 51 height 26
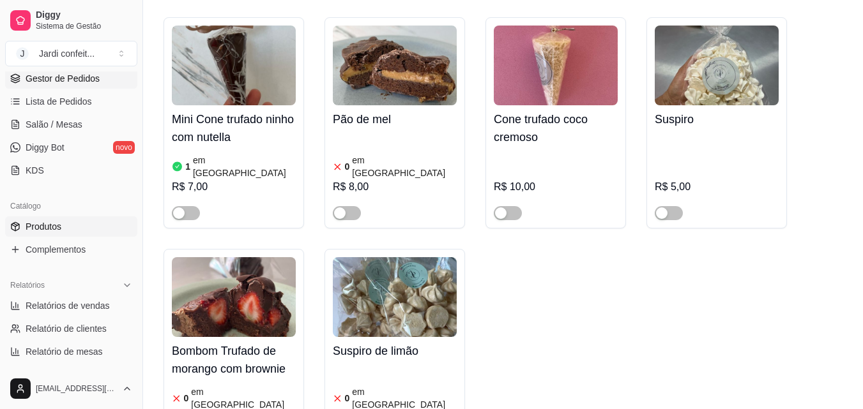
click at [77, 74] on span "Gestor de Pedidos" at bounding box center [63, 78] width 74 height 13
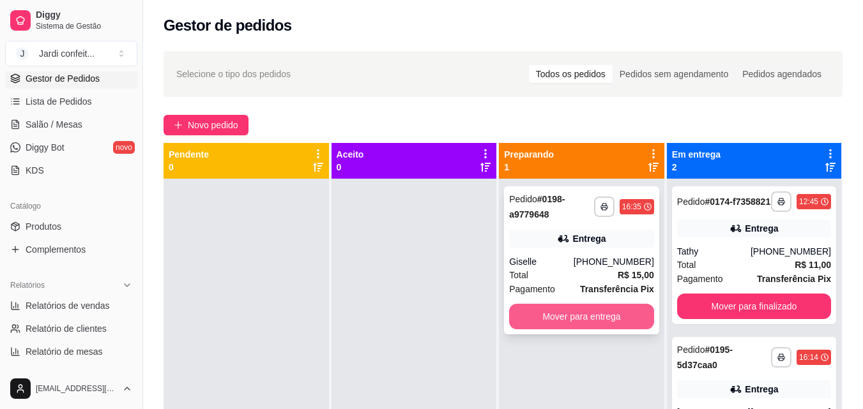
click at [611, 317] on button "Mover para entrega" at bounding box center [581, 317] width 145 height 26
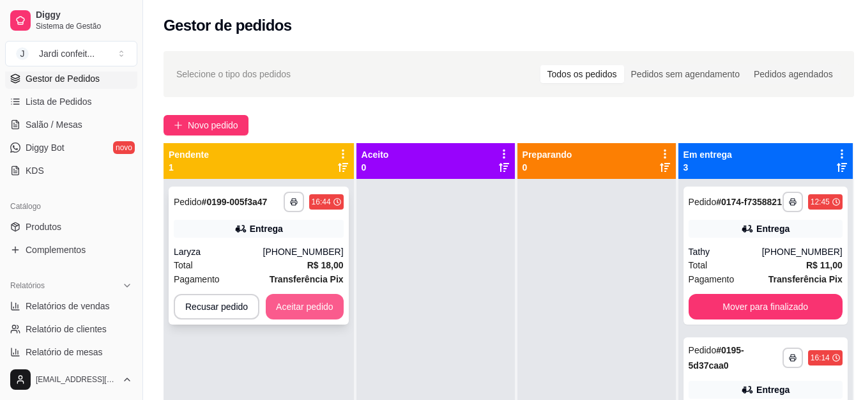
click at [315, 306] on button "Aceitar pedido" at bounding box center [305, 307] width 78 height 26
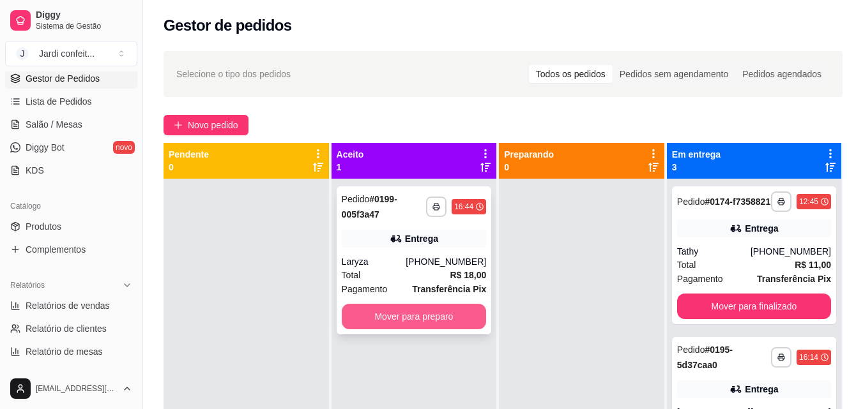
click at [425, 324] on button "Mover para preparo" at bounding box center [414, 317] width 145 height 26
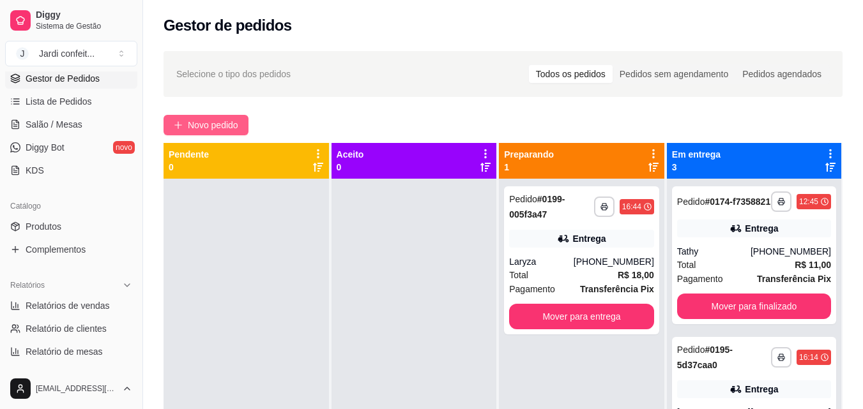
click at [195, 122] on span "Novo pedido" at bounding box center [213, 125] width 50 height 14
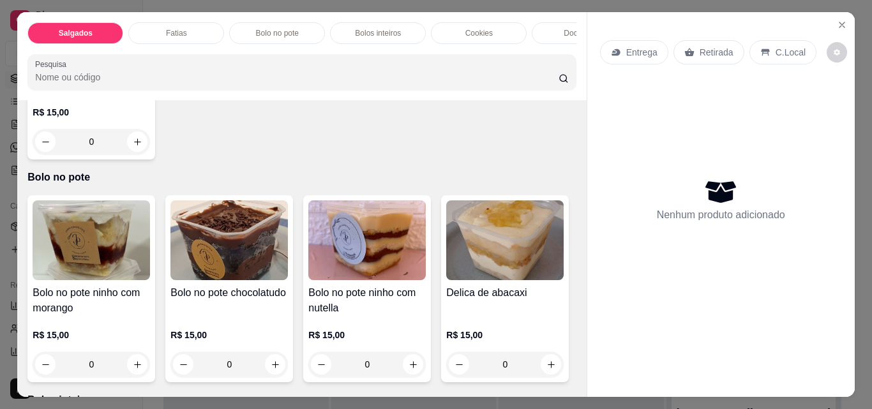
scroll to position [1024, 0]
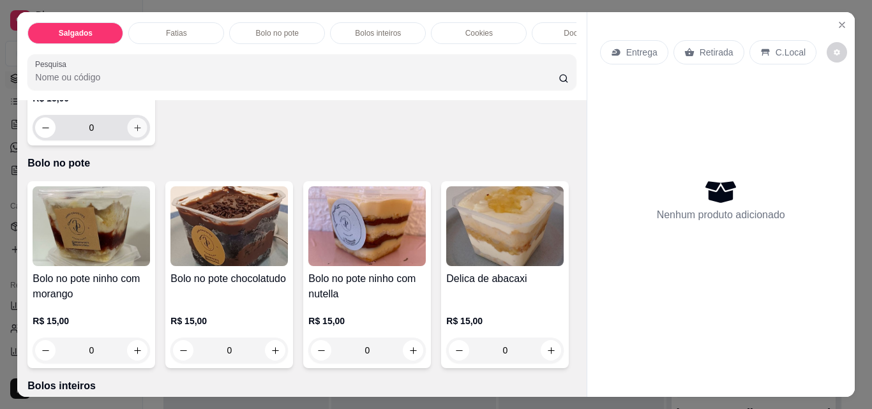
click at [142, 133] on icon "increase-product-quantity" at bounding box center [138, 128] width 10 height 10
type input "1"
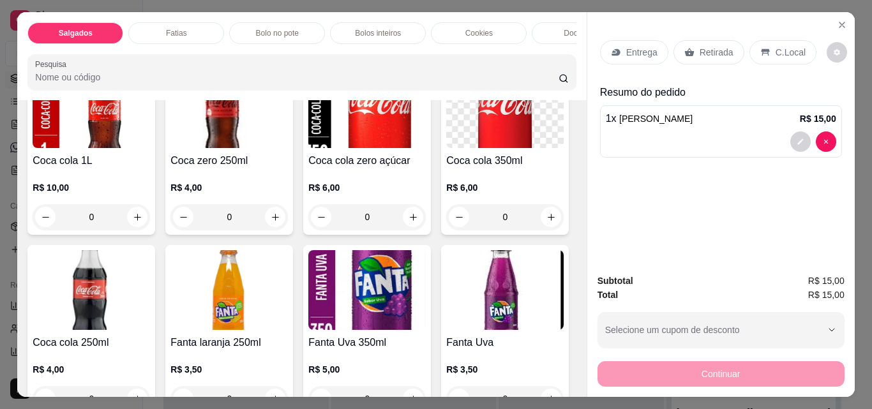
scroll to position [2876, 0]
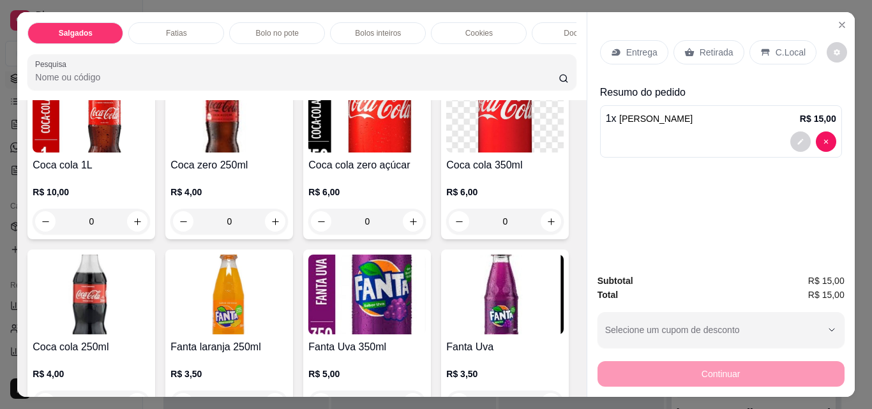
type input "1"
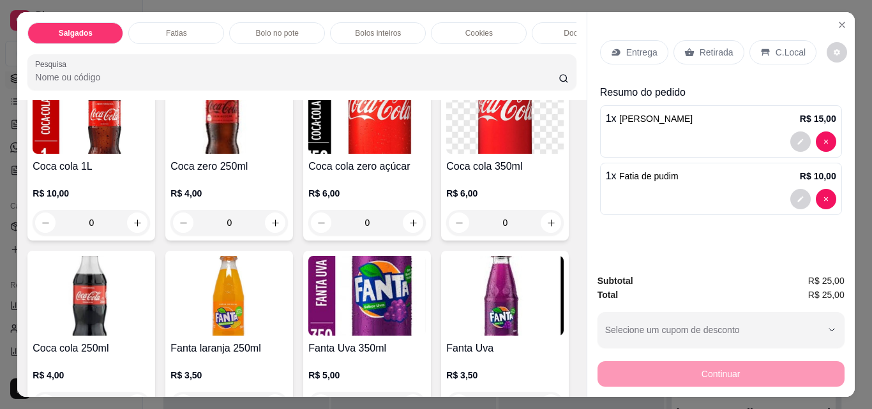
scroll to position [2877, 0]
click at [723, 55] on div "Retirada" at bounding box center [709, 52] width 71 height 24
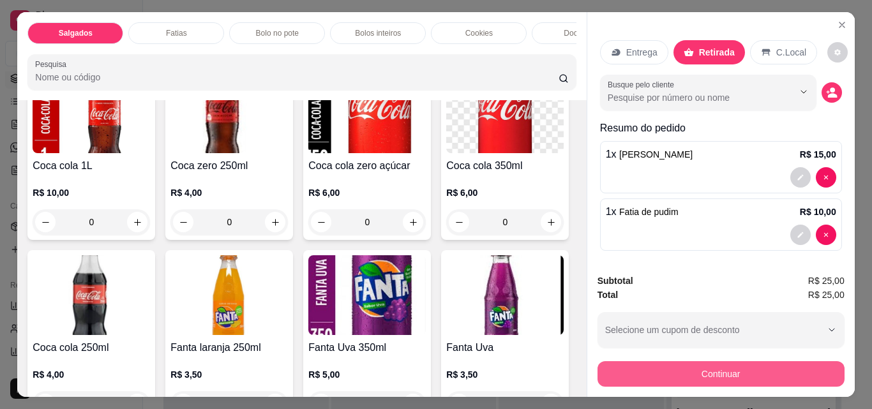
click at [651, 365] on button "Continuar" at bounding box center [721, 374] width 247 height 26
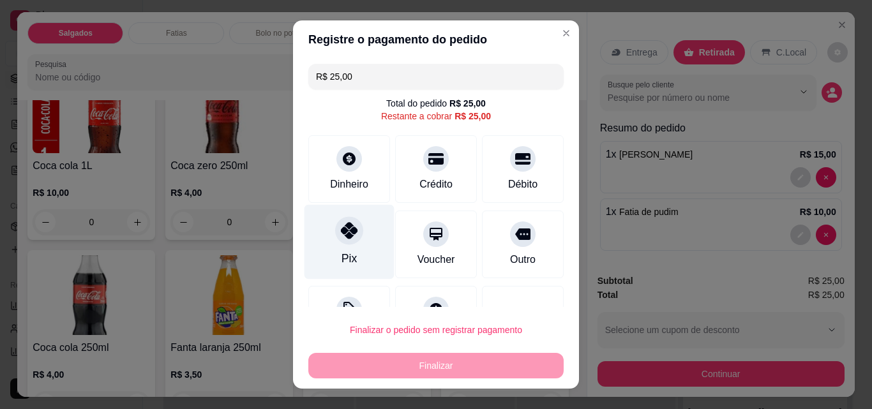
click at [348, 246] on div "Pix" at bounding box center [350, 242] width 90 height 75
type input "R$ 0,00"
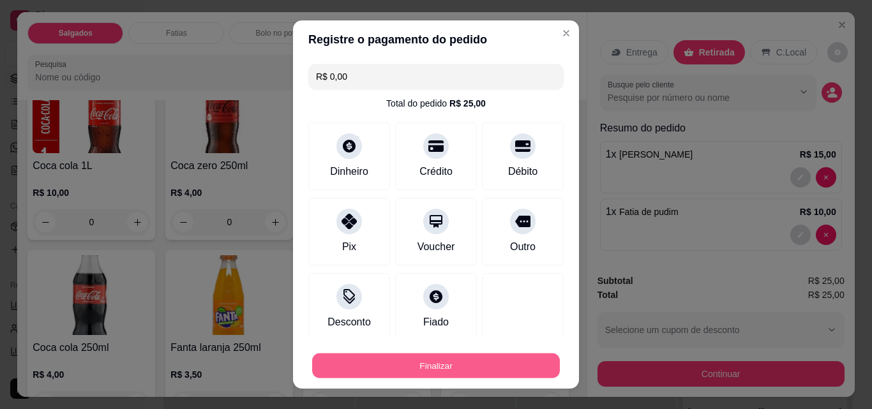
click at [449, 361] on button "Finalizar" at bounding box center [436, 366] width 248 height 25
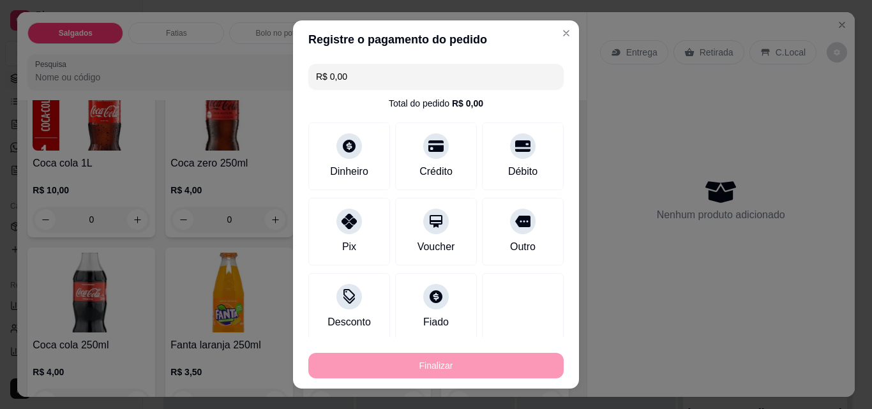
type input "0"
type input "-R$ 25,00"
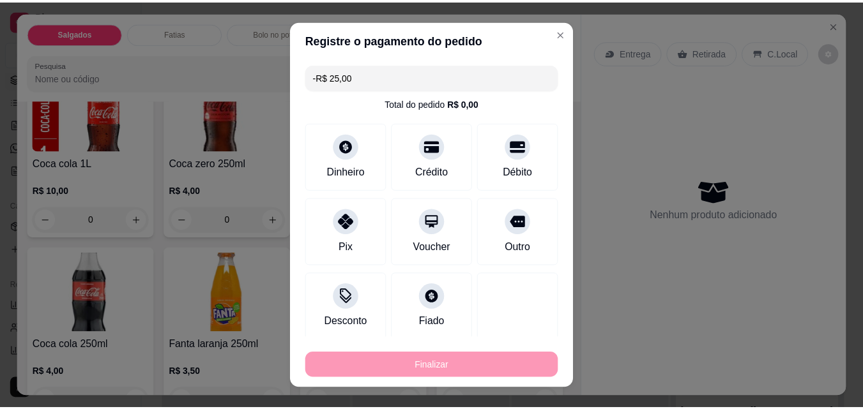
scroll to position [2876, 0]
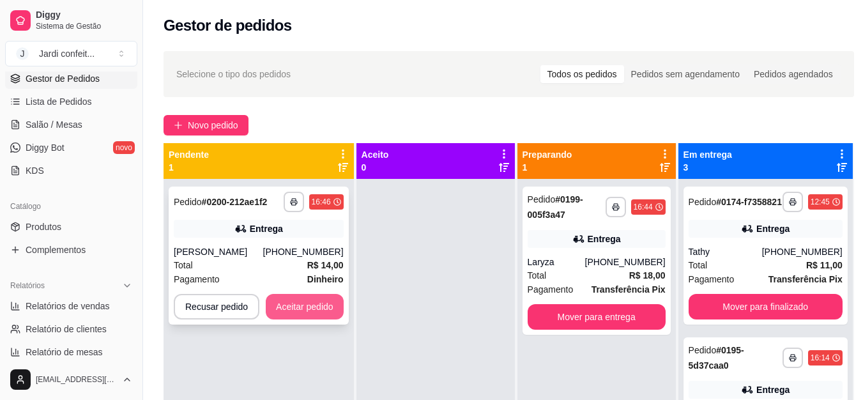
click at [321, 309] on button "Aceitar pedido" at bounding box center [305, 307] width 78 height 26
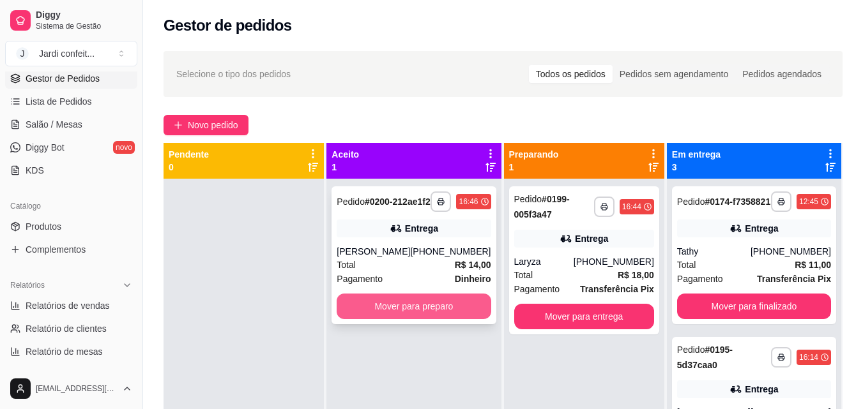
click at [408, 317] on button "Mover para preparo" at bounding box center [414, 307] width 154 height 26
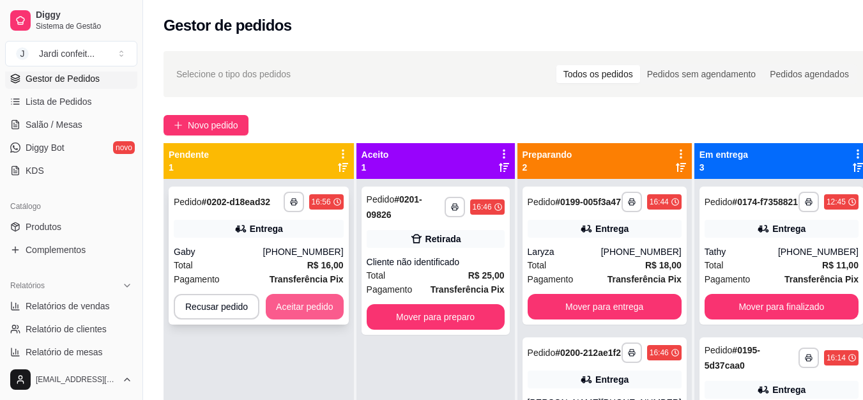
click at [299, 313] on button "Aceitar pedido" at bounding box center [305, 307] width 78 height 26
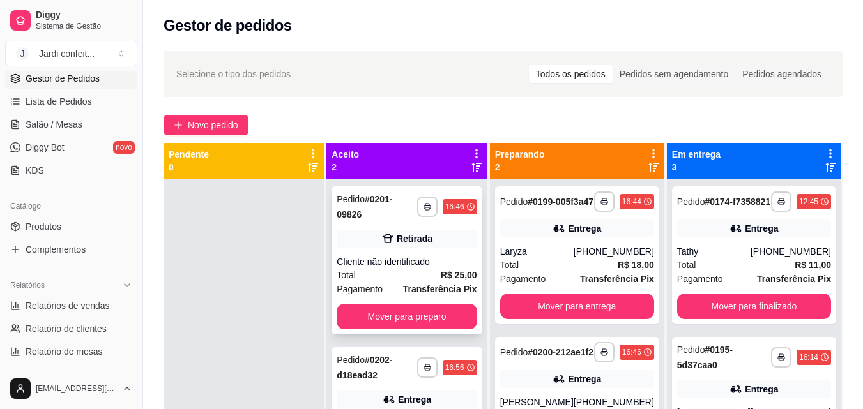
click at [460, 319] on div "**********" at bounding box center [406, 260] width 150 height 148
click at [455, 306] on button "Mover para preparo" at bounding box center [407, 317] width 136 height 25
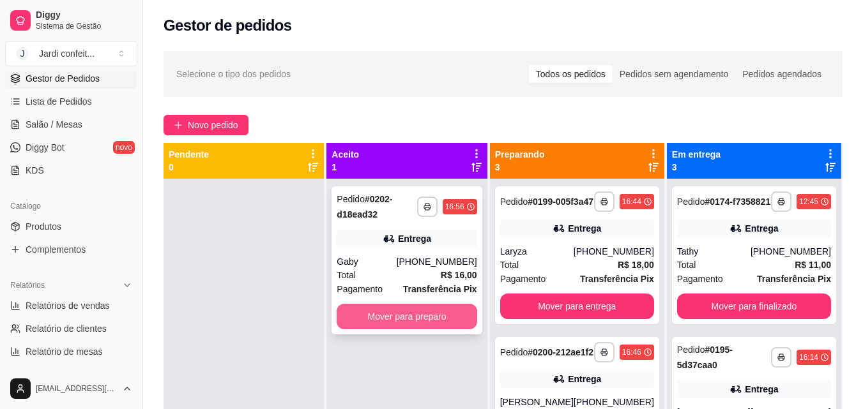
click at [458, 328] on button "Mover para preparo" at bounding box center [407, 317] width 140 height 26
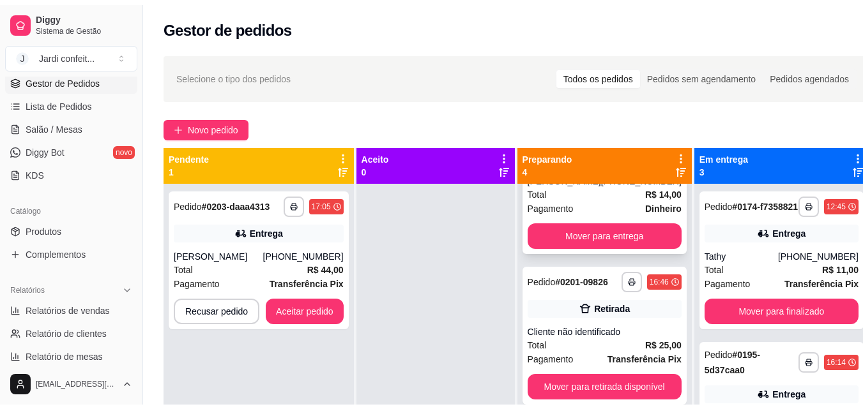
scroll to position [173, 0]
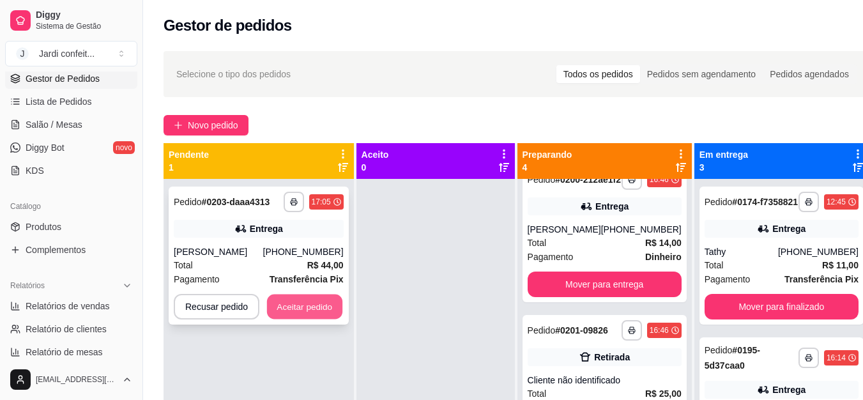
click at [303, 306] on button "Aceitar pedido" at bounding box center [304, 306] width 75 height 25
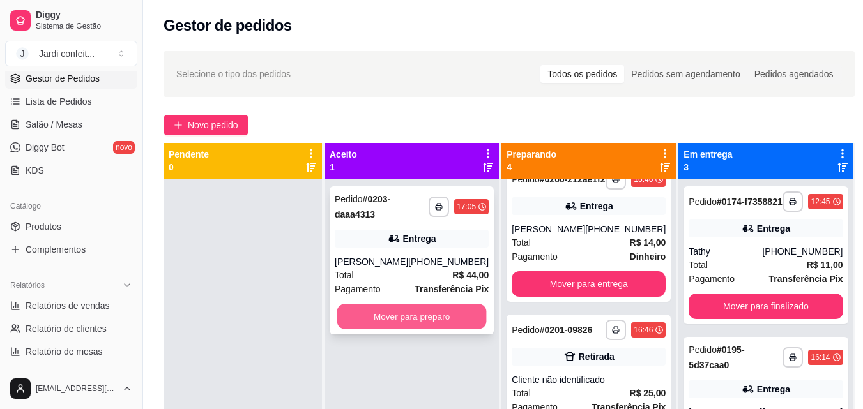
click at [443, 317] on button "Mover para preparo" at bounding box center [411, 317] width 149 height 25
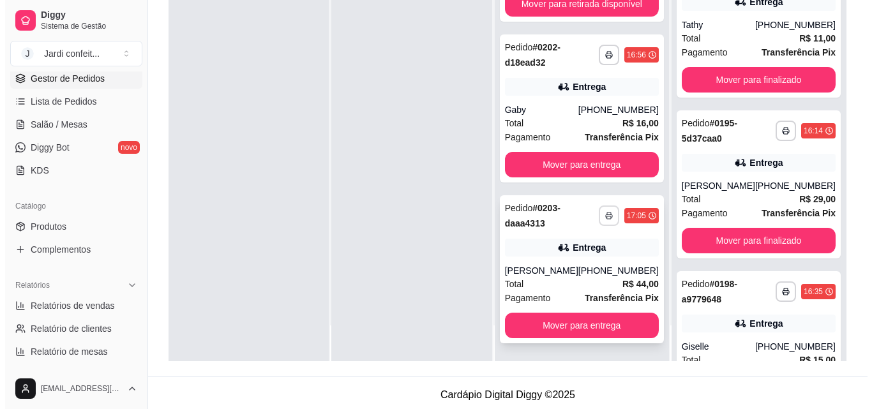
scroll to position [195, 0]
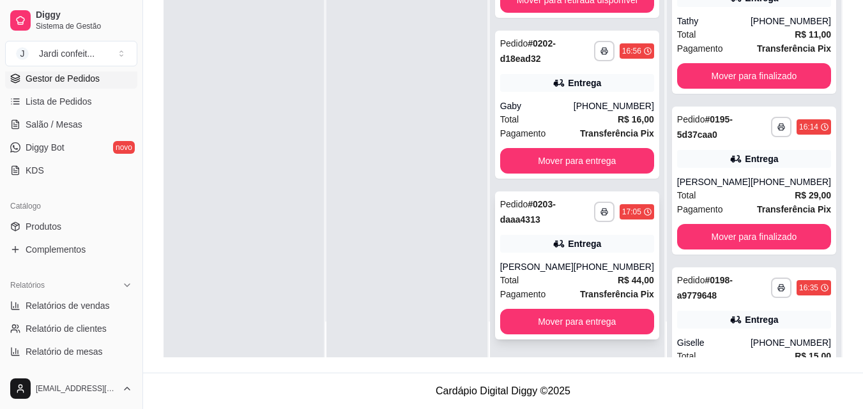
click at [580, 293] on strong "Transferência Pix" at bounding box center [617, 294] width 74 height 10
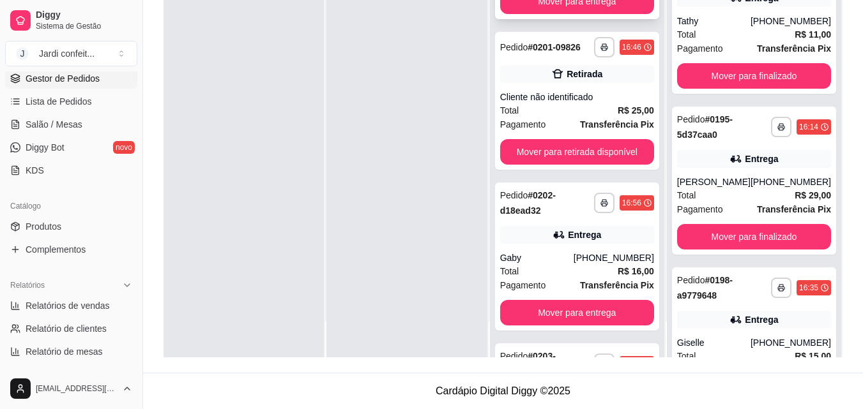
scroll to position [79, 0]
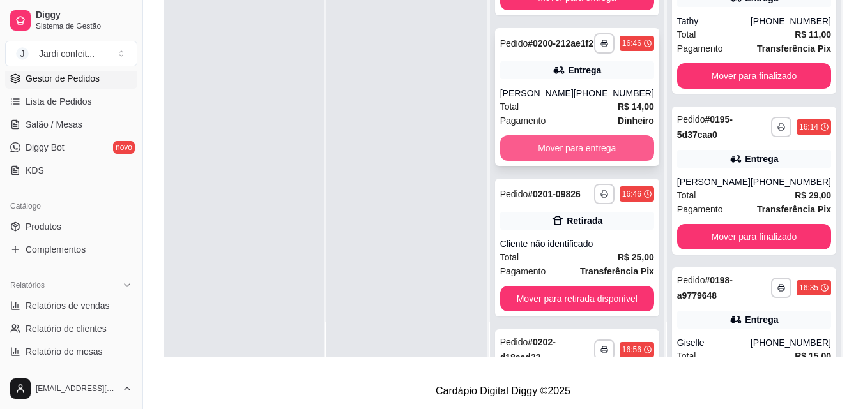
click at [572, 161] on button "Mover para entrega" at bounding box center [577, 148] width 154 height 26
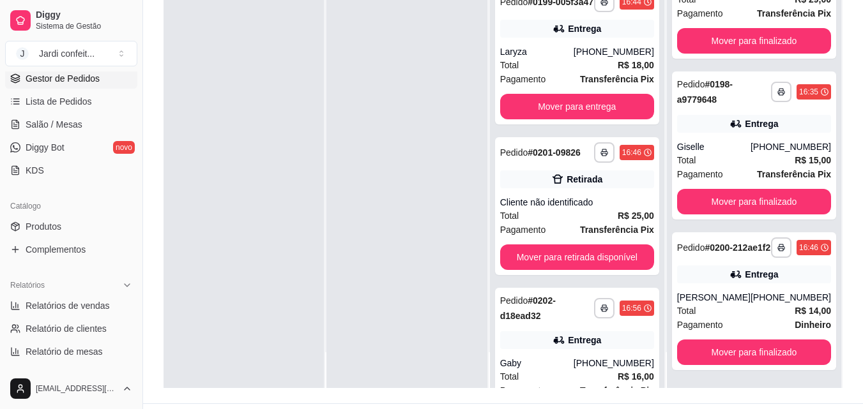
scroll to position [195, 0]
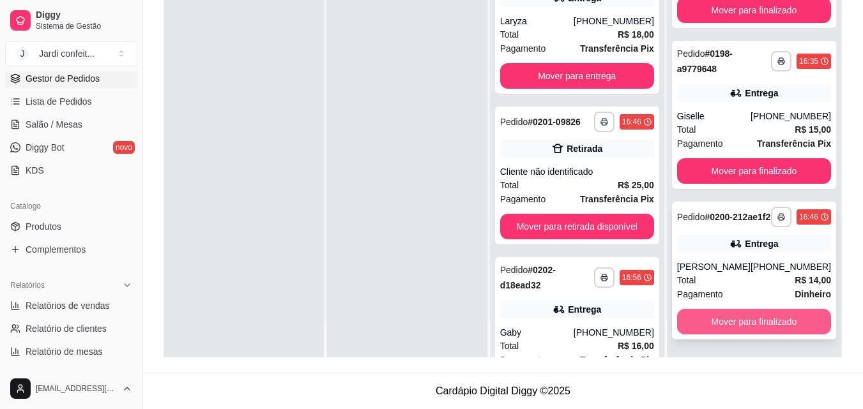
click at [750, 328] on button "Mover para finalizado" at bounding box center [754, 322] width 154 height 26
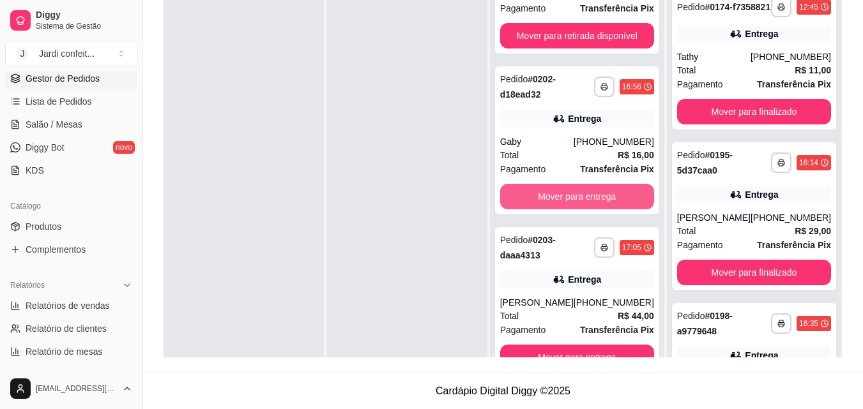
scroll to position [36, 0]
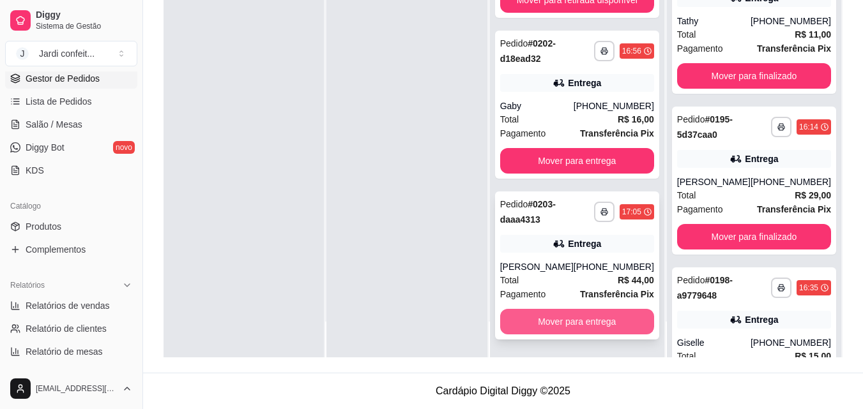
click at [605, 318] on button "Mover para entrega" at bounding box center [577, 322] width 154 height 26
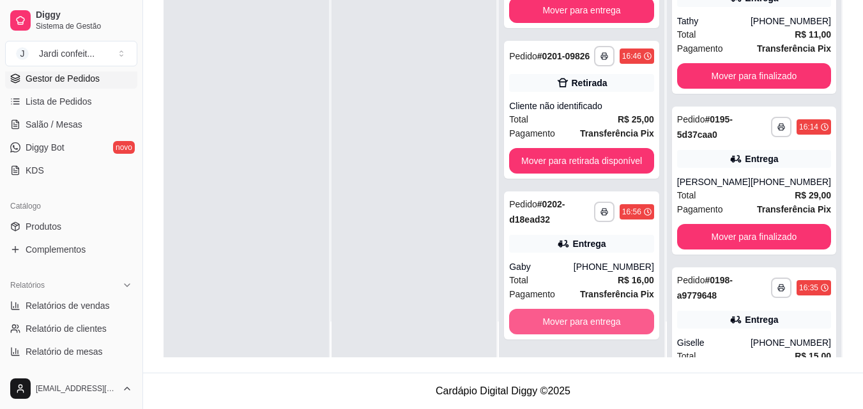
scroll to position [76, 0]
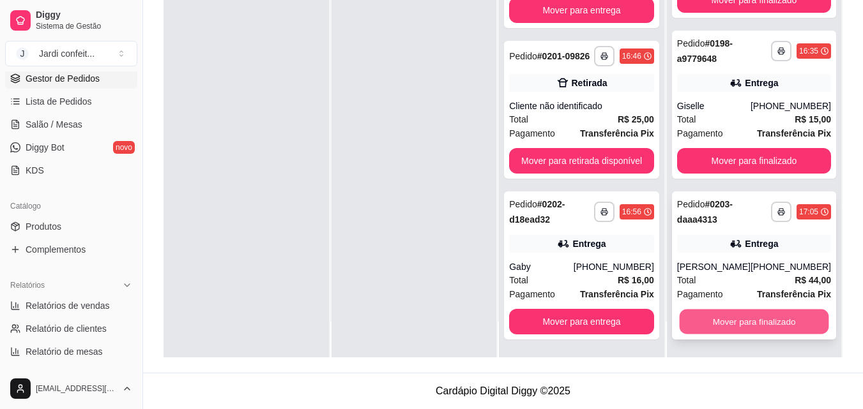
click at [754, 322] on button "Mover para finalizado" at bounding box center [753, 322] width 149 height 25
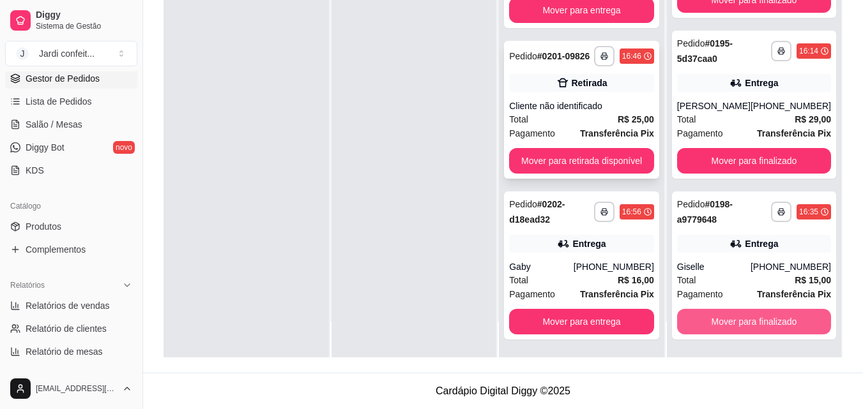
scroll to position [112, 0]
click at [743, 322] on button "Mover para finalizado" at bounding box center [754, 322] width 154 height 26
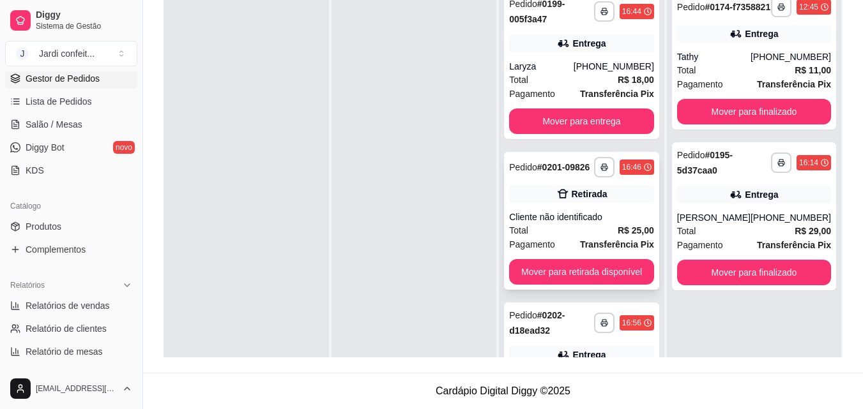
scroll to position [0, 0]
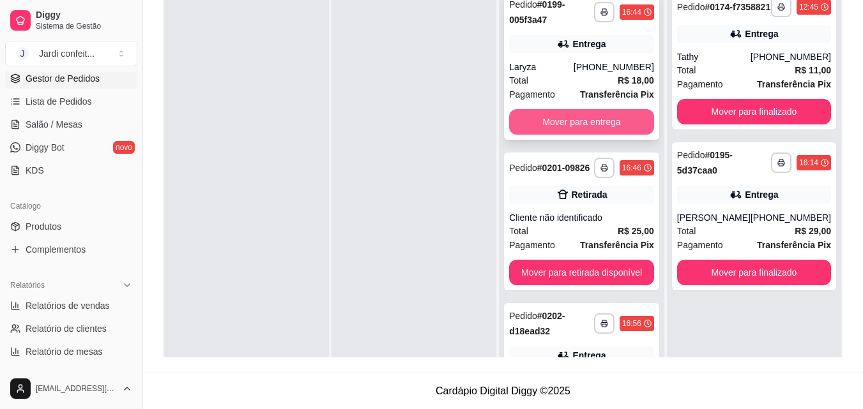
click at [605, 114] on button "Mover para entrega" at bounding box center [581, 122] width 145 height 26
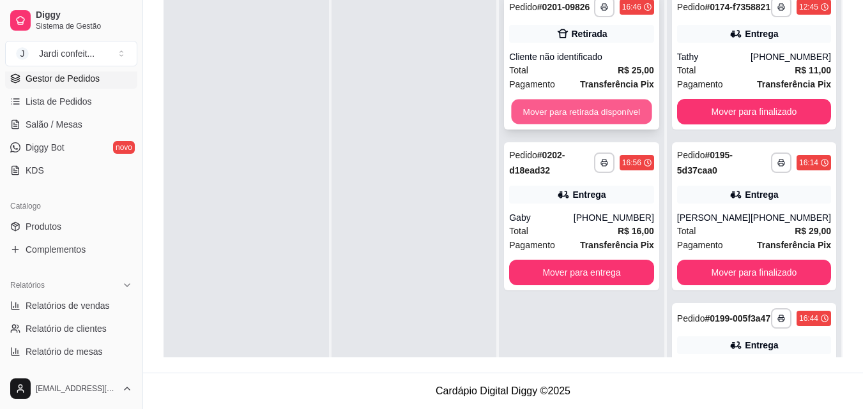
click at [604, 115] on button "Mover para retirada disponível" at bounding box center [581, 112] width 140 height 25
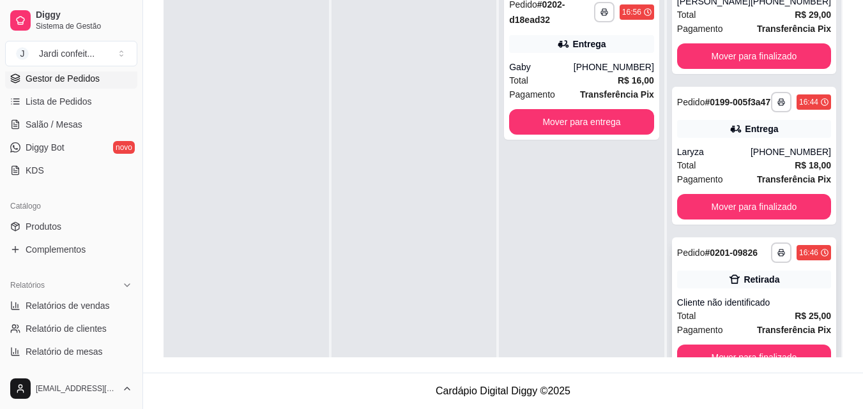
scroll to position [36, 0]
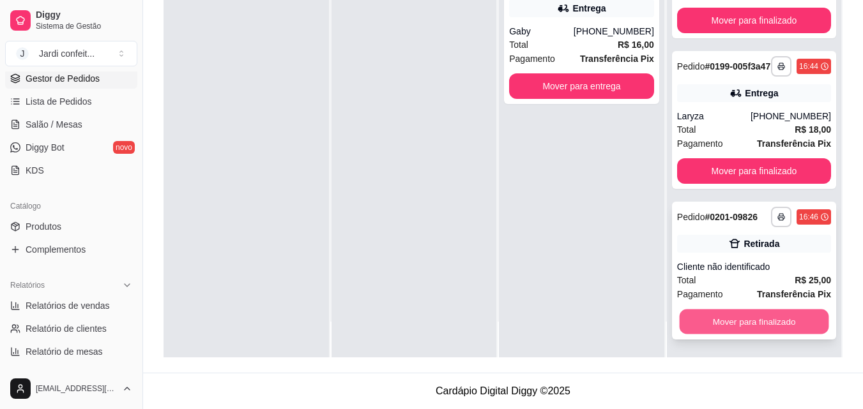
click at [734, 325] on button "Mover para finalizado" at bounding box center [753, 322] width 149 height 25
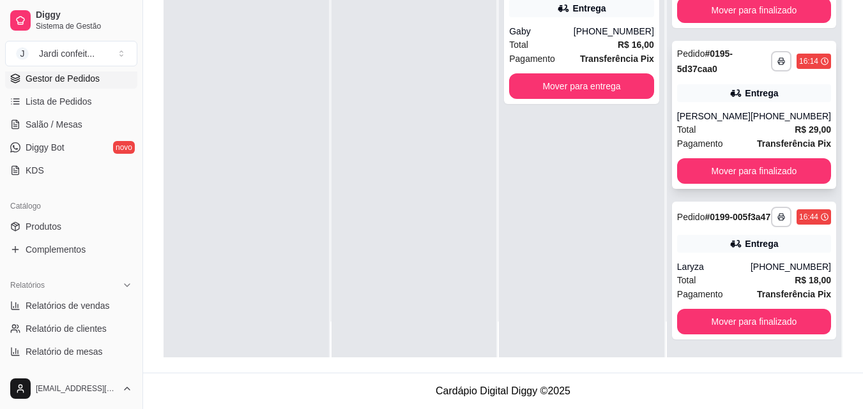
scroll to position [112, 0]
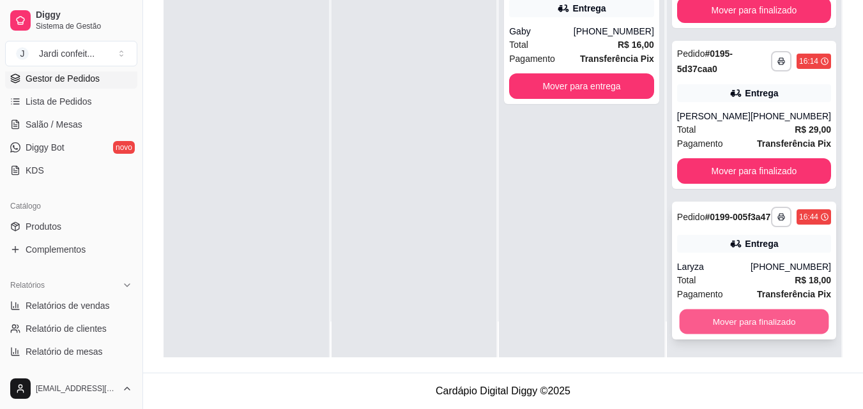
click at [778, 329] on button "Mover para finalizado" at bounding box center [753, 322] width 149 height 25
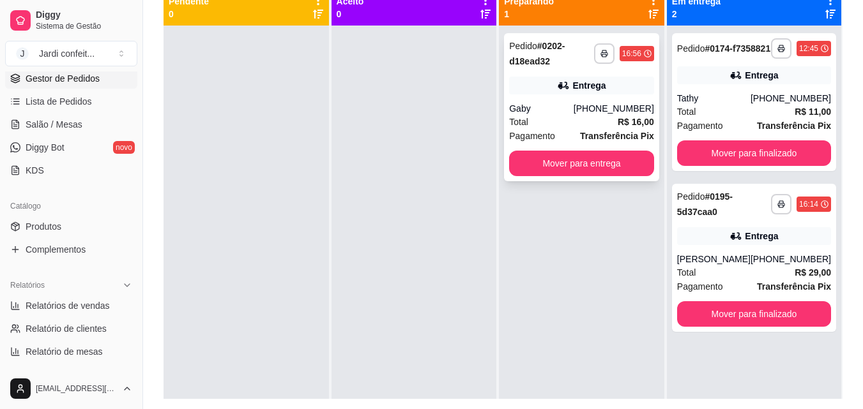
scroll to position [131, 0]
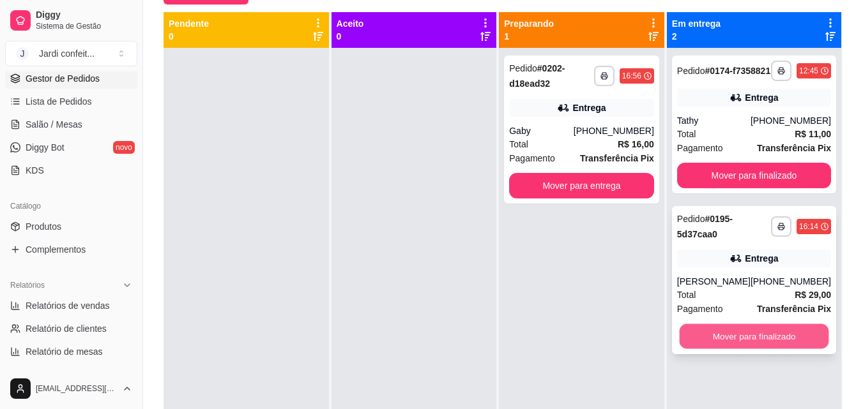
click at [752, 349] on button "Mover para finalizado" at bounding box center [753, 336] width 149 height 25
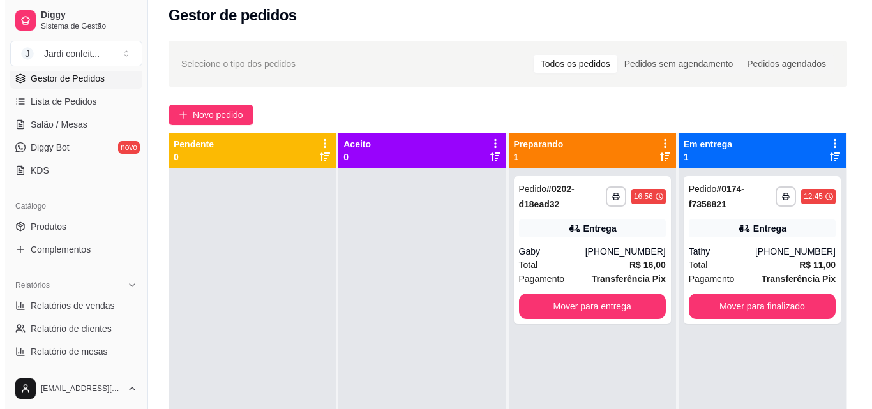
scroll to position [0, 0]
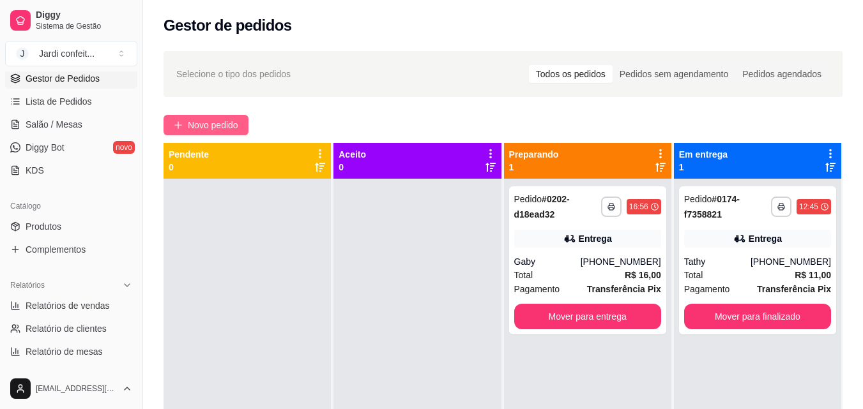
click at [217, 121] on span "Novo pedido" at bounding box center [213, 125] width 50 height 14
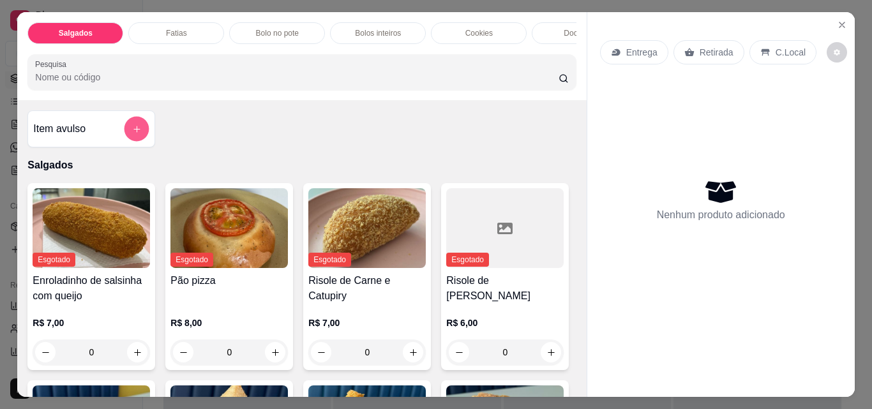
click at [132, 134] on icon "add-separate-item" at bounding box center [137, 130] width 10 height 10
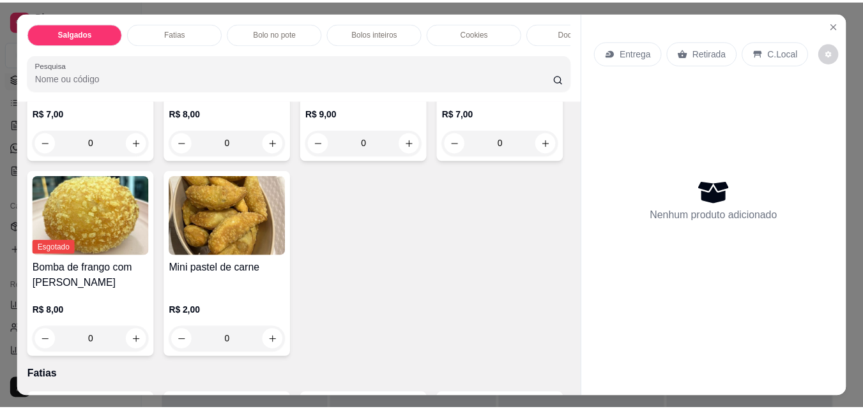
scroll to position [511, 0]
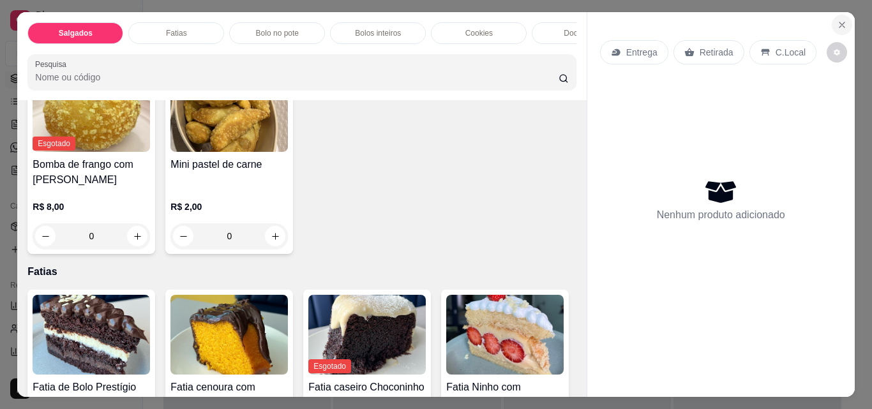
click at [840, 22] on icon "Close" at bounding box center [842, 24] width 5 height 5
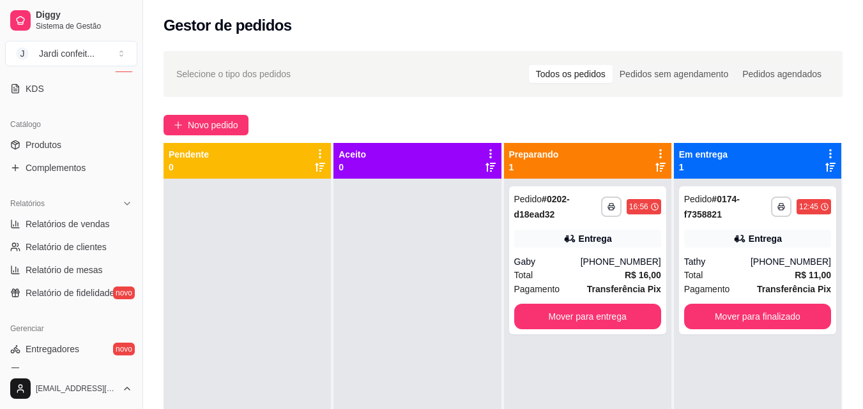
scroll to position [383, 0]
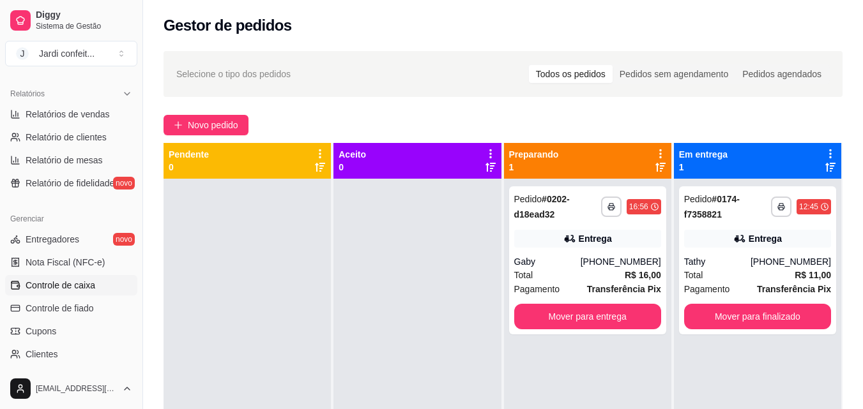
click at [54, 288] on span "Controle de caixa" at bounding box center [61, 285] width 70 height 13
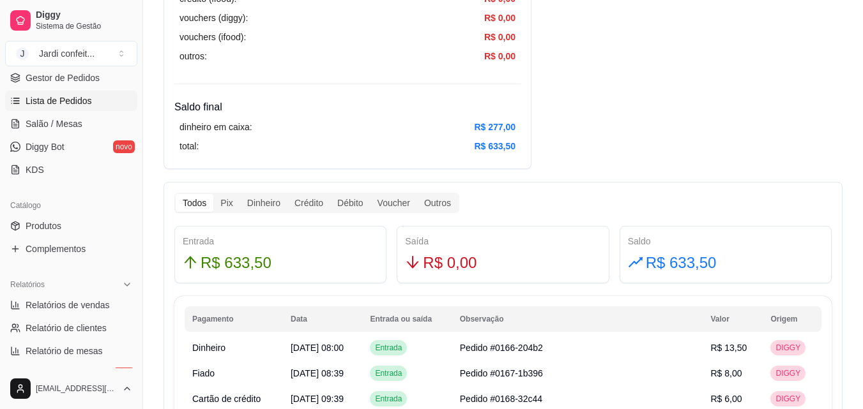
scroll to position [126, 0]
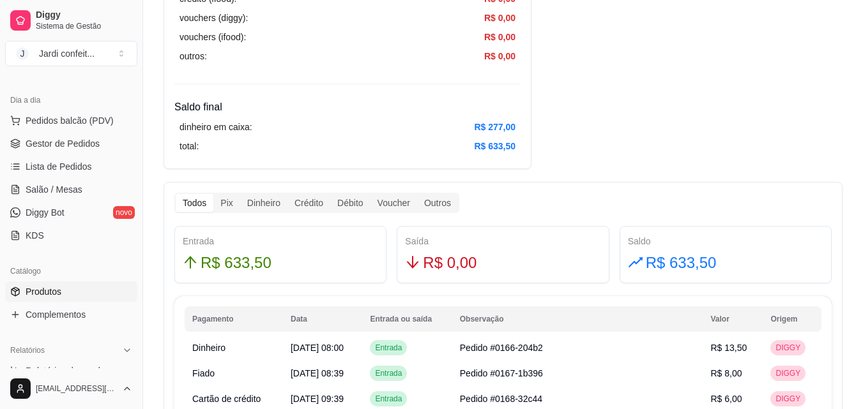
click at [66, 296] on link "Produtos" at bounding box center [71, 292] width 132 height 20
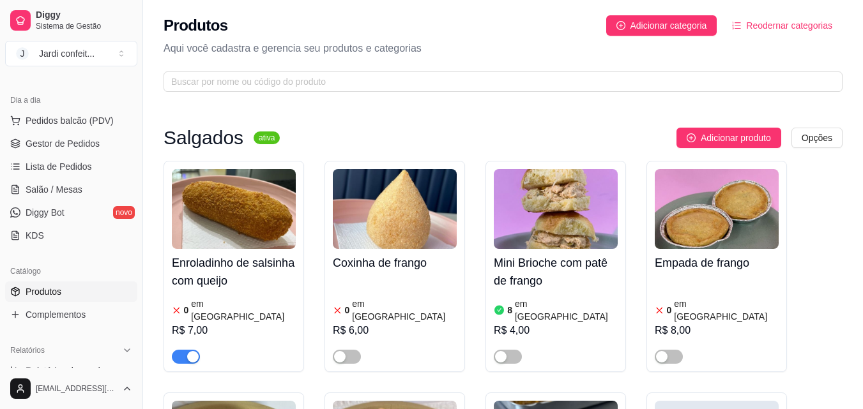
click at [192, 351] on div "button" at bounding box center [192, 356] width 11 height 11
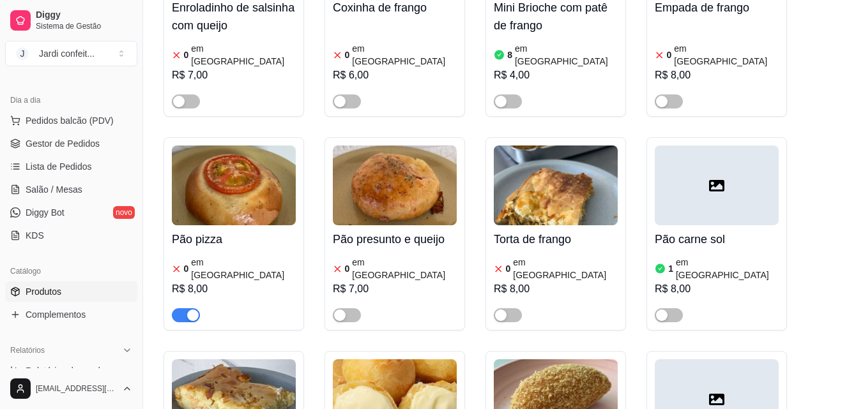
click at [170, 286] on div "Pão pizza 0 em estoque R$ 8,00" at bounding box center [233, 233] width 140 height 193
click at [179, 308] on span "button" at bounding box center [186, 315] width 28 height 14
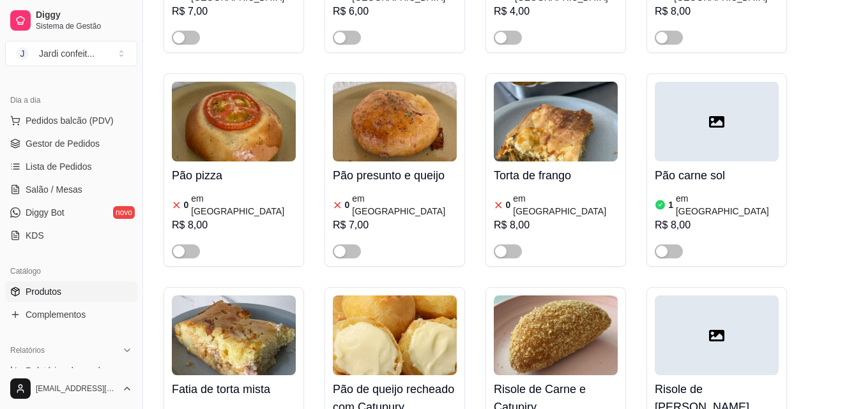
scroll to position [511, 0]
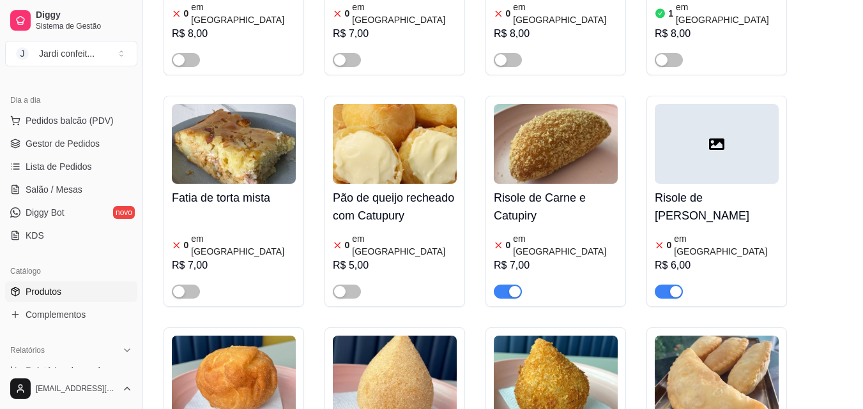
click at [502, 285] on span "button" at bounding box center [508, 292] width 28 height 14
click at [663, 285] on span "button" at bounding box center [669, 292] width 28 height 14
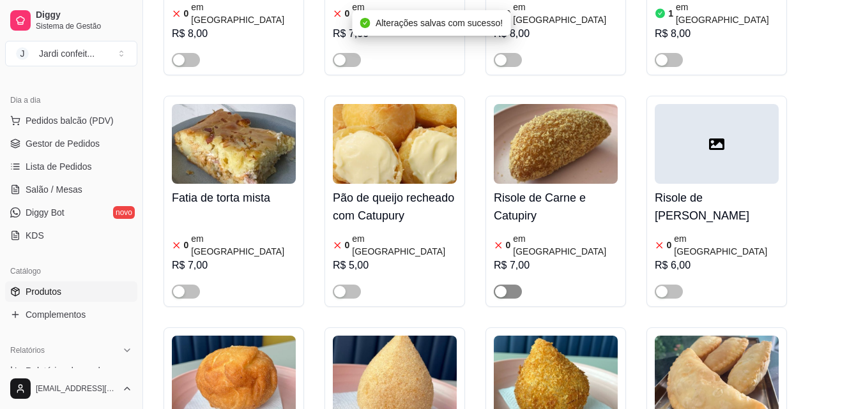
click at [504, 286] on div "button" at bounding box center [500, 291] width 11 height 11
click at [506, 285] on span "button" at bounding box center [508, 292] width 28 height 14
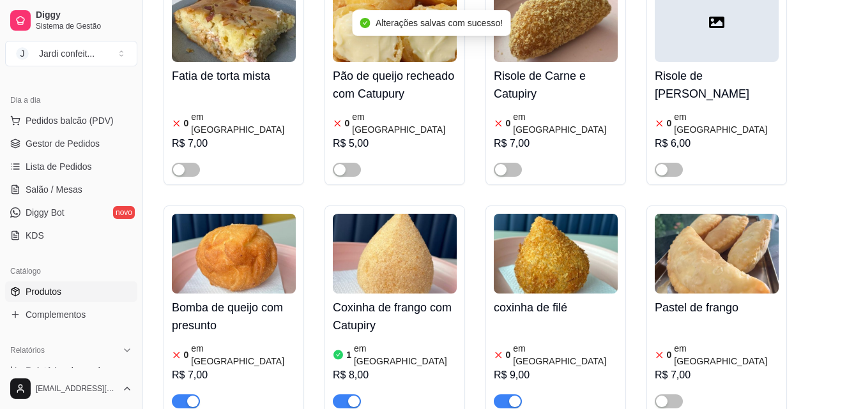
scroll to position [639, 0]
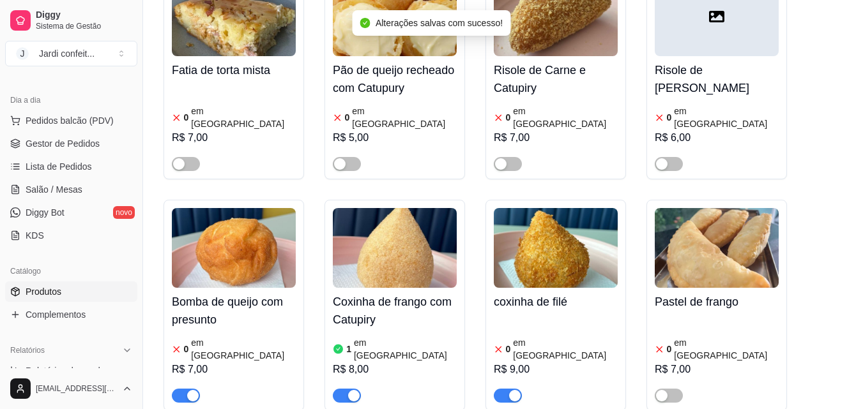
click at [507, 389] on span "button" at bounding box center [508, 396] width 28 height 14
click at [186, 389] on button "button" at bounding box center [186, 396] width 28 height 14
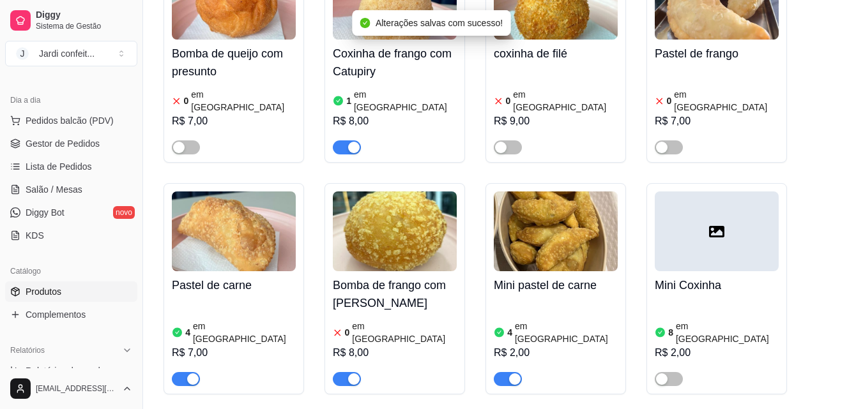
scroll to position [894, 0]
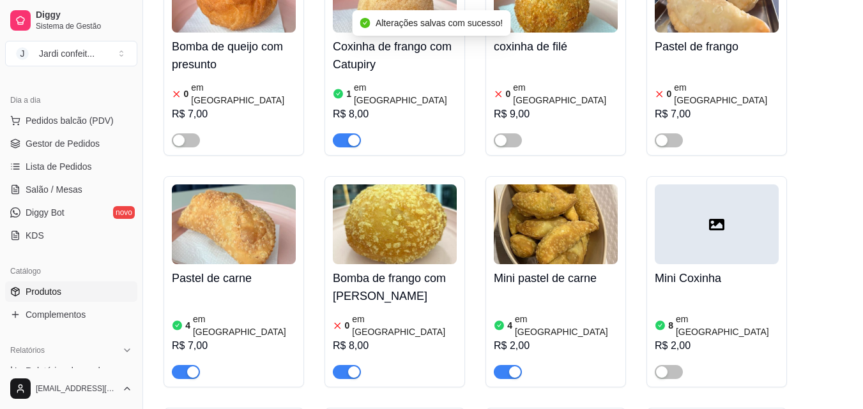
click at [345, 365] on span "button" at bounding box center [347, 372] width 28 height 14
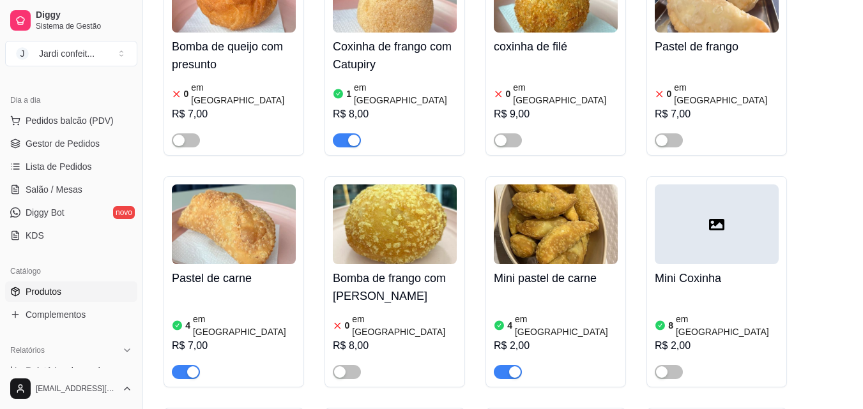
click at [272, 209] on img at bounding box center [234, 225] width 124 height 80
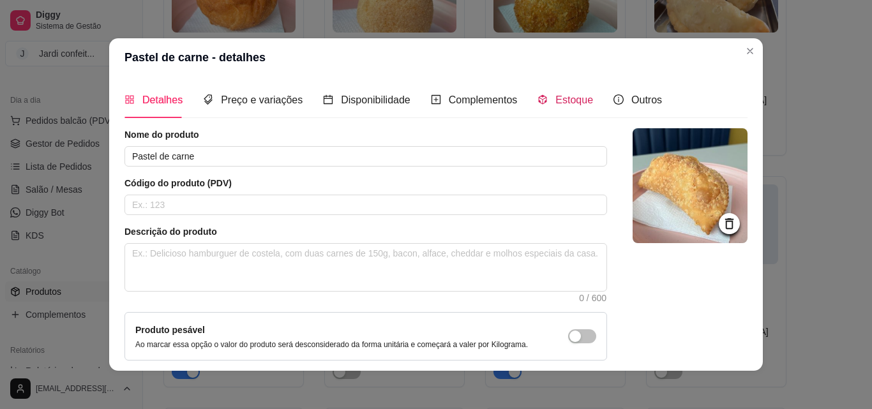
click at [568, 107] on div "Estoque" at bounding box center [566, 100] width 56 height 16
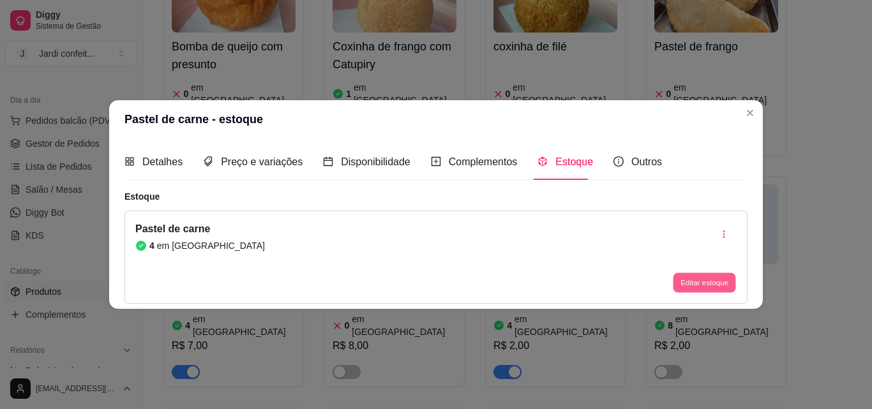
click at [707, 280] on button "Editar estoque" at bounding box center [704, 283] width 63 height 20
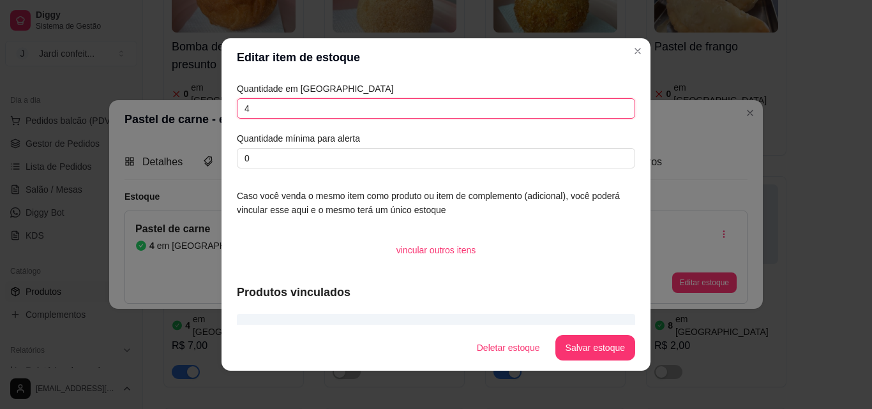
drag, startPoint x: 296, startPoint y: 108, endPoint x: 213, endPoint y: 95, distance: 84.0
click at [213, 95] on div "Editar item de estoque Quantidade em estoque 4 Quantidade mínima para alerta 0 …" at bounding box center [436, 204] width 872 height 409
type input "3"
click at [587, 349] on button "Salvar estoque" at bounding box center [595, 348] width 78 height 25
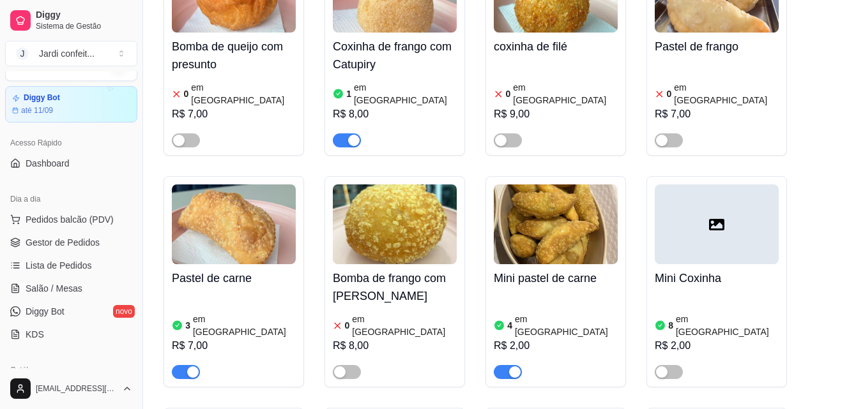
scroll to position [0, 0]
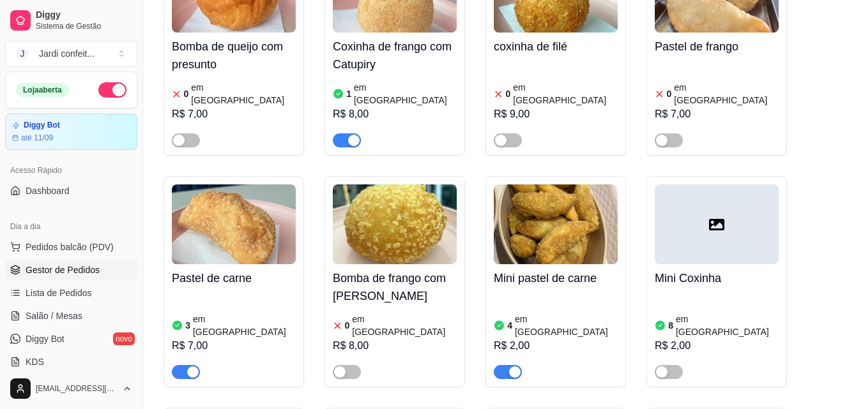
click at [89, 272] on span "Gestor de Pedidos" at bounding box center [63, 270] width 74 height 13
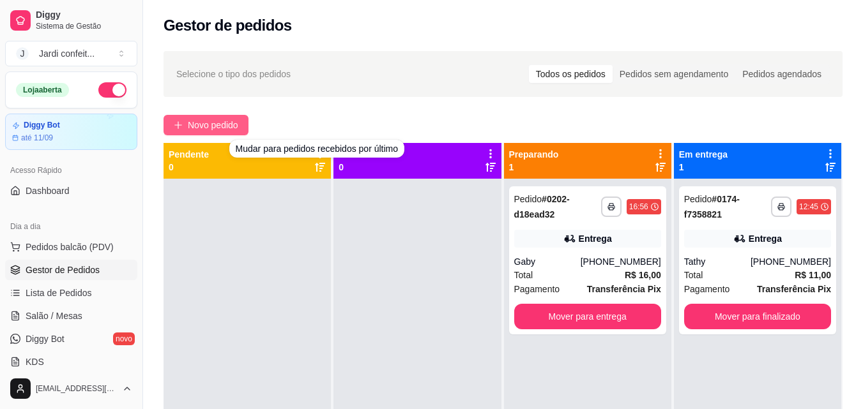
click at [225, 117] on button "Novo pedido" at bounding box center [205, 125] width 85 height 20
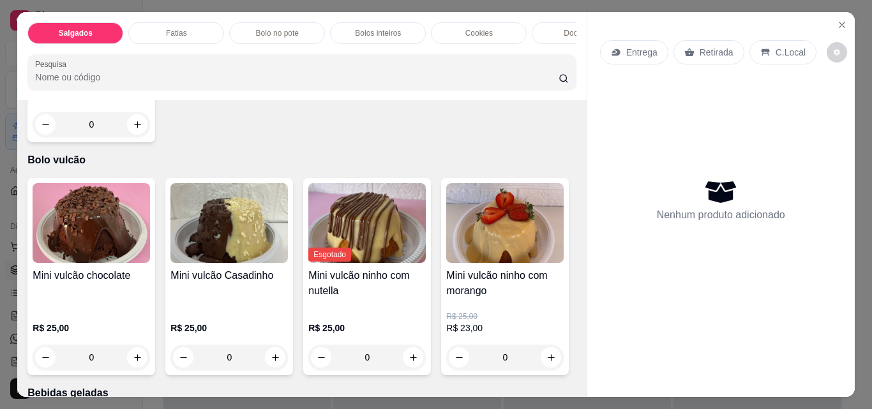
scroll to position [1916, 0]
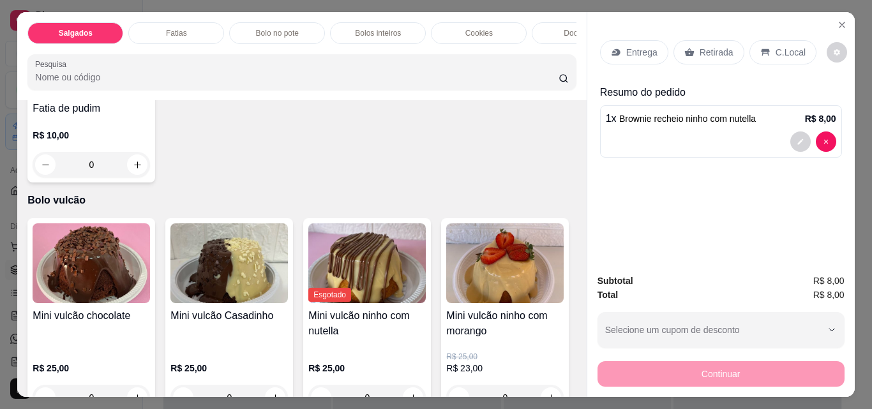
type input "0"
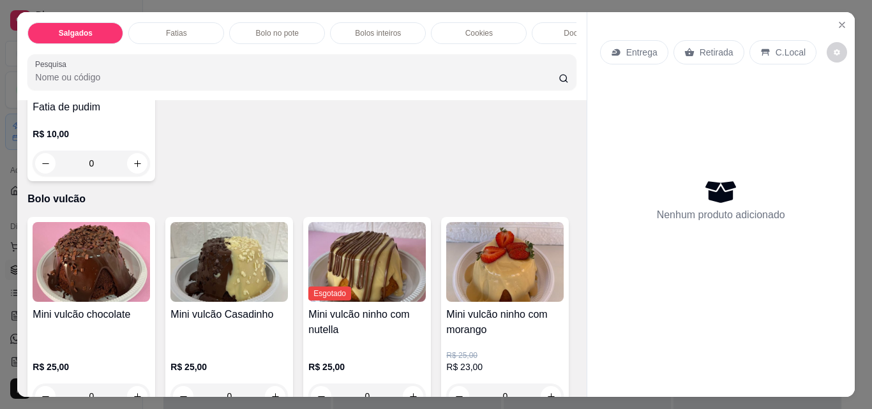
type input "1"
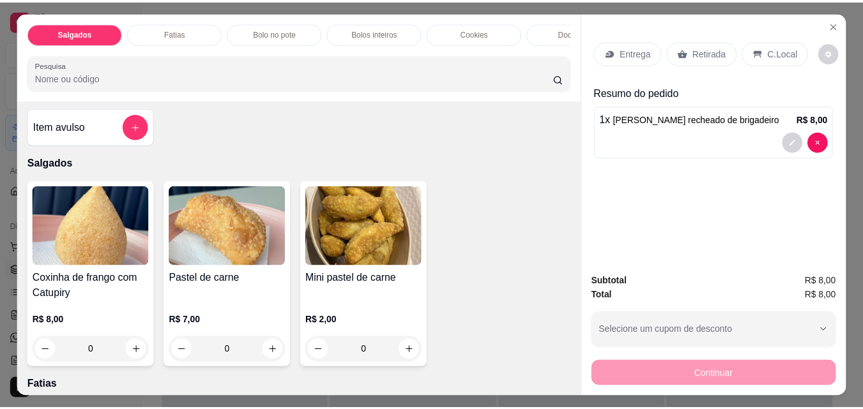
scroll to position [0, 0]
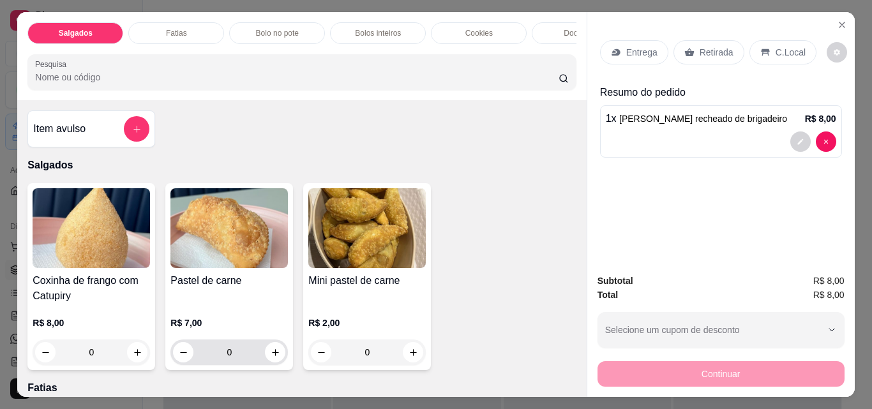
click at [274, 363] on button "increase-product-quantity" at bounding box center [275, 352] width 20 height 20
type input "1"
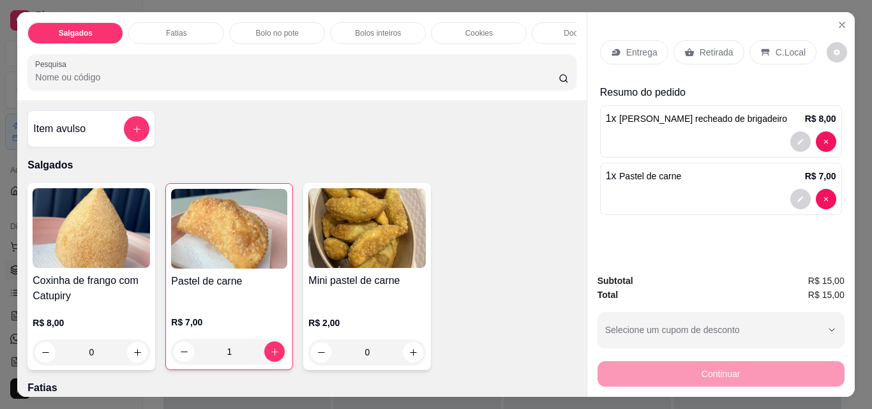
click at [702, 48] on p "Retirada" at bounding box center [717, 52] width 34 height 13
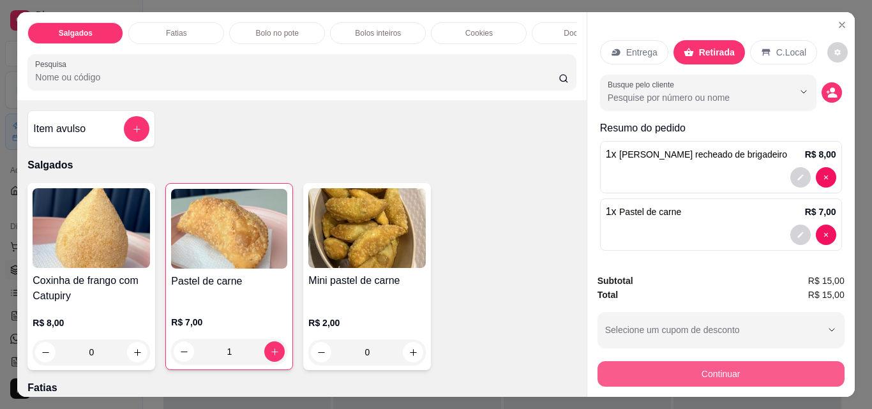
click at [722, 379] on button "Continuar" at bounding box center [721, 374] width 247 height 26
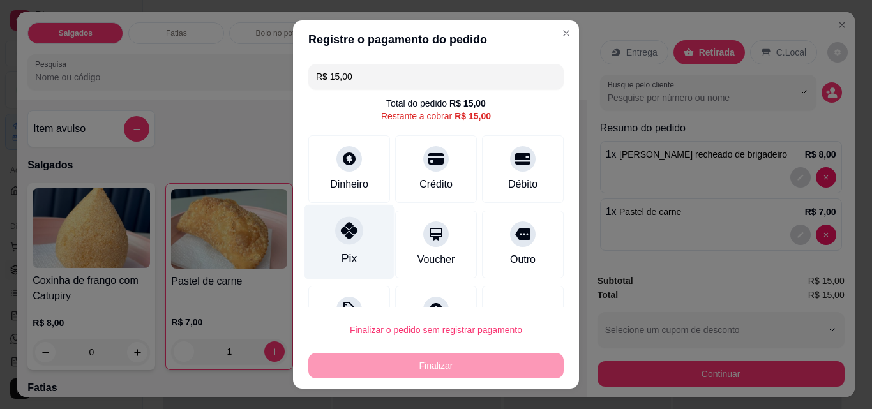
click at [341, 236] on icon at bounding box center [349, 230] width 17 height 17
type input "R$ 0,00"
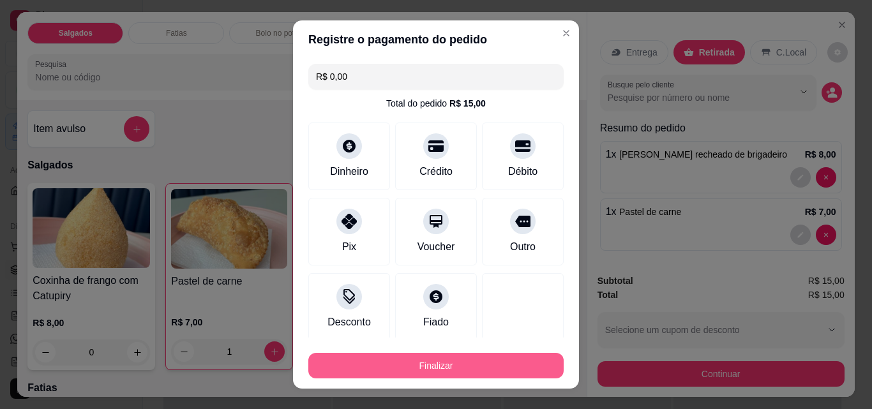
click at [434, 368] on button "Finalizar" at bounding box center [435, 366] width 255 height 26
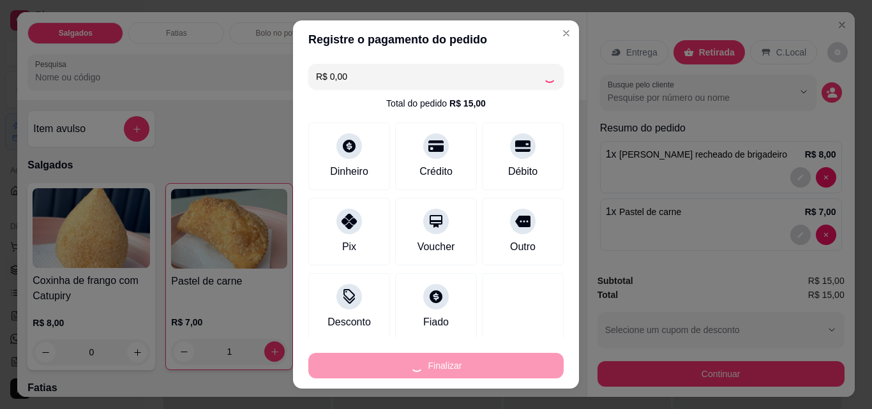
type input "0"
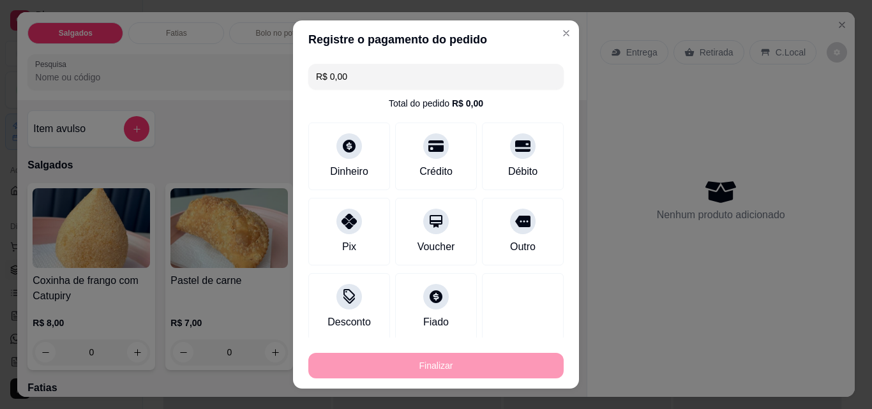
type input "-R$ 15,00"
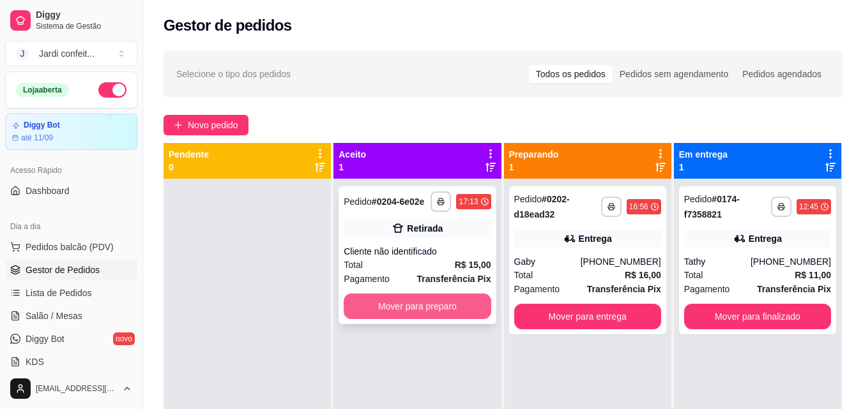
click at [451, 242] on div "**********" at bounding box center [416, 255] width 157 height 138
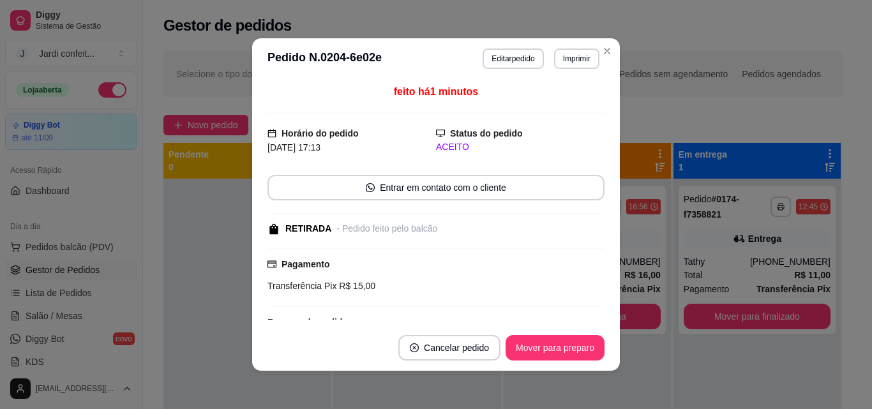
click at [589, 352] on button "Mover para preparo" at bounding box center [555, 348] width 99 height 26
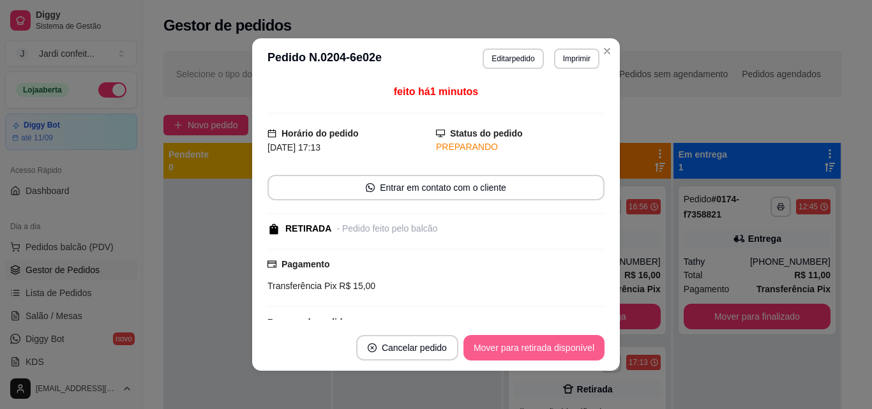
click at [589, 352] on button "Mover para retirada disponível" at bounding box center [534, 348] width 141 height 26
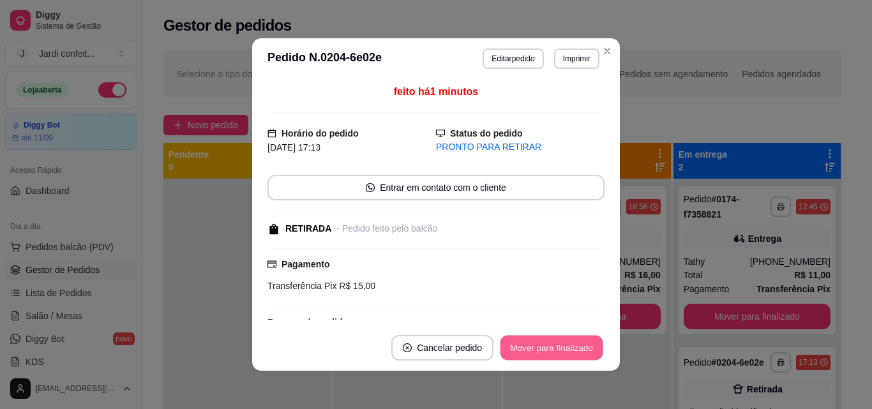
click at [589, 352] on button "Mover para finalizado" at bounding box center [552, 348] width 103 height 25
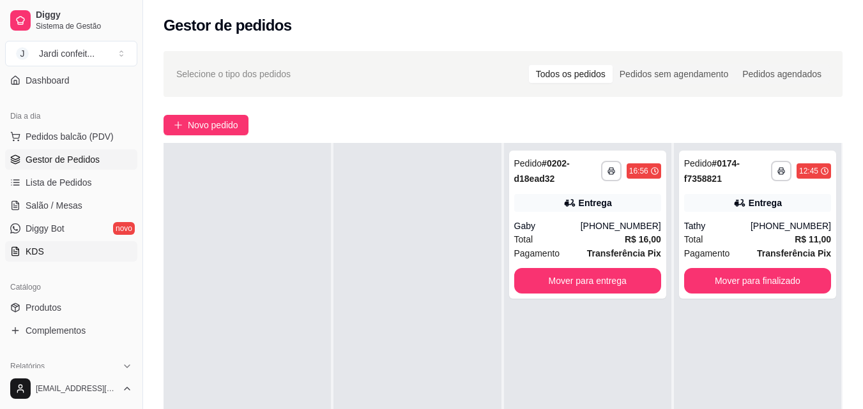
scroll to position [255, 0]
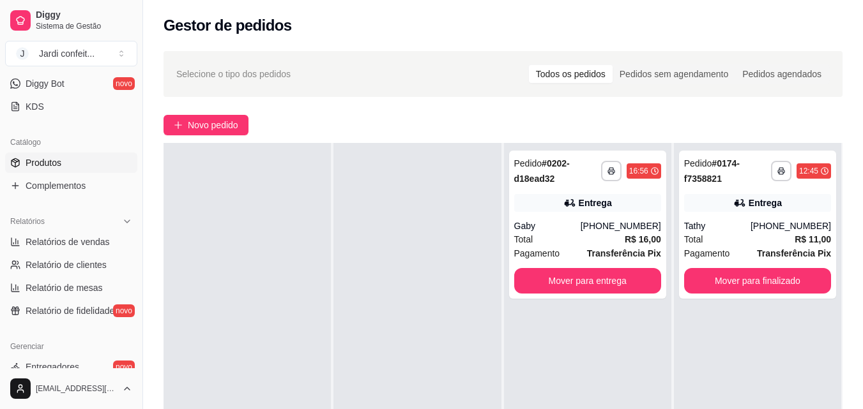
click at [86, 162] on link "Produtos" at bounding box center [71, 163] width 132 height 20
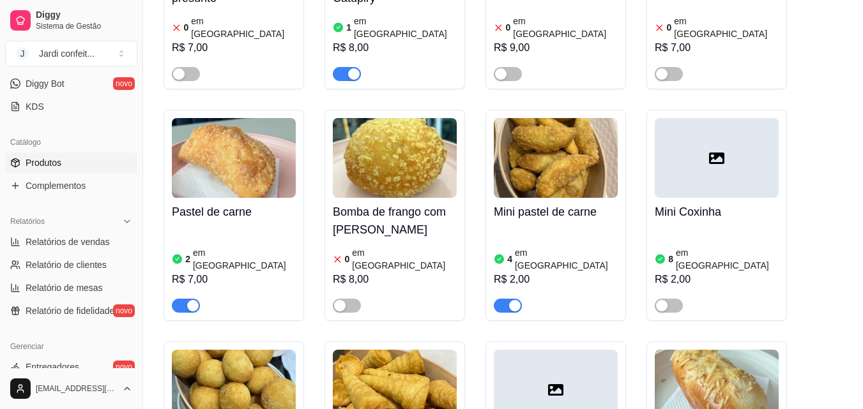
scroll to position [958, 0]
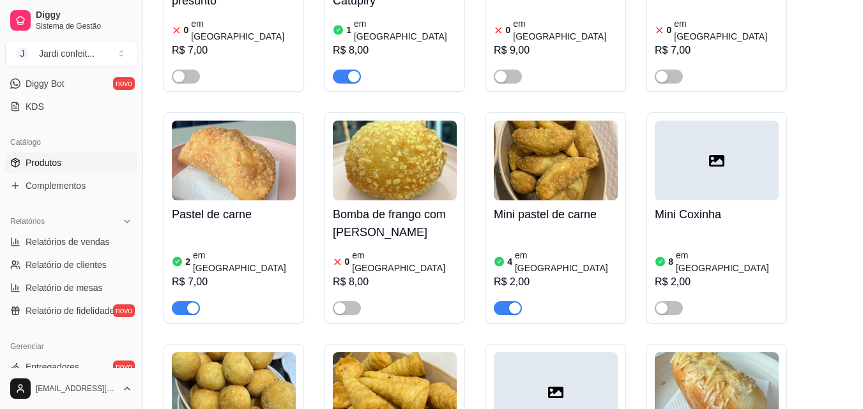
click at [579, 137] on img at bounding box center [556, 161] width 124 height 80
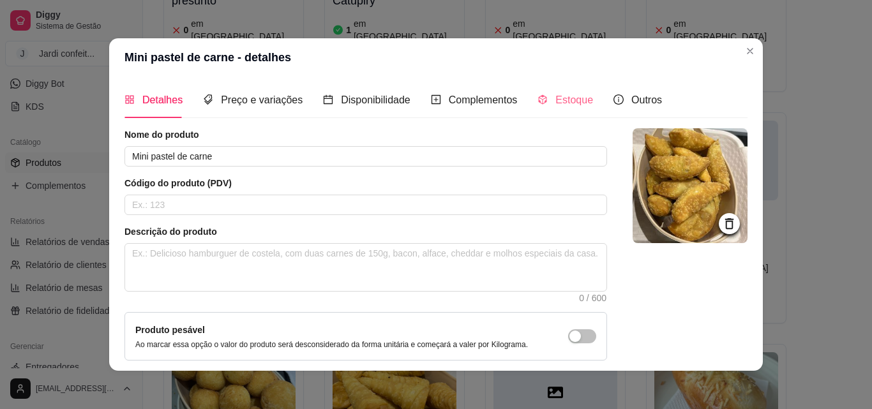
click at [563, 91] on div "Estoque" at bounding box center [566, 100] width 56 height 36
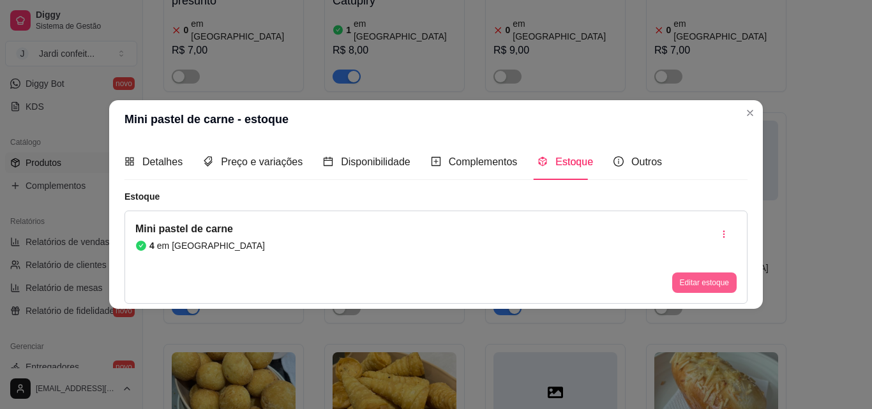
click at [700, 278] on button "Editar estoque" at bounding box center [704, 283] width 64 height 20
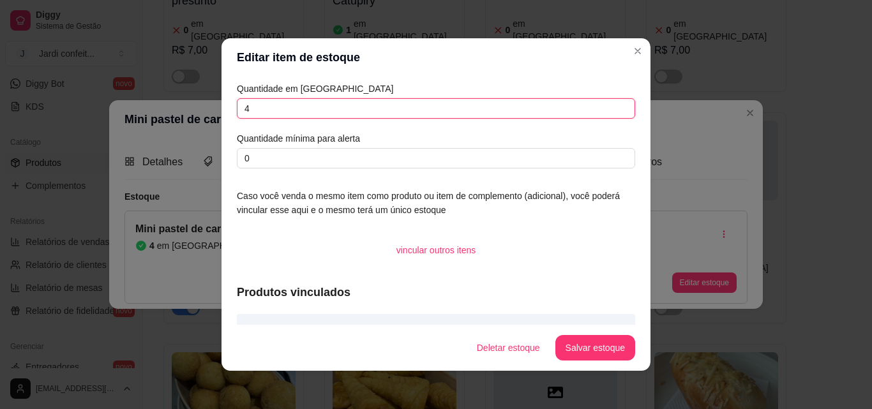
click at [248, 105] on input "4" at bounding box center [436, 108] width 398 height 20
drag, startPoint x: 235, startPoint y: 110, endPoint x: 220, endPoint y: 112, distance: 15.4
click at [222, 112] on div "Quantidade em estoque 4 Quantidade mínima para alerta 0 Caso você venda o mesmo…" at bounding box center [436, 201] width 429 height 248
type input "3"
click at [597, 348] on button "Salvar estoque" at bounding box center [595, 348] width 78 height 25
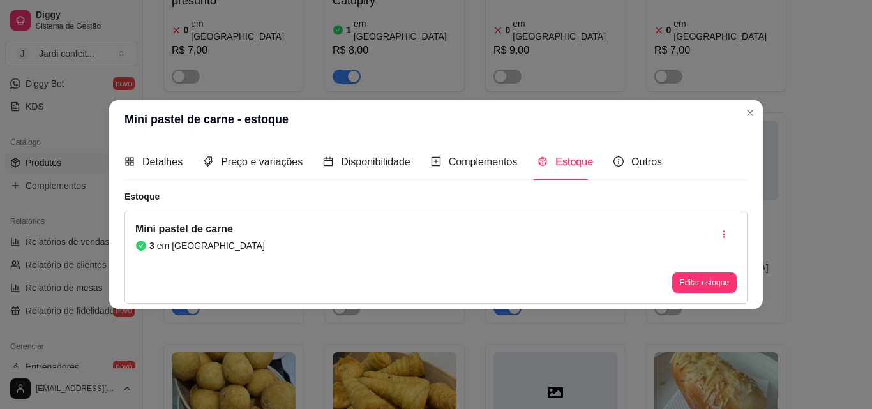
click at [750, 121] on div at bounding box center [717, 161] width 124 height 80
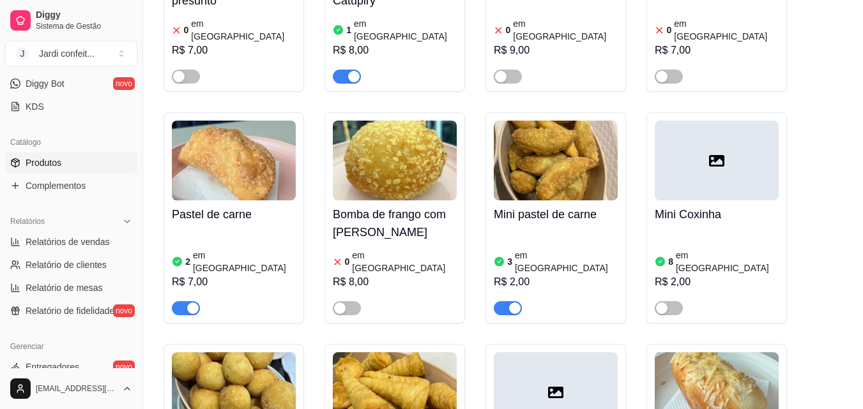
click at [60, 117] on ul "Pedidos balcão (PDV) Gestor de Pedidos Lista de Pedidos Salão / Mesas Diggy Bot…" at bounding box center [71, 48] width 132 height 135
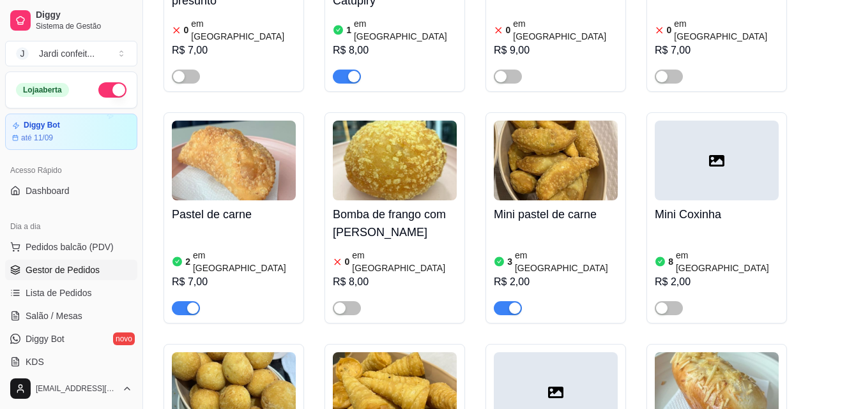
click at [66, 260] on link "Gestor de Pedidos" at bounding box center [71, 270] width 132 height 20
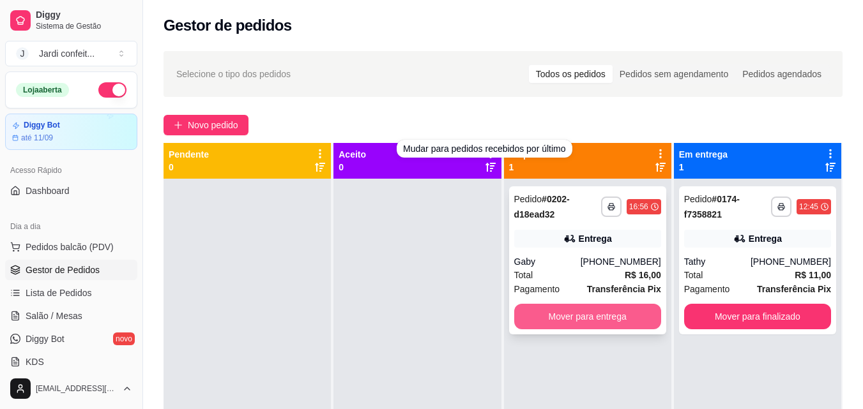
click at [600, 327] on button "Mover para entrega" at bounding box center [587, 317] width 147 height 26
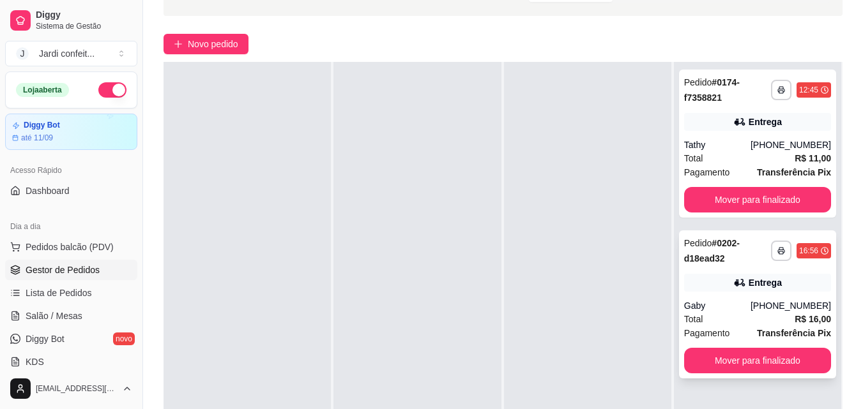
scroll to position [128, 0]
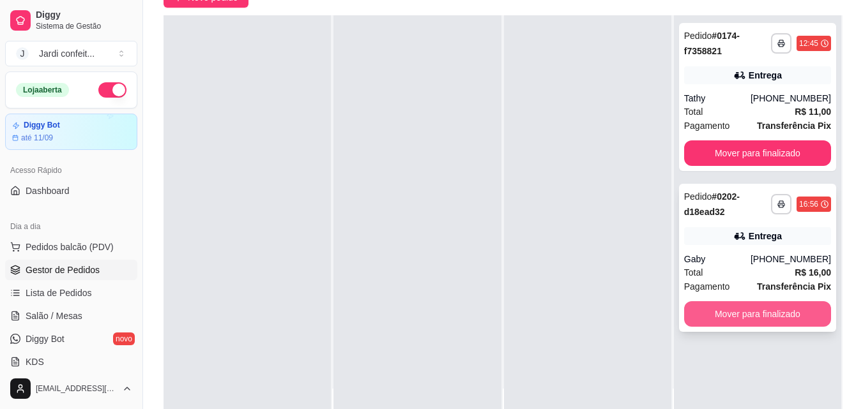
click at [765, 306] on button "Mover para finalizado" at bounding box center [757, 314] width 147 height 26
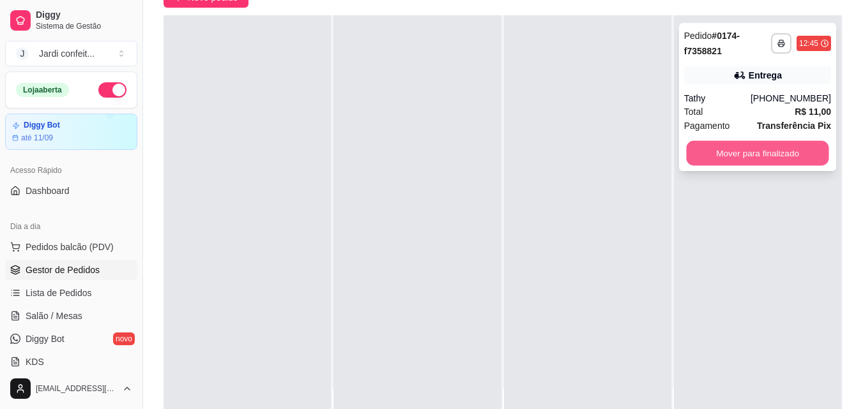
click at [784, 165] on button "Mover para finalizado" at bounding box center [757, 153] width 142 height 25
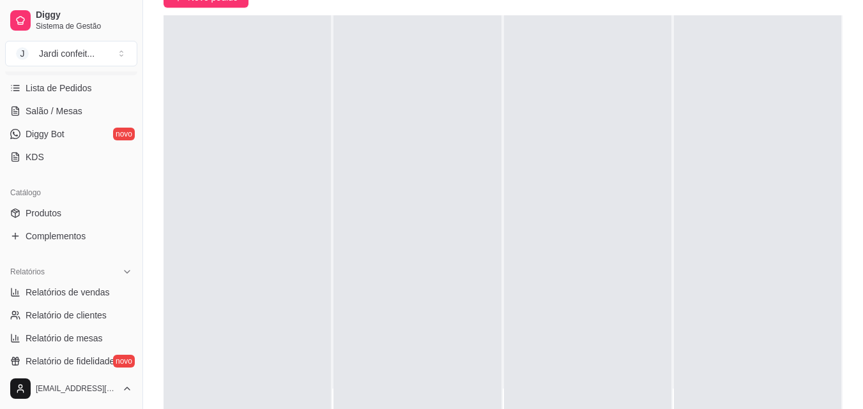
scroll to position [319, 0]
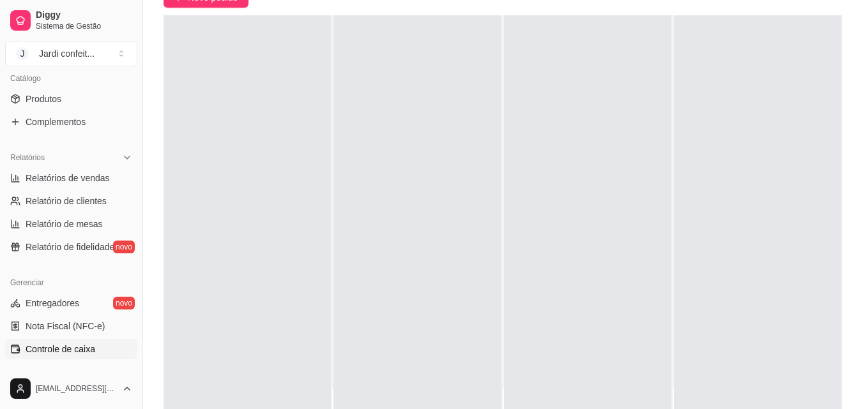
click at [93, 352] on span "Controle de caixa" at bounding box center [61, 349] width 70 height 13
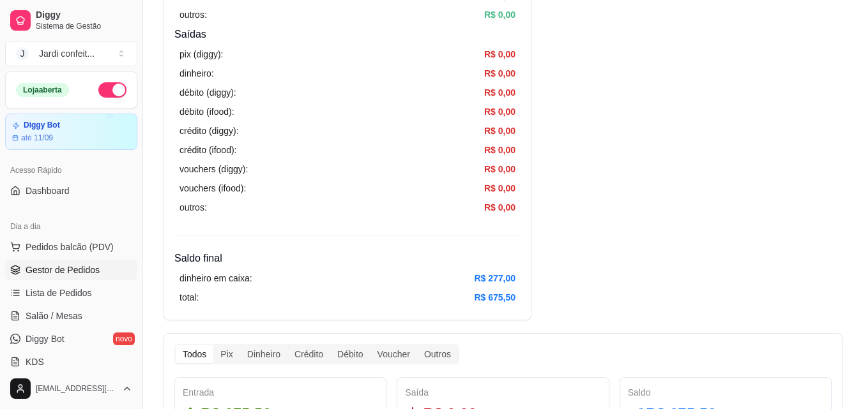
scroll to position [319, 0]
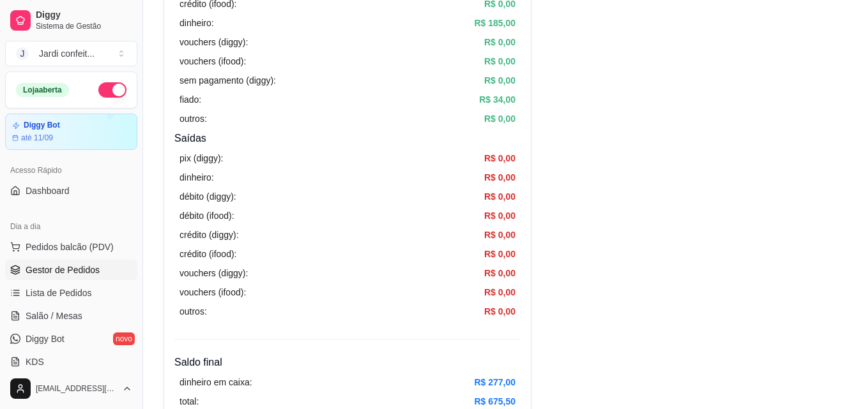
click at [81, 270] on span "Gestor de Pedidos" at bounding box center [63, 270] width 74 height 13
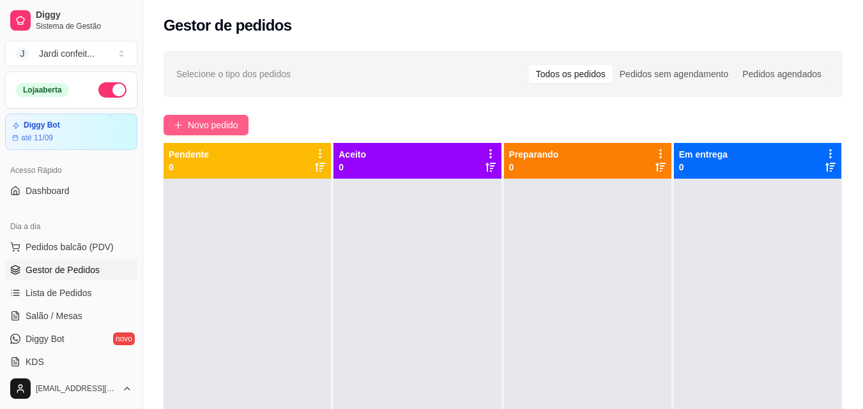
click at [218, 135] on button "Novo pedido" at bounding box center [205, 125] width 85 height 20
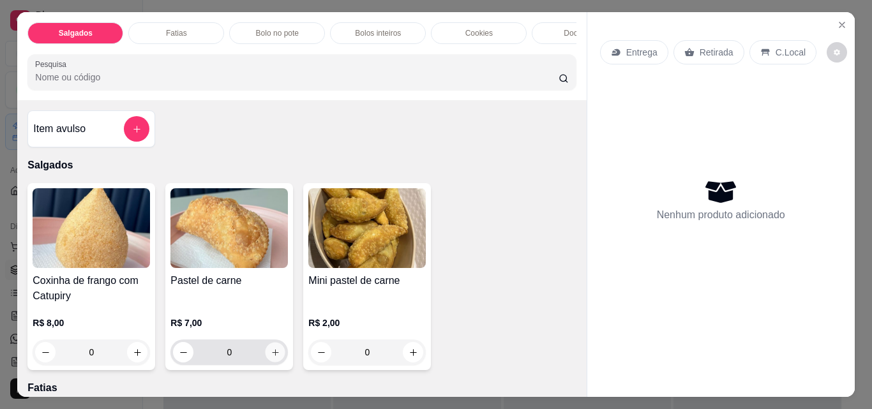
click at [271, 358] on icon "increase-product-quantity" at bounding box center [276, 353] width 10 height 10
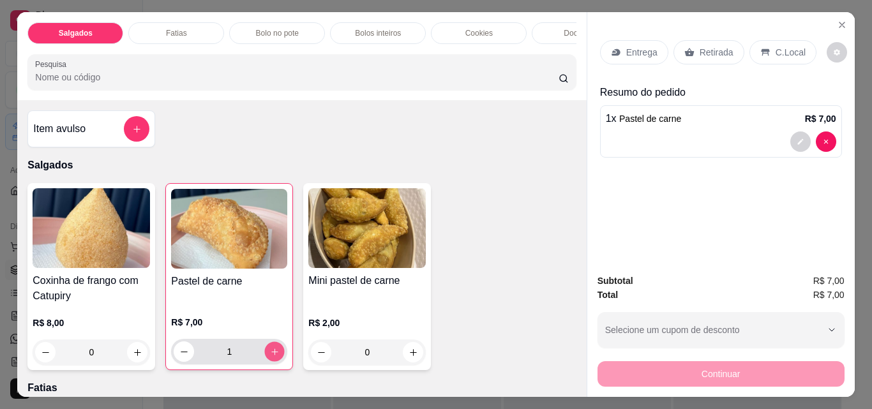
click at [270, 357] on icon "increase-product-quantity" at bounding box center [275, 352] width 10 height 10
type input "2"
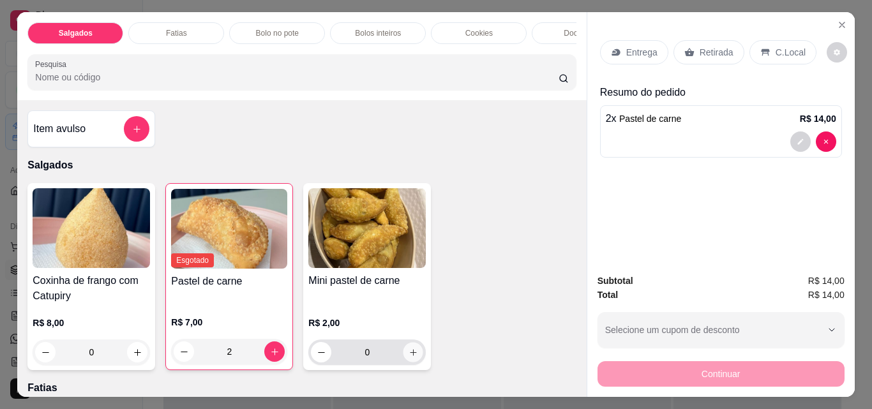
click at [411, 358] on icon "increase-product-quantity" at bounding box center [414, 353] width 10 height 10
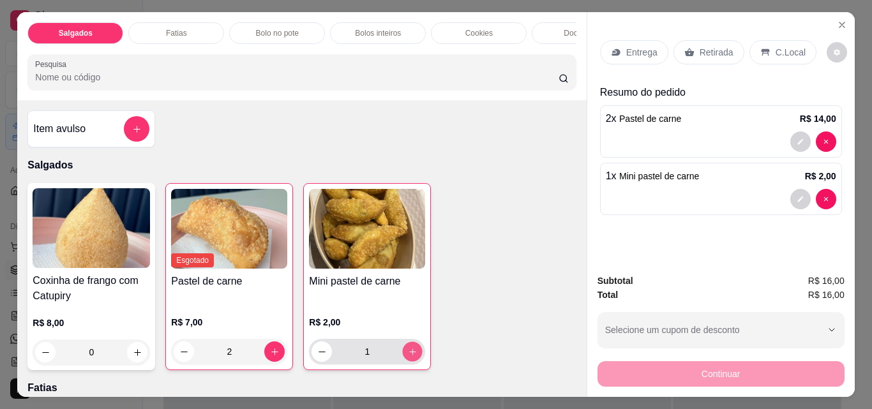
click at [411, 357] on icon "increase-product-quantity" at bounding box center [413, 352] width 10 height 10
type input "3"
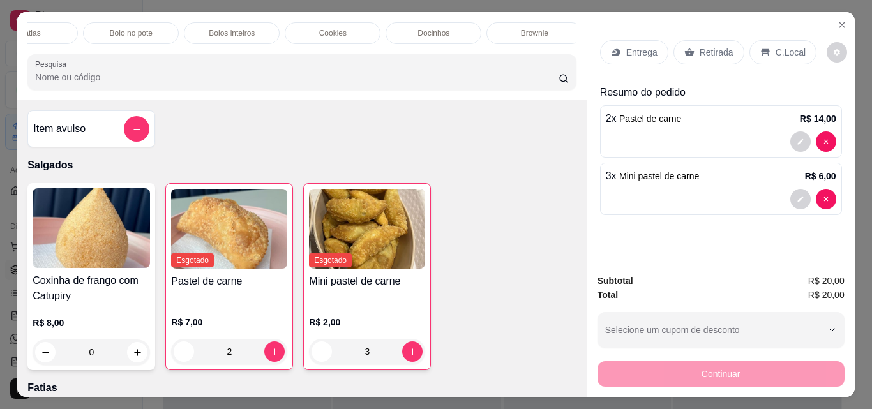
scroll to position [0, 121]
click at [45, 33] on p "Fatias" at bounding box center [55, 33] width 21 height 10
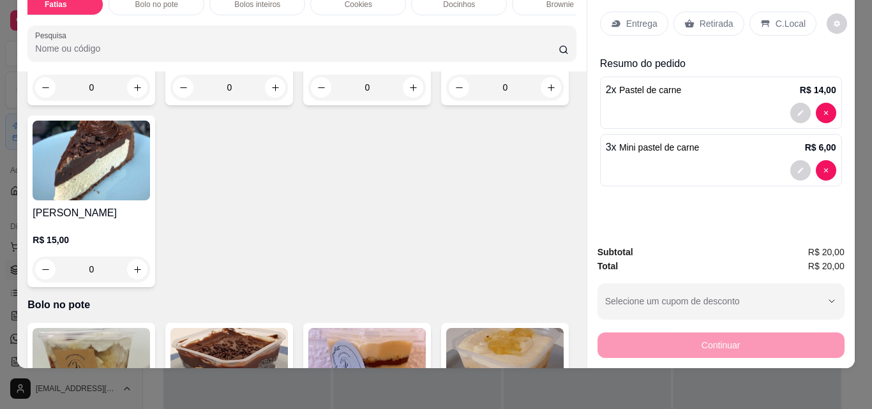
scroll to position [485, 0]
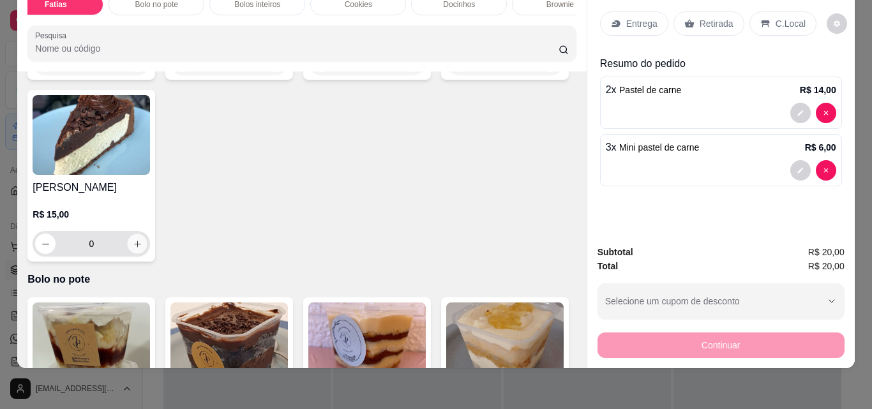
click at [142, 249] on icon "increase-product-quantity" at bounding box center [138, 244] width 10 height 10
type input "1"
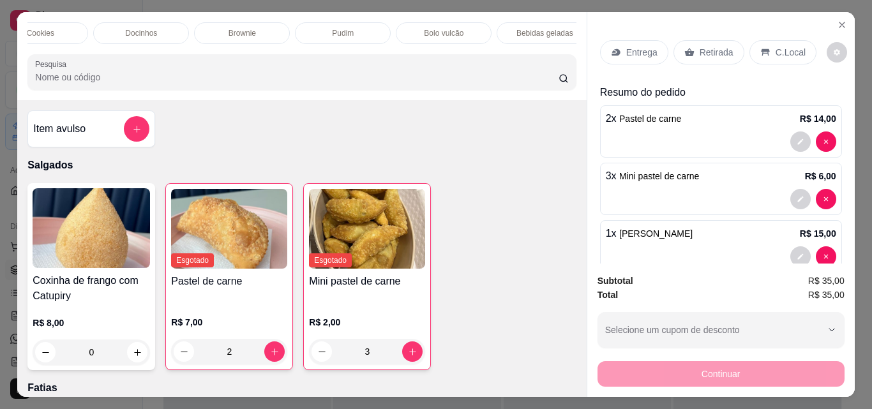
scroll to position [0, 453]
click at [545, 35] on div "Bebidas geladas" at bounding box center [531, 33] width 96 height 22
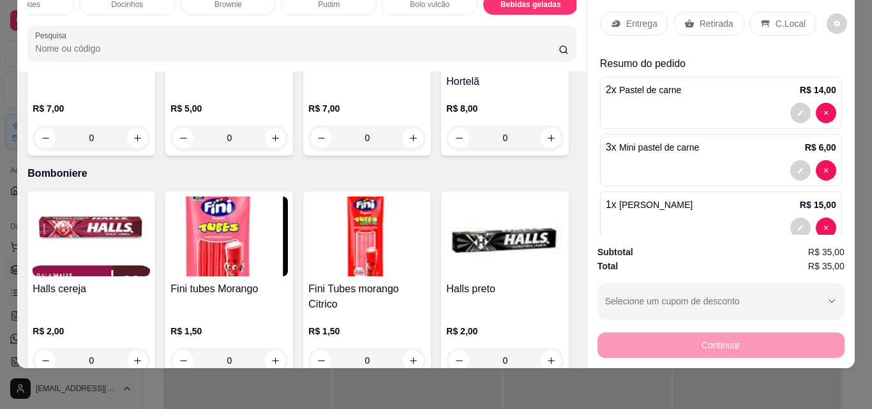
scroll to position [3123, 0]
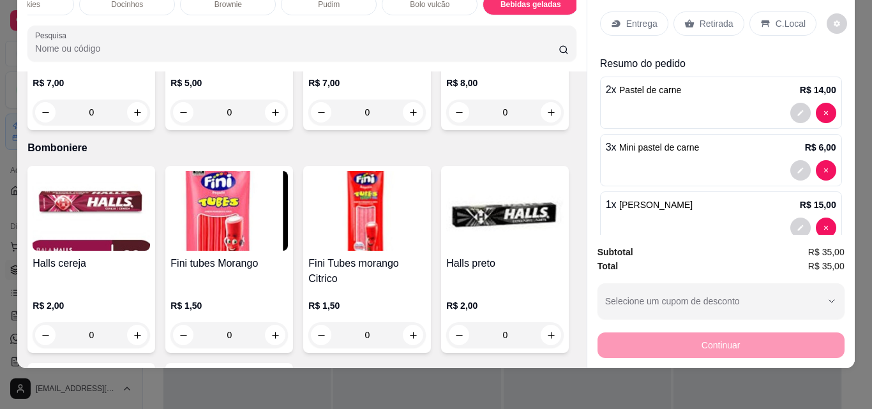
type input "1"
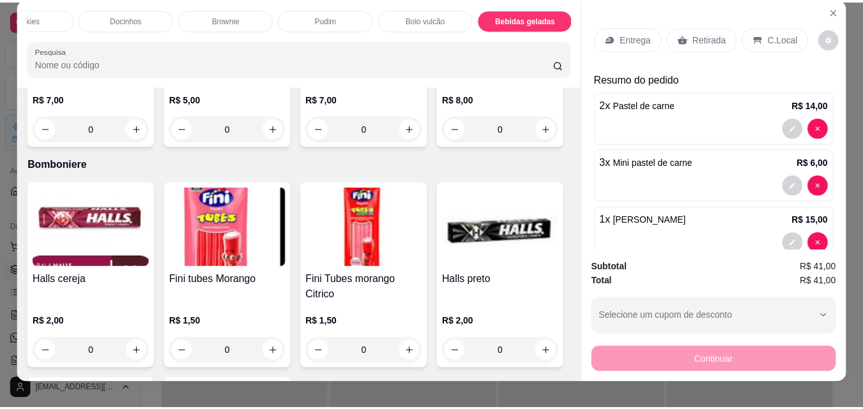
scroll to position [0, 0]
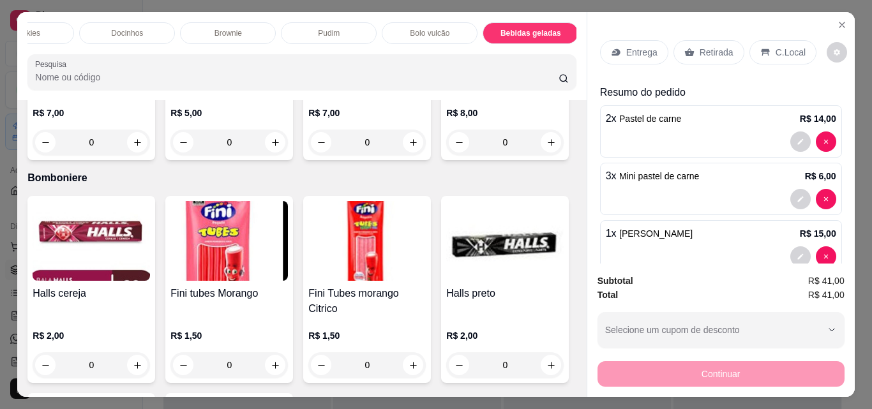
click at [692, 42] on div "Retirada" at bounding box center [709, 52] width 71 height 24
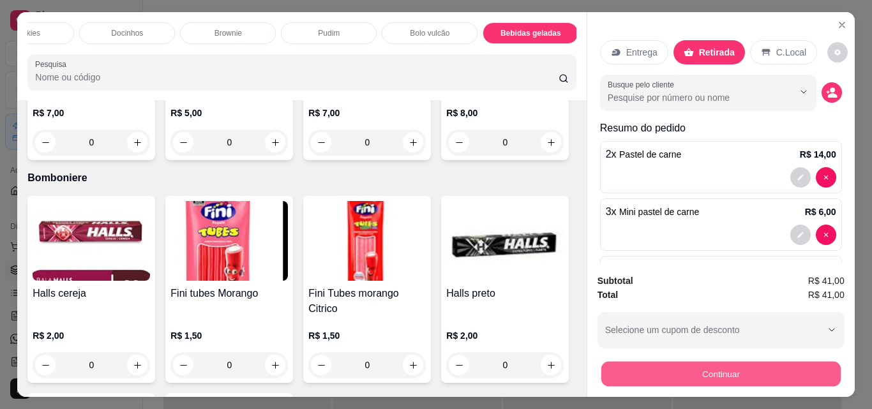
click at [715, 367] on button "Continuar" at bounding box center [720, 373] width 239 height 25
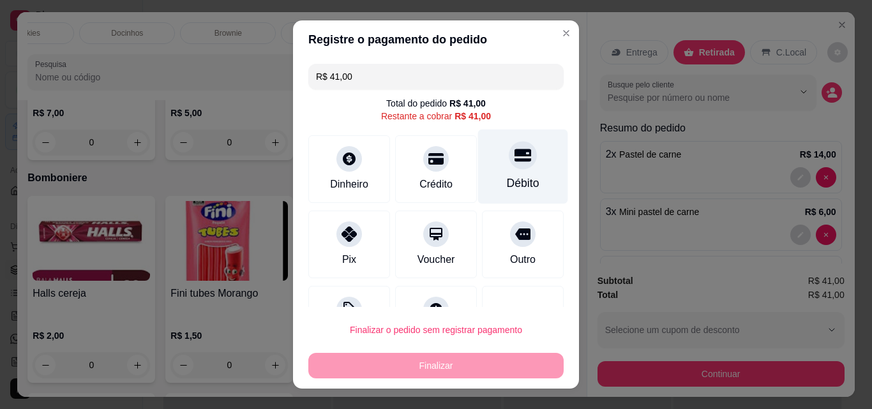
click at [508, 185] on div "Débito" at bounding box center [523, 183] width 33 height 17
type input "R$ 0,00"
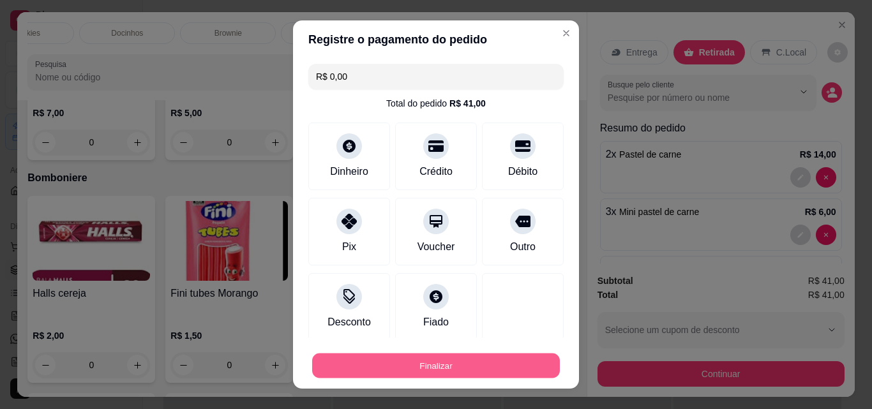
click at [508, 360] on button "Finalizar" at bounding box center [436, 366] width 248 height 25
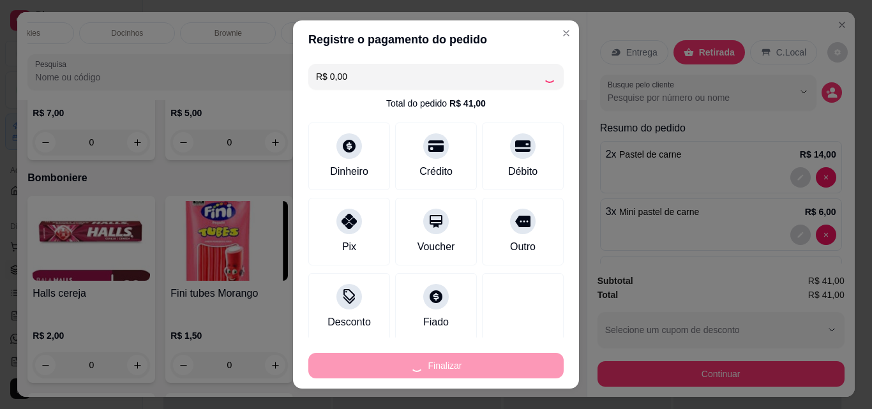
type input "0"
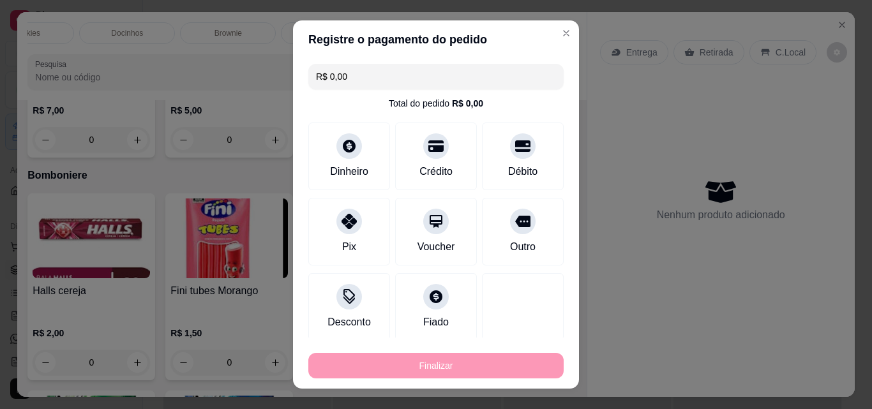
type input "-R$ 41,00"
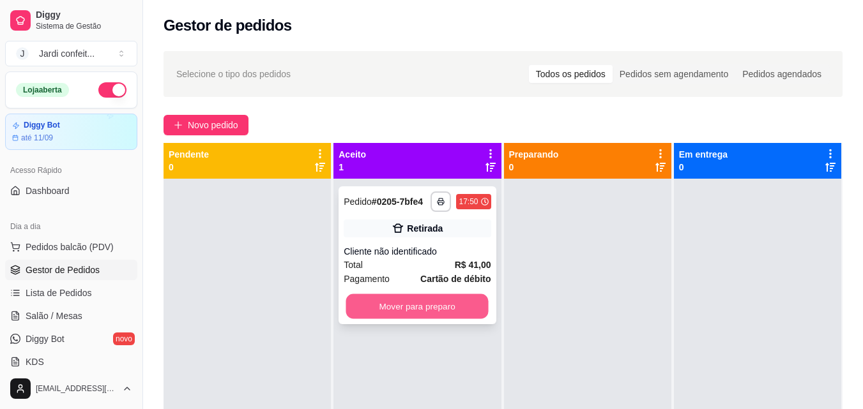
click at [458, 315] on button "Mover para preparo" at bounding box center [417, 306] width 142 height 25
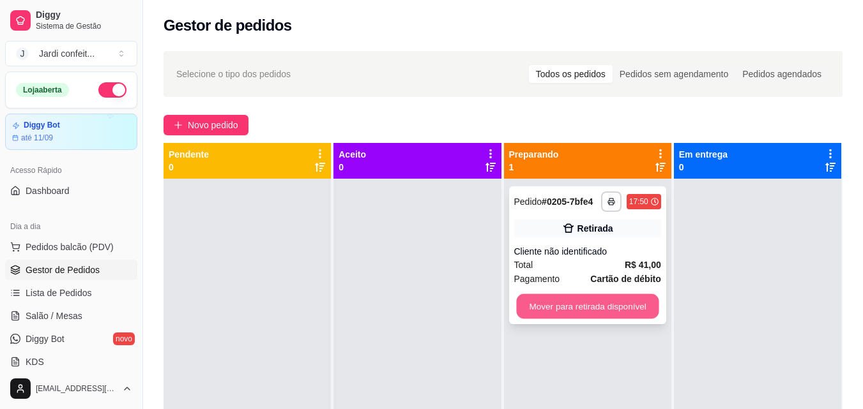
click at [538, 305] on button "Mover para retirada disponível" at bounding box center [587, 306] width 142 height 25
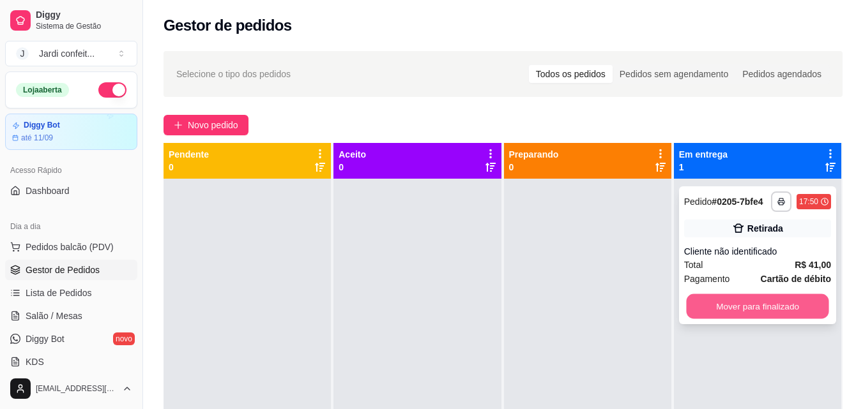
click at [744, 303] on button "Mover para finalizado" at bounding box center [757, 306] width 142 height 25
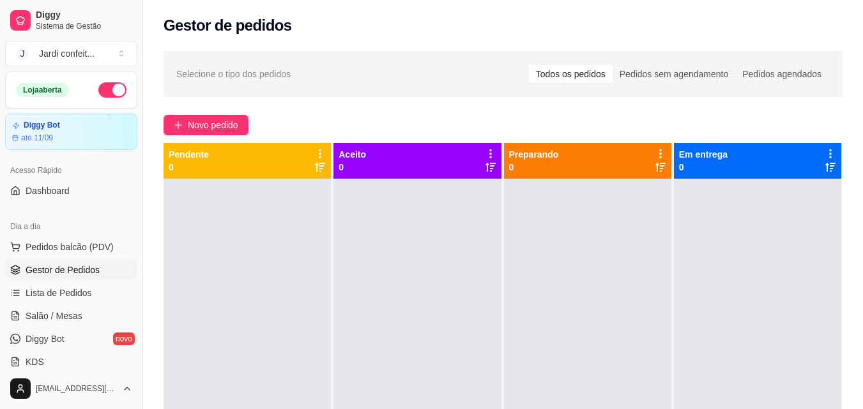
click at [860, 299] on div "Selecione o tipo dos pedidos Todos os pedidos Pedidos sem agendamento Pedidos a…" at bounding box center [503, 305] width 720 height 524
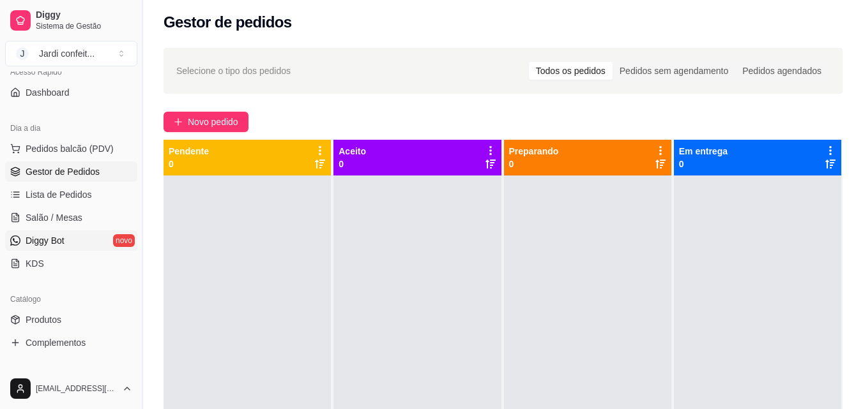
scroll to position [128, 0]
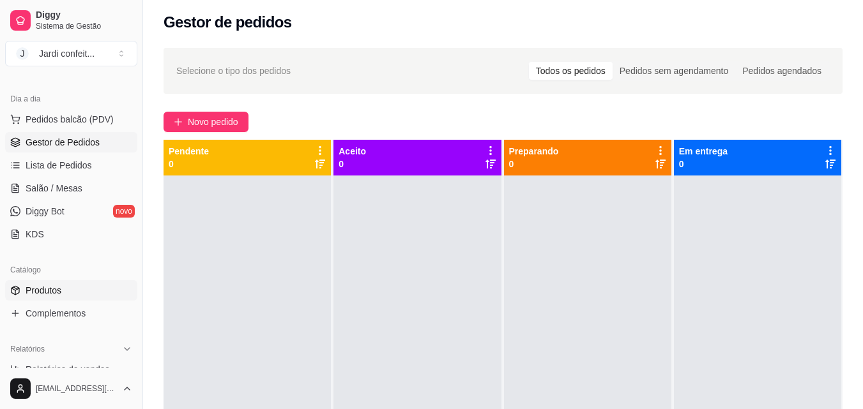
click at [60, 293] on span "Produtos" at bounding box center [44, 290] width 36 height 13
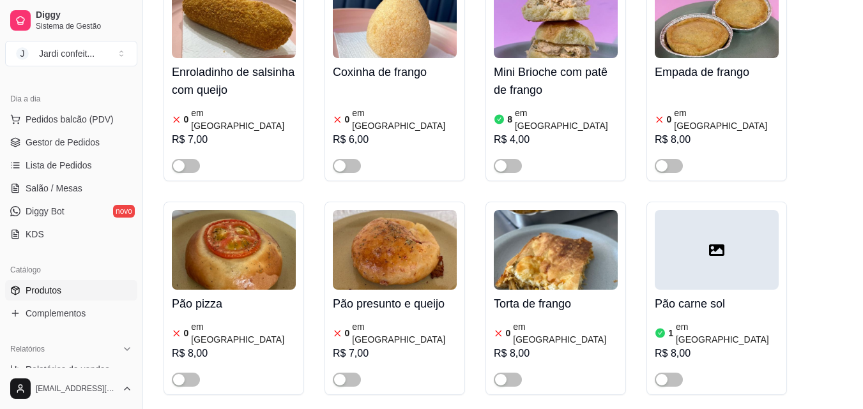
scroll to position [192, 0]
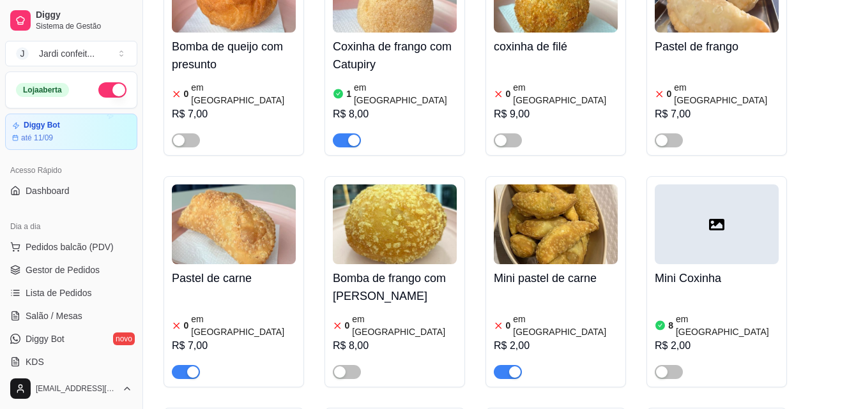
scroll to position [128, 0]
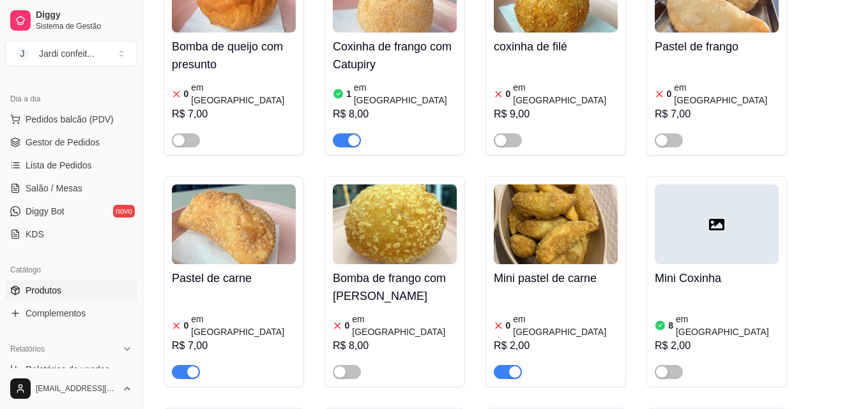
click at [513, 367] on div "button" at bounding box center [514, 372] width 11 height 11
click at [193, 367] on div "button" at bounding box center [192, 372] width 11 height 11
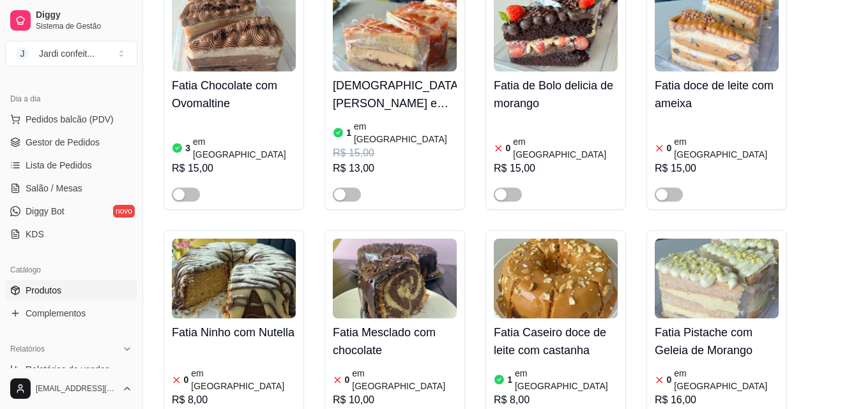
scroll to position [6322, 0]
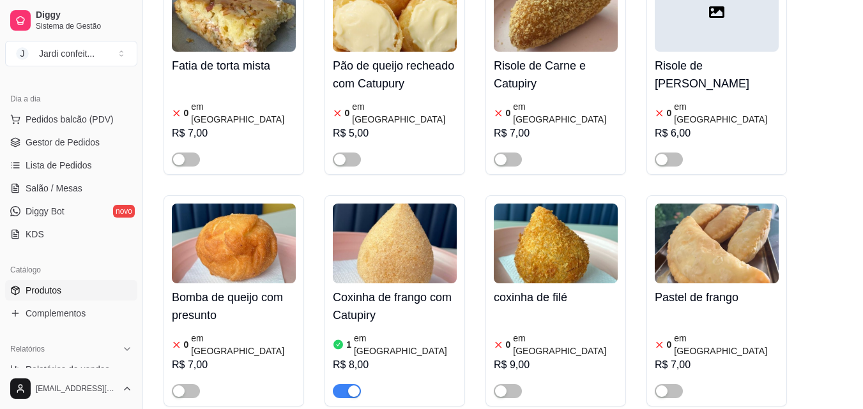
scroll to position [0, 0]
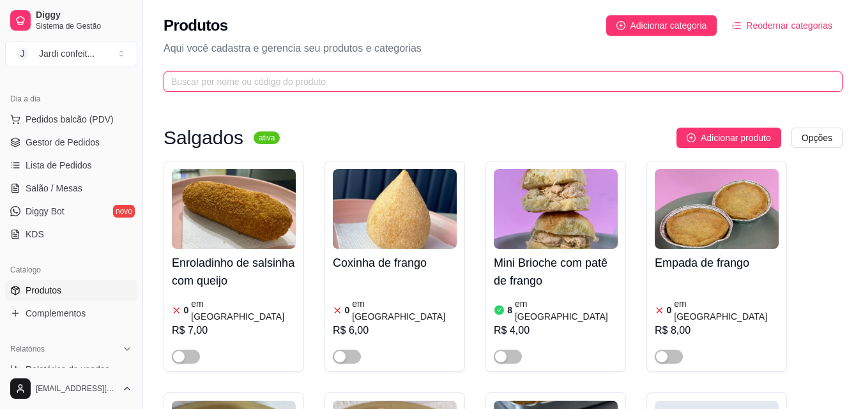
click at [498, 84] on input "text" at bounding box center [497, 82] width 653 height 14
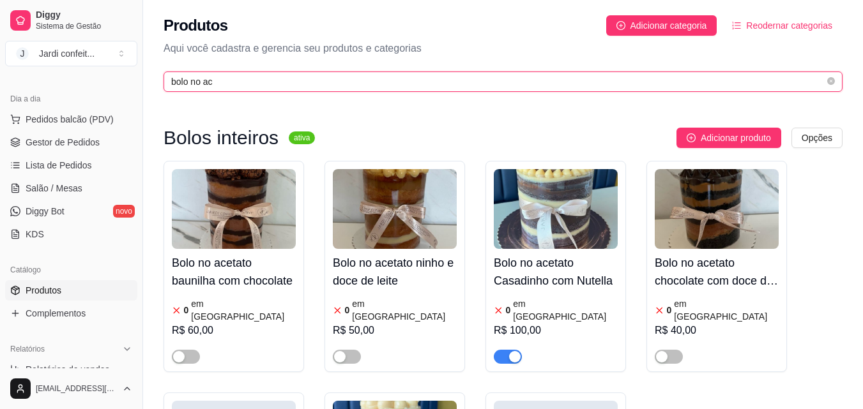
type input "bolo no ac"
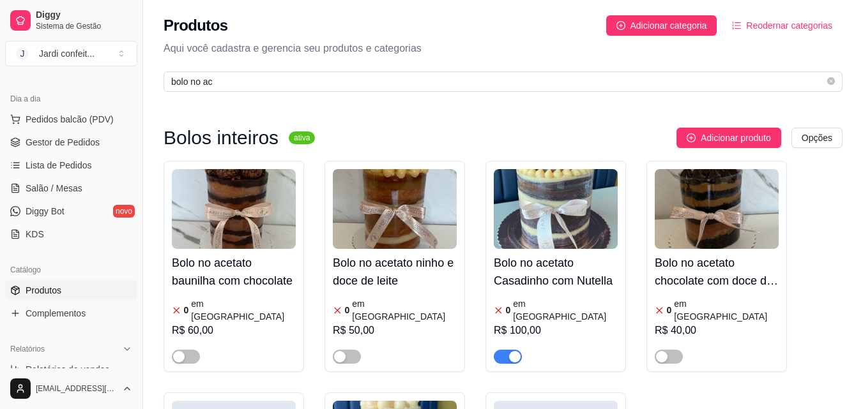
click at [509, 351] on div "button" at bounding box center [514, 356] width 11 height 11
click at [831, 80] on icon "close-circle" at bounding box center [831, 81] width 8 height 8
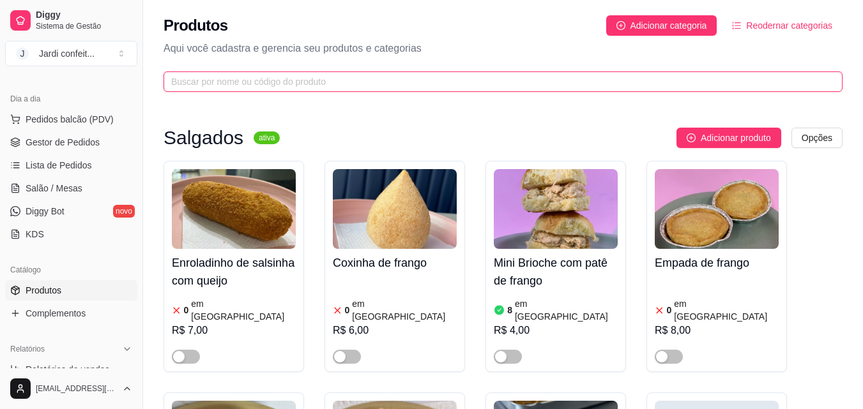
click at [342, 80] on input "text" at bounding box center [497, 82] width 653 height 14
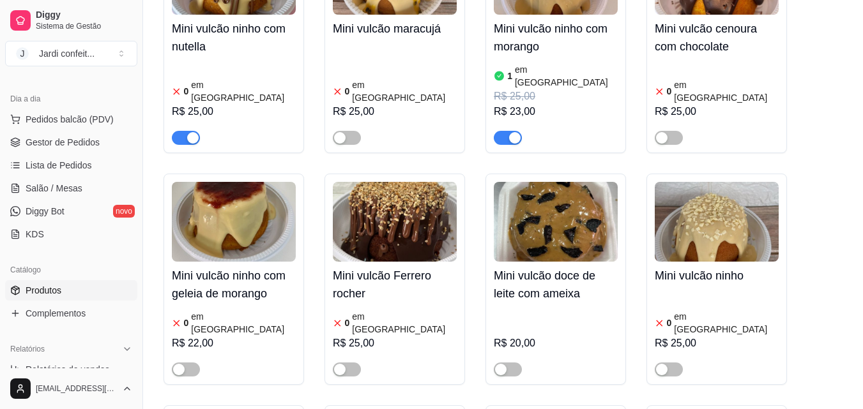
scroll to position [756, 0]
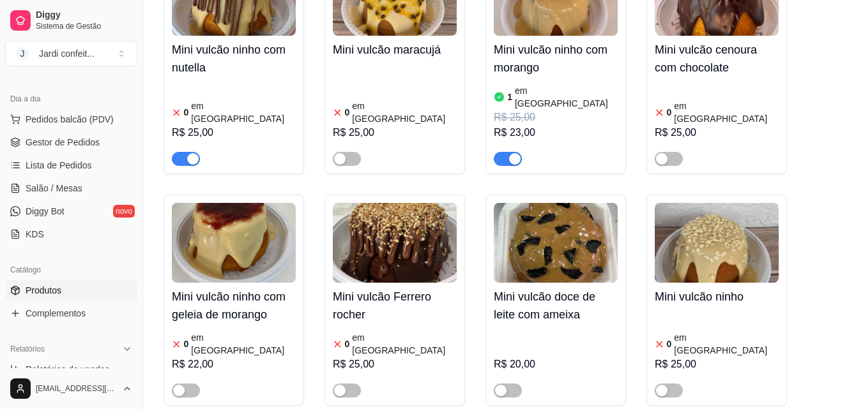
type input "mini v"
click at [176, 152] on span "button" at bounding box center [186, 159] width 28 height 14
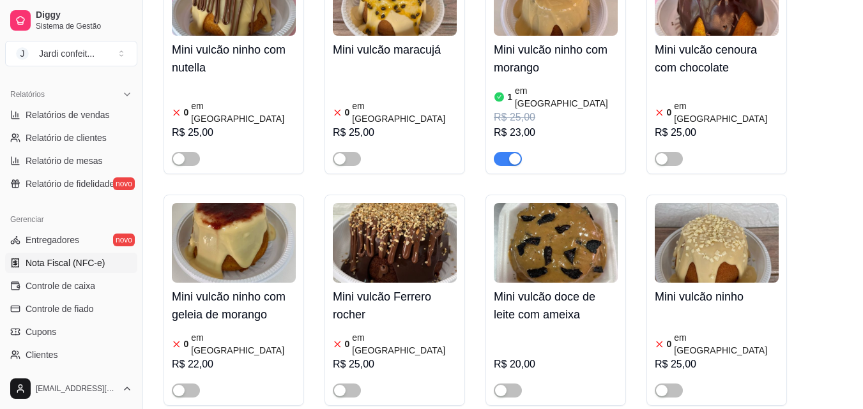
scroll to position [383, 0]
click at [105, 117] on span "Relatórios de vendas" at bounding box center [68, 114] width 84 height 13
select select "ALL"
select select "0"
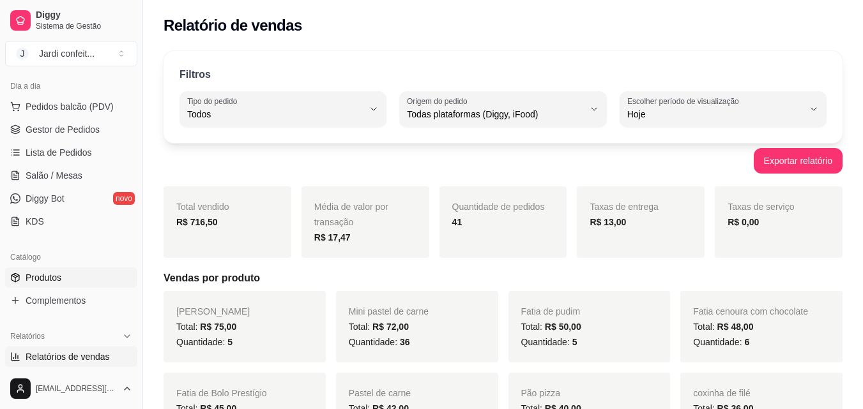
scroll to position [128, 0]
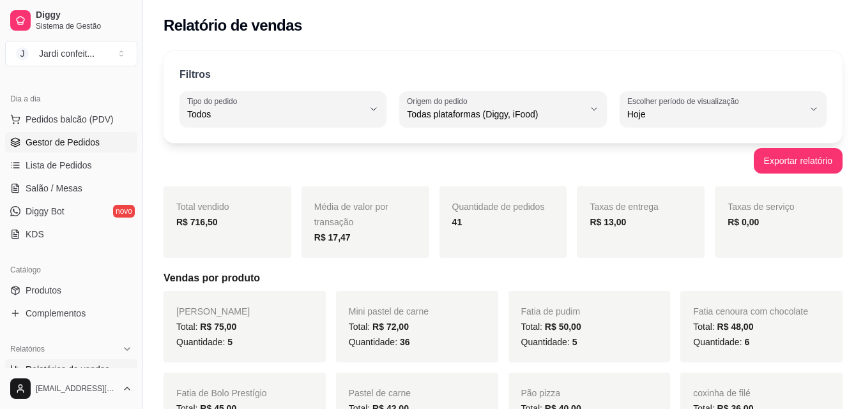
click at [105, 146] on link "Gestor de Pedidos" at bounding box center [71, 142] width 132 height 20
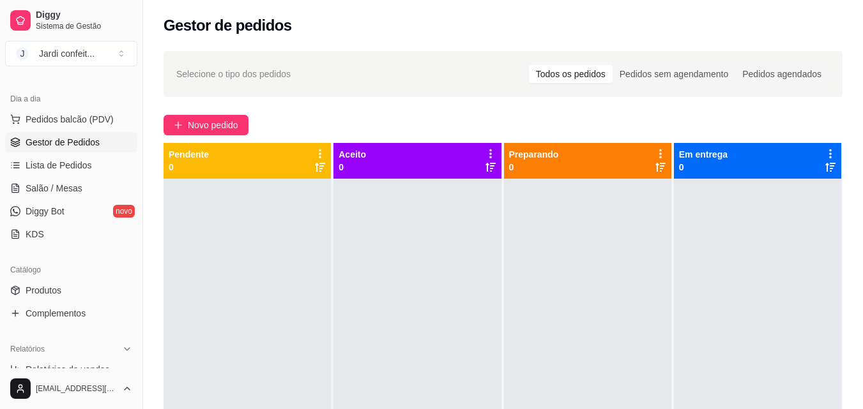
click at [180, 77] on span "Selecione o tipo dos pedidos" at bounding box center [233, 74] width 114 height 14
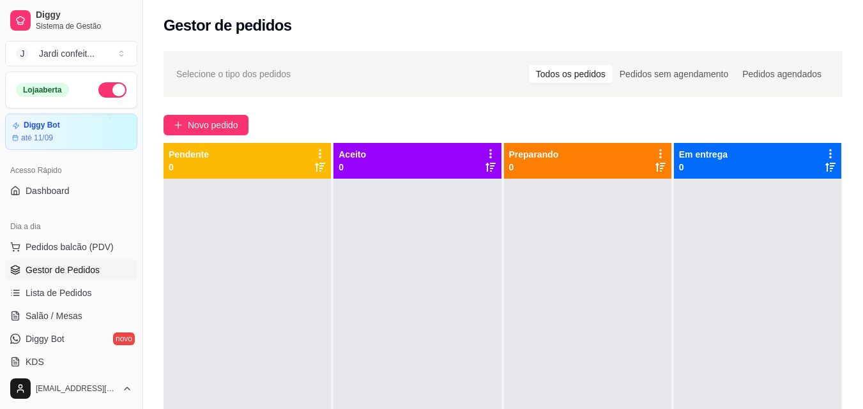
scroll to position [64, 0]
click at [413, 31] on div "Gestor de pedidos" at bounding box center [502, 25] width 679 height 20
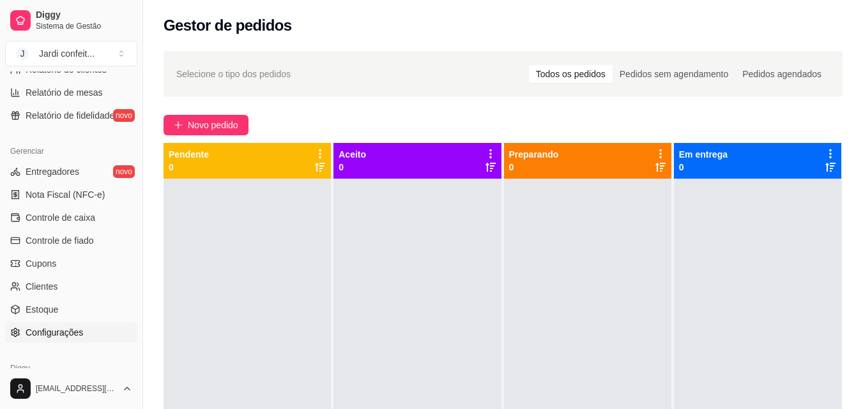
scroll to position [446, 0]
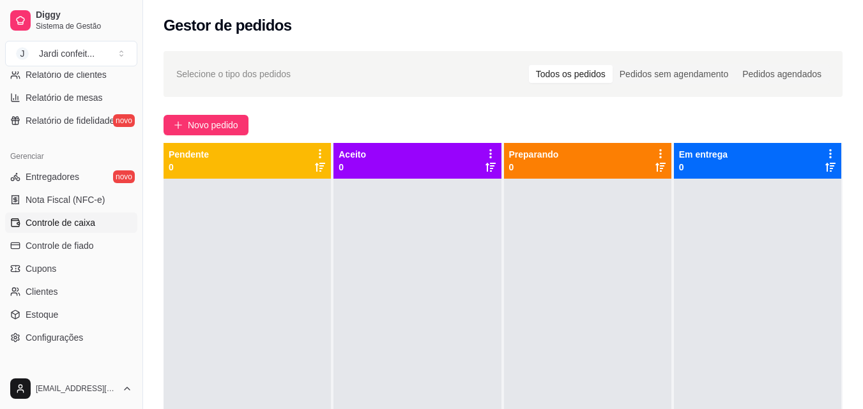
click at [102, 217] on link "Controle de caixa" at bounding box center [71, 223] width 132 height 20
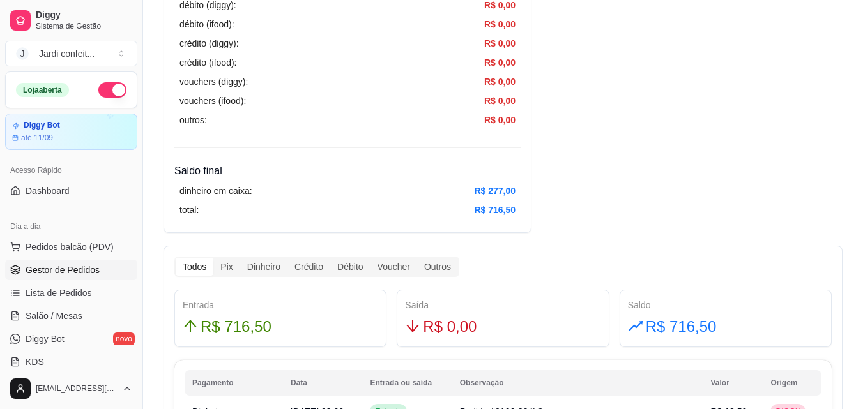
click at [91, 265] on span "Gestor de Pedidos" at bounding box center [63, 270] width 74 height 13
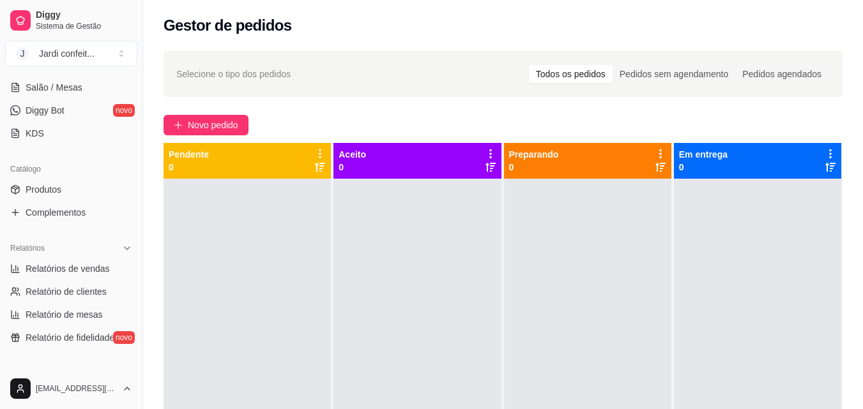
scroll to position [255, 0]
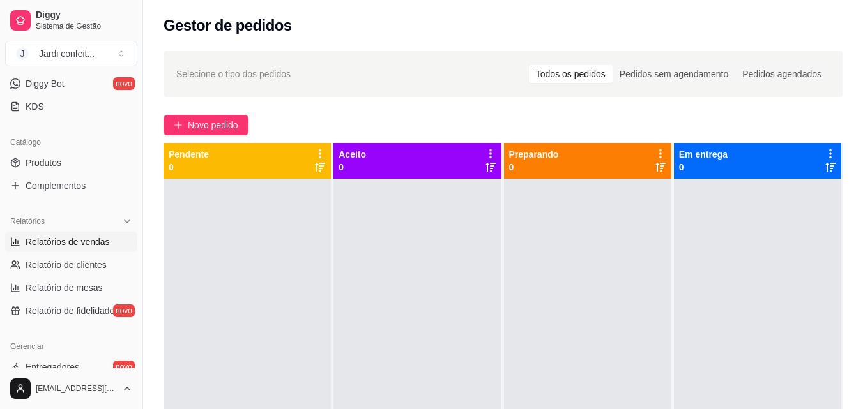
click at [96, 238] on span "Relatórios de vendas" at bounding box center [68, 242] width 84 height 13
select select "ALL"
select select "0"
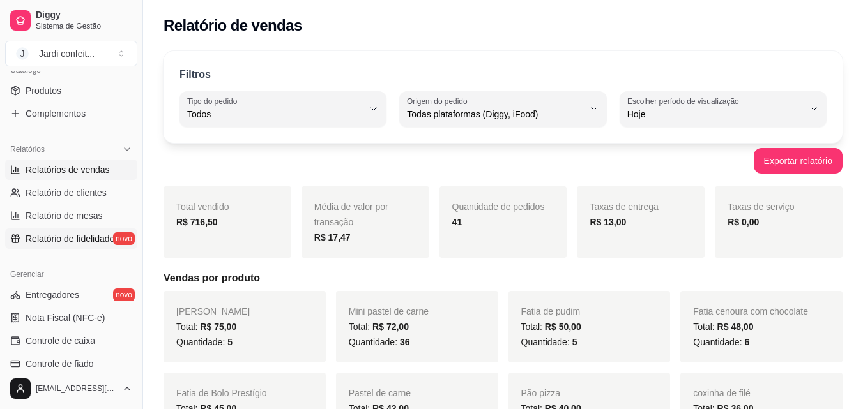
scroll to position [383, 0]
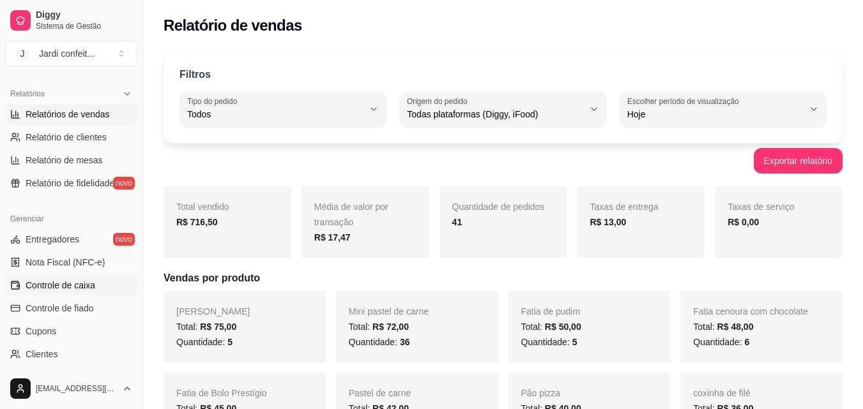
click at [86, 288] on span "Controle de caixa" at bounding box center [61, 285] width 70 height 13
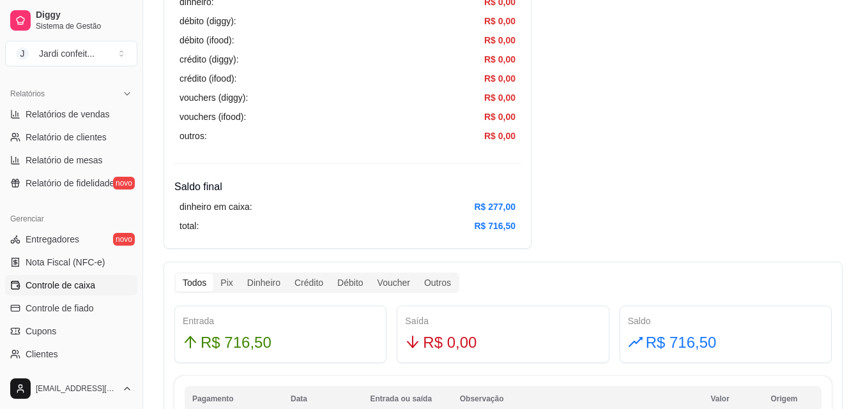
scroll to position [511, 0]
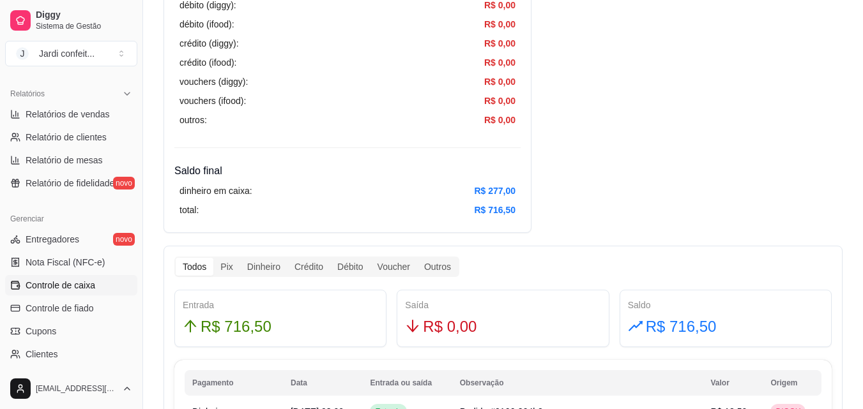
click at [520, 195] on div "dinheiro em caixa: R$ 277,00 total: R$ 716,50" at bounding box center [347, 200] width 346 height 43
click at [518, 194] on div "dinheiro em caixa: R$ 277,00 total: R$ 716,50" at bounding box center [347, 200] width 346 height 43
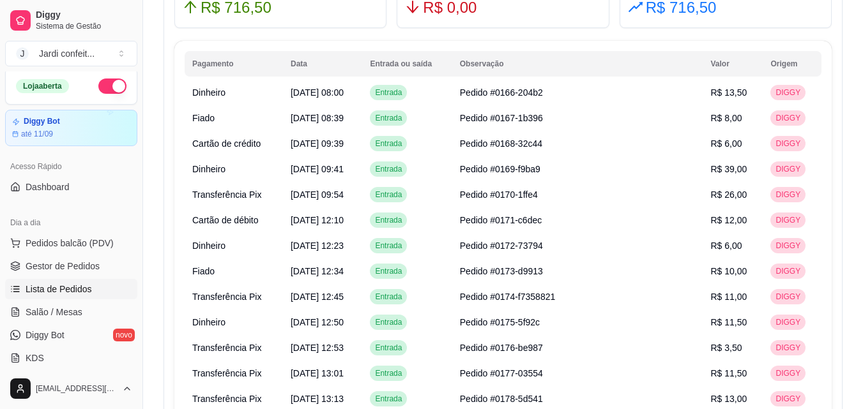
scroll to position [0, 0]
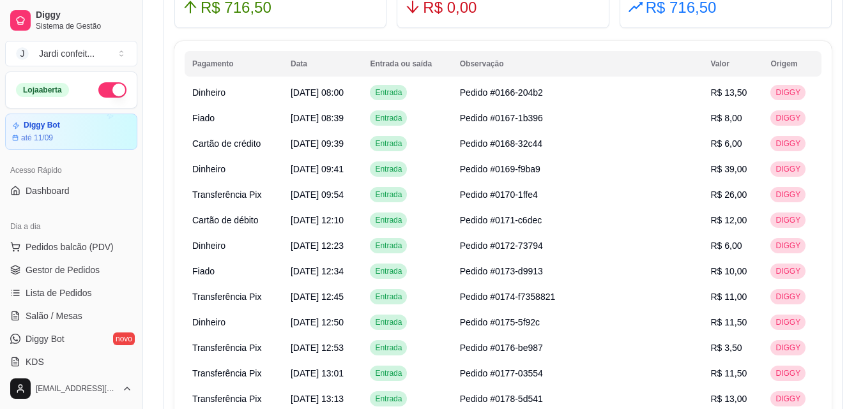
click at [98, 87] on button "button" at bounding box center [112, 89] width 28 height 15
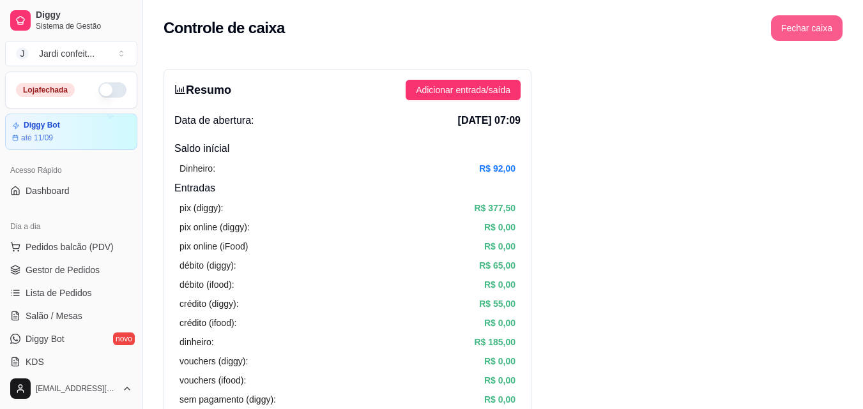
click at [813, 28] on button "Fechar caixa" at bounding box center [807, 28] width 72 height 26
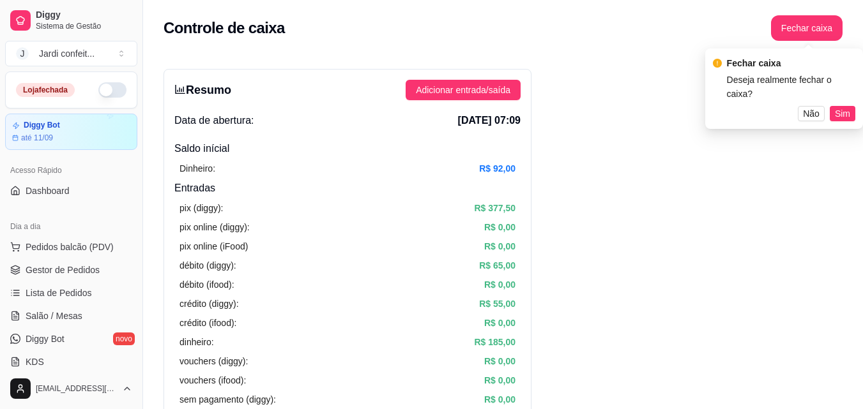
click at [841, 107] on span "Sim" at bounding box center [842, 114] width 15 height 14
